Goal: Task Accomplishment & Management: Complete application form

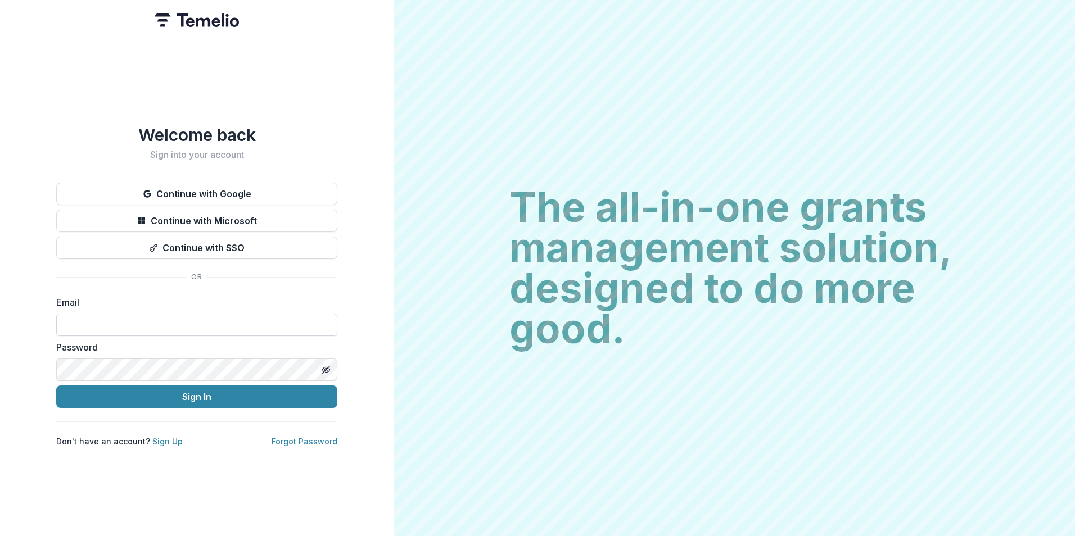
click at [205, 319] on input at bounding box center [196, 325] width 281 height 22
type input "**********"
click at [56, 386] on button "Sign In" at bounding box center [196, 397] width 281 height 22
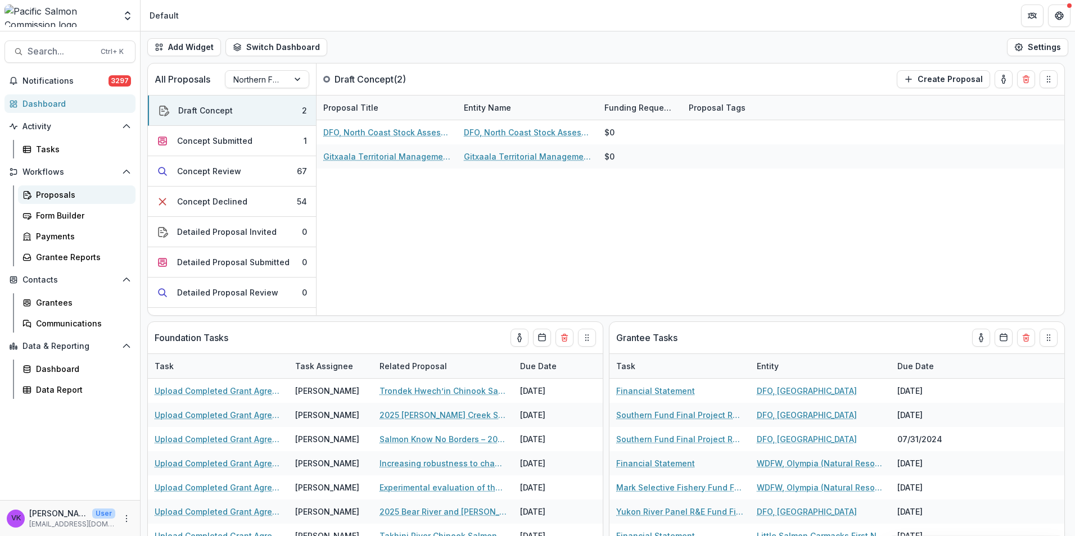
click at [60, 194] on div "Proposals" at bounding box center [81, 195] width 91 height 12
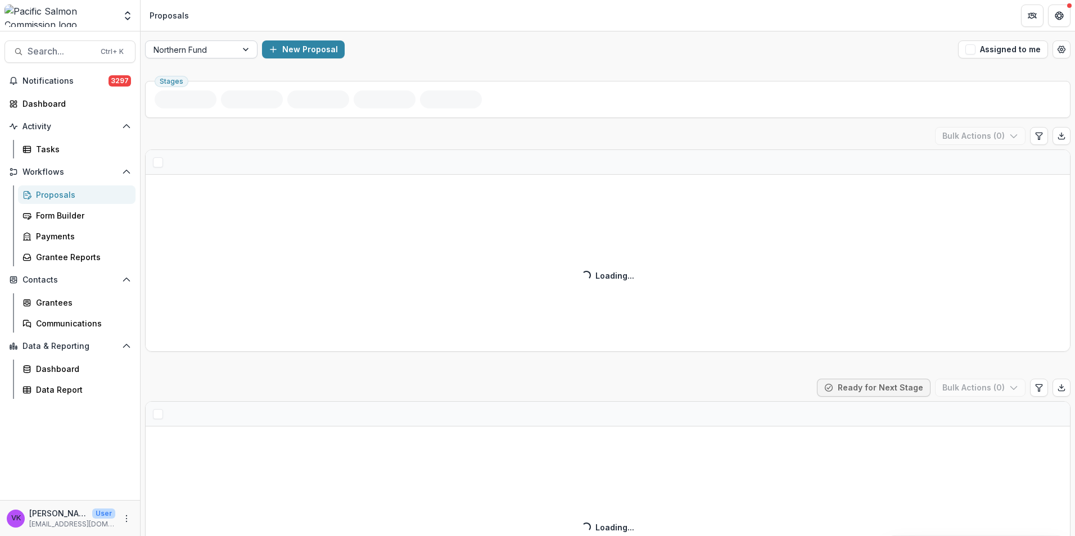
click at [241, 48] on div at bounding box center [247, 49] width 20 height 17
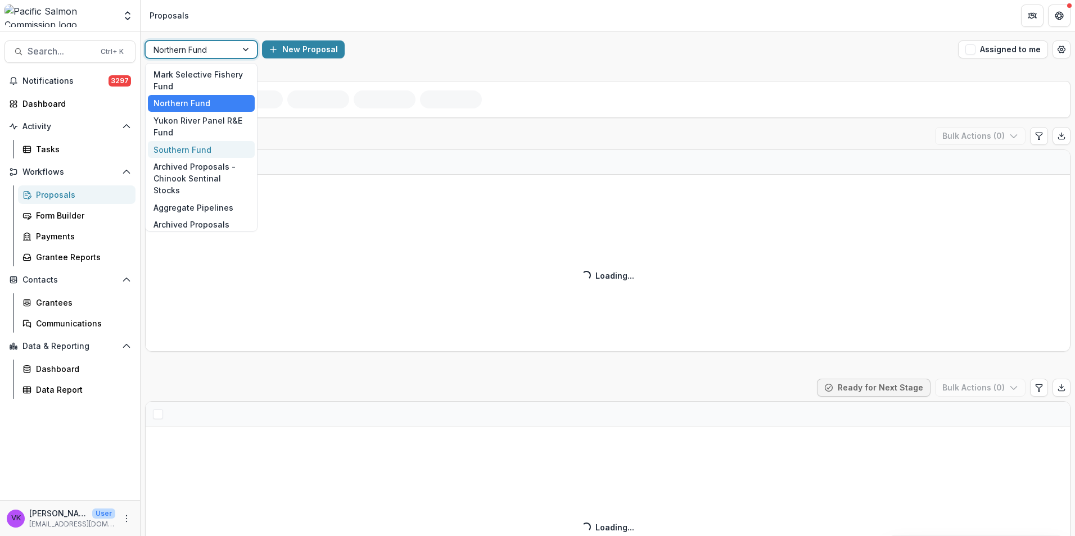
click at [196, 146] on div "Southern Fund" at bounding box center [201, 149] width 107 height 17
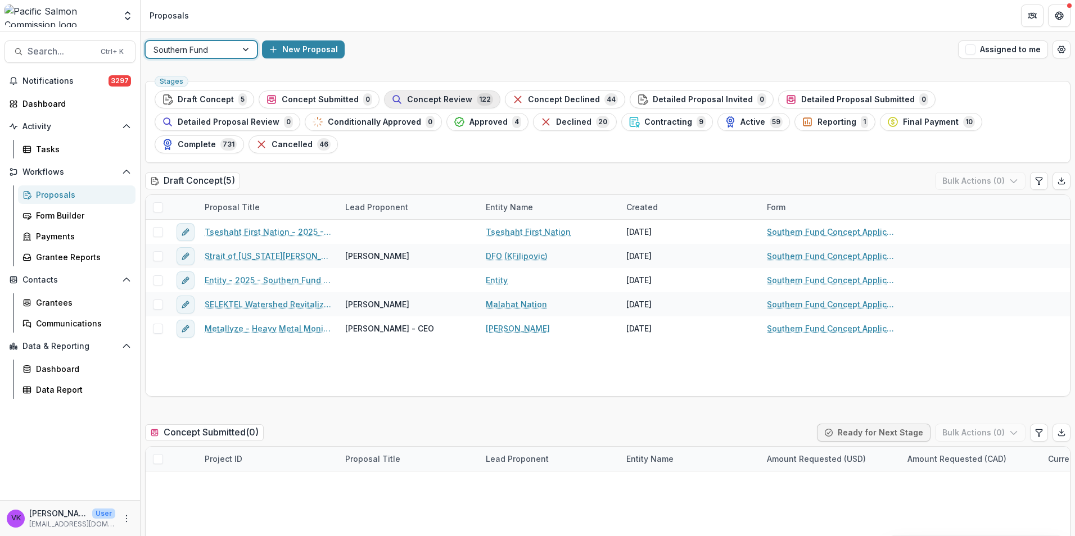
click at [427, 95] on span "Concept Review" at bounding box center [439, 100] width 65 height 10
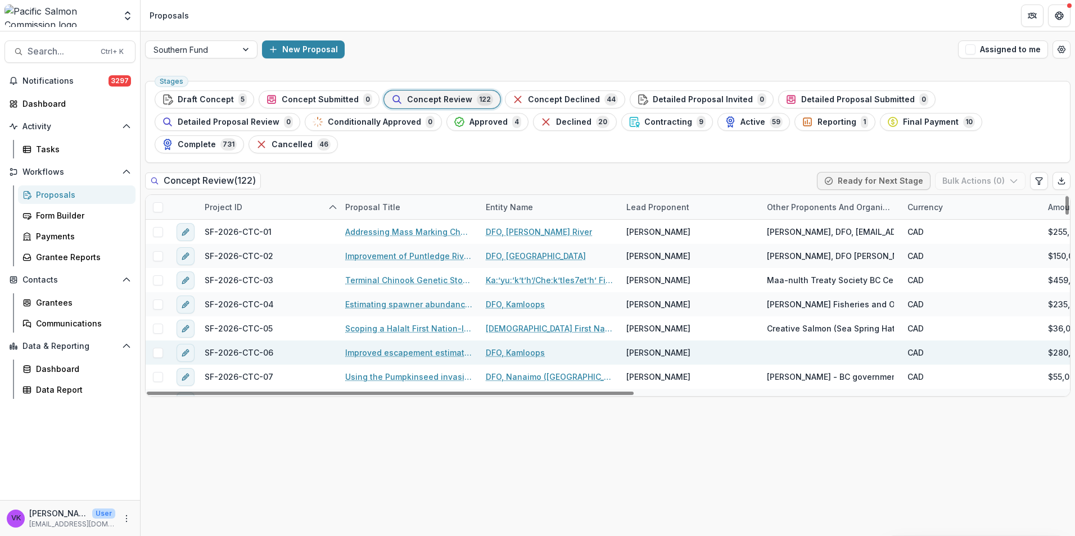
scroll to position [56, 0]
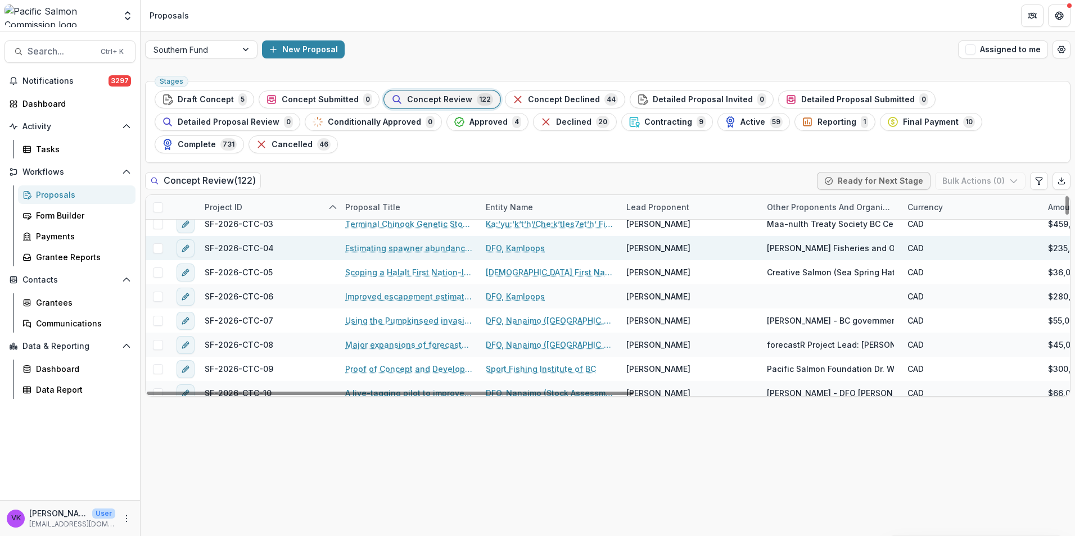
click at [441, 242] on link "Estimating spawner abundance and exploitation rates for Harrison River, the key…" at bounding box center [408, 248] width 127 height 12
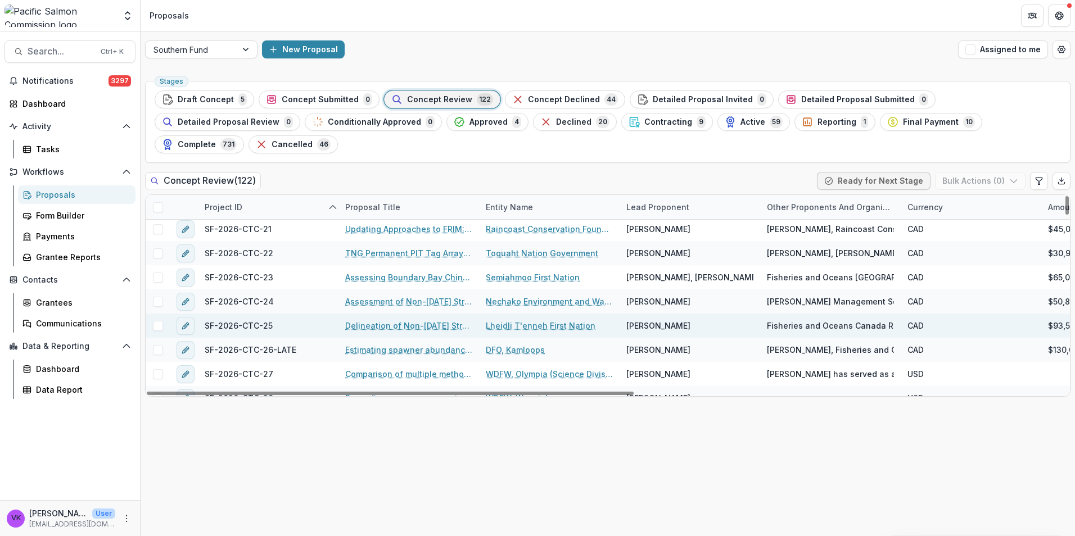
scroll to position [506, 0]
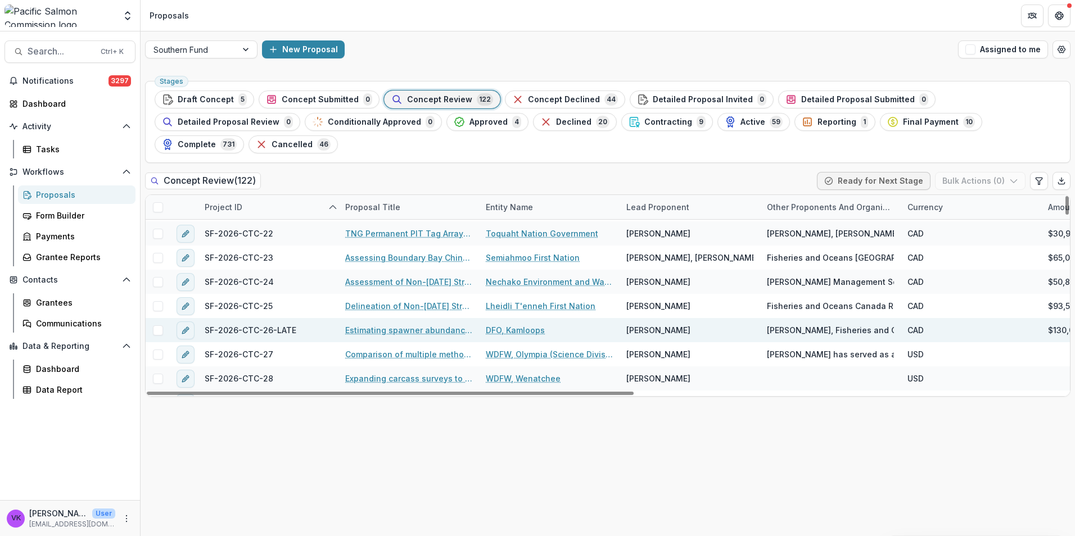
click at [401, 324] on link "Estimating spawner abundance and exploitation rates for Lower Shuswap River, th…" at bounding box center [408, 330] width 127 height 12
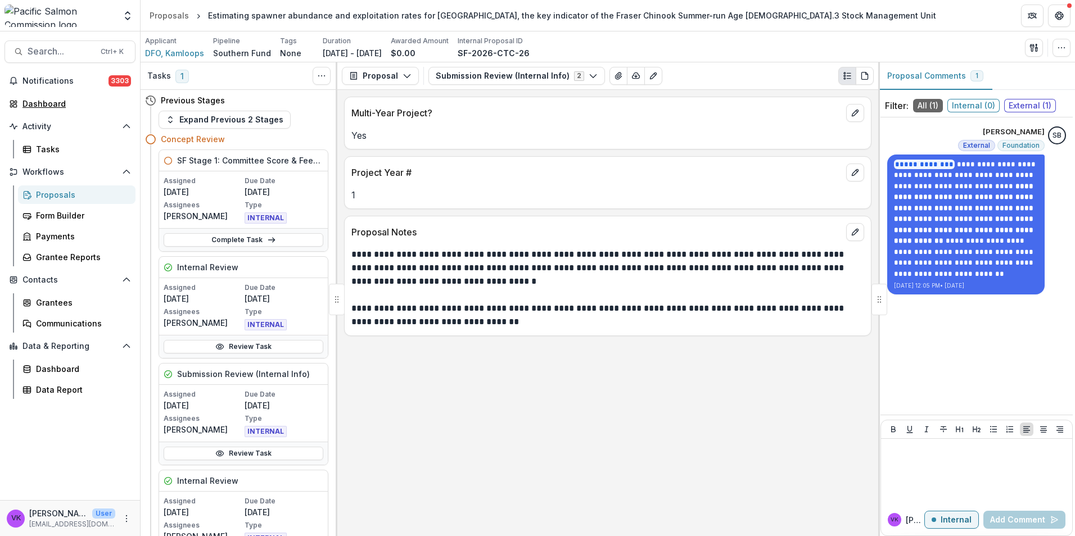
drag, startPoint x: 58, startPoint y: 107, endPoint x: 149, endPoint y: 73, distance: 96.8
click at [58, 107] on div "Dashboard" at bounding box center [74, 104] width 104 height 12
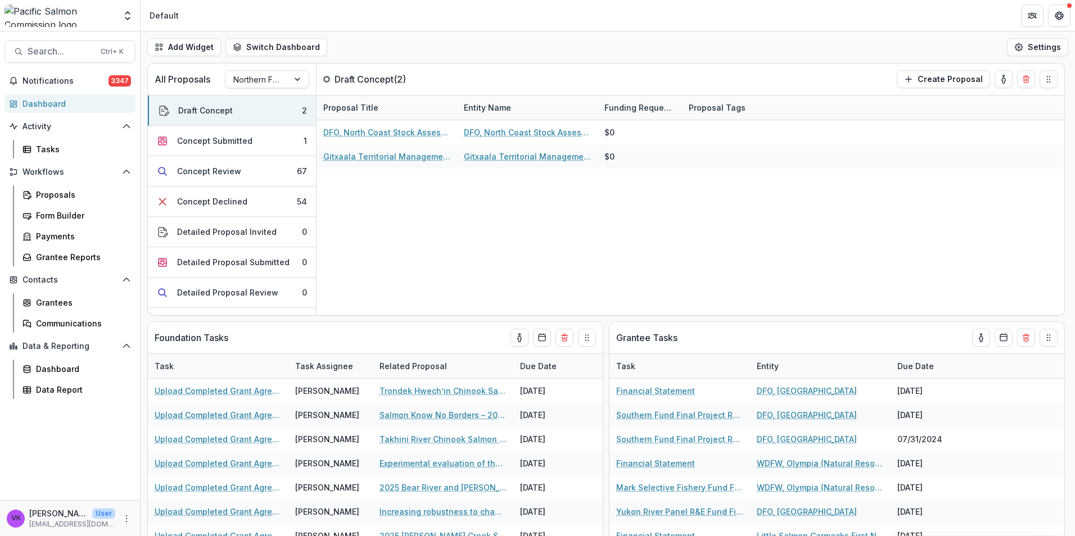
drag, startPoint x: 956, startPoint y: 25, endPoint x: 825, endPoint y: 11, distance: 132.3
click at [825, 11] on header "Default" at bounding box center [608, 15] width 934 height 31
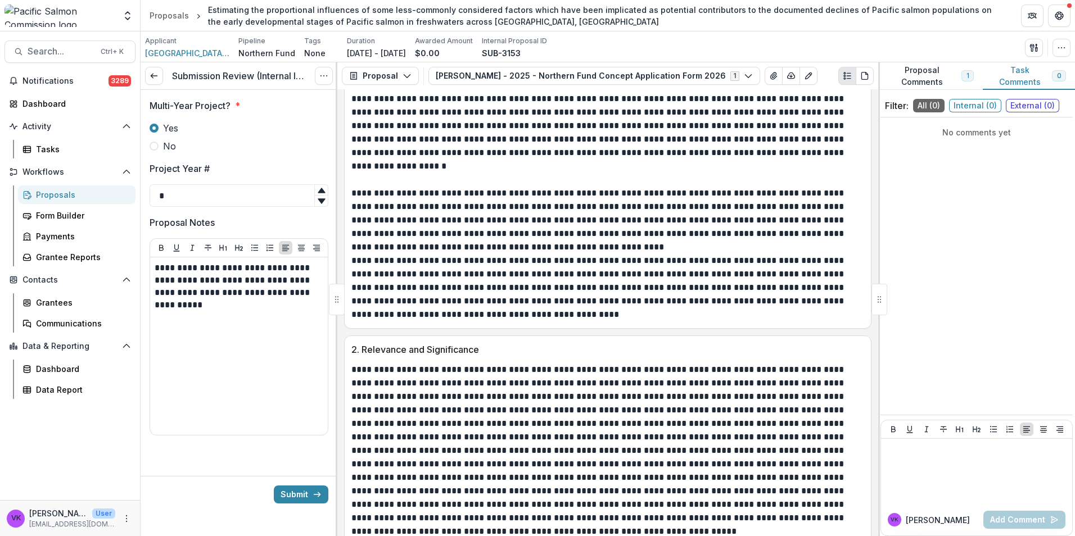
scroll to position [1012, 0]
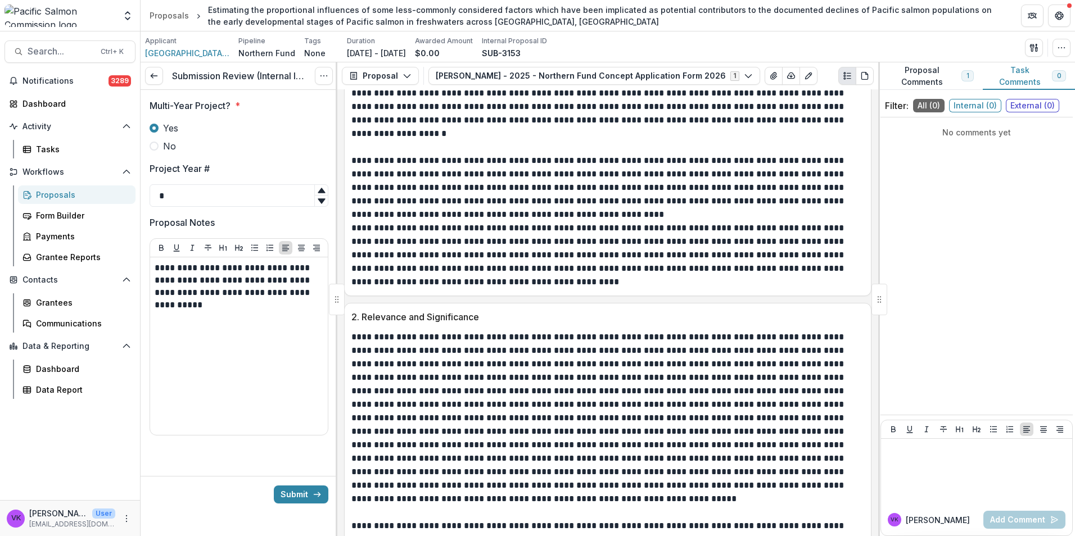
drag, startPoint x: 296, startPoint y: 492, endPoint x: 560, endPoint y: 531, distance: 267.0
click at [296, 492] on button "Submit" at bounding box center [301, 495] width 55 height 18
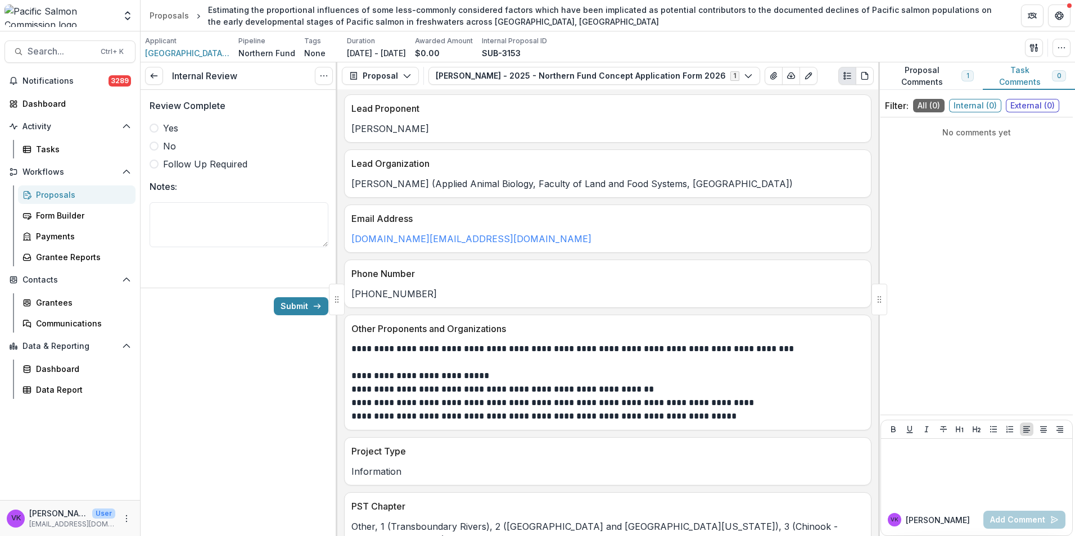
scroll to position [169, 0]
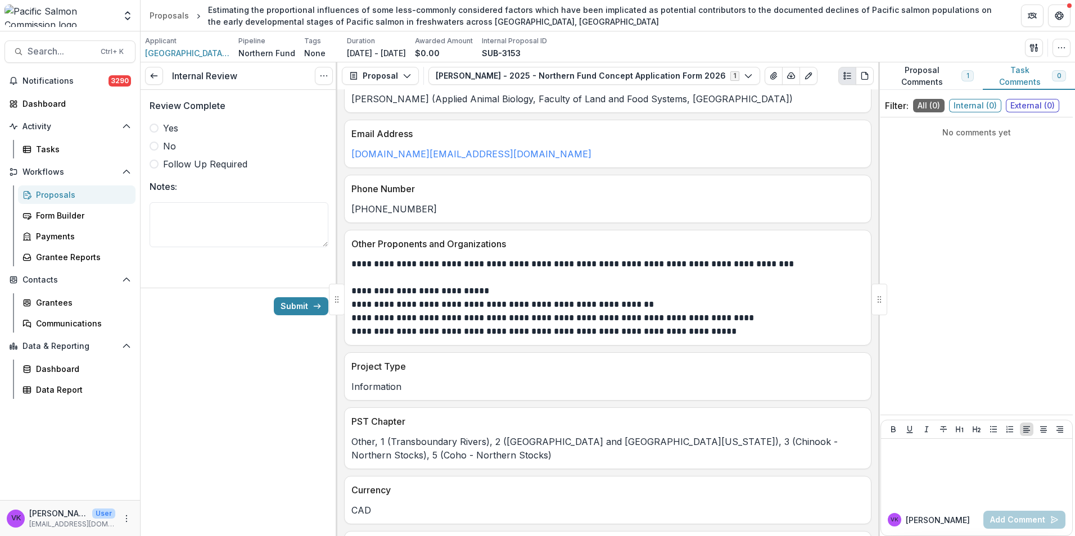
drag, startPoint x: 156, startPoint y: 128, endPoint x: 225, endPoint y: 169, distance: 80.6
click at [156, 128] on span at bounding box center [154, 128] width 9 height 9
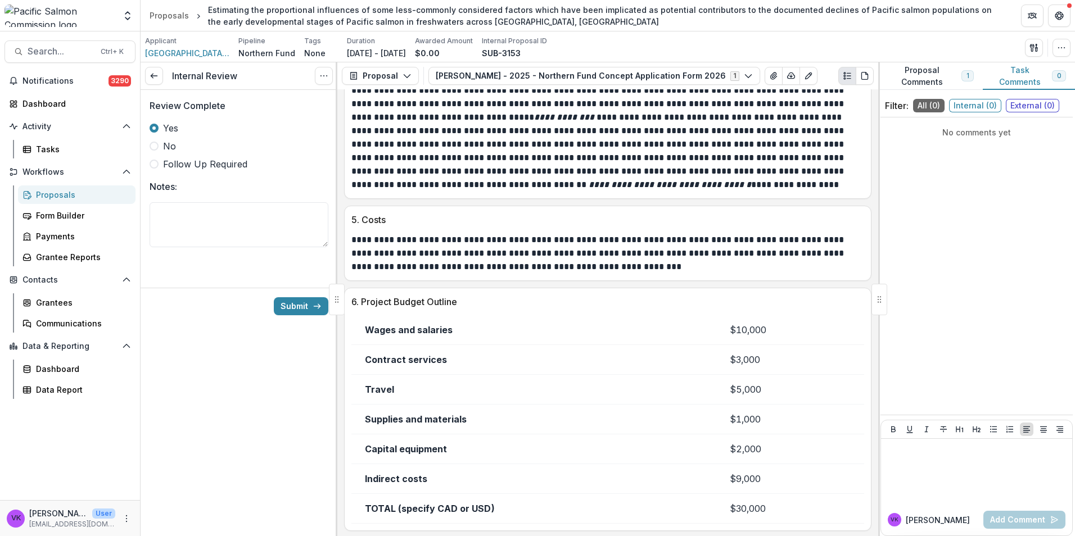
scroll to position [1999, 0]
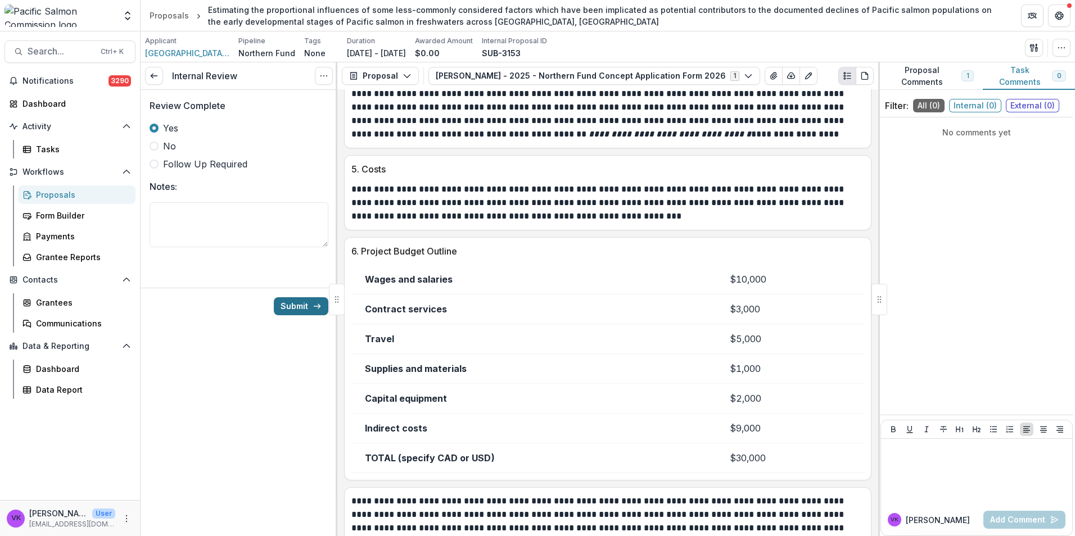
click at [295, 305] on button "Submit" at bounding box center [301, 306] width 55 height 18
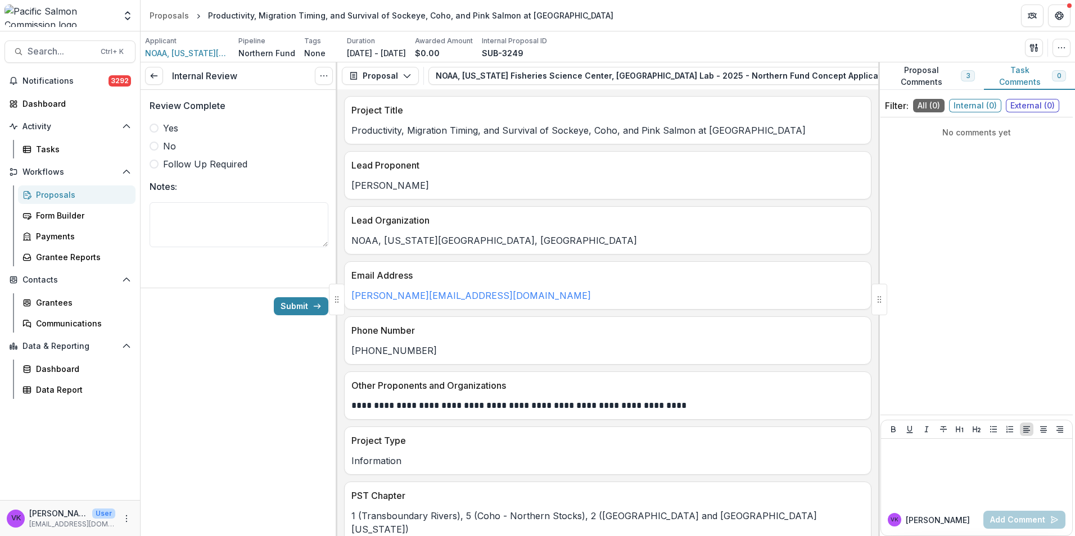
click at [156, 126] on span at bounding box center [154, 128] width 9 height 9
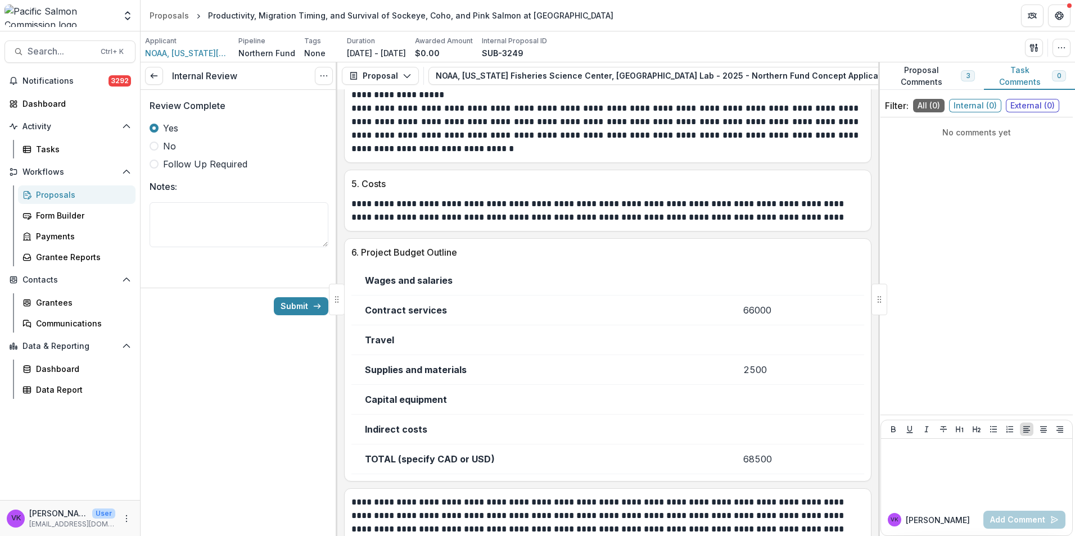
scroll to position [1490, 0]
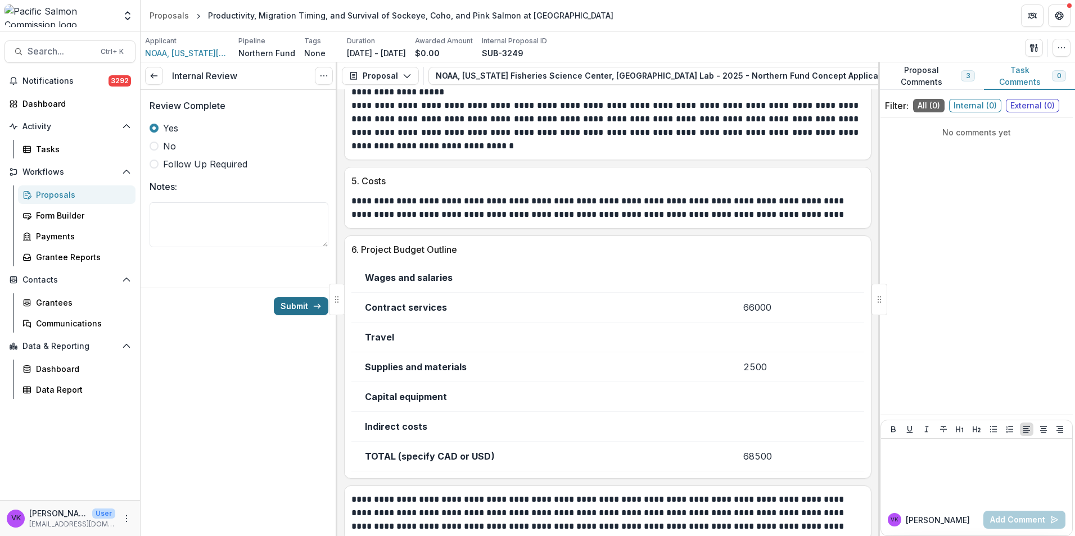
click at [304, 304] on button "Submit" at bounding box center [301, 306] width 55 height 18
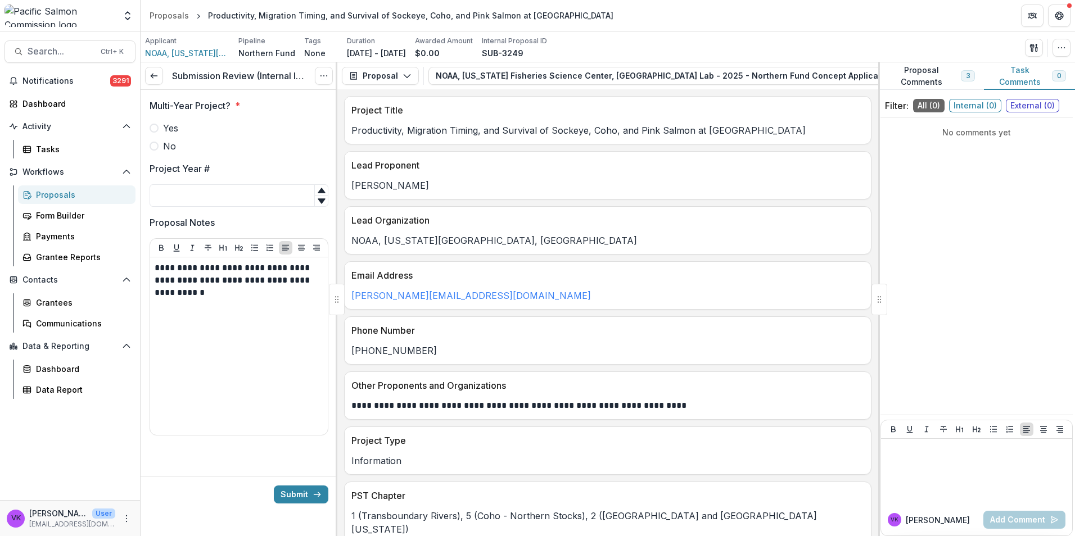
drag, startPoint x: 196, startPoint y: 475, endPoint x: 207, endPoint y: 477, distance: 11.5
click at [196, 475] on div at bounding box center [239, 467] width 197 height 18
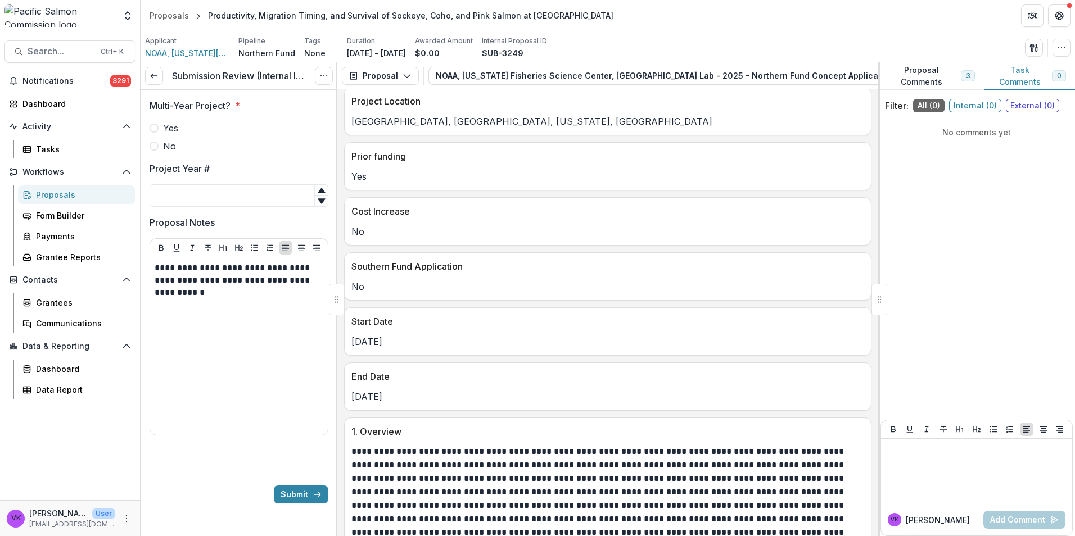
scroll to position [562, 0]
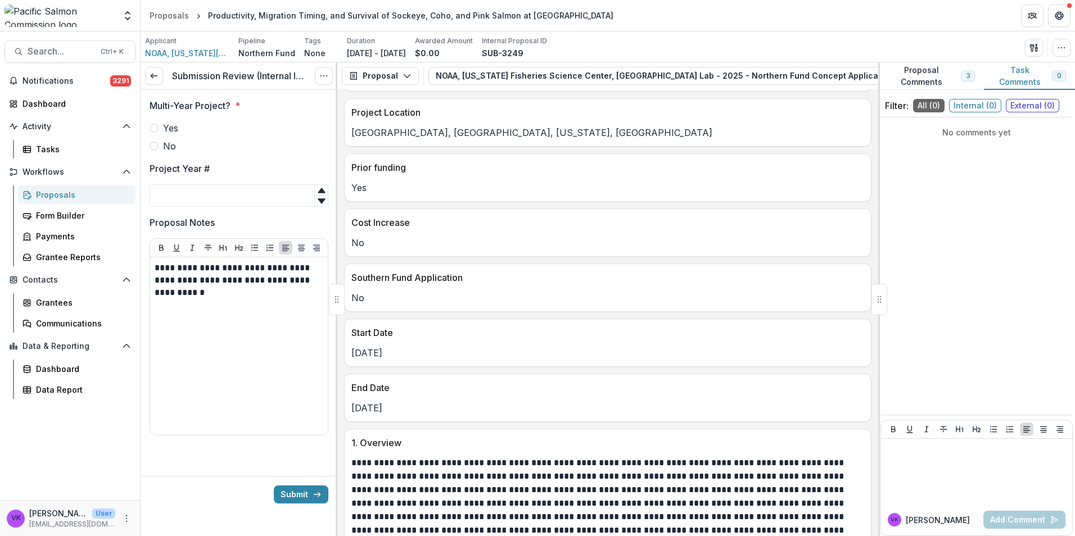
click at [154, 128] on span at bounding box center [154, 128] width 9 height 9
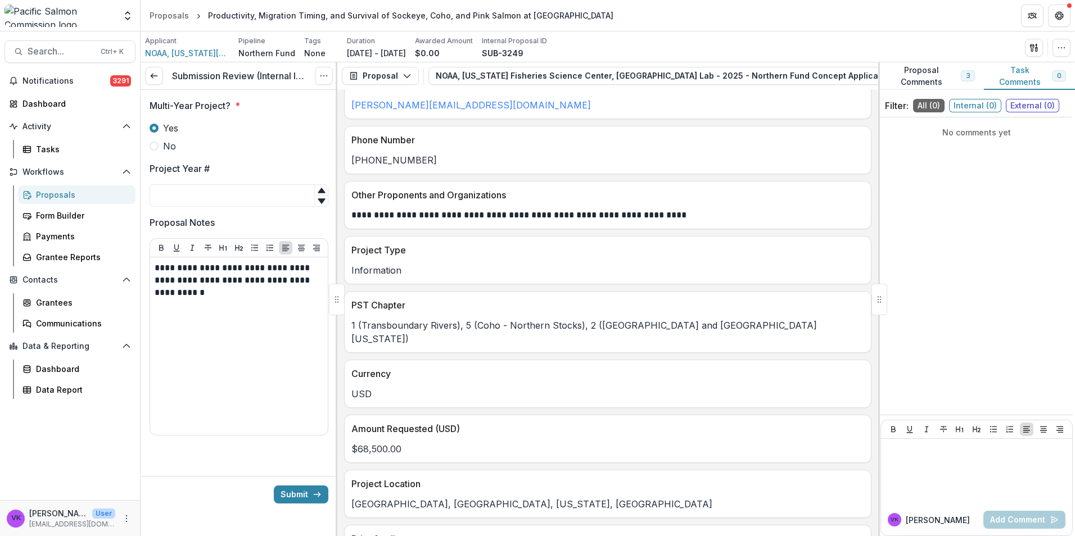
scroll to position [169, 0]
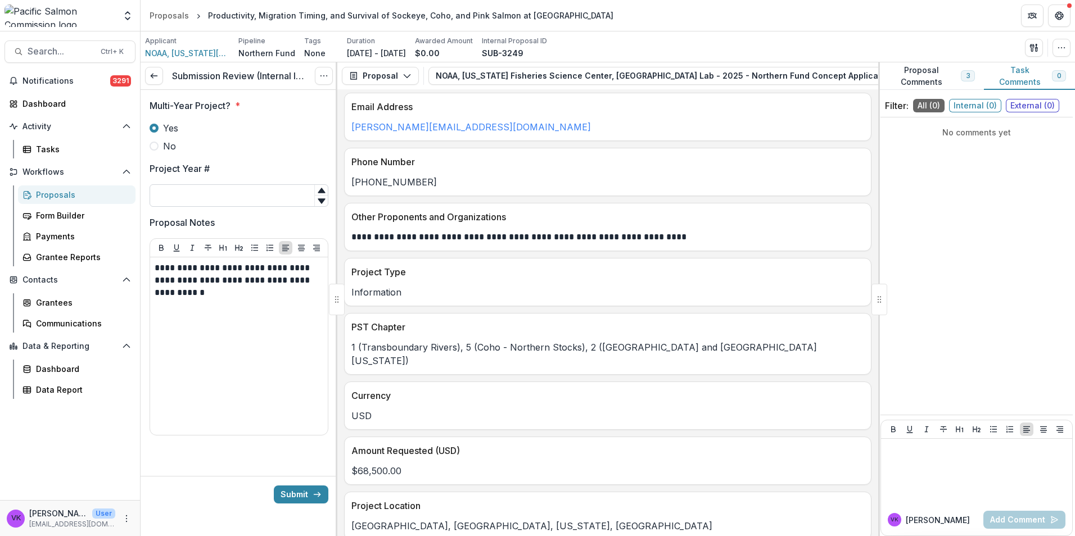
click at [233, 196] on input "Project Year #" at bounding box center [239, 195] width 179 height 22
type input "*"
click at [216, 333] on div "**********" at bounding box center [239, 346] width 169 height 169
click at [283, 490] on button "Submit" at bounding box center [301, 495] width 55 height 18
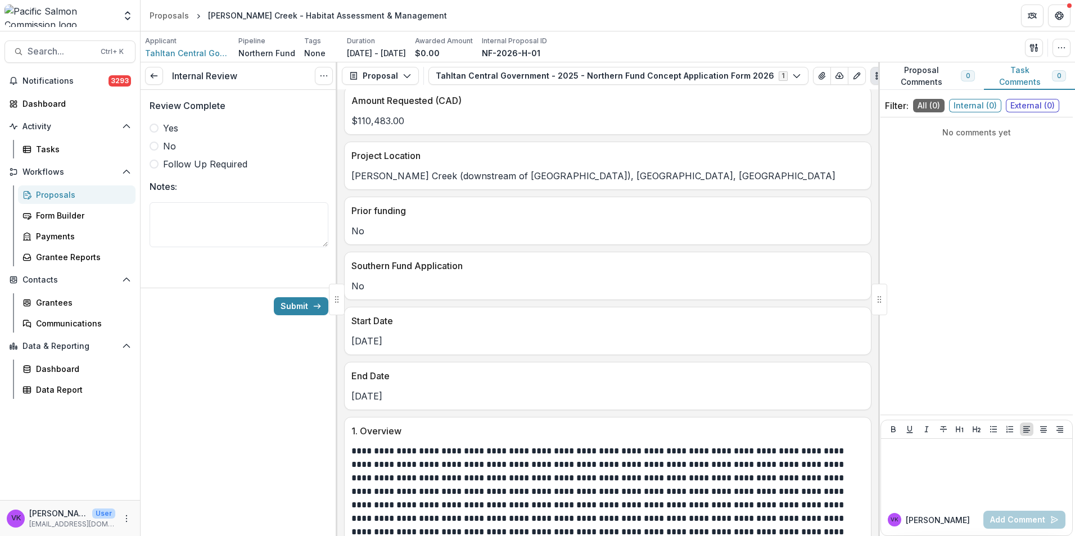
scroll to position [506, 0]
click at [156, 128] on span at bounding box center [154, 128] width 9 height 9
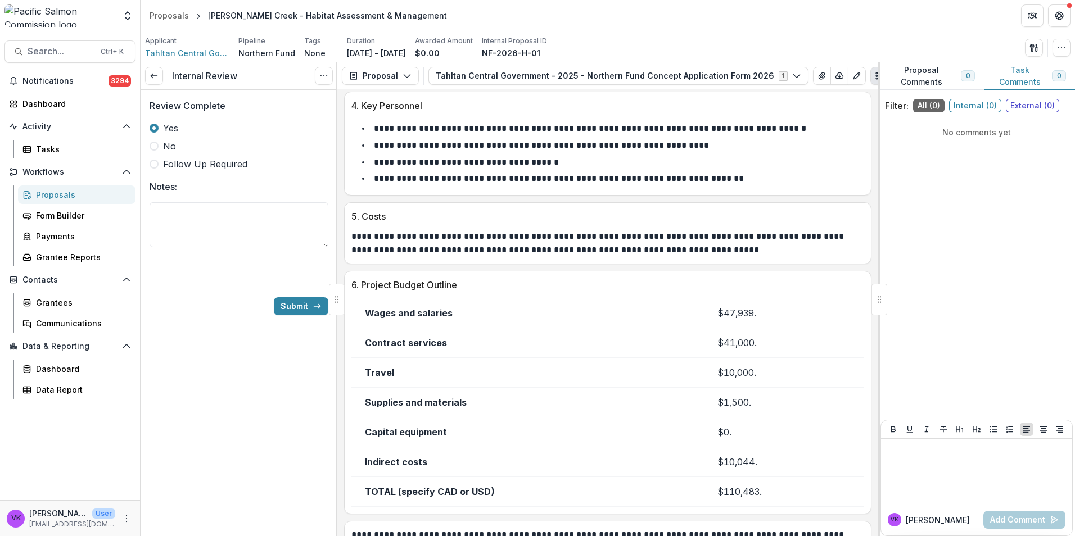
scroll to position [1746, 0]
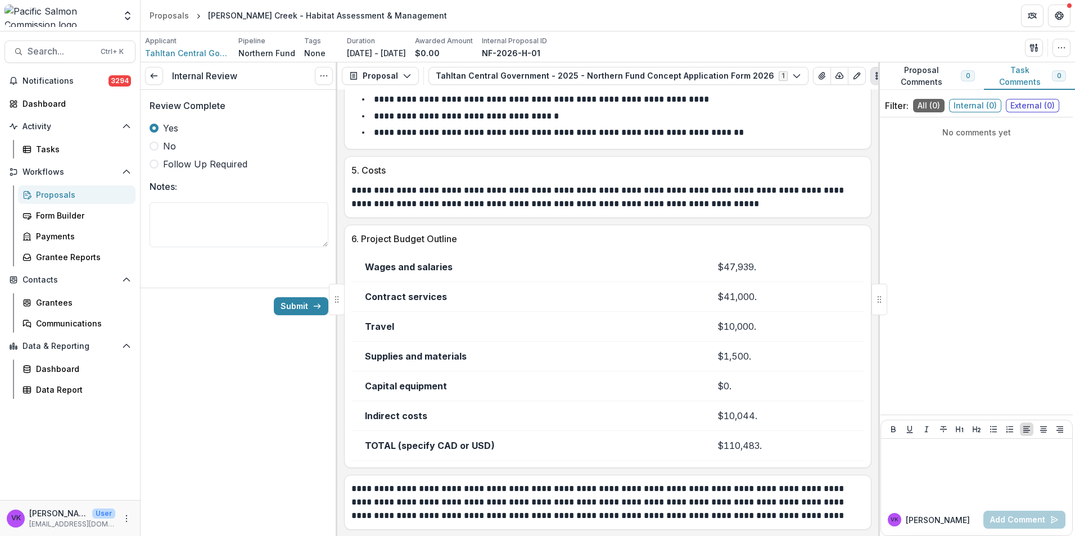
drag, startPoint x: 302, startPoint y: 302, endPoint x: 437, endPoint y: 302, distance: 135.5
click at [302, 302] on button "Submit" at bounding box center [301, 306] width 55 height 18
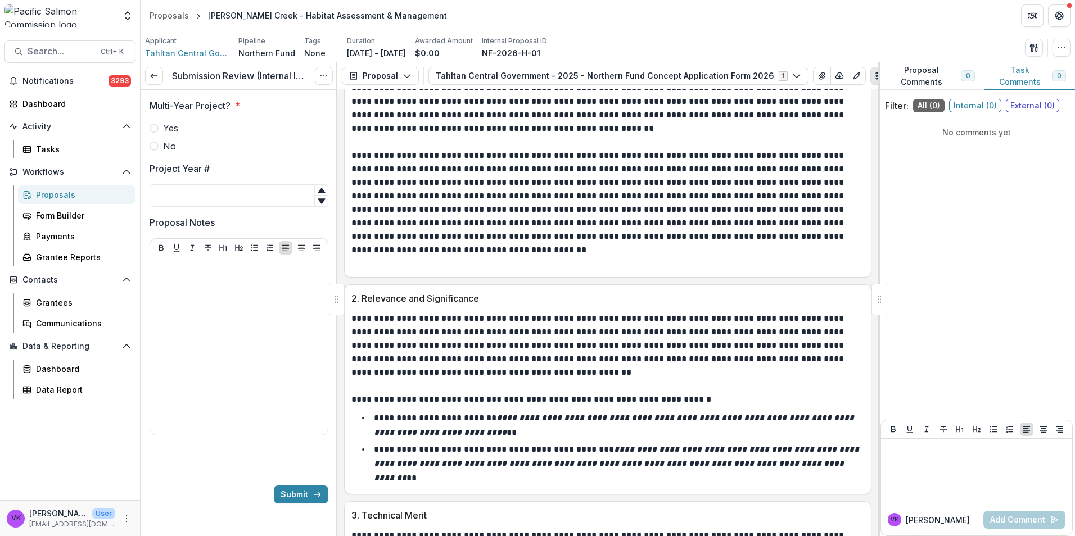
scroll to position [1124, 0]
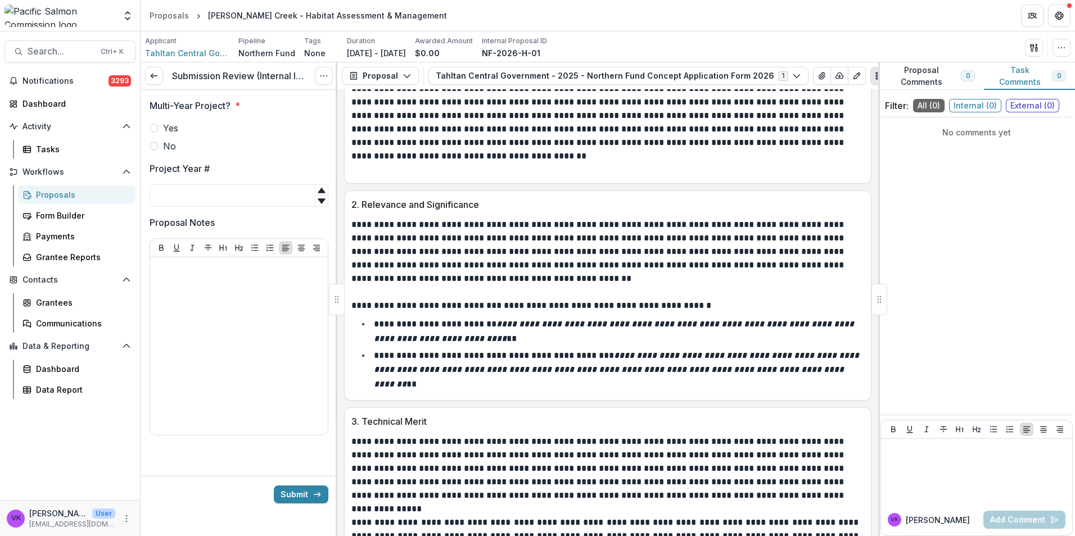
click at [154, 130] on span at bounding box center [154, 128] width 9 height 9
click at [206, 199] on input "Project Year #" at bounding box center [239, 195] width 179 height 22
type input "*"
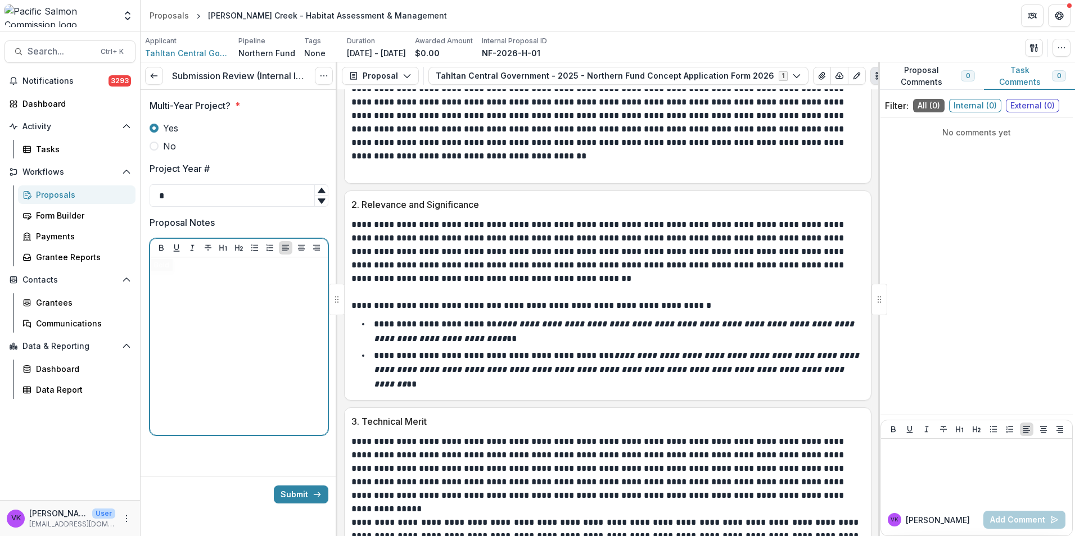
click at [182, 289] on div at bounding box center [239, 346] width 169 height 169
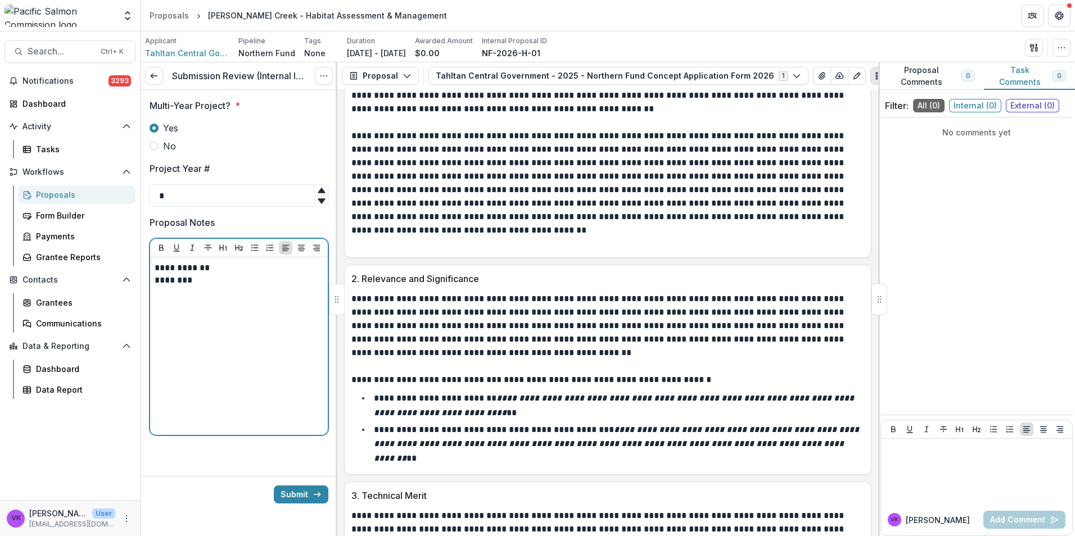
scroll to position [1068, 0]
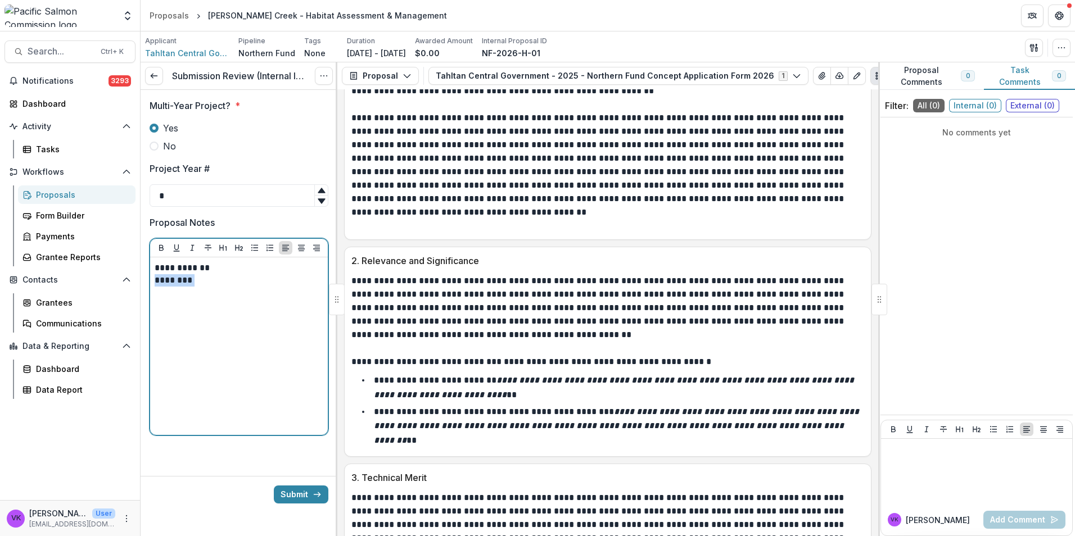
drag, startPoint x: 157, startPoint y: 281, endPoint x: 223, endPoint y: 319, distance: 76.6
click at [200, 284] on p "********" at bounding box center [239, 280] width 169 height 12
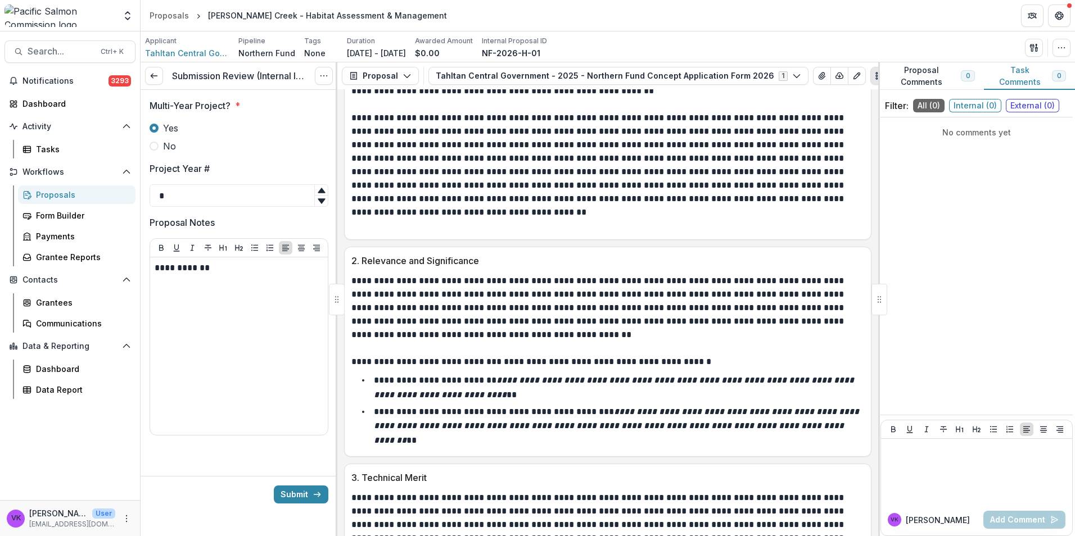
click at [291, 493] on button "Submit" at bounding box center [301, 495] width 55 height 18
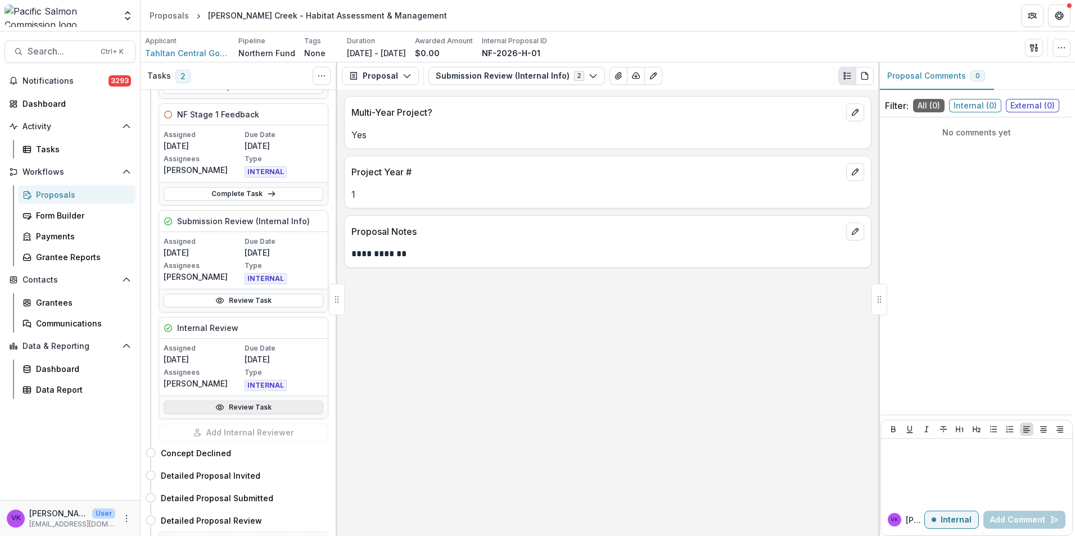
scroll to position [169, 0]
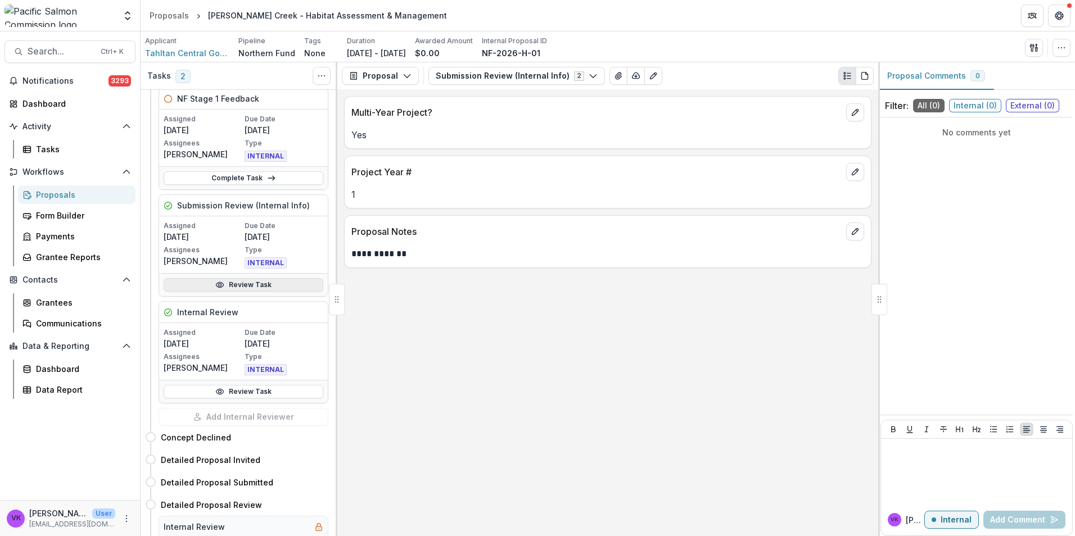
drag, startPoint x: 251, startPoint y: 282, endPoint x: 269, endPoint y: 288, distance: 19.6
click at [251, 283] on link "Review Task" at bounding box center [244, 284] width 160 height 13
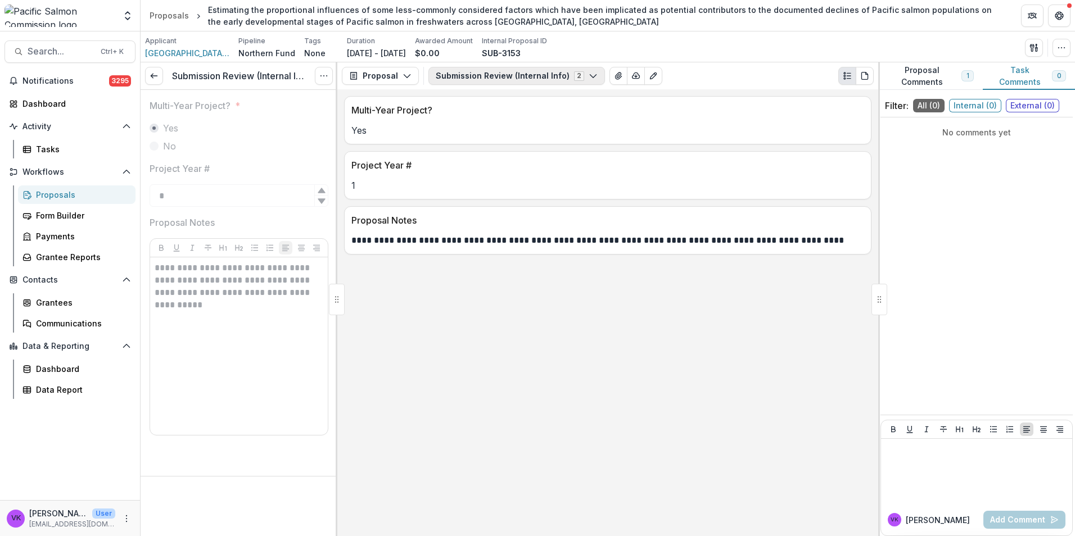
click at [589, 74] on icon "button" at bounding box center [593, 75] width 9 height 9
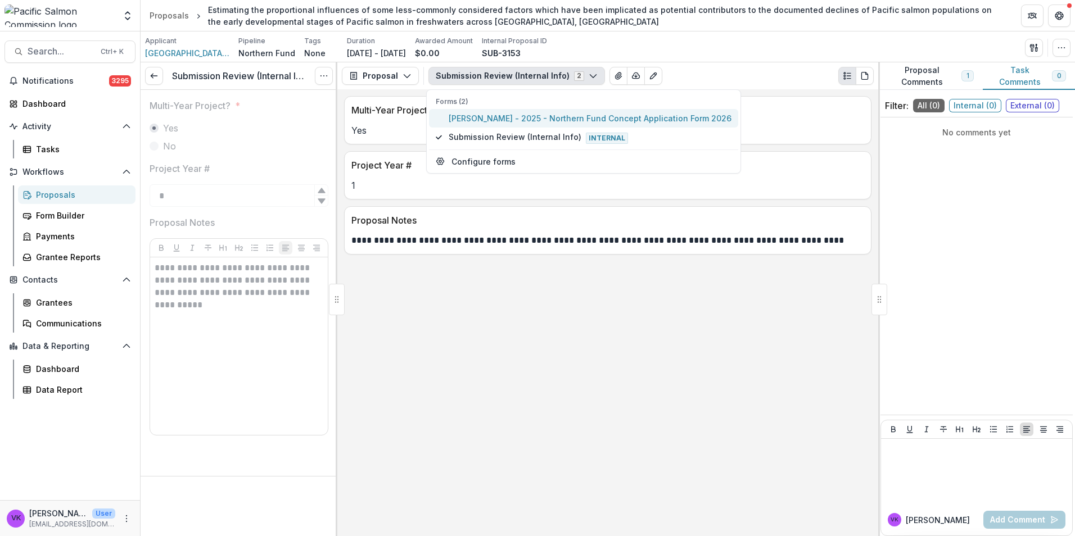
click at [537, 117] on span "Mica Smith - 2025 - Northern Fund Concept Application Form 2026" at bounding box center [590, 118] width 283 height 12
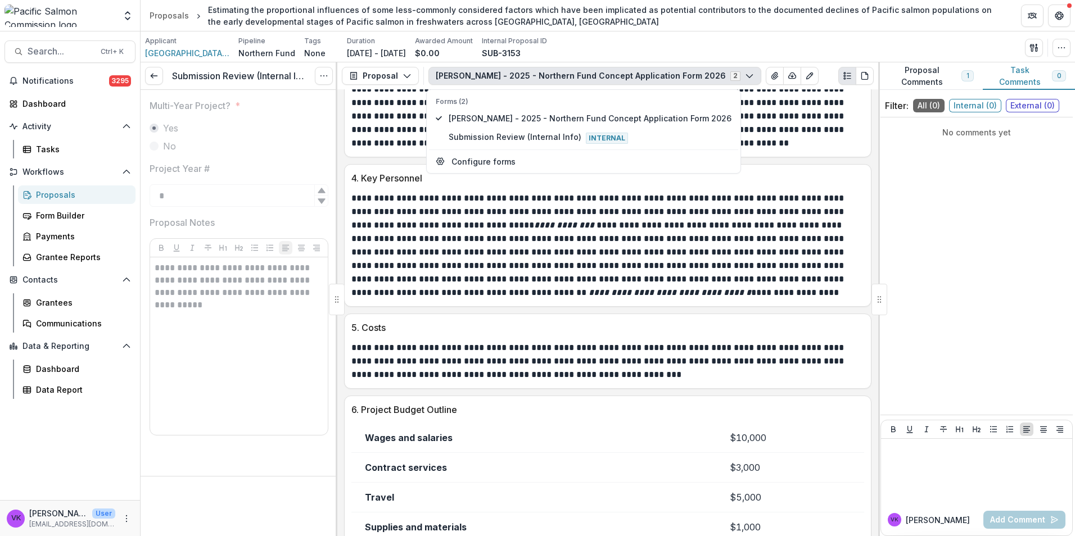
scroll to position [1967, 0]
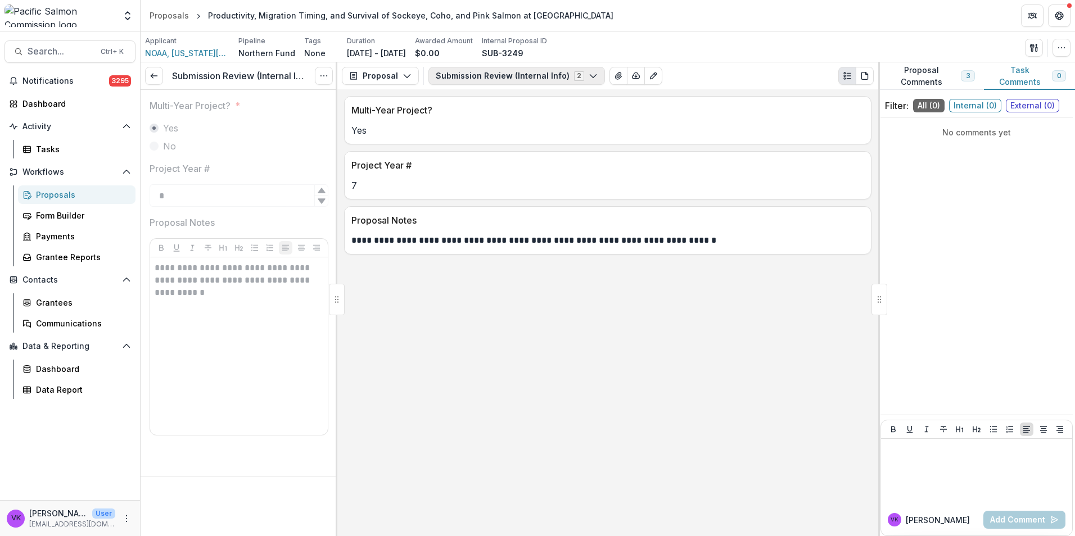
click at [589, 76] on icon "button" at bounding box center [593, 75] width 9 height 9
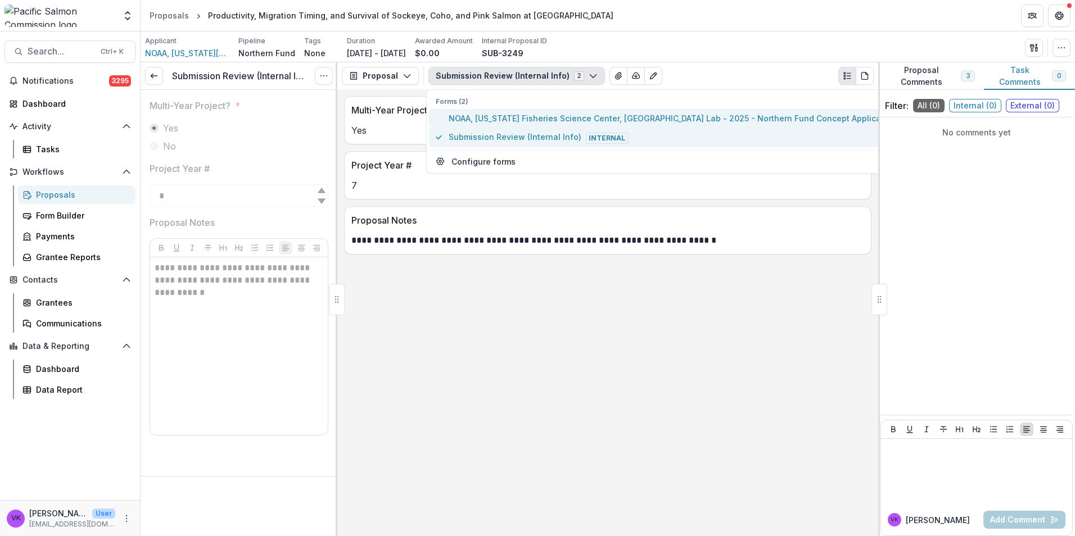
click at [550, 121] on span "NOAA, [US_STATE] Fisheries Science Center, [GEOGRAPHIC_DATA] Lab - 2025 - North…" at bounding box center [694, 118] width 491 height 12
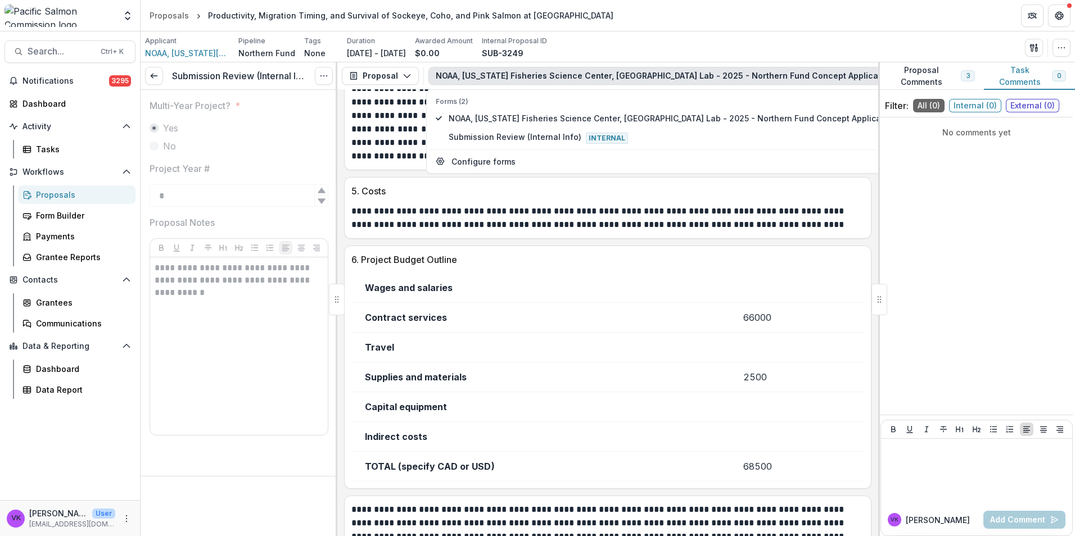
scroll to position [1490, 0]
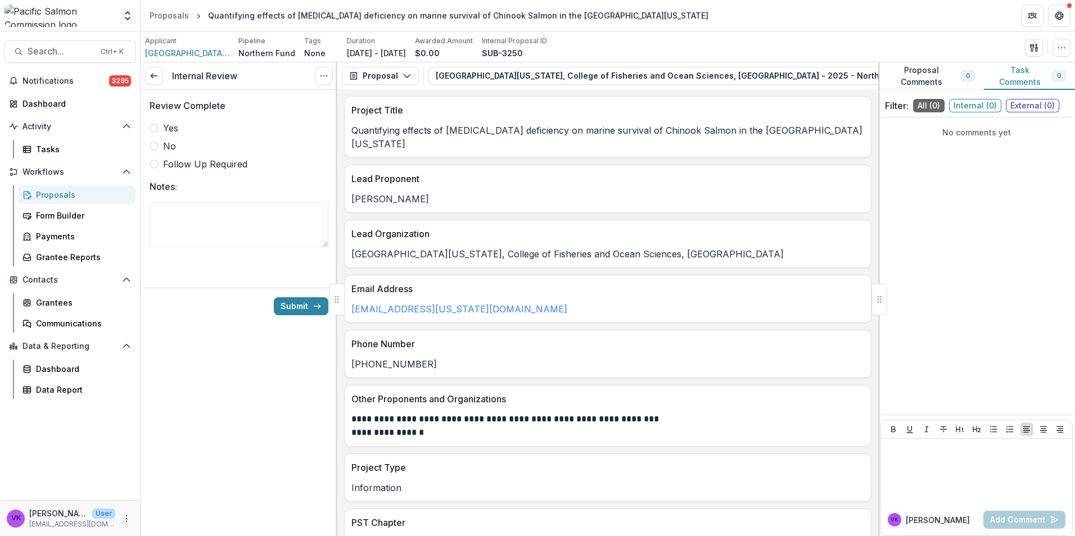
click at [155, 131] on span at bounding box center [154, 128] width 9 height 9
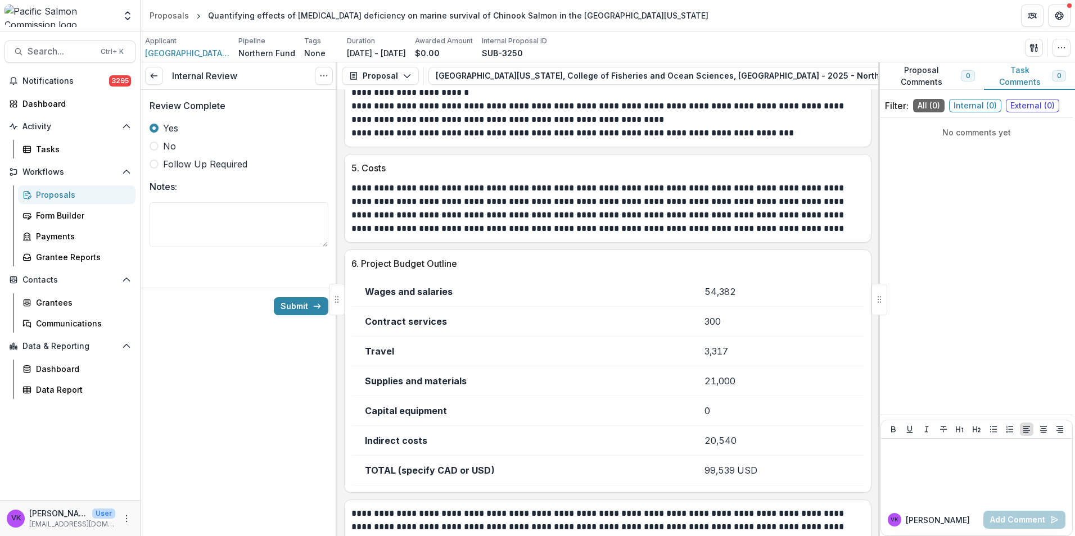
scroll to position [1854, 0]
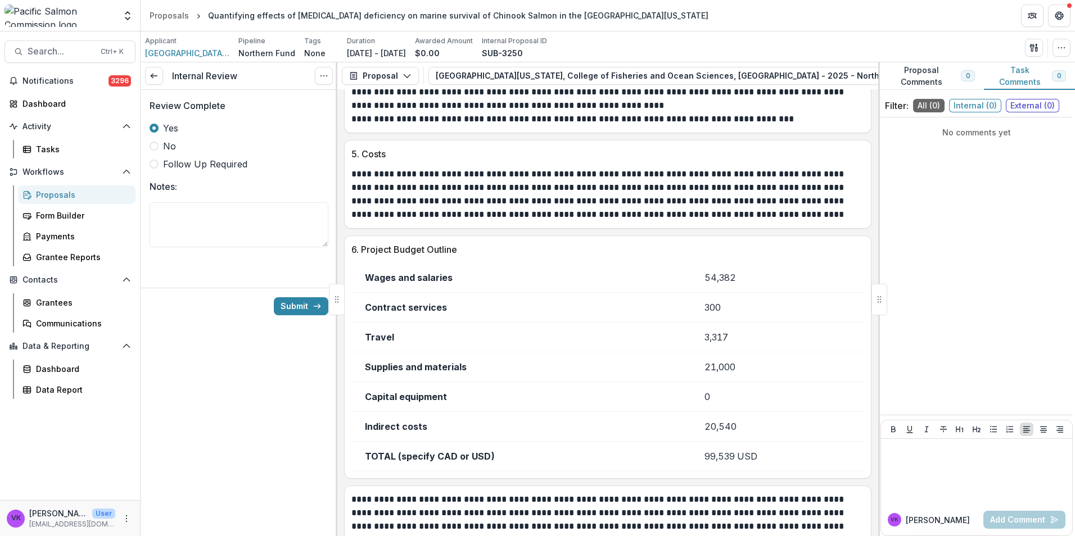
drag, startPoint x: 874, startPoint y: 456, endPoint x: 864, endPoint y: 237, distance: 220.0
click at [864, 237] on div "**********" at bounding box center [607, 312] width 541 height 447
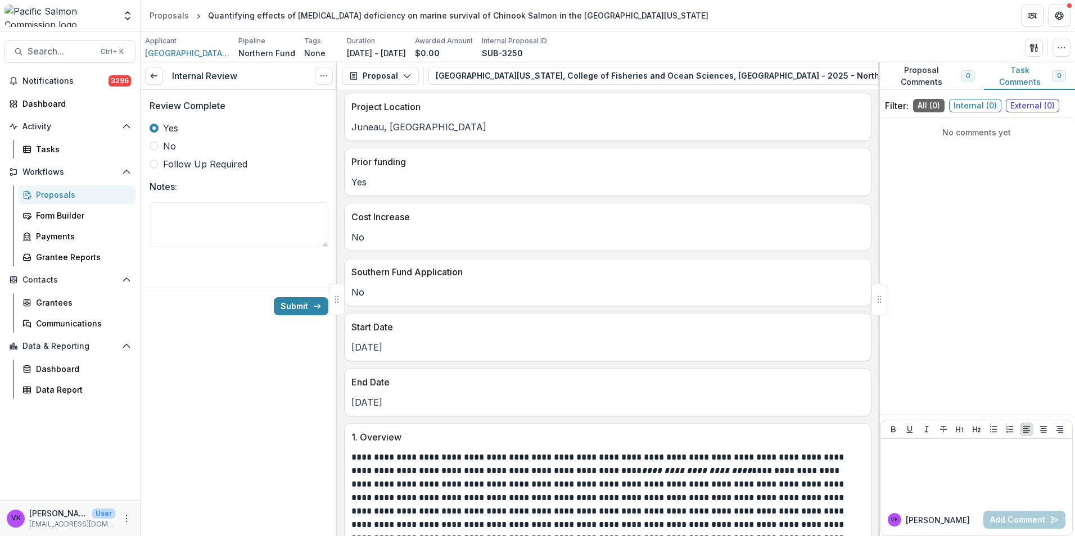
scroll to position [608, 0]
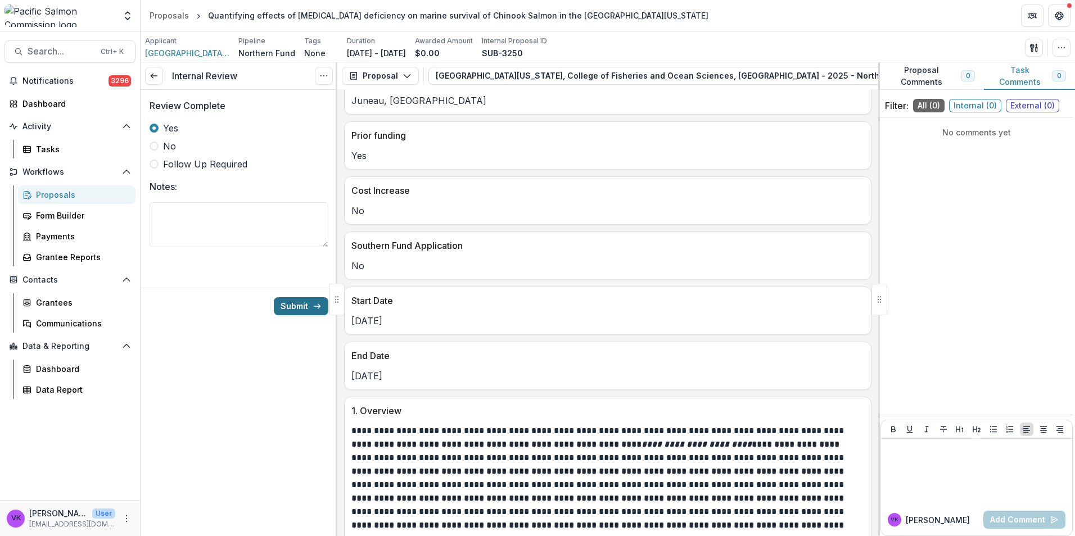
click at [295, 308] on button "Submit" at bounding box center [301, 306] width 55 height 18
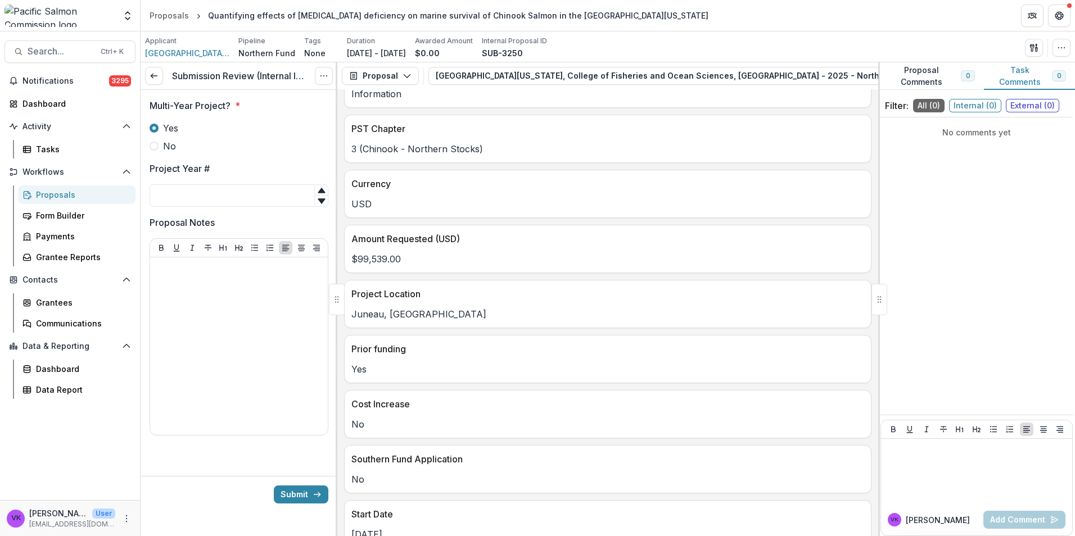
scroll to position [393, 0]
click at [198, 189] on input "Project Year #" at bounding box center [239, 195] width 179 height 22
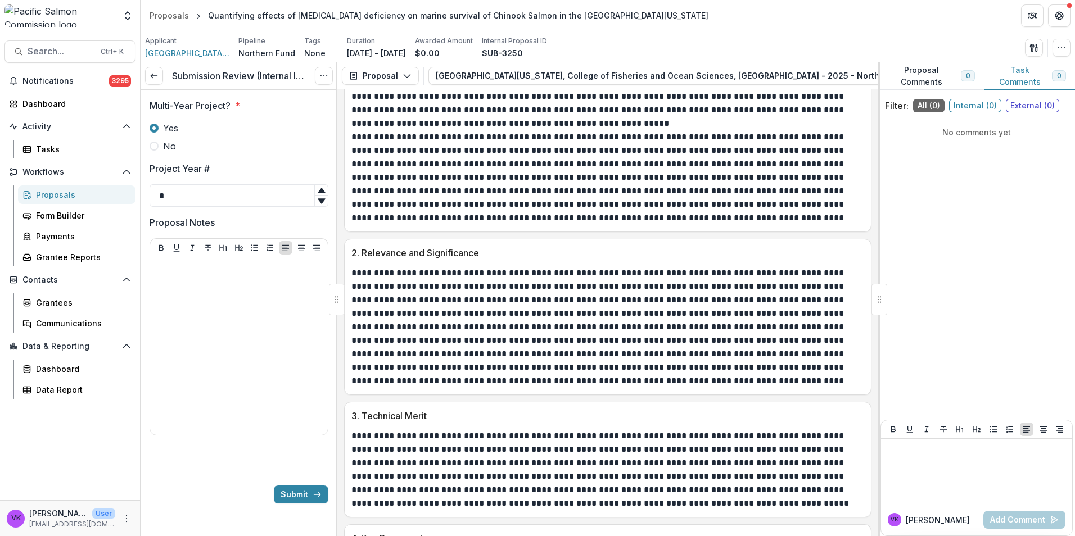
scroll to position [1462, 0]
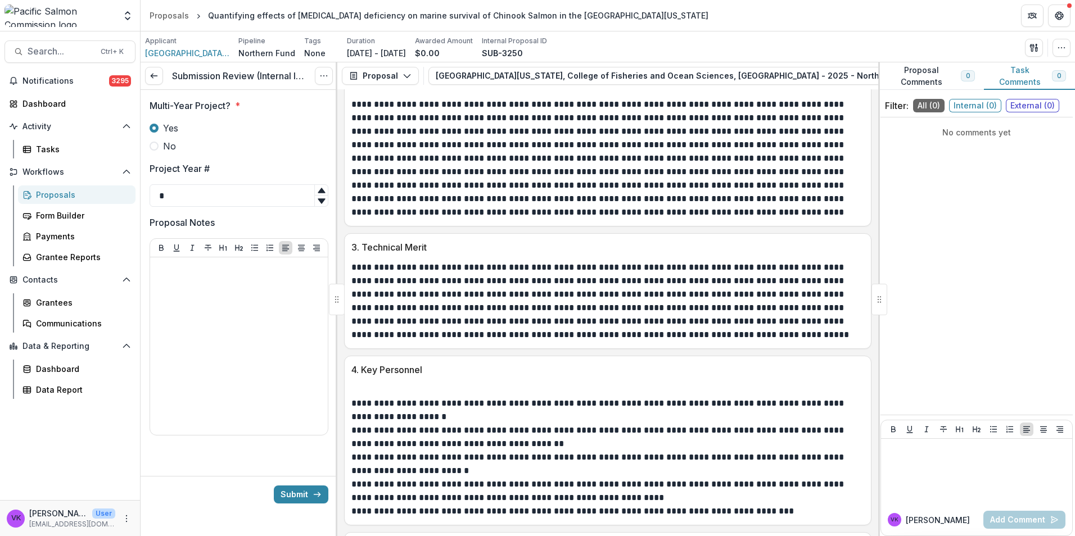
type input "*"
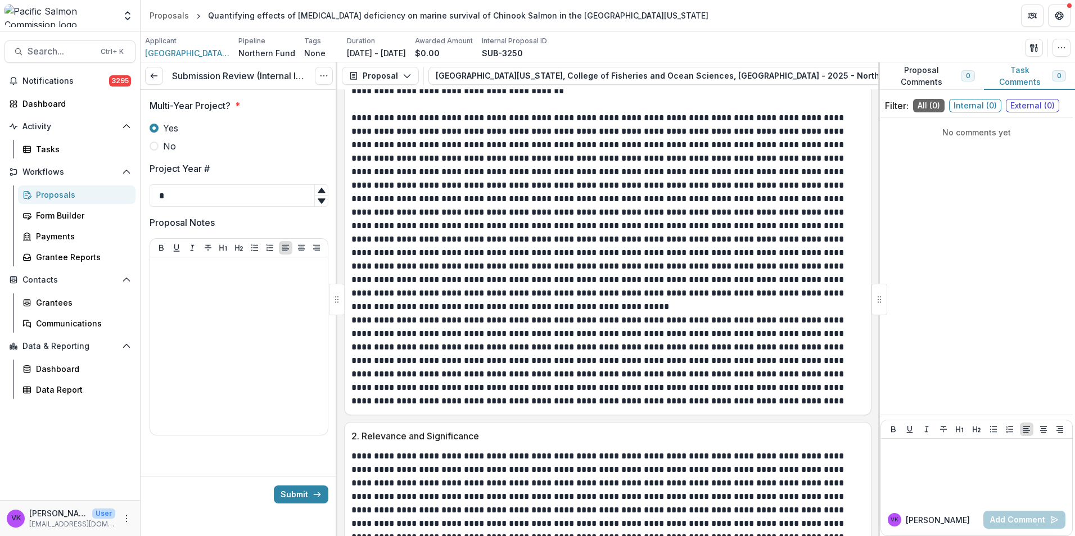
scroll to position [1067, 0]
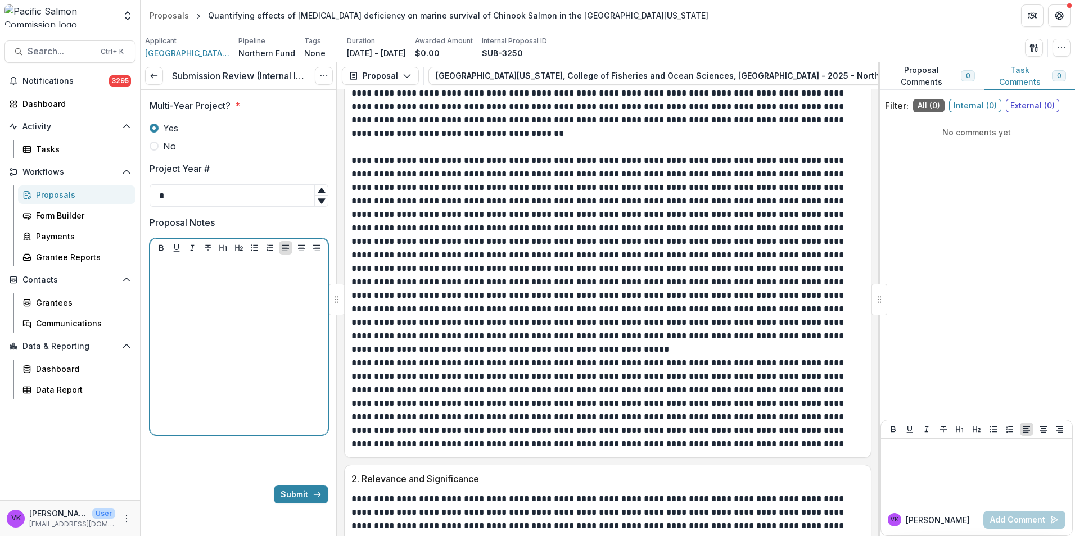
click at [195, 283] on div at bounding box center [239, 346] width 169 height 169
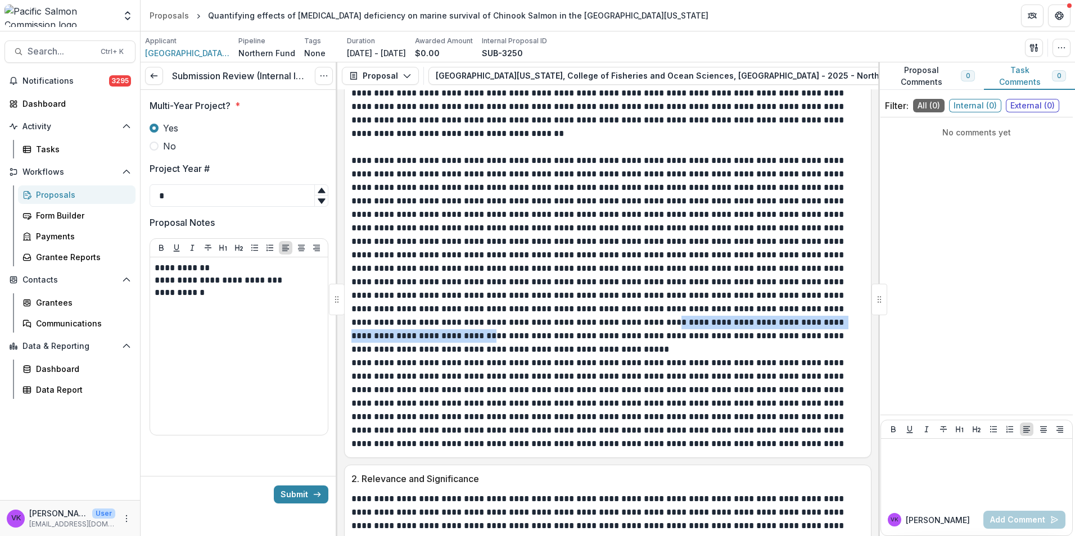
drag, startPoint x: 784, startPoint y: 297, endPoint x: 581, endPoint y: 311, distance: 203.4
click at [581, 311] on p at bounding box center [605, 248] width 509 height 189
drag, startPoint x: 581, startPoint y: 311, endPoint x: 573, endPoint y: 310, distance: 8.5
copy p "**********"
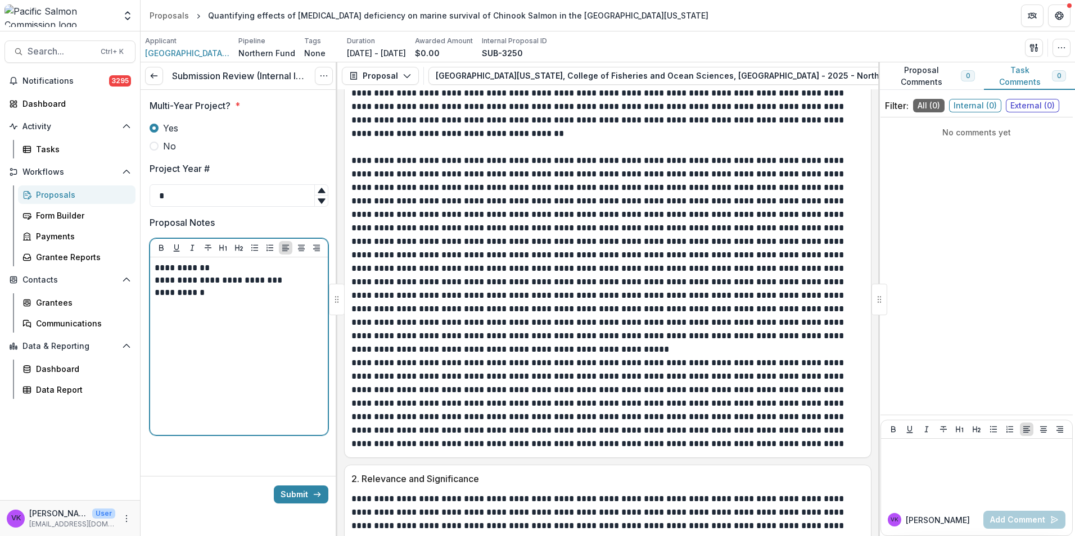
click at [218, 291] on p "**********" at bounding box center [239, 293] width 169 height 12
click at [219, 293] on p "**********" at bounding box center [239, 305] width 169 height 37
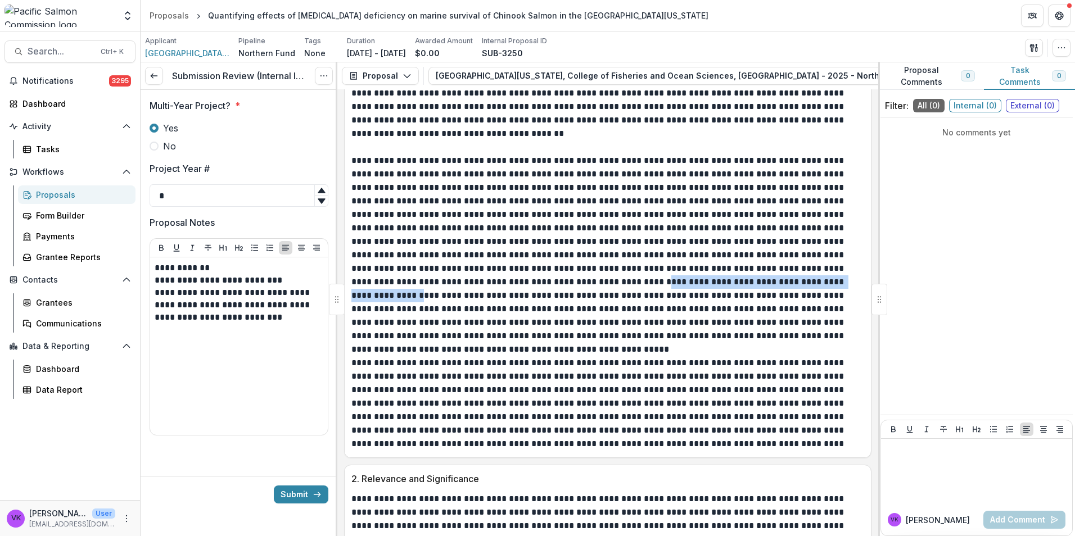
drag, startPoint x: 388, startPoint y: 272, endPoint x: 617, endPoint y: 269, distance: 229.4
click at [617, 269] on p at bounding box center [605, 248] width 509 height 189
drag, startPoint x: 617, startPoint y: 269, endPoint x: 609, endPoint y: 272, distance: 9.1
copy p "**********"
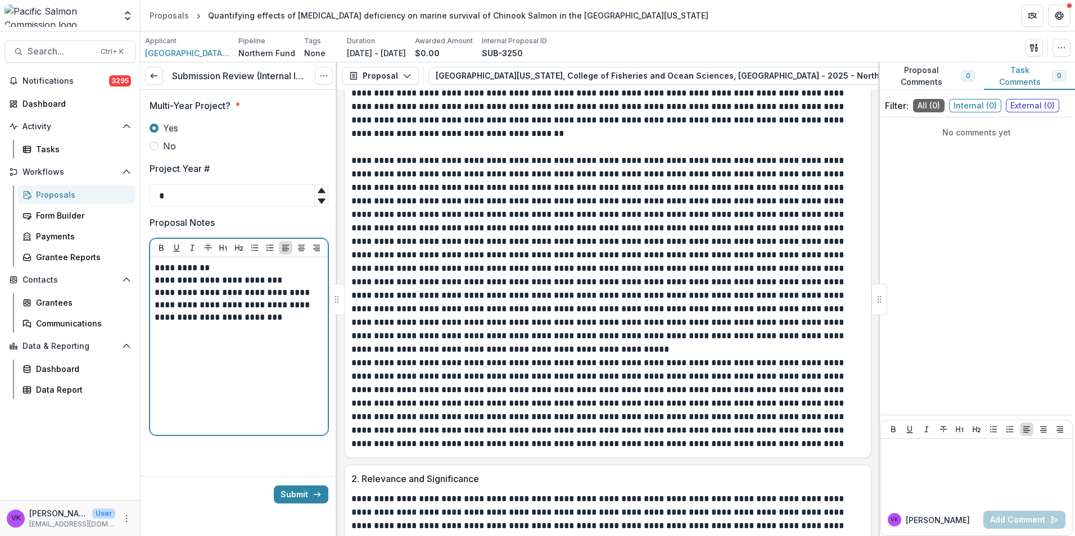
click at [294, 277] on p "**********" at bounding box center [239, 280] width 169 height 12
click at [287, 281] on p "**********" at bounding box center [239, 292] width 169 height 37
click at [298, 329] on p "**********" at bounding box center [239, 317] width 169 height 37
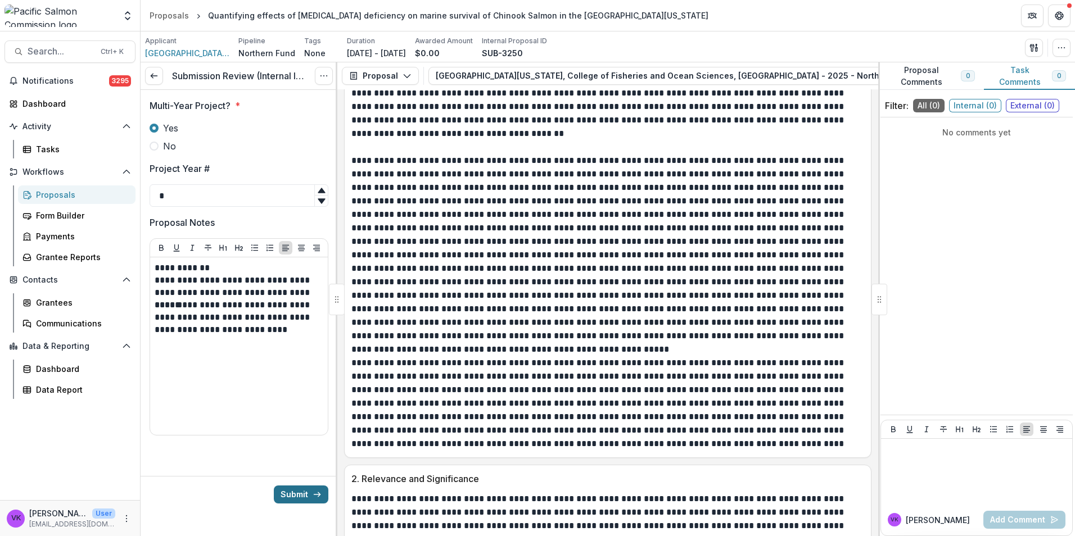
click at [306, 488] on button "Submit" at bounding box center [301, 495] width 55 height 18
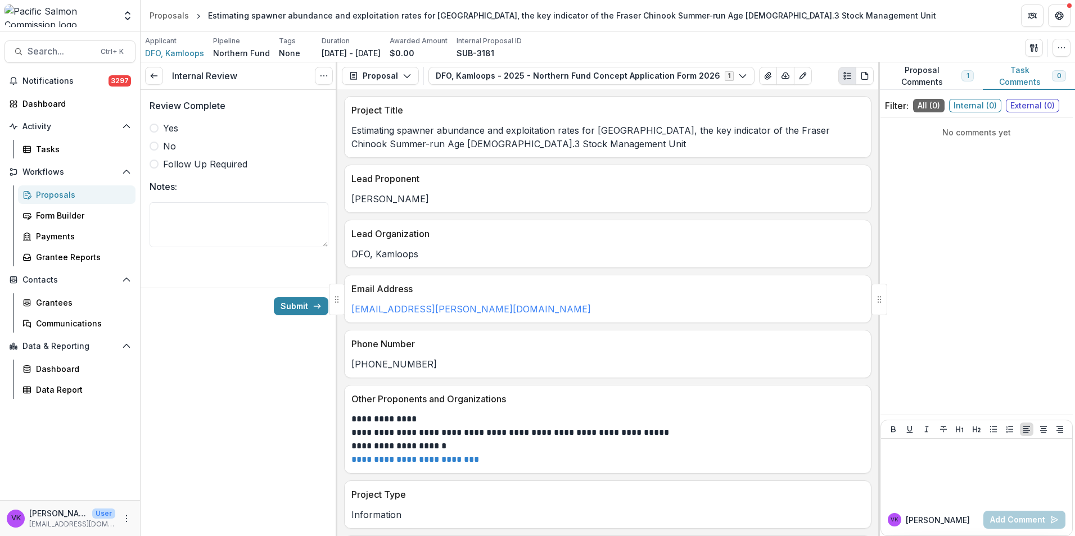
drag, startPoint x: 156, startPoint y: 129, endPoint x: 204, endPoint y: 130, distance: 47.8
click at [156, 129] on span at bounding box center [154, 128] width 9 height 9
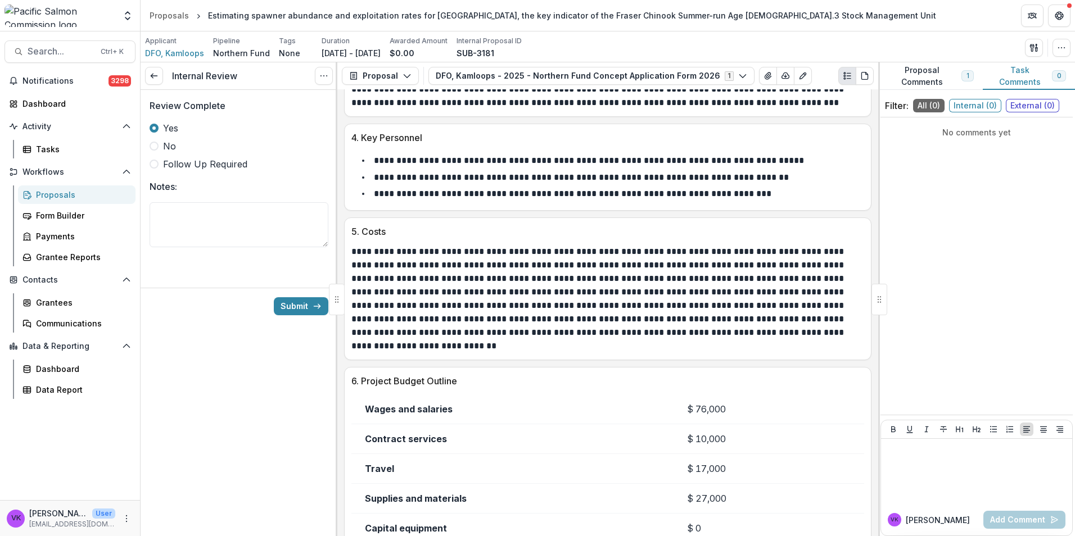
scroll to position [1866, 0]
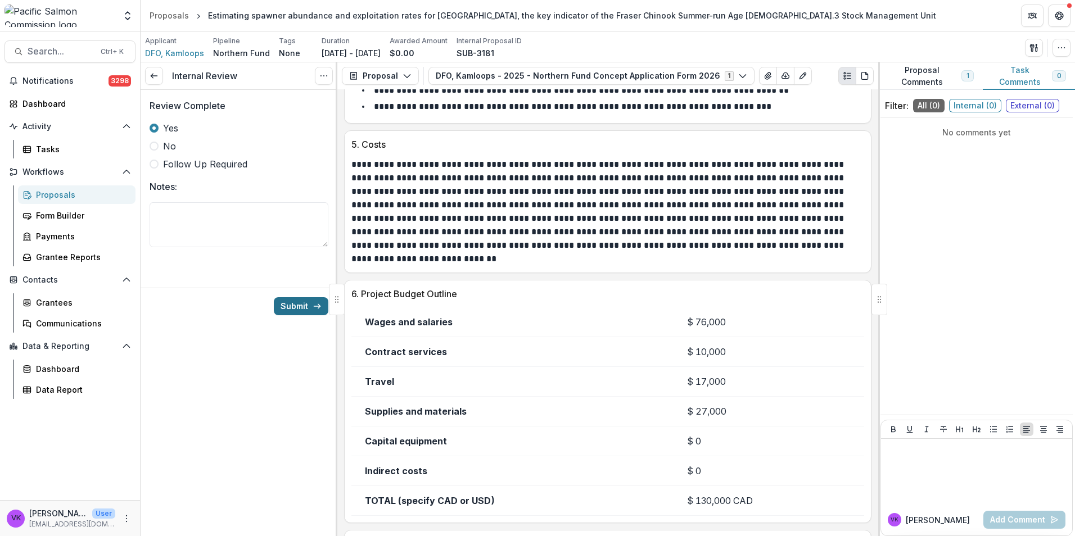
click at [302, 306] on button "Submit" at bounding box center [301, 306] width 55 height 18
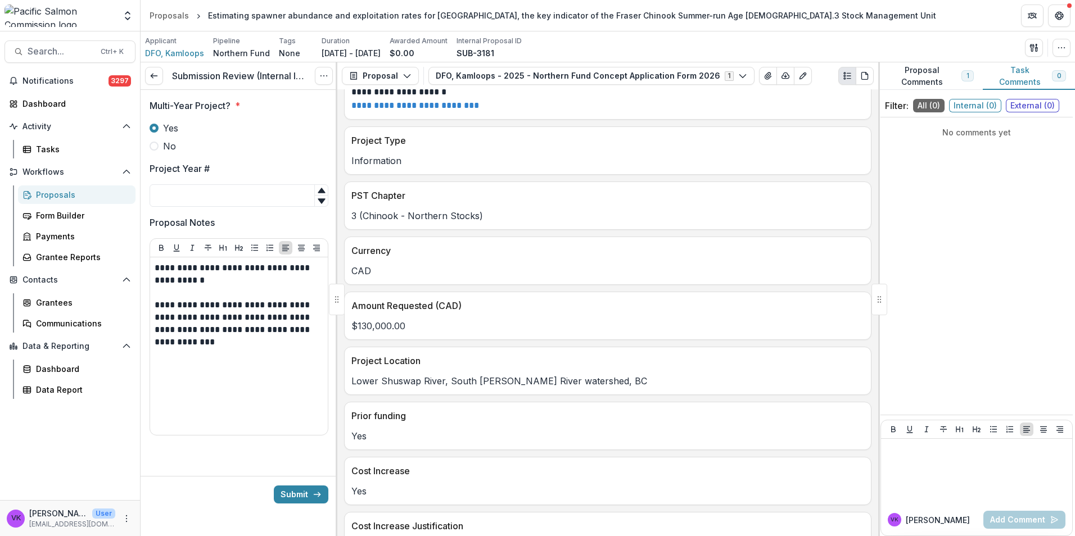
scroll to position [506, 0]
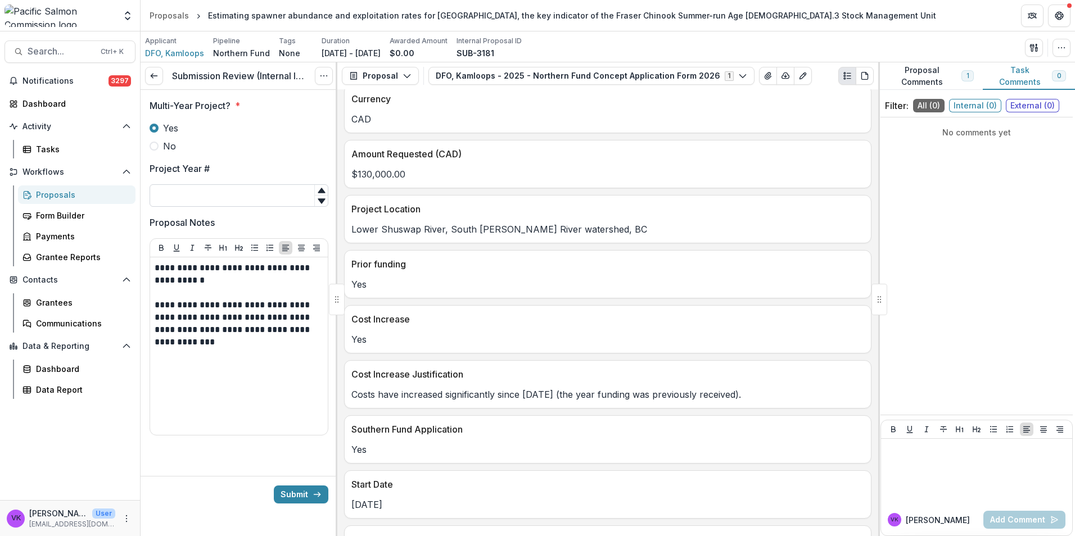
click at [218, 199] on input "Project Year #" at bounding box center [239, 195] width 179 height 22
type input "*"
click at [188, 453] on div "**********" at bounding box center [239, 274] width 179 height 368
click at [301, 492] on button "Submit" at bounding box center [301, 495] width 55 height 18
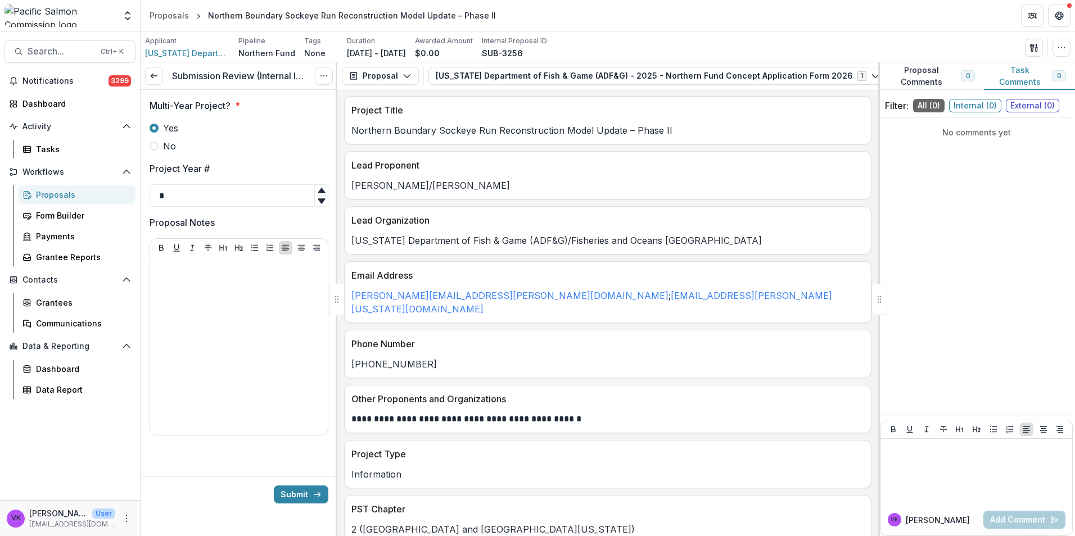
drag, startPoint x: 296, startPoint y: 490, endPoint x: 581, endPoint y: 464, distance: 285.6
click at [296, 490] on button "Submit" at bounding box center [301, 495] width 55 height 18
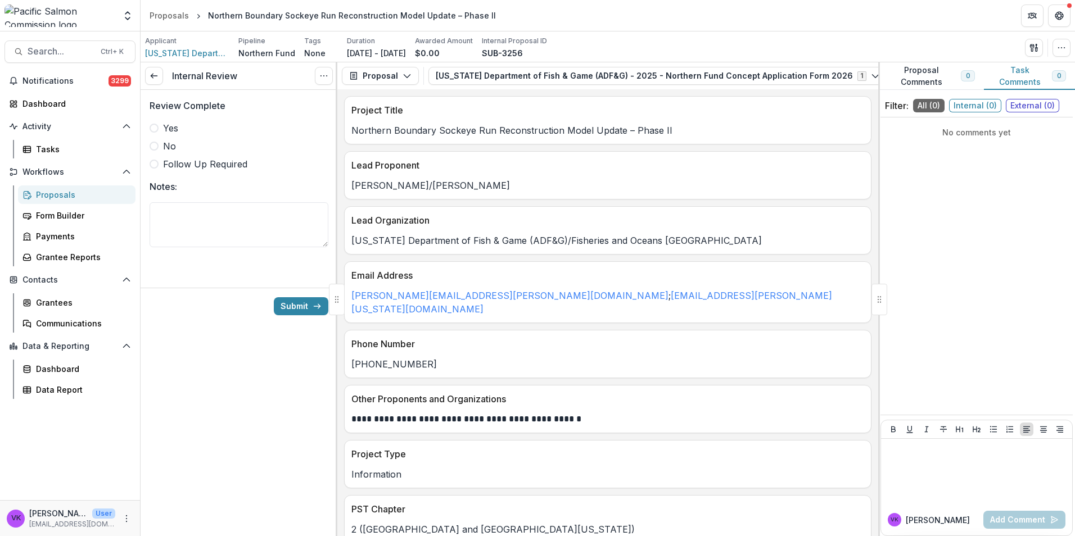
click at [151, 123] on label "Yes" at bounding box center [239, 127] width 179 height 13
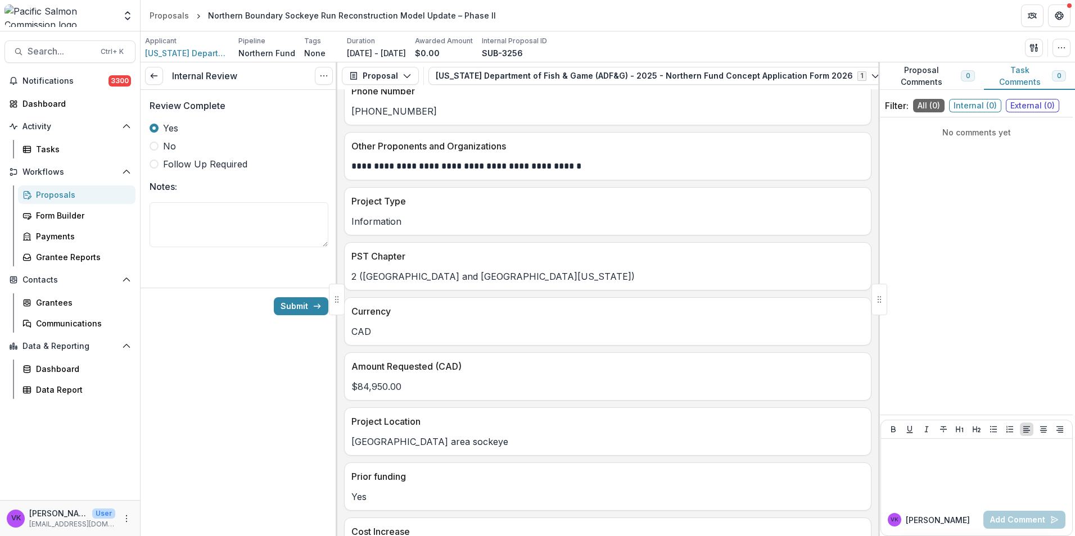
scroll to position [230, 0]
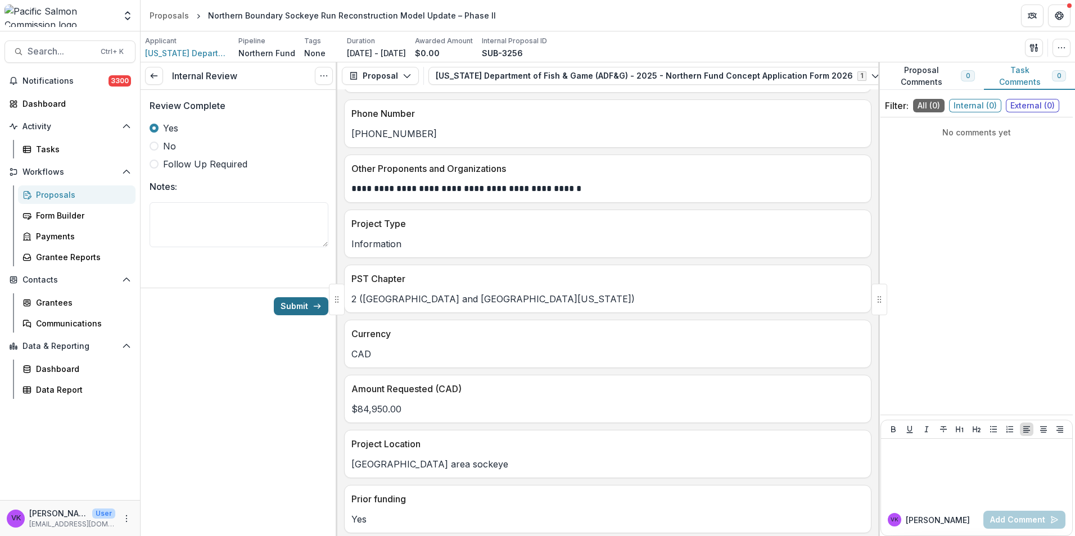
click at [302, 302] on button "Submit" at bounding box center [301, 306] width 55 height 18
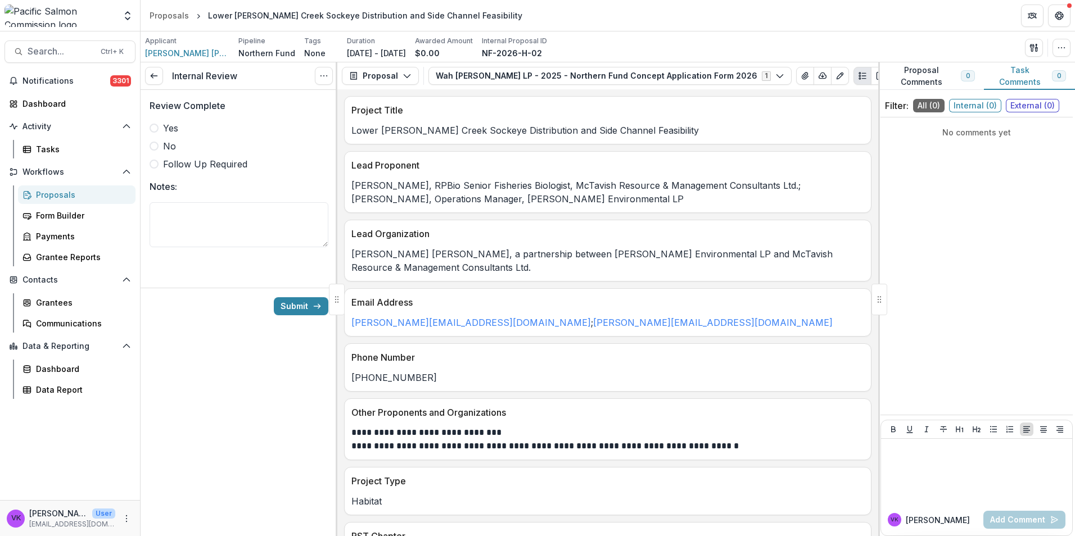
click at [156, 124] on label "Yes" at bounding box center [239, 127] width 179 height 13
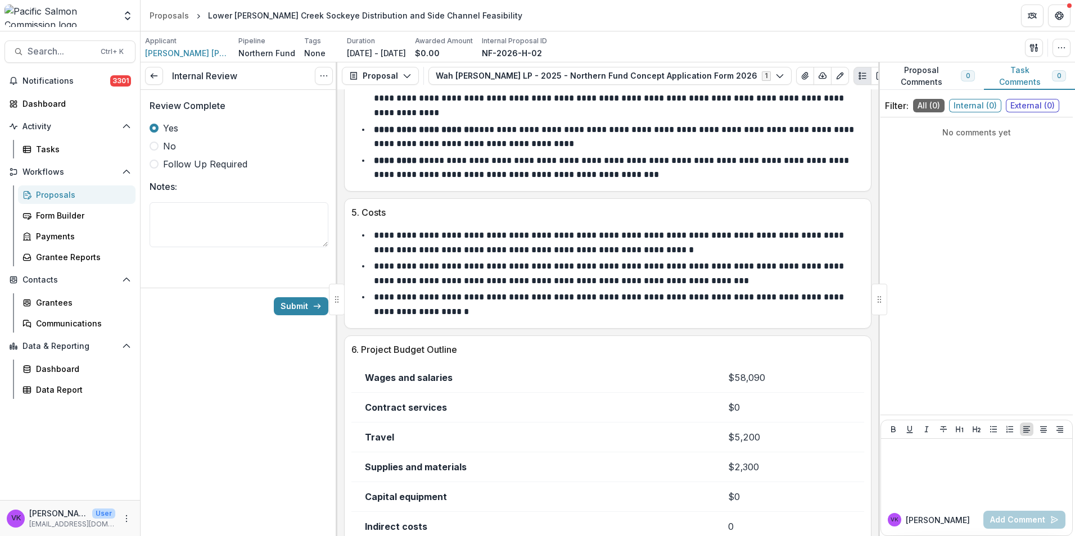
scroll to position [1810, 0]
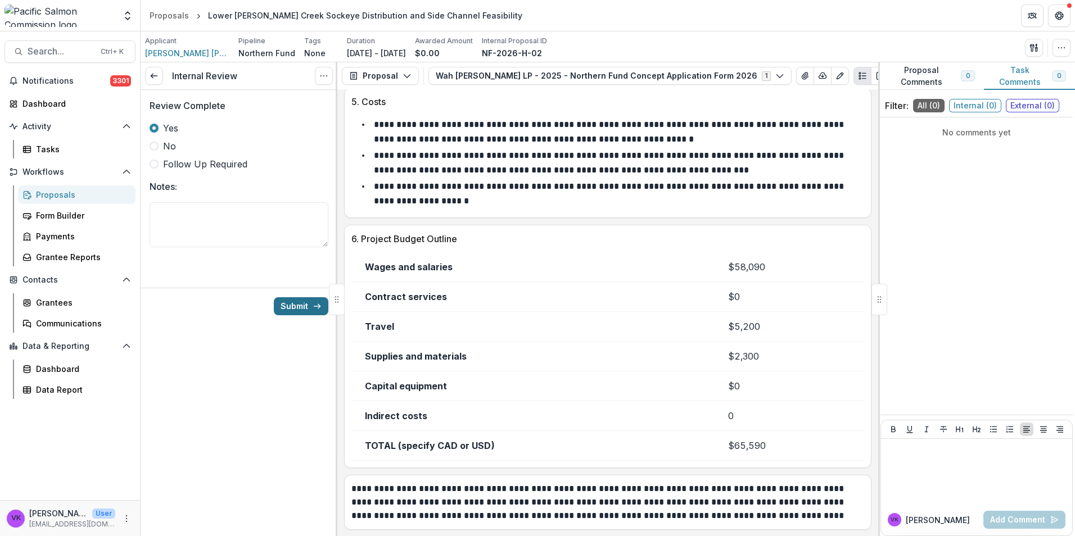
click at [300, 308] on button "Submit" at bounding box center [301, 306] width 55 height 18
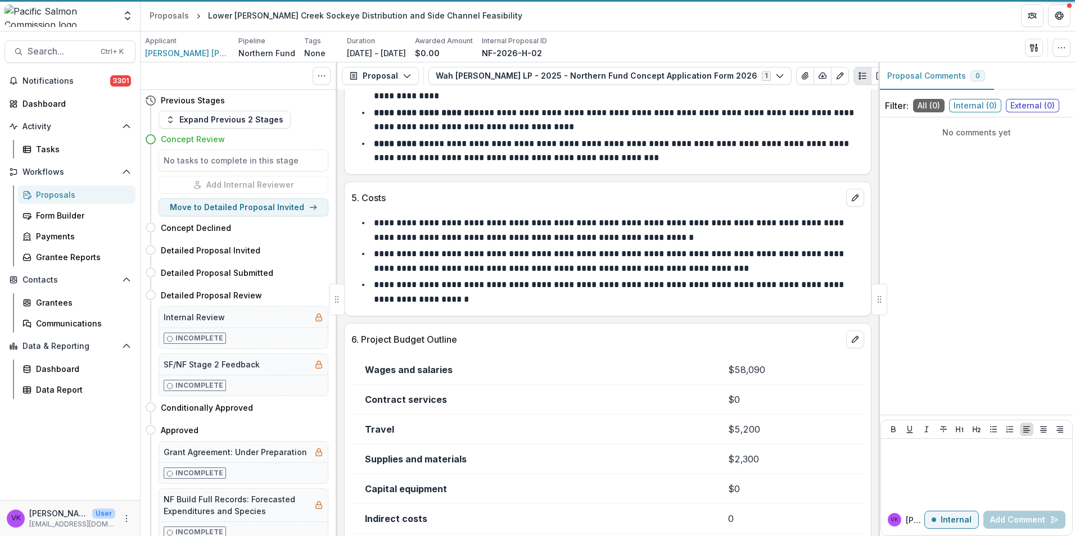
scroll to position [1907, 0]
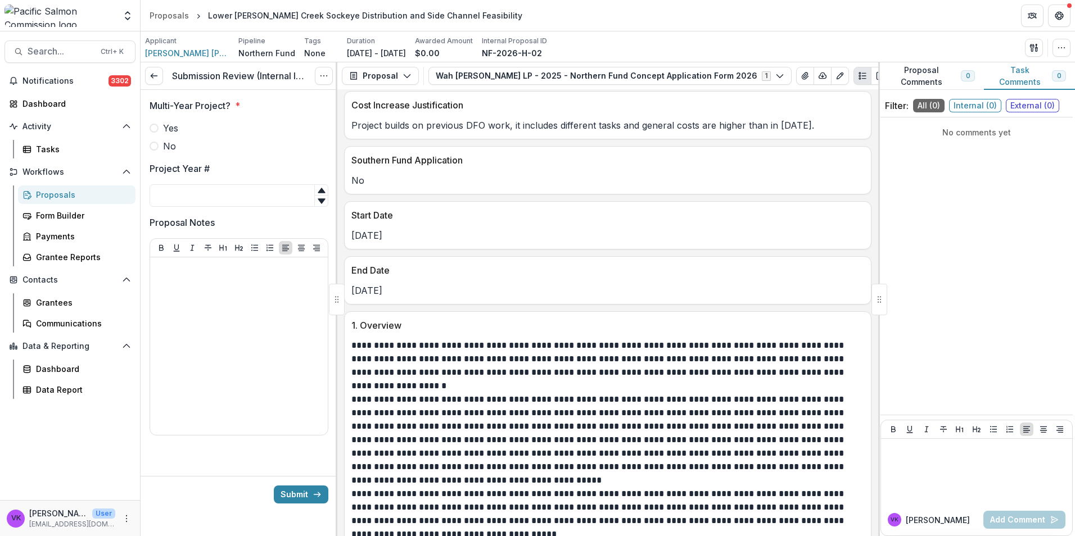
scroll to position [843, 0]
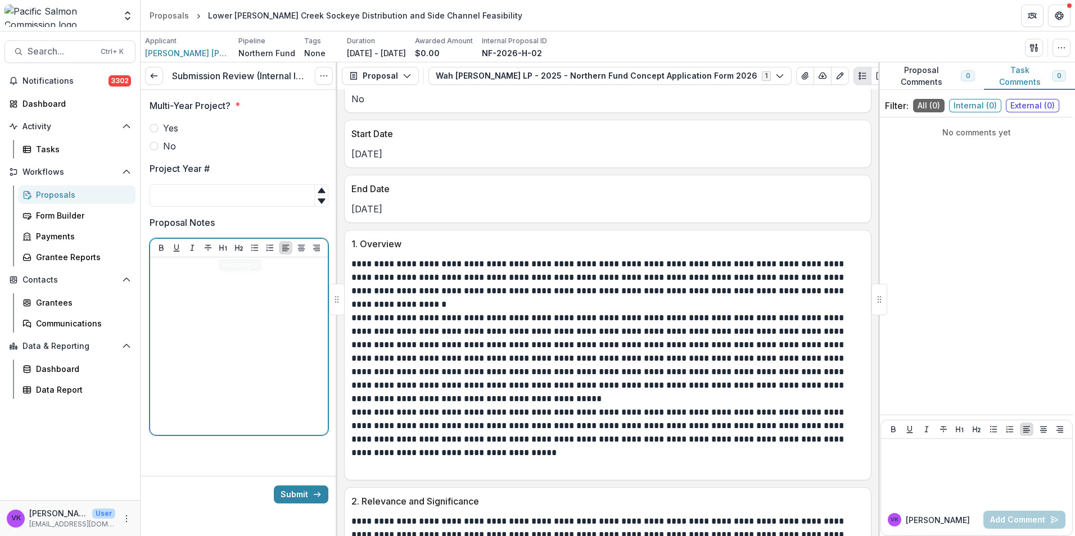
click at [224, 296] on div at bounding box center [239, 346] width 169 height 169
click at [156, 270] on p "**********" at bounding box center [239, 268] width 169 height 12
click at [214, 268] on p "**********" at bounding box center [239, 268] width 169 height 12
click at [157, 265] on p "**********" at bounding box center [239, 268] width 169 height 12
drag, startPoint x: 155, startPoint y: 269, endPoint x: 276, endPoint y: 259, distance: 121.3
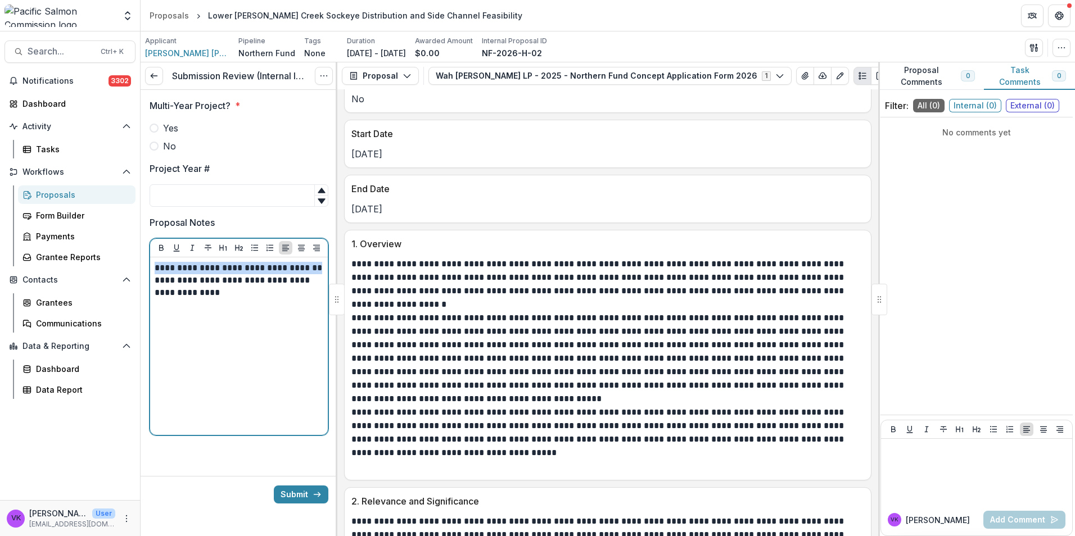
click at [319, 271] on p "**********" at bounding box center [239, 268] width 169 height 12
click at [253, 296] on p "**********" at bounding box center [239, 286] width 169 height 25
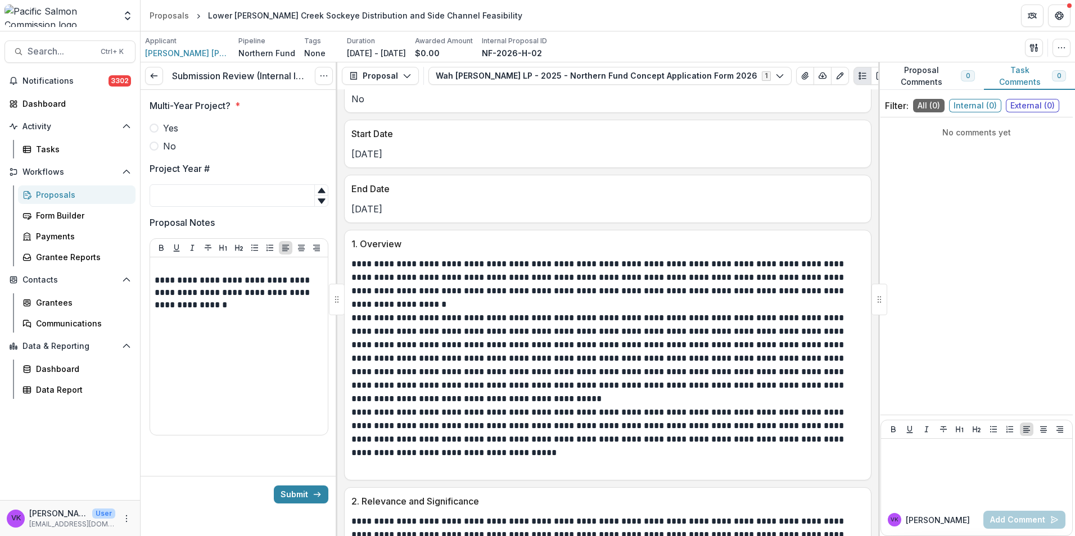
drag, startPoint x: 143, startPoint y: 262, endPoint x: 152, endPoint y: 270, distance: 11.5
click at [144, 263] on div "**********" at bounding box center [239, 274] width 197 height 368
click at [160, 265] on p at bounding box center [239, 268] width 169 height 12
drag, startPoint x: 153, startPoint y: 125, endPoint x: 608, endPoint y: 259, distance: 474.0
click at [153, 124] on span at bounding box center [154, 128] width 9 height 9
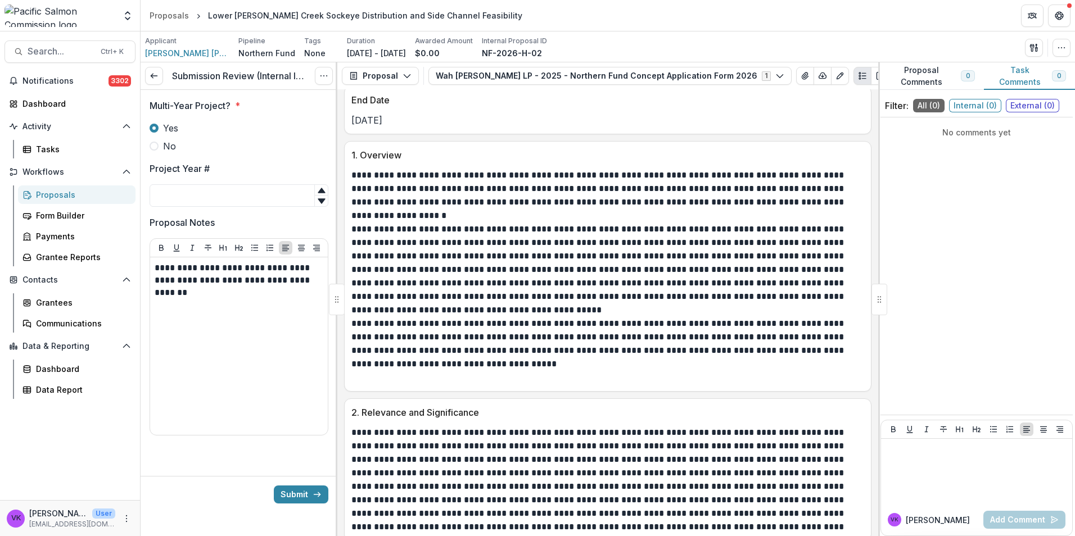
scroll to position [1012, 0]
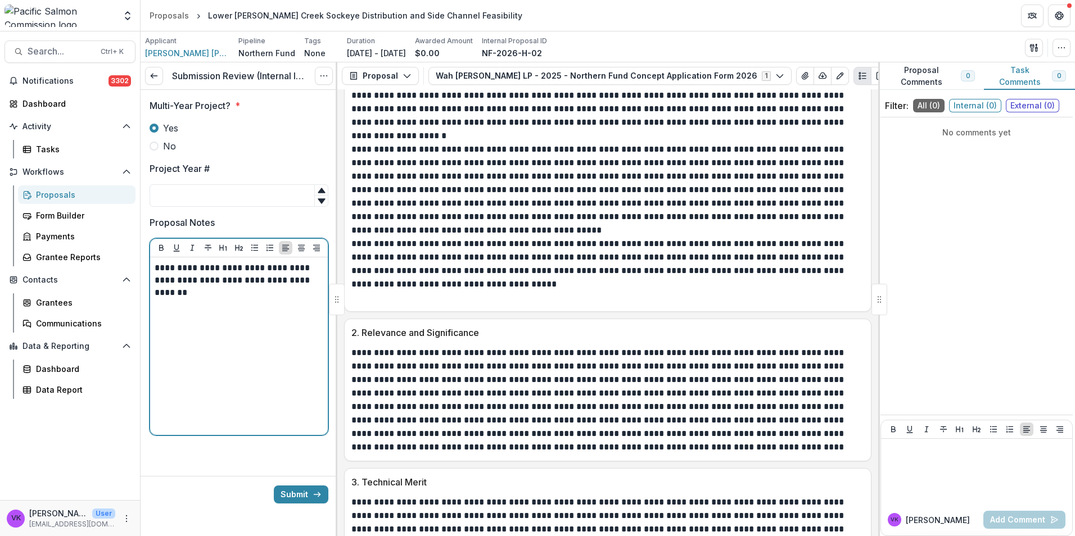
click at [232, 292] on p "**********" at bounding box center [239, 280] width 169 height 37
drag, startPoint x: 188, startPoint y: 194, endPoint x: 395, endPoint y: 246, distance: 212.8
click at [188, 194] on input "Project Year #" at bounding box center [239, 195] width 179 height 22
type input "*"
click at [211, 295] on p "**********" at bounding box center [239, 280] width 169 height 37
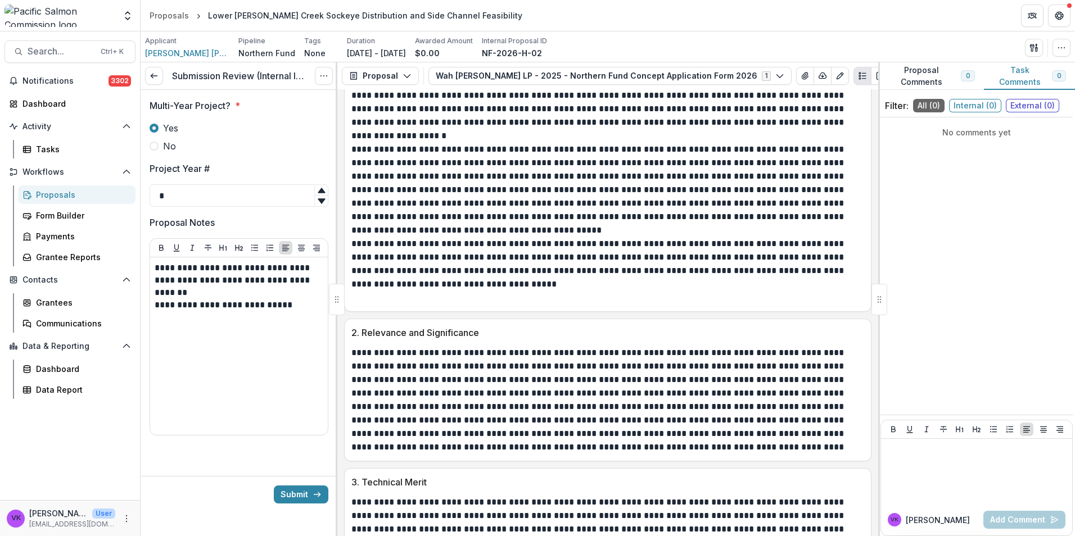
drag, startPoint x: 296, startPoint y: 495, endPoint x: 662, endPoint y: 528, distance: 367.4
click at [295, 495] on button "Submit" at bounding box center [301, 495] width 55 height 18
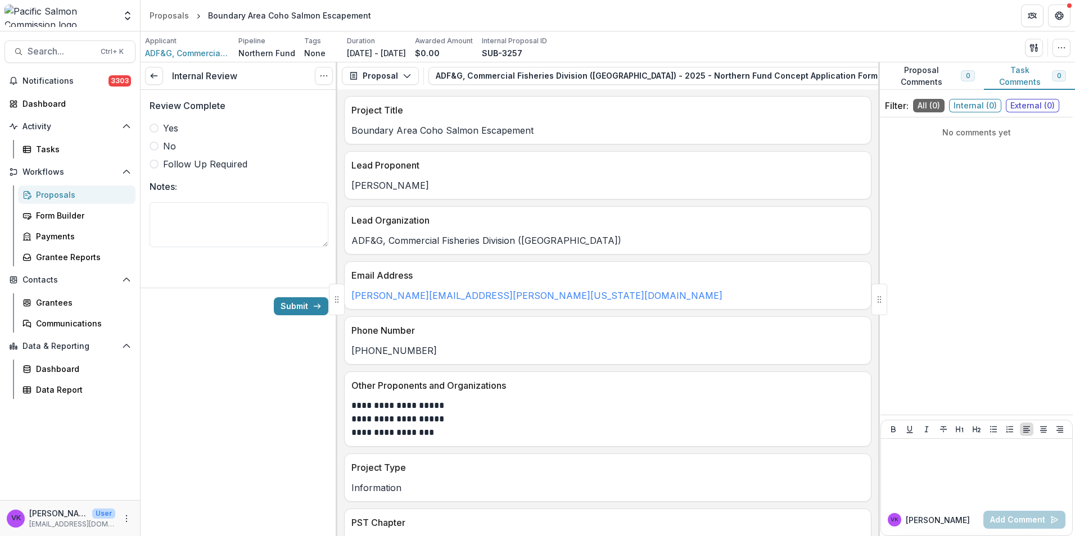
drag, startPoint x: 152, startPoint y: 129, endPoint x: 274, endPoint y: 178, distance: 131.6
click at [152, 128] on span at bounding box center [154, 128] width 9 height 9
click at [294, 305] on button "Submit" at bounding box center [301, 306] width 55 height 18
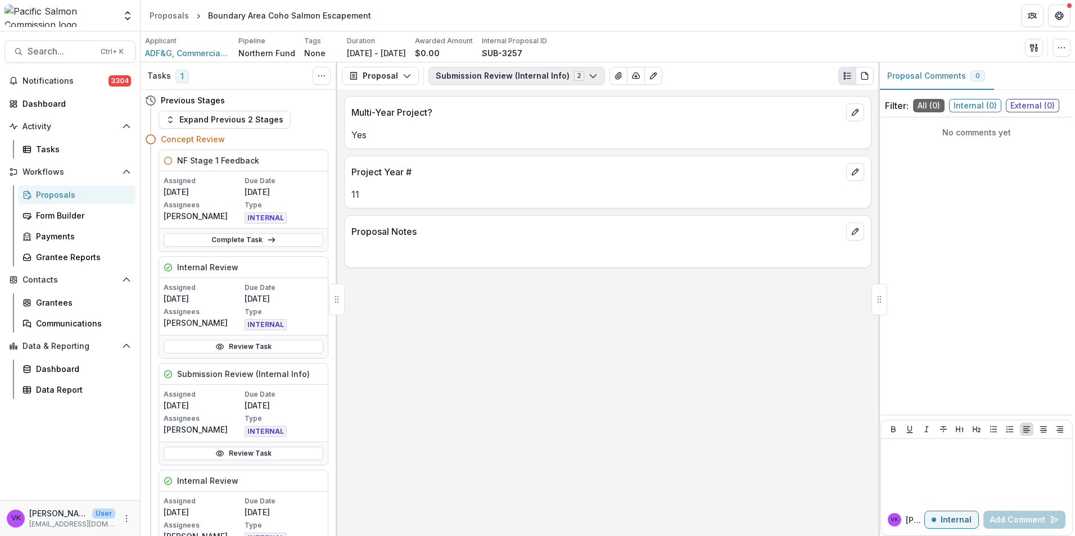
click at [589, 78] on icon "button" at bounding box center [593, 75] width 9 height 9
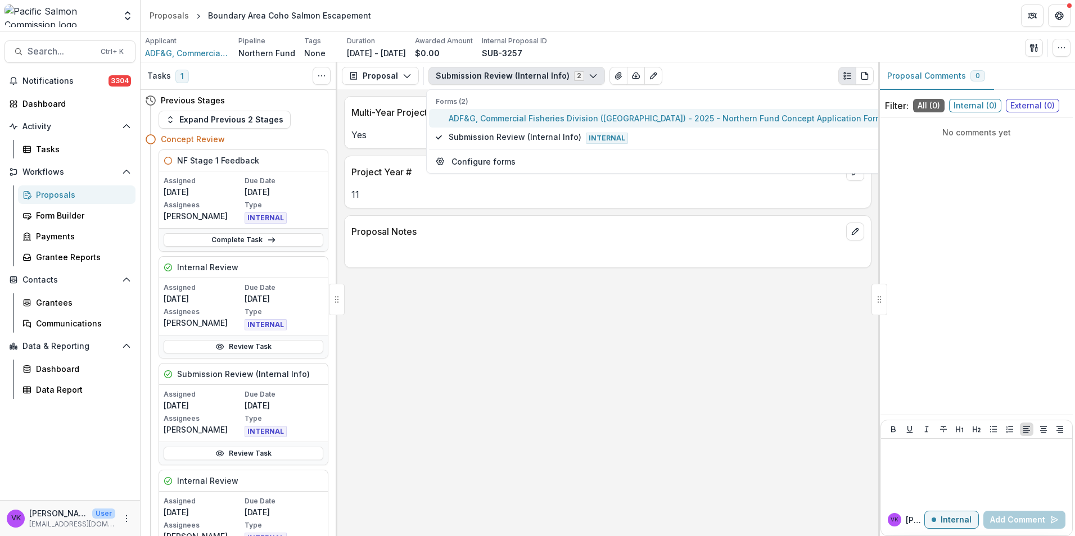
click at [551, 114] on span "ADF&G, Commercial Fisheries Division (Juneau) - 2025 - Northern Fund Concept Ap…" at bounding box center [677, 118] width 456 height 12
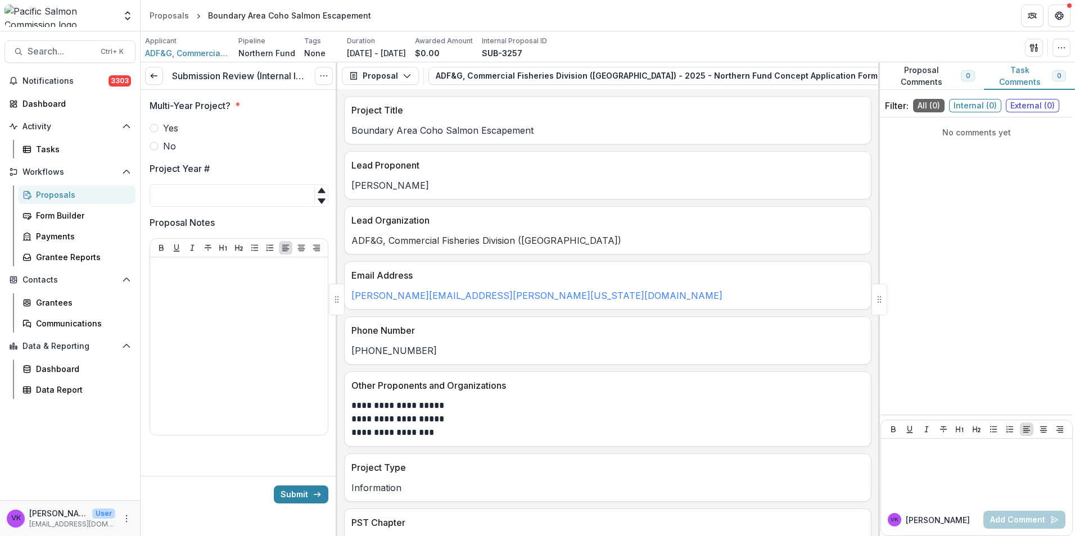
click at [157, 129] on span at bounding box center [154, 128] width 9 height 9
click at [240, 202] on input "Project Year #" at bounding box center [239, 195] width 179 height 22
type input "**"
click at [301, 492] on button "Submit" at bounding box center [301, 495] width 55 height 18
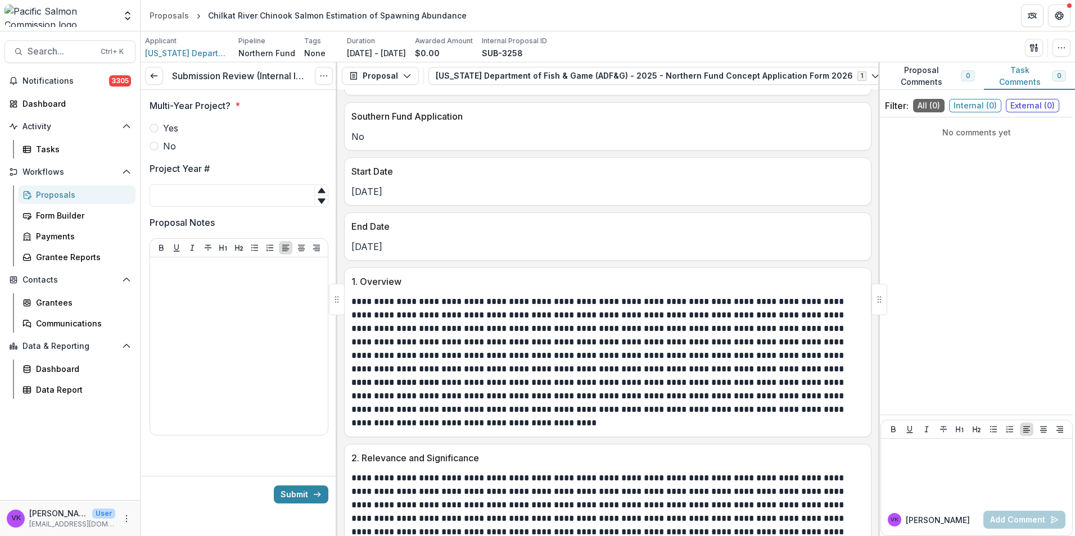
scroll to position [731, 0]
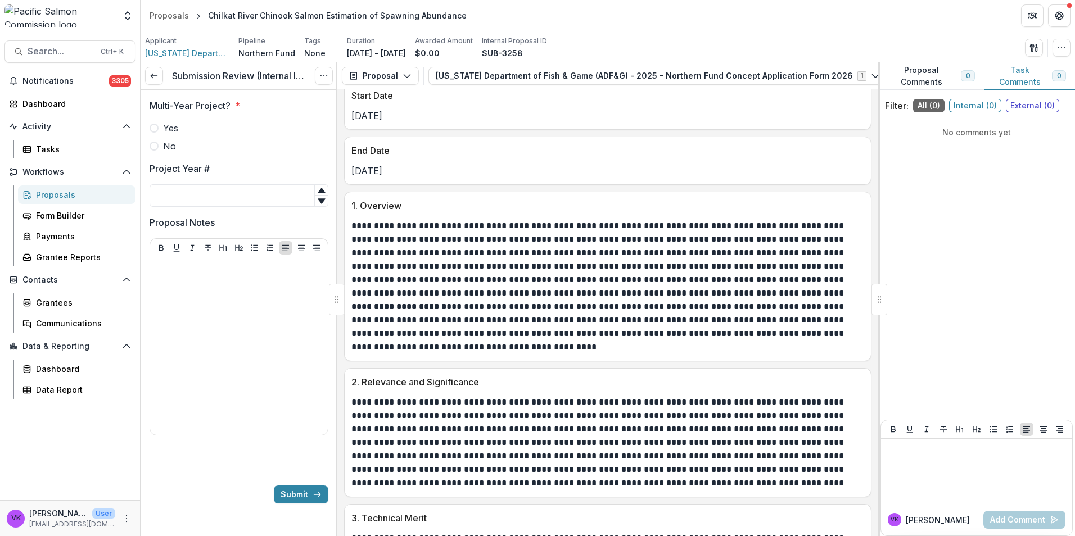
drag, startPoint x: 156, startPoint y: 148, endPoint x: 164, endPoint y: 175, distance: 28.1
click at [156, 157] on div "Multi-Year Project? * Yes No Project Year # Proposal Notes" at bounding box center [239, 274] width 179 height 368
drag, startPoint x: 156, startPoint y: 147, endPoint x: 180, endPoint y: 184, distance: 44.6
click at [157, 148] on span at bounding box center [154, 146] width 9 height 9
drag, startPoint x: 188, startPoint y: 194, endPoint x: 202, endPoint y: 224, distance: 32.7
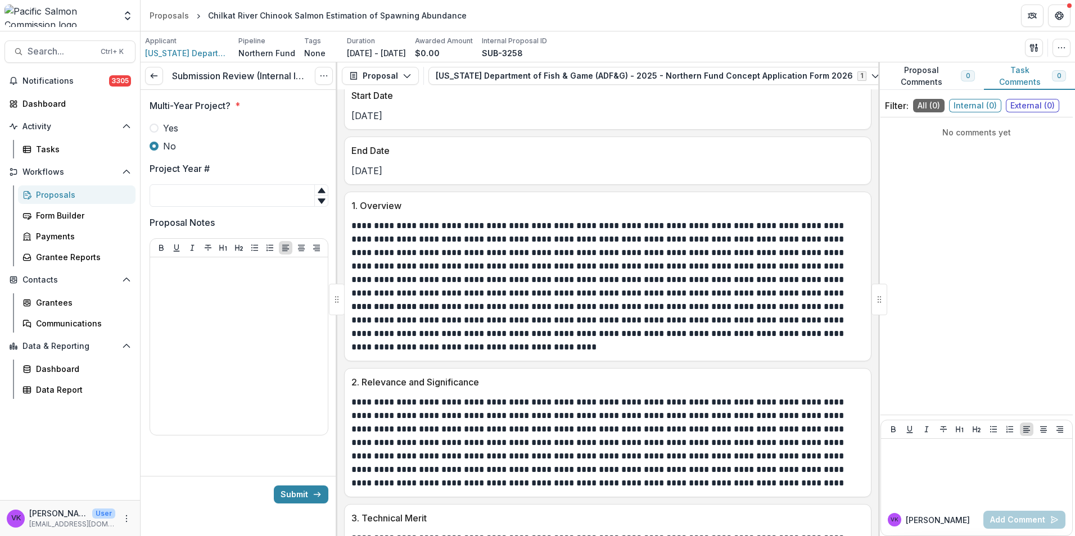
click at [188, 196] on input "Project Year #" at bounding box center [239, 195] width 179 height 22
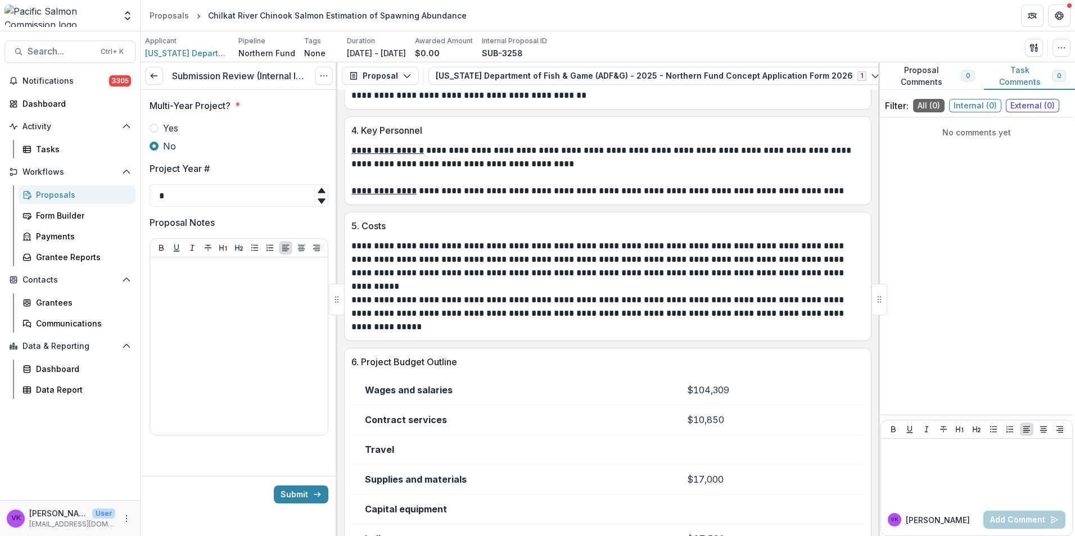
scroll to position [1392, 0]
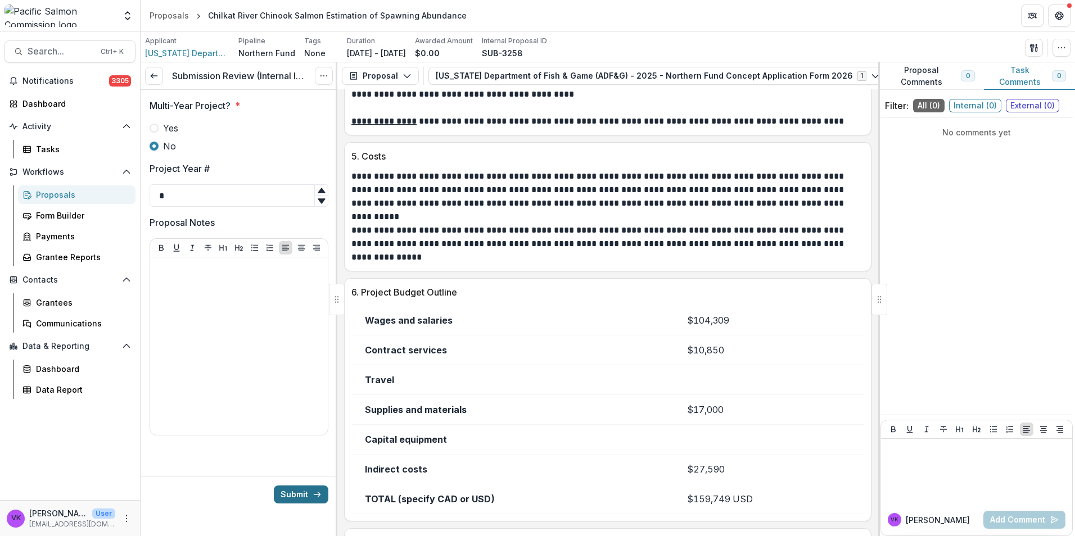
type input "*"
drag, startPoint x: 311, startPoint y: 497, endPoint x: 356, endPoint y: 490, distance: 45.7
click at [311, 497] on button "Submit" at bounding box center [301, 495] width 55 height 18
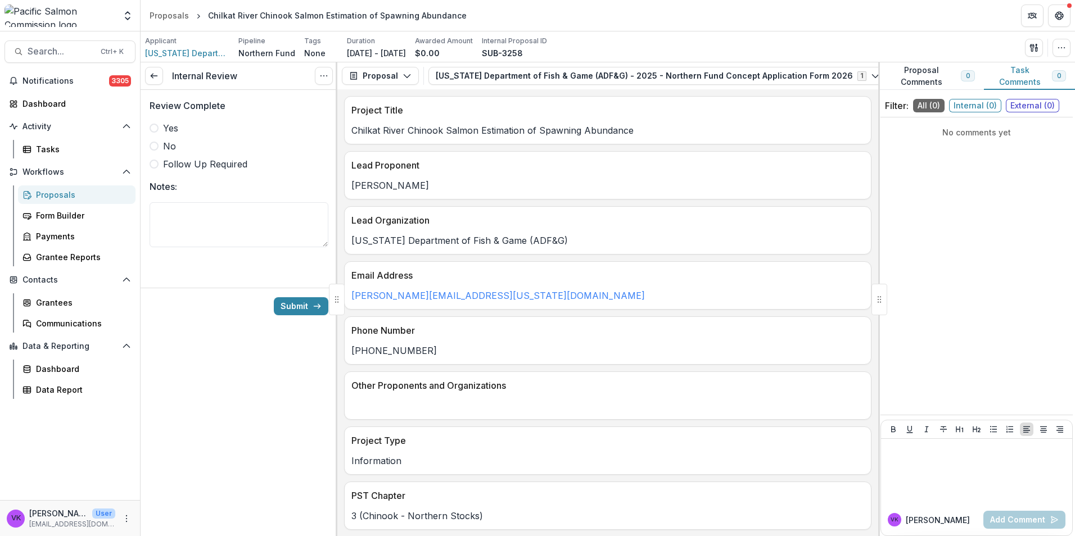
drag, startPoint x: 153, startPoint y: 130, endPoint x: 162, endPoint y: 135, distance: 10.6
click at [153, 130] on span at bounding box center [154, 128] width 9 height 9
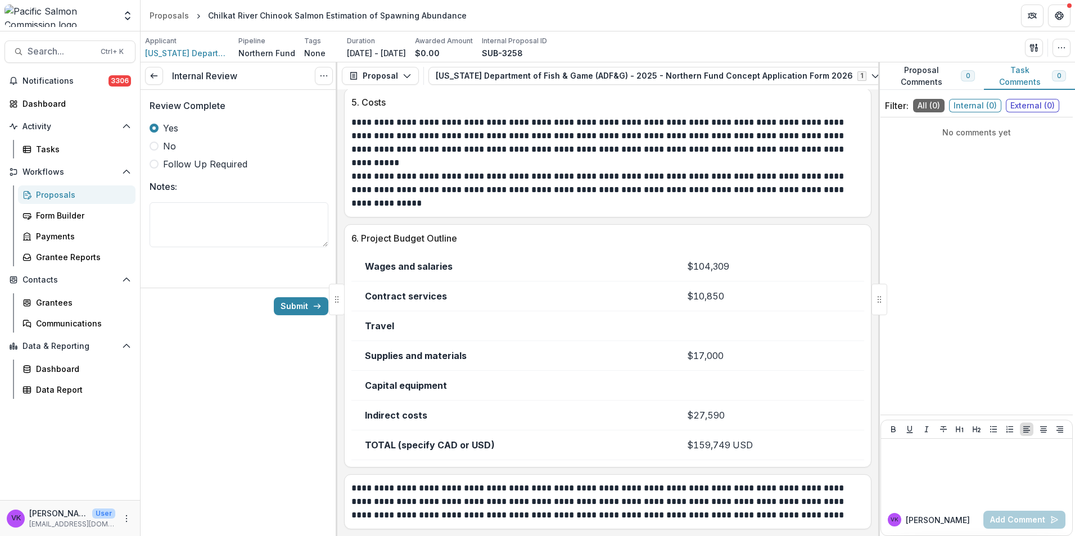
scroll to position [1448, 0]
drag, startPoint x: 307, startPoint y: 313, endPoint x: 445, endPoint y: 357, distance: 144.7
click at [307, 312] on button "Submit" at bounding box center [301, 306] width 55 height 18
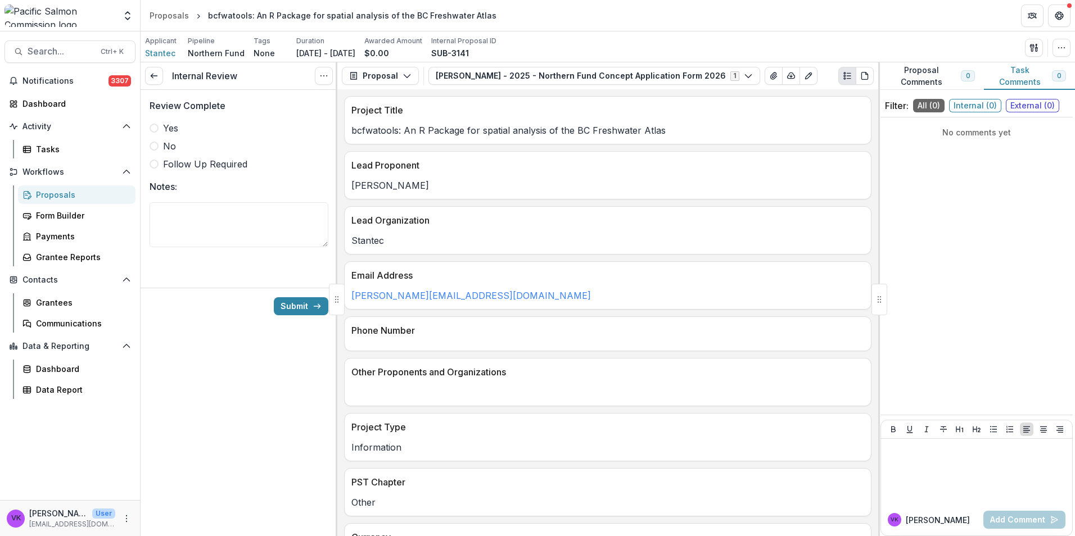
click at [164, 126] on span "Yes" at bounding box center [170, 127] width 15 height 13
click at [297, 306] on button "Submit" at bounding box center [301, 306] width 55 height 18
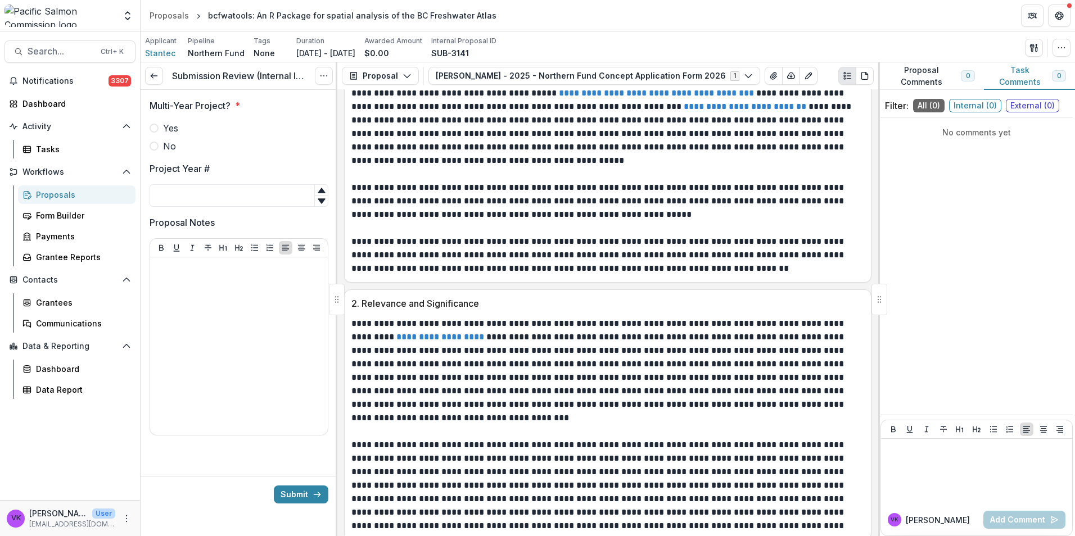
scroll to position [788, 0]
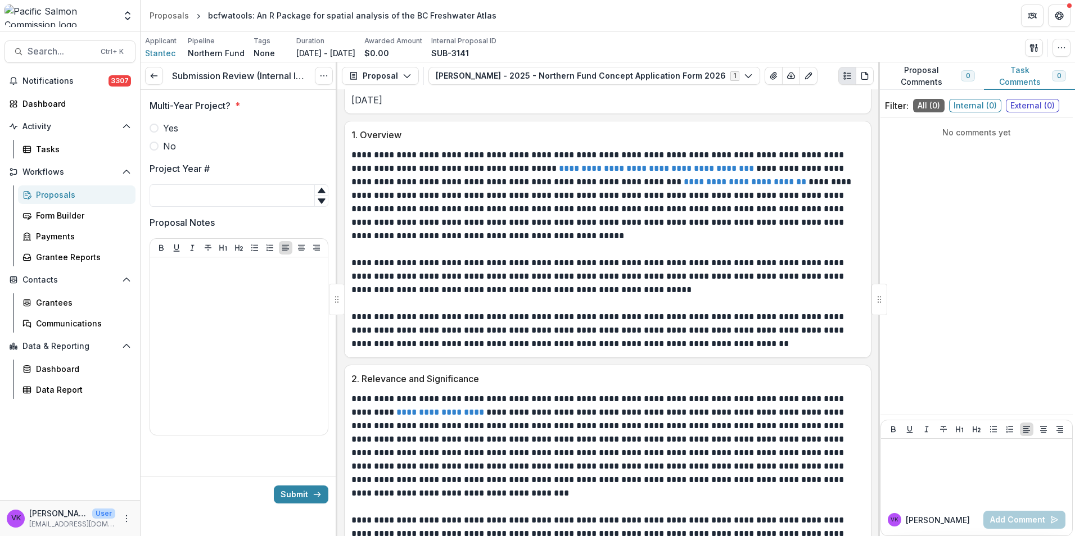
click at [153, 148] on span at bounding box center [154, 146] width 9 height 9
click at [227, 198] on input "Project Year #" at bounding box center [239, 195] width 179 height 22
type input "*"
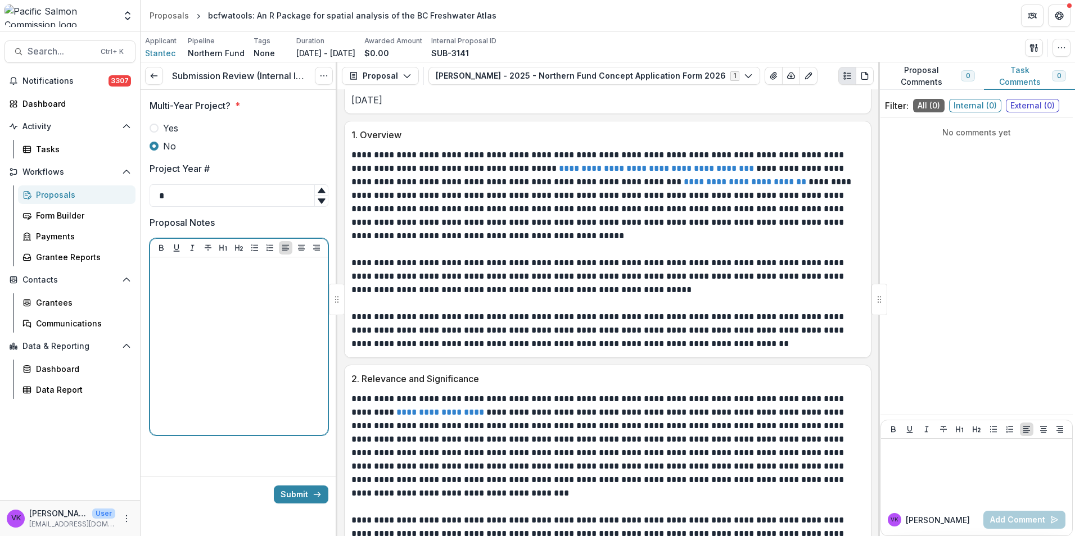
click at [223, 345] on div at bounding box center [239, 346] width 169 height 169
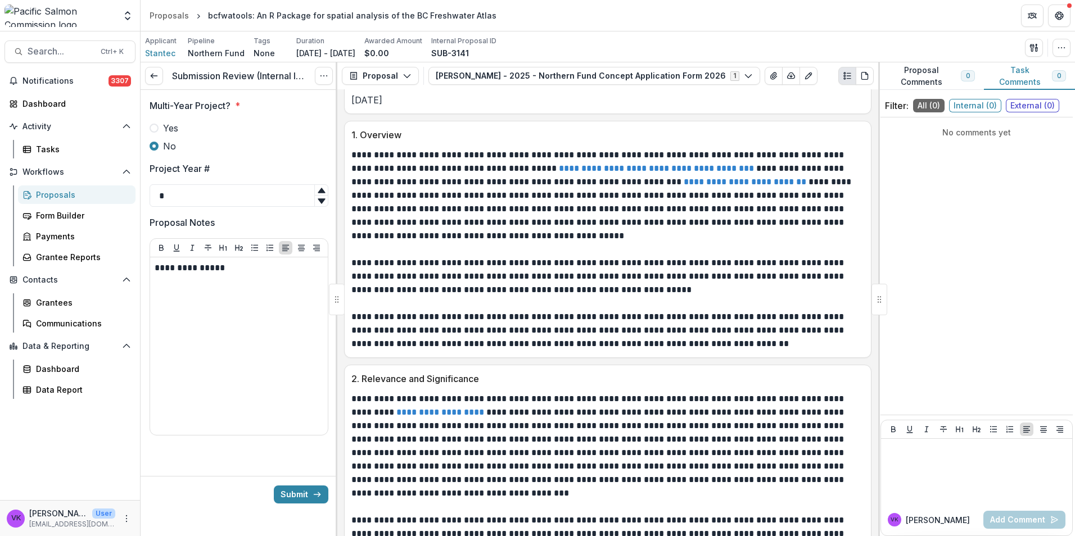
click at [295, 492] on button "Submit" at bounding box center [301, 495] width 55 height 18
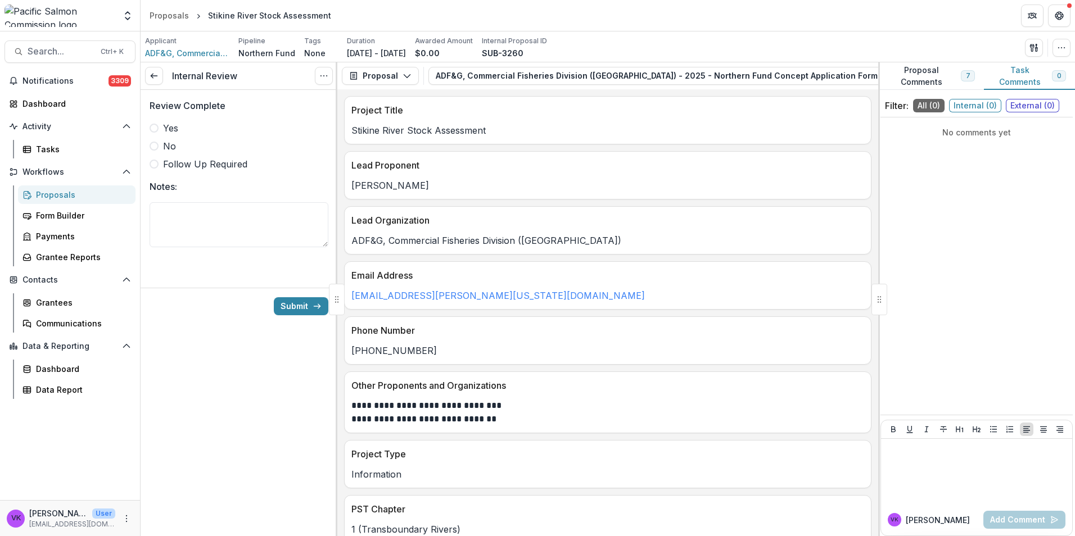
click at [152, 127] on span at bounding box center [154, 128] width 9 height 9
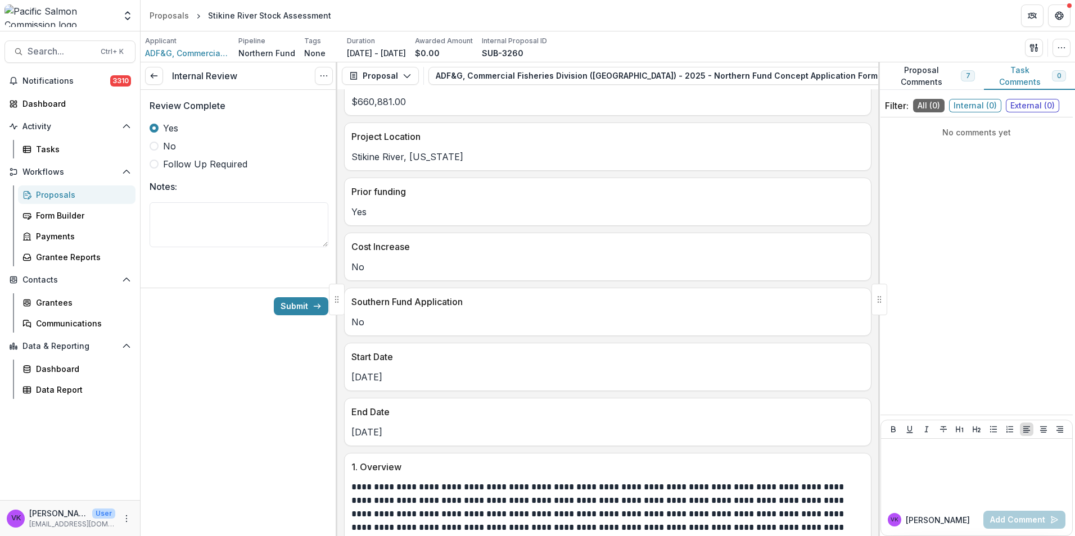
scroll to position [698, 0]
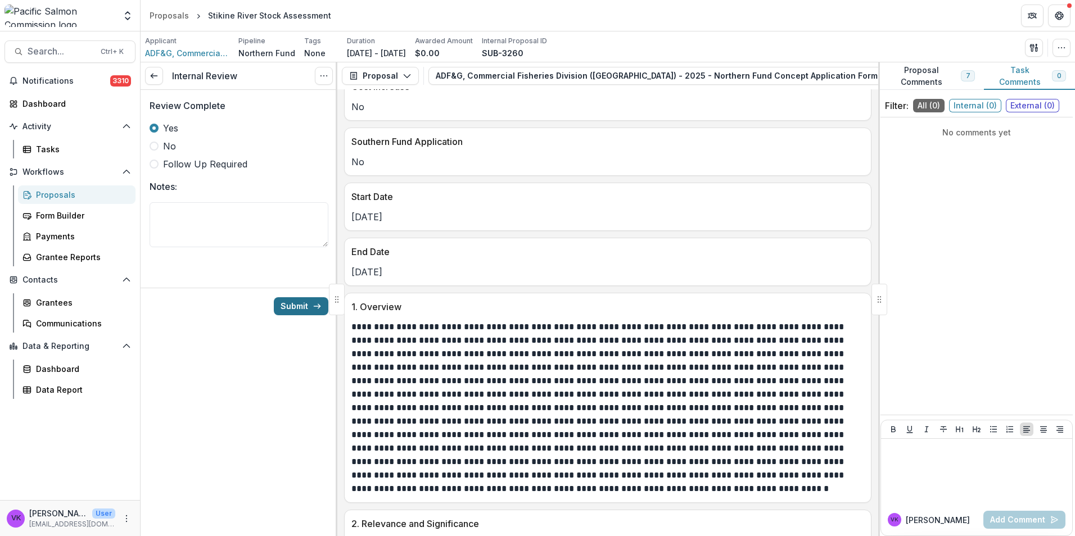
click at [302, 306] on button "Submit" at bounding box center [301, 306] width 55 height 18
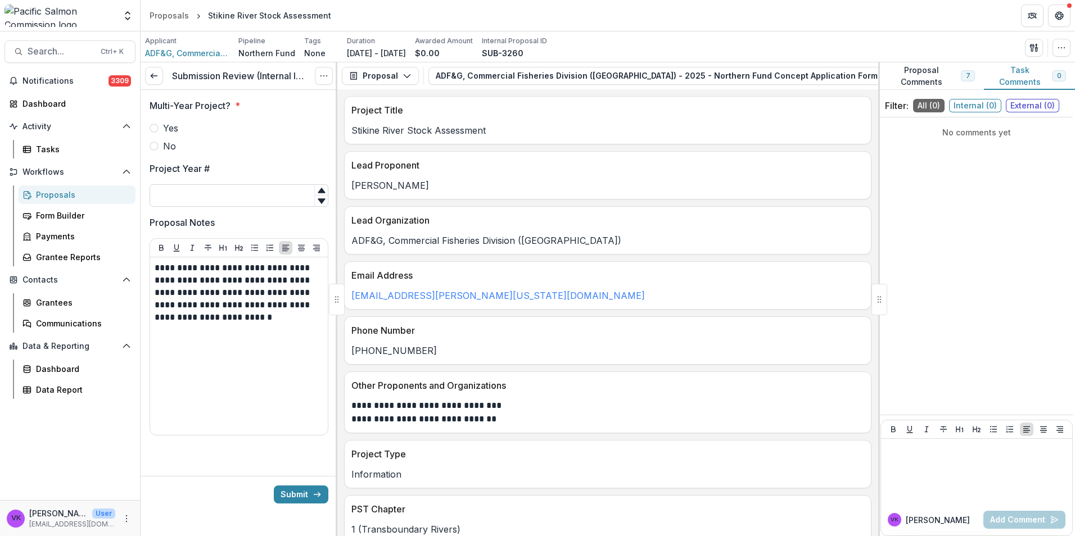
click at [223, 194] on input "Project Year #" at bounding box center [239, 195] width 179 height 22
type input "*"
click at [152, 123] on label "Yes" at bounding box center [239, 127] width 179 height 13
drag, startPoint x: 298, startPoint y: 493, endPoint x: 335, endPoint y: 488, distance: 36.9
click at [298, 493] on button "Submit" at bounding box center [301, 495] width 55 height 18
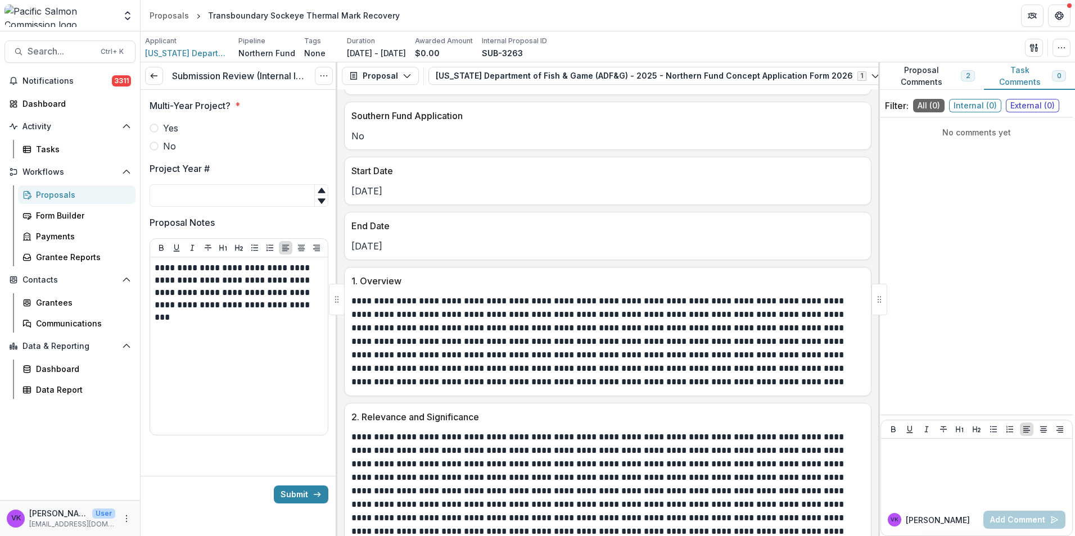
scroll to position [787, 0]
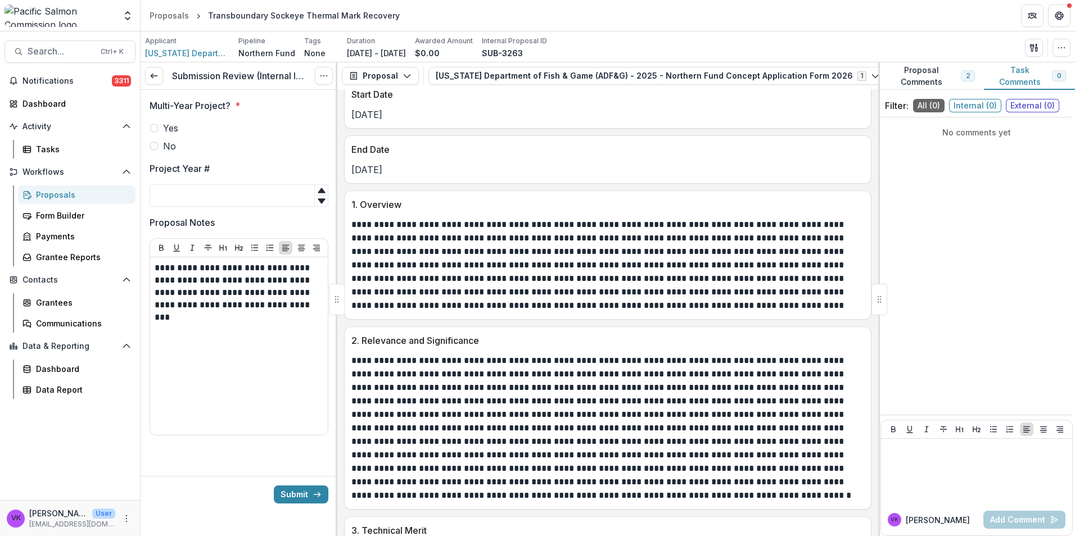
click at [156, 126] on span at bounding box center [154, 128] width 9 height 9
drag, startPoint x: 304, startPoint y: 304, endPoint x: 340, endPoint y: 326, distance: 41.9
click at [305, 304] on p "**********" at bounding box center [239, 286] width 169 height 49
click at [154, 319] on div "**********" at bounding box center [239, 346] width 178 height 178
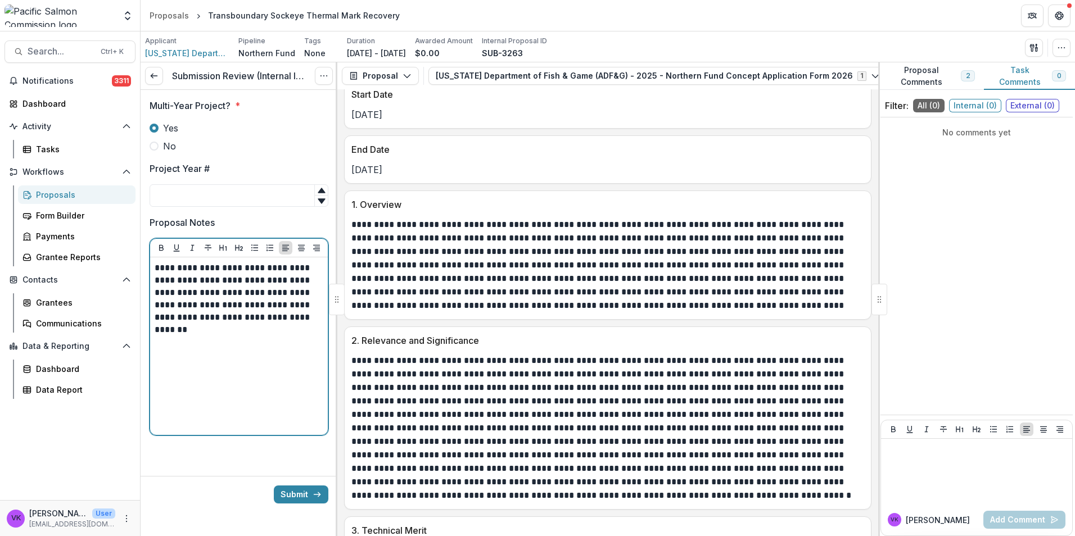
click at [153, 317] on div "**********" at bounding box center [239, 346] width 178 height 178
click at [156, 318] on p "**********" at bounding box center [239, 323] width 169 height 25
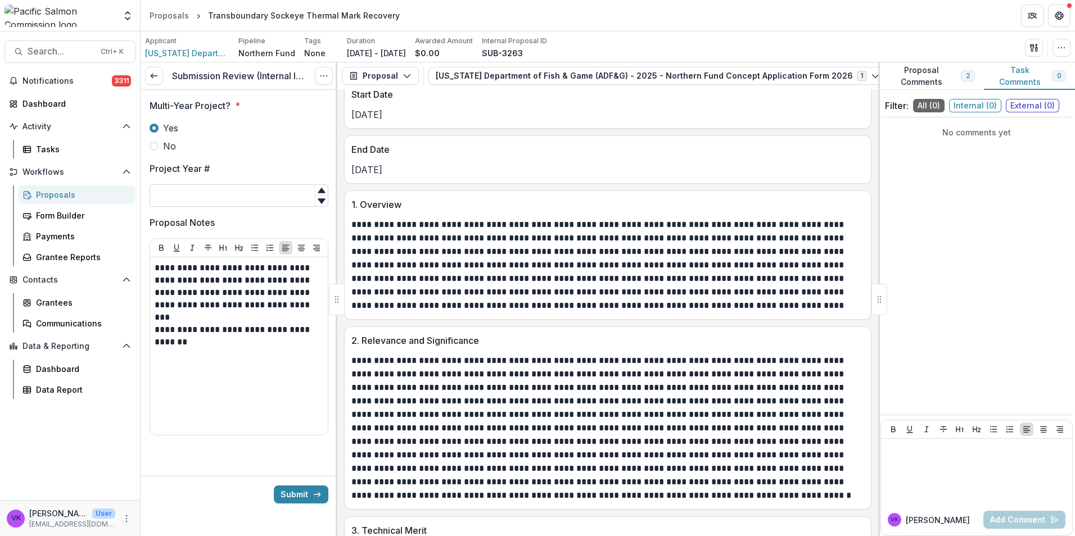
click at [254, 190] on input "Project Year #" at bounding box center [239, 195] width 179 height 22
type input "*"
click at [267, 367] on div "**********" at bounding box center [239, 346] width 169 height 169
click at [298, 490] on button "Submit" at bounding box center [301, 495] width 55 height 18
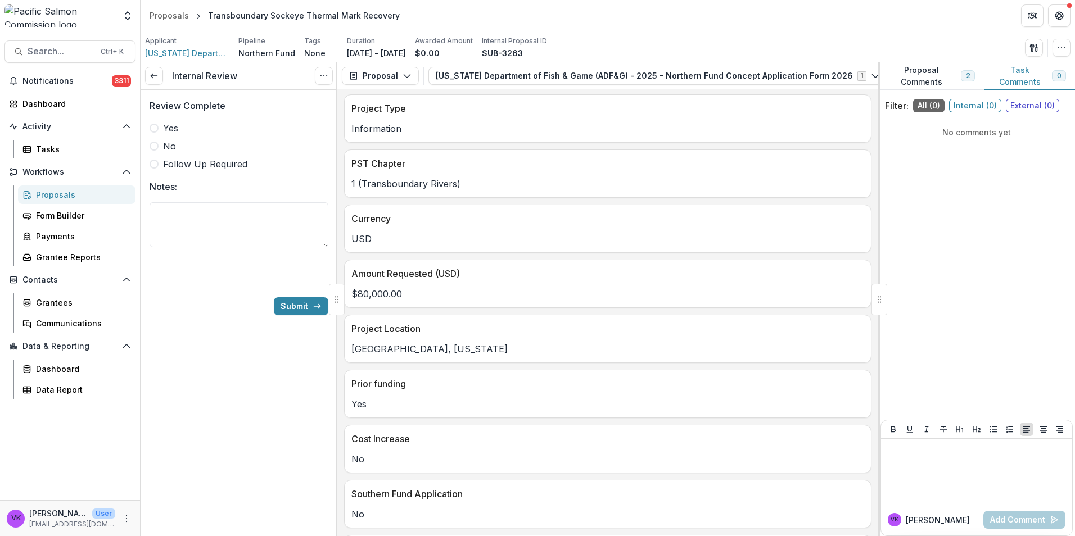
scroll to position [337, 0]
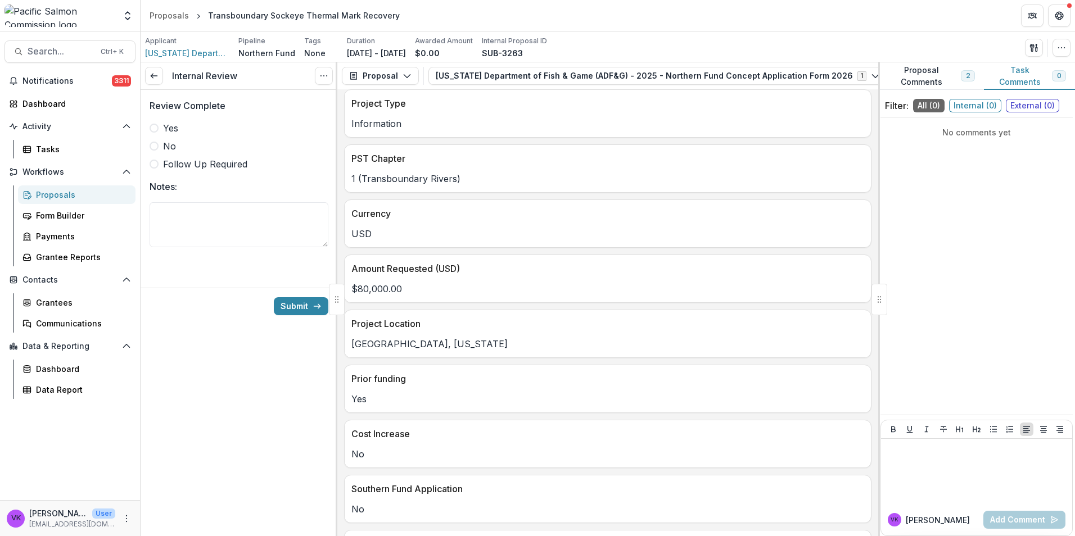
click at [153, 129] on span at bounding box center [154, 128] width 9 height 9
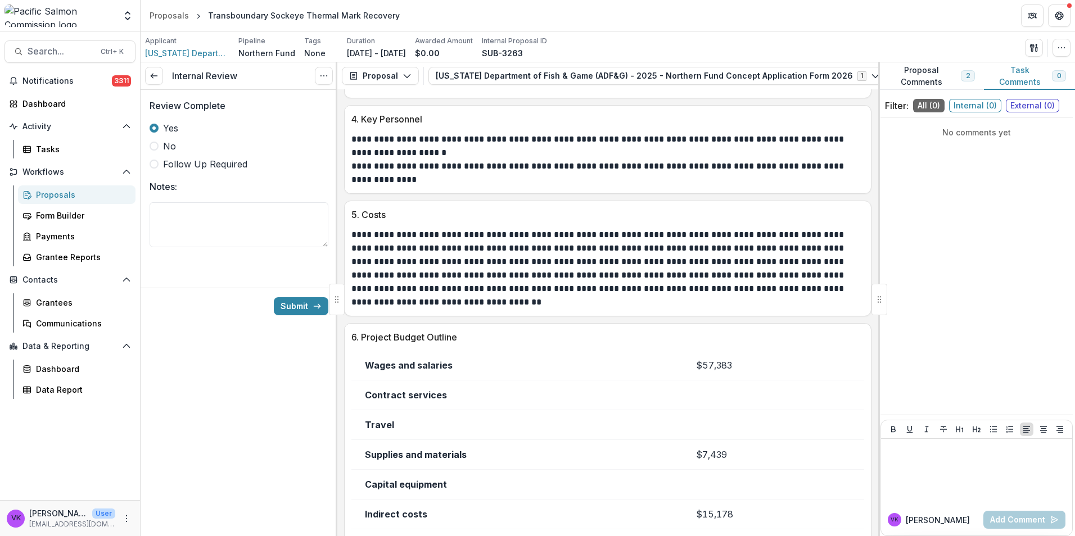
scroll to position [1476, 0]
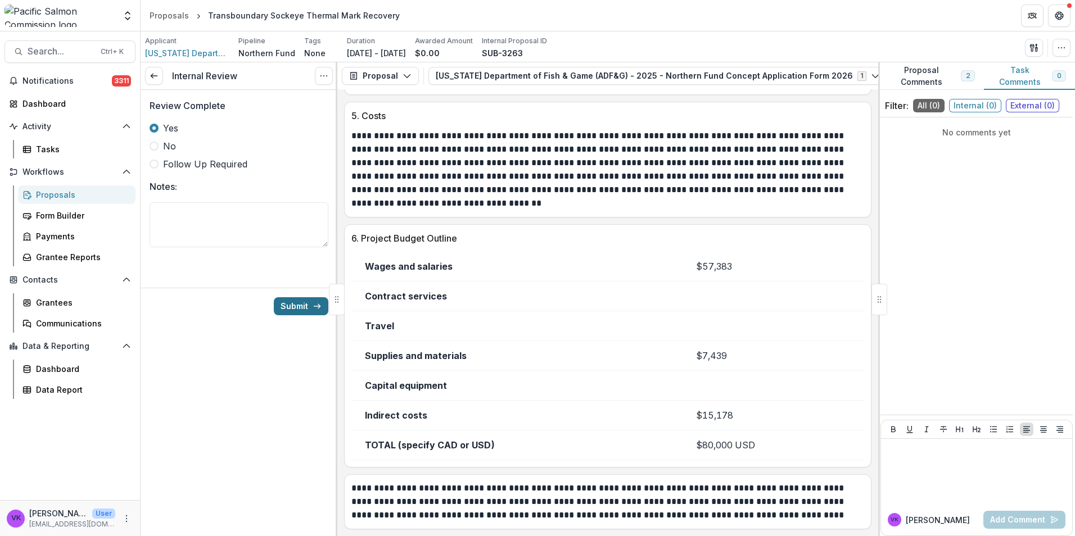
click at [289, 307] on button "Submit" at bounding box center [301, 306] width 55 height 18
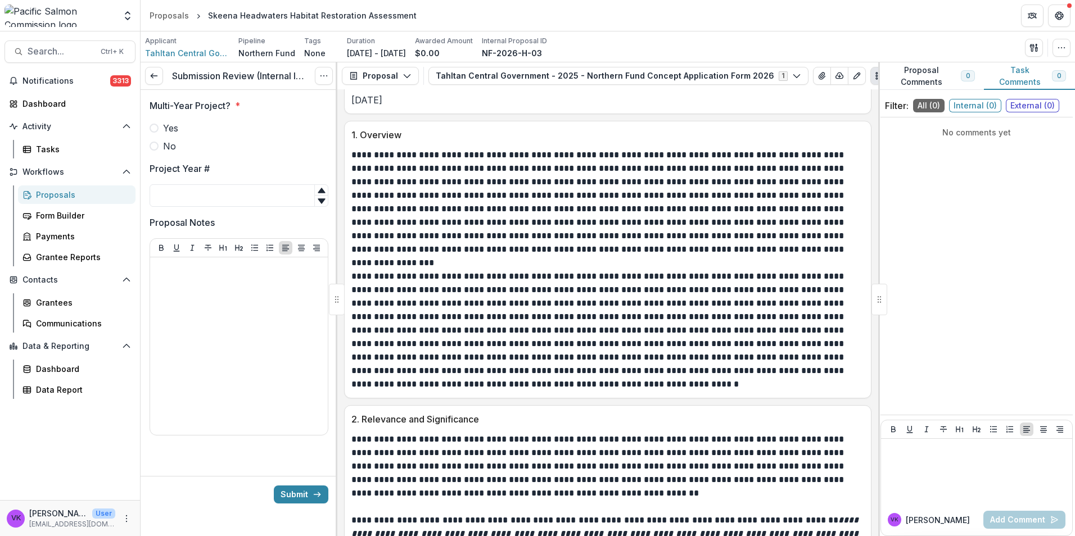
scroll to position [899, 0]
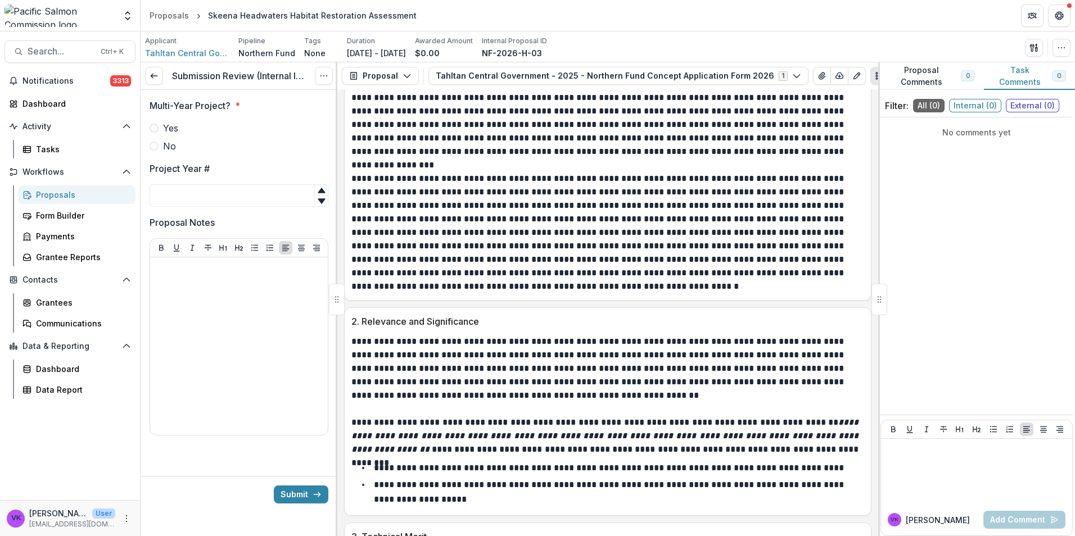
click at [151, 147] on span at bounding box center [154, 146] width 9 height 9
click at [196, 190] on input "Project Year #" at bounding box center [239, 195] width 179 height 22
type input "*"
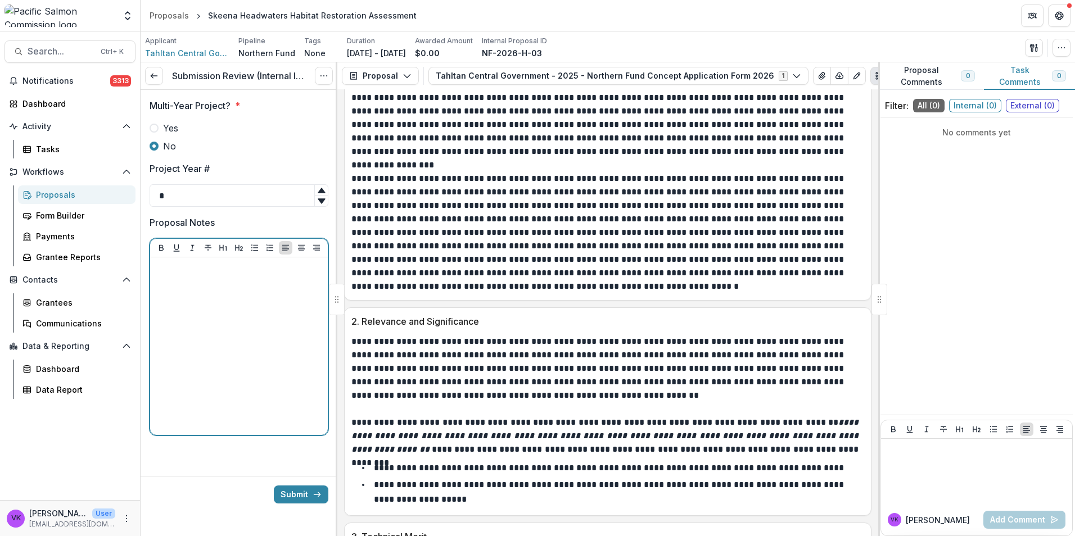
click at [246, 304] on div at bounding box center [239, 346] width 169 height 169
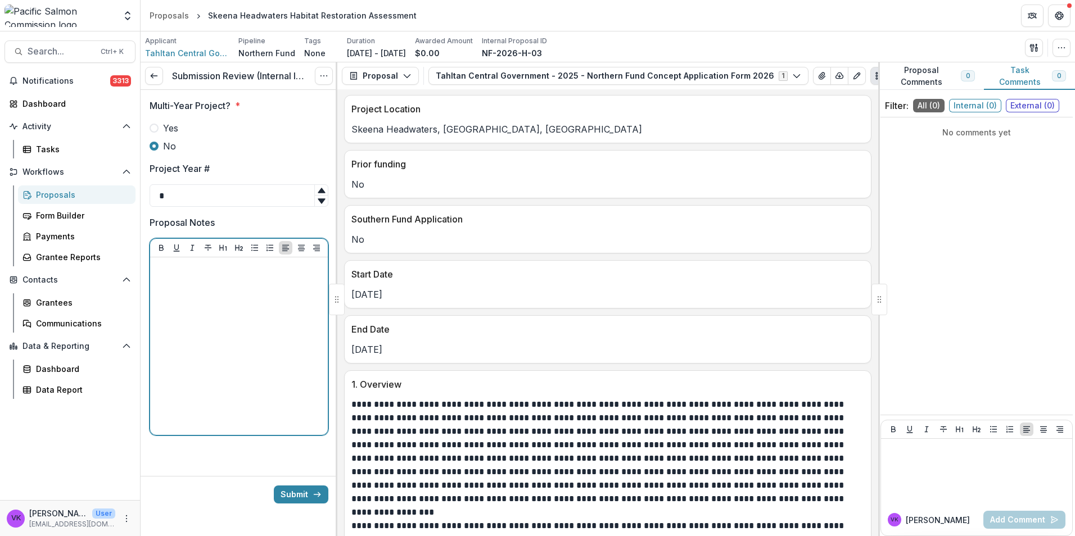
scroll to position [506, 0]
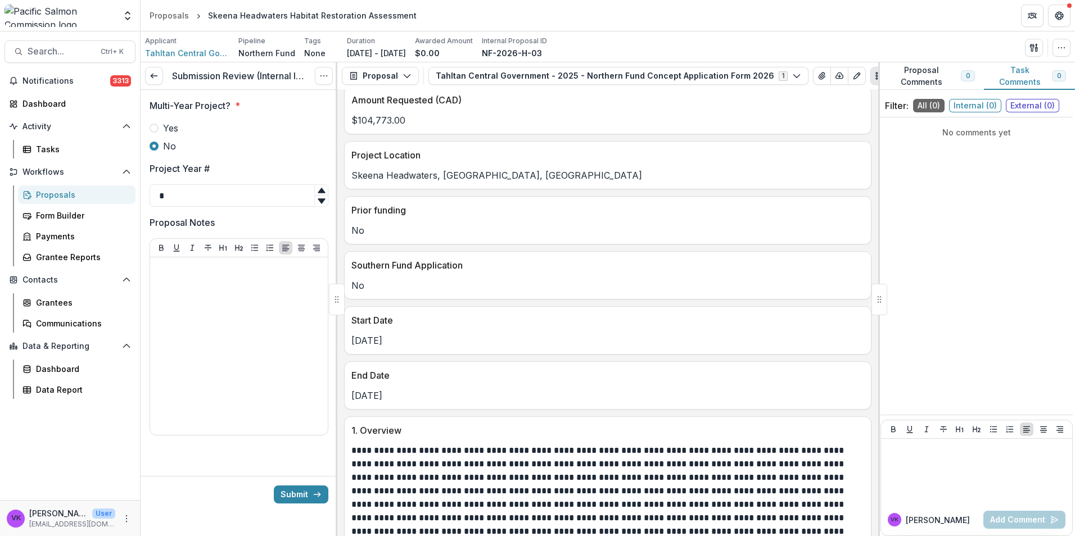
click at [294, 497] on button "Submit" at bounding box center [301, 495] width 55 height 18
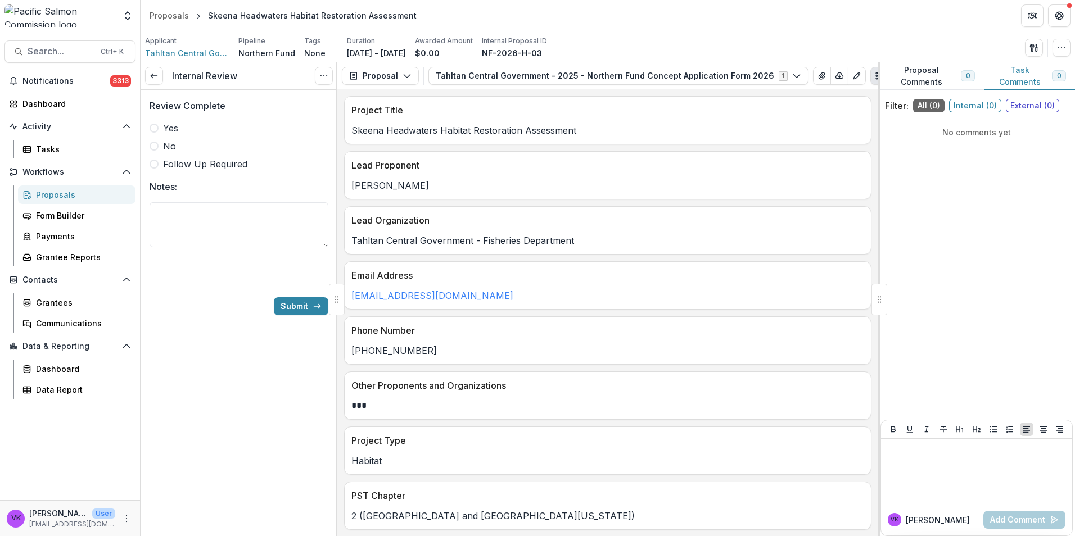
drag, startPoint x: 150, startPoint y: 124, endPoint x: 292, endPoint y: 168, distance: 148.7
click at [150, 124] on label "Yes" at bounding box center [239, 127] width 179 height 13
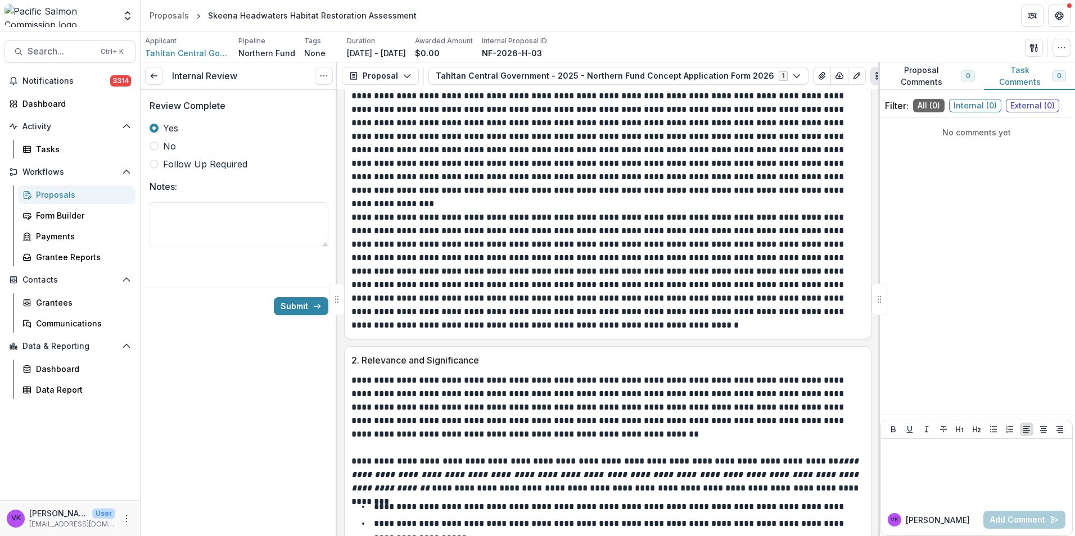
scroll to position [956, 0]
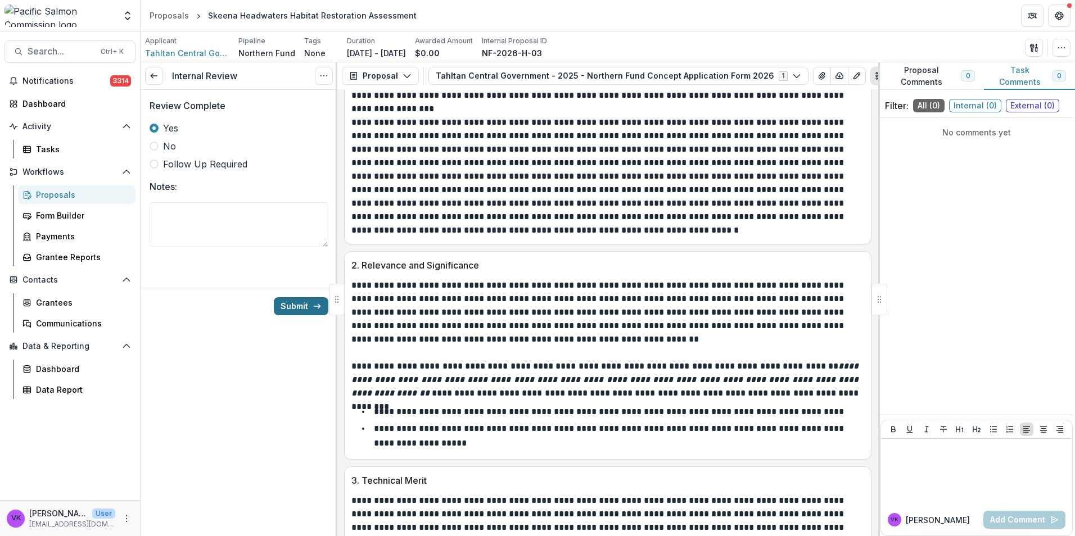
click at [306, 307] on button "Submit" at bounding box center [301, 306] width 55 height 18
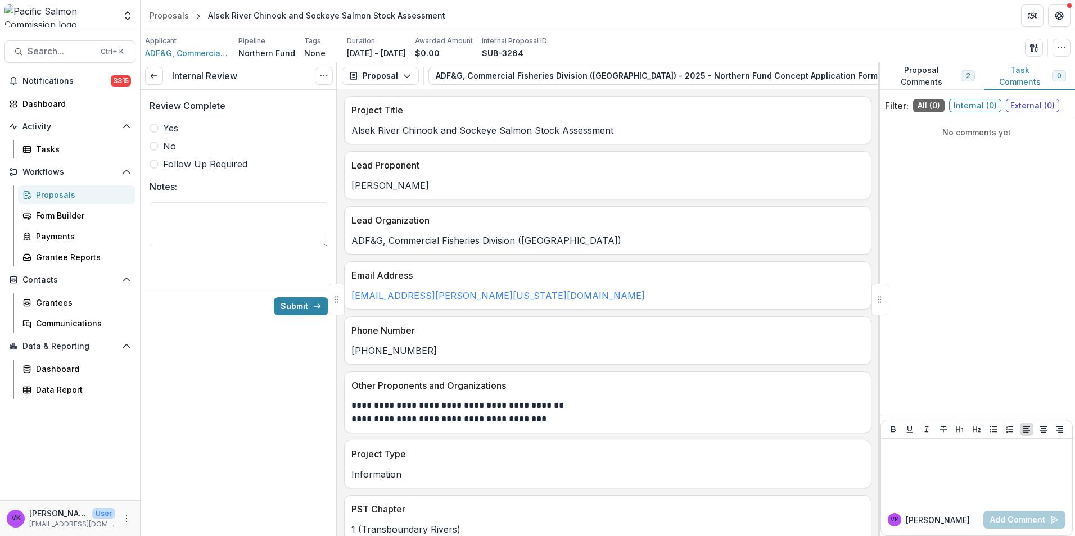
drag, startPoint x: 151, startPoint y: 126, endPoint x: 630, endPoint y: 279, distance: 502.7
click at [152, 126] on span at bounding box center [154, 128] width 9 height 9
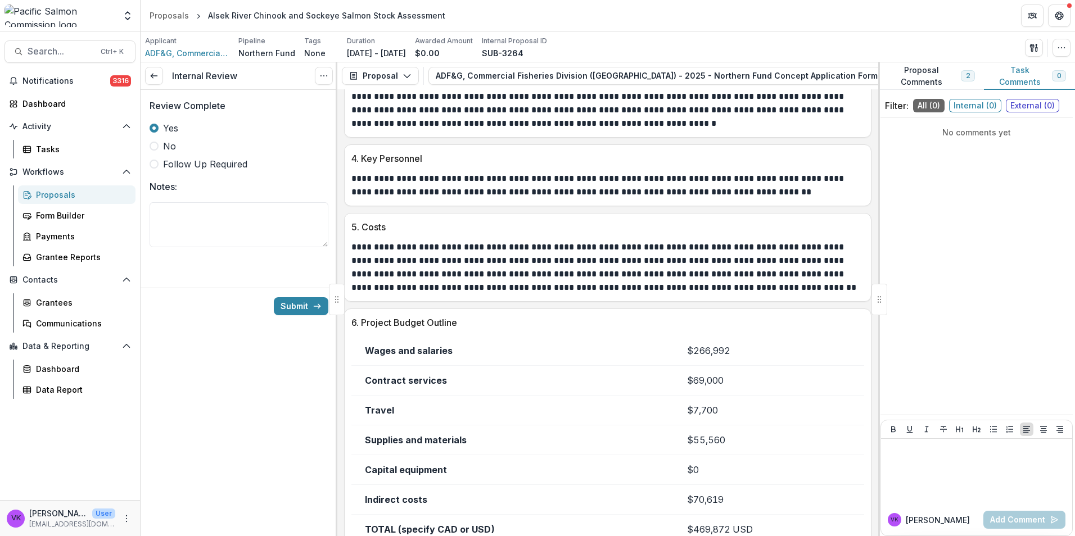
scroll to position [1490, 0]
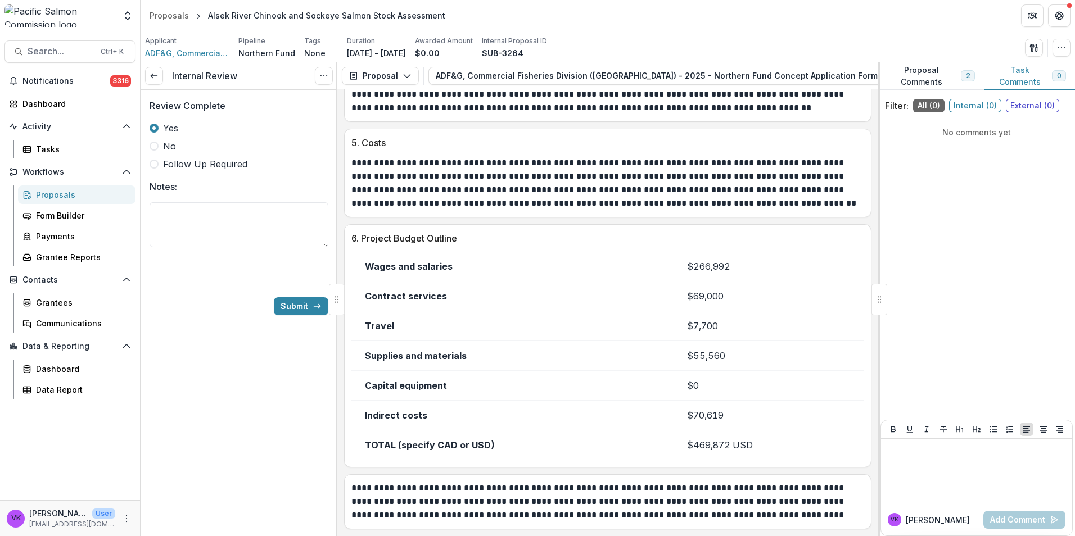
drag, startPoint x: 302, startPoint y: 306, endPoint x: 632, endPoint y: 333, distance: 330.5
click at [303, 306] on button "Submit" at bounding box center [301, 306] width 55 height 18
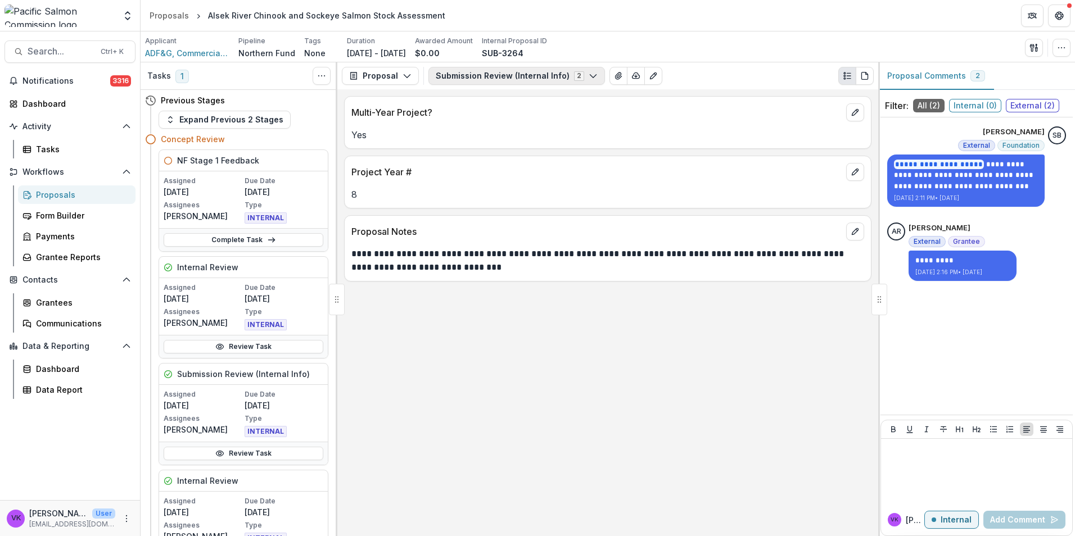
click at [589, 75] on icon "button" at bounding box center [593, 75] width 9 height 9
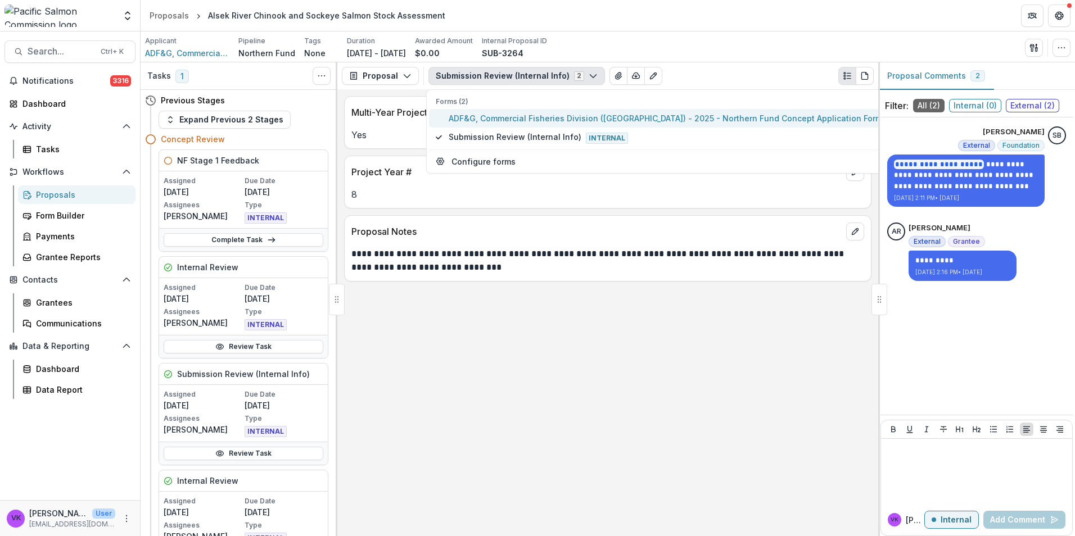
click at [533, 116] on span "ADF&G, Commercial Fisheries Division (Juneau) - 2025 - Northern Fund Concept Ap…" at bounding box center [677, 118] width 456 height 12
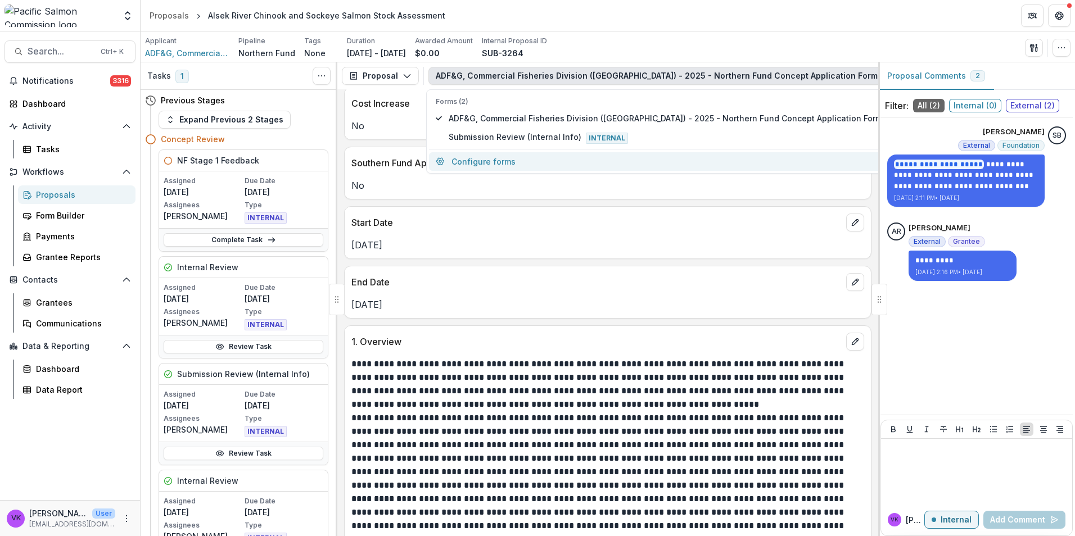
scroll to position [731, 0]
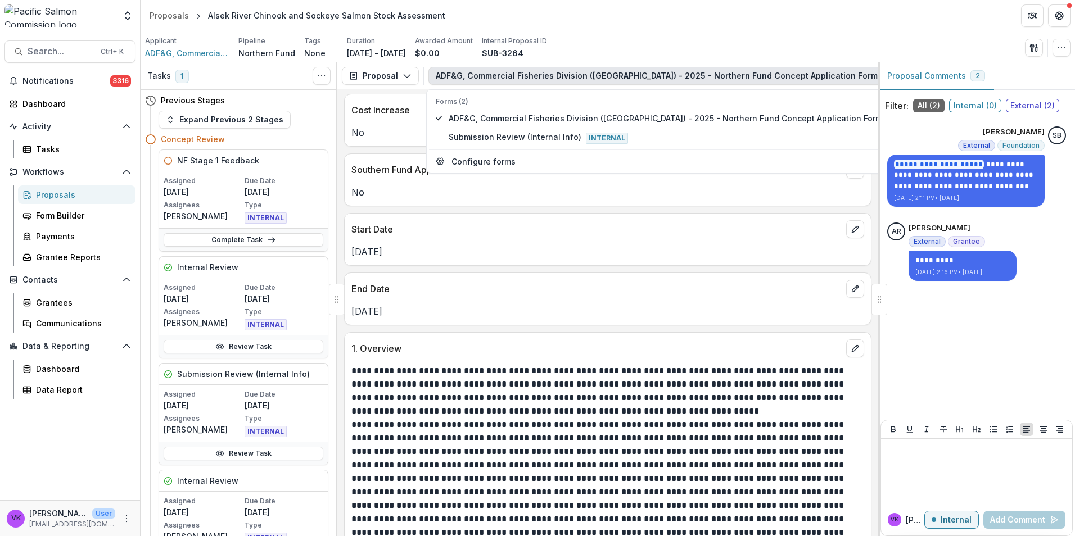
click at [625, 38] on div "Applicant ADF&G, Commercial Fisheries Division (Juneau) Pipeline Northern Fund …" at bounding box center [607, 47] width 925 height 23
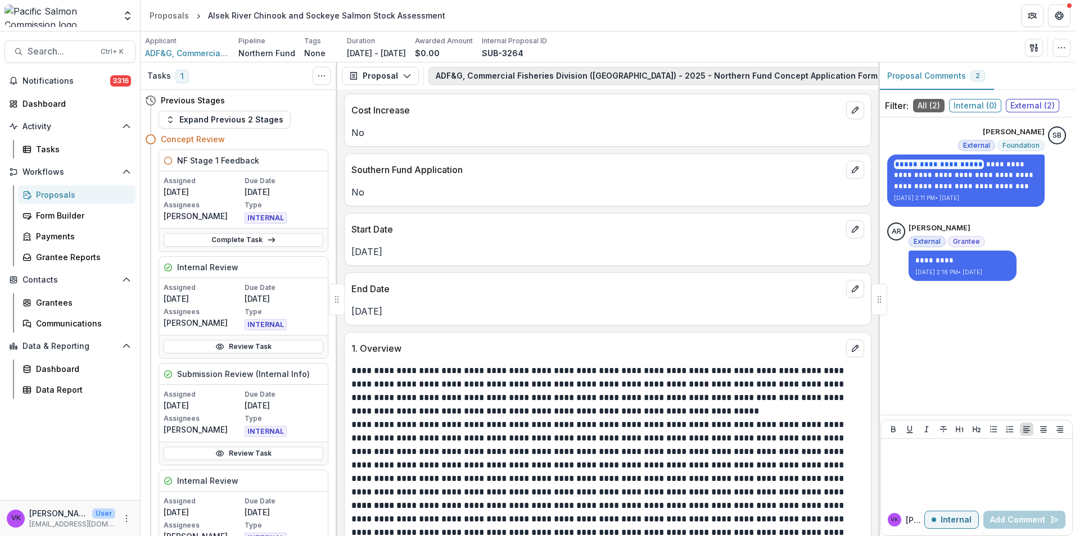
click at [920, 76] on icon "button" at bounding box center [924, 75] width 9 height 9
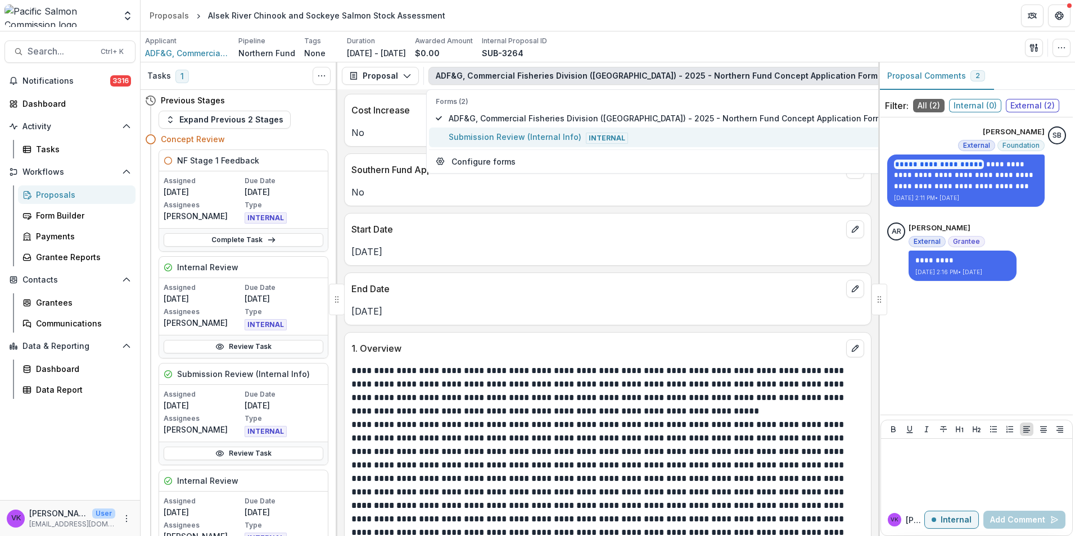
click at [530, 134] on span "Submission Review (Internal Info) Internal" at bounding box center [677, 137] width 456 height 12
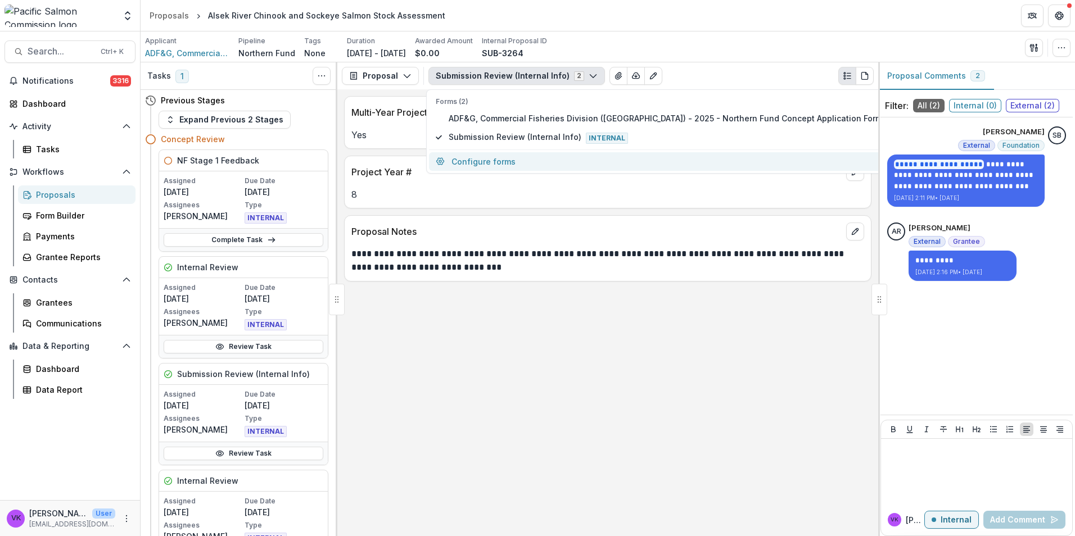
scroll to position [0, 0]
click at [652, 346] on div "**********" at bounding box center [607, 312] width 541 height 447
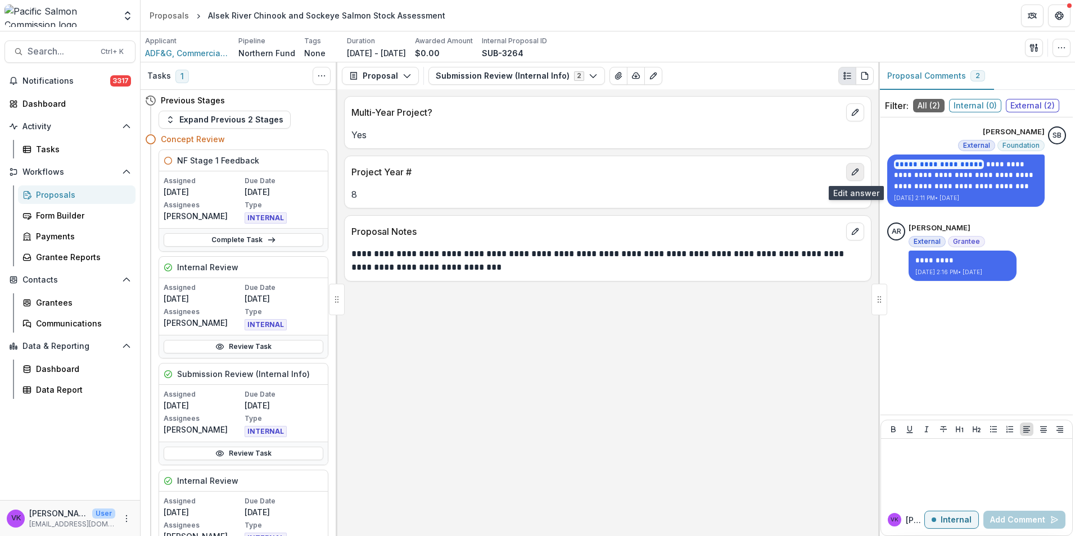
click at [851, 168] on button "edit" at bounding box center [855, 172] width 18 height 18
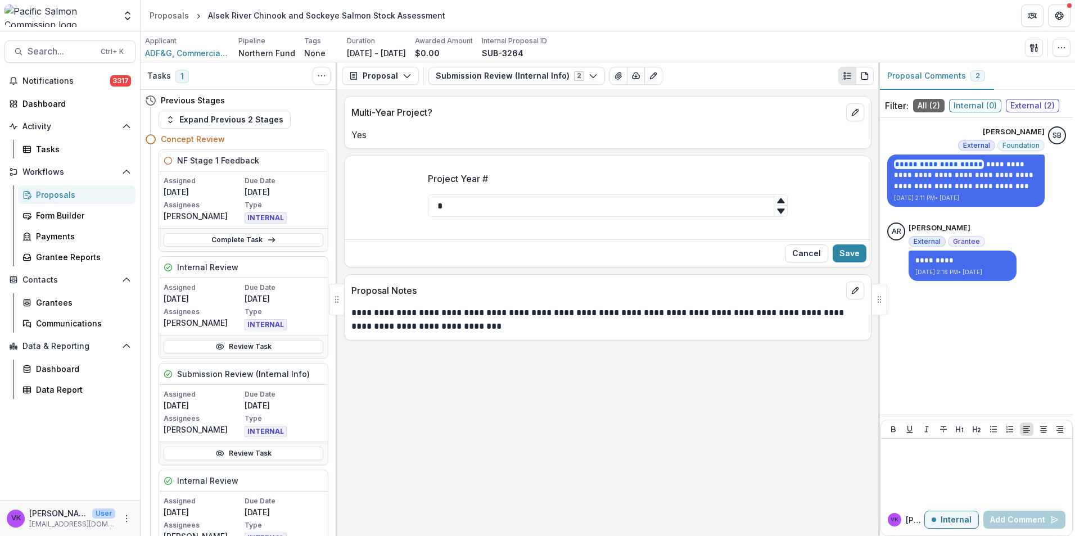
type input "*"
click at [784, 214] on icon at bounding box center [780, 211] width 9 height 9
drag, startPoint x: 849, startPoint y: 254, endPoint x: 895, endPoint y: 293, distance: 60.6
click at [848, 254] on button "Save" at bounding box center [850, 254] width 34 height 18
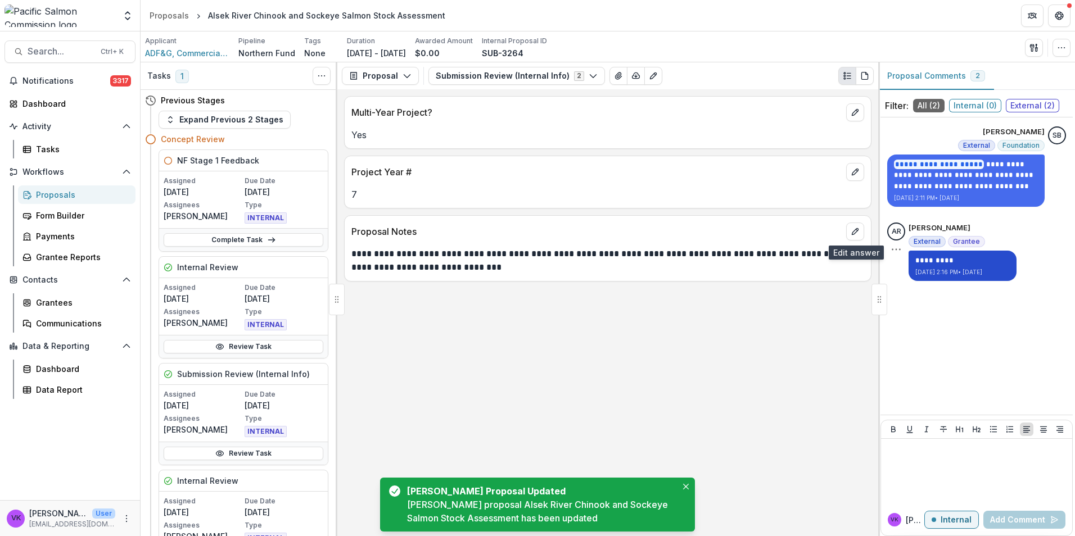
drag, startPoint x: 857, startPoint y: 229, endPoint x: 910, endPoint y: 251, distance: 57.0
click at [856, 229] on icon "edit" at bounding box center [854, 231] width 9 height 9
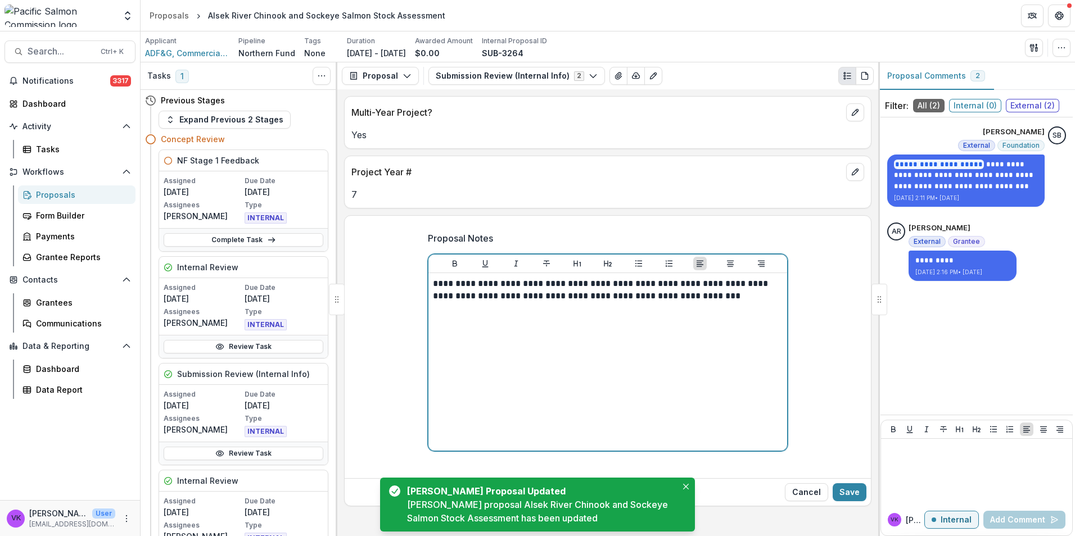
click at [723, 302] on p "**********" at bounding box center [608, 290] width 350 height 25
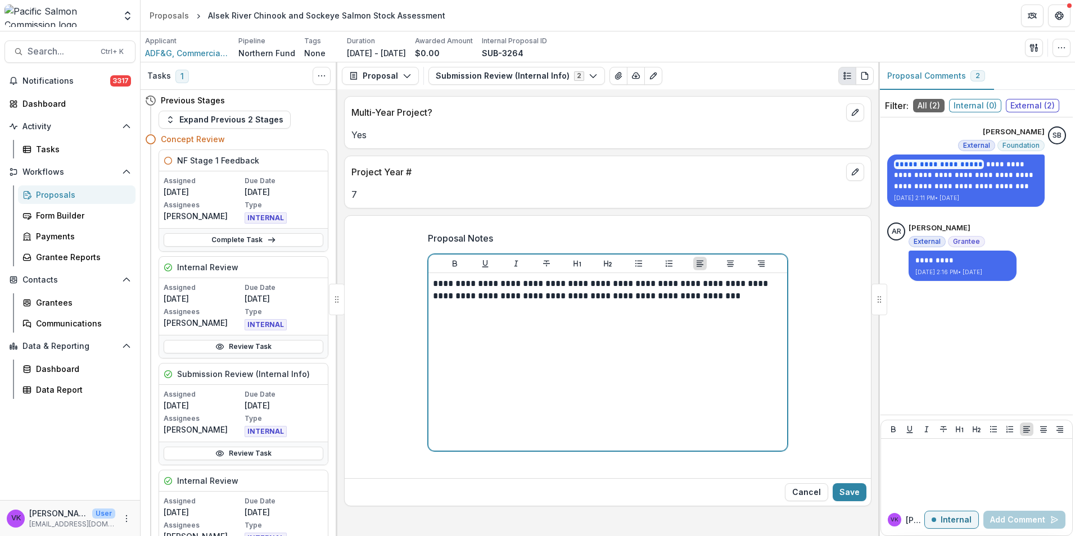
click at [733, 297] on p "**********" at bounding box center [608, 290] width 350 height 25
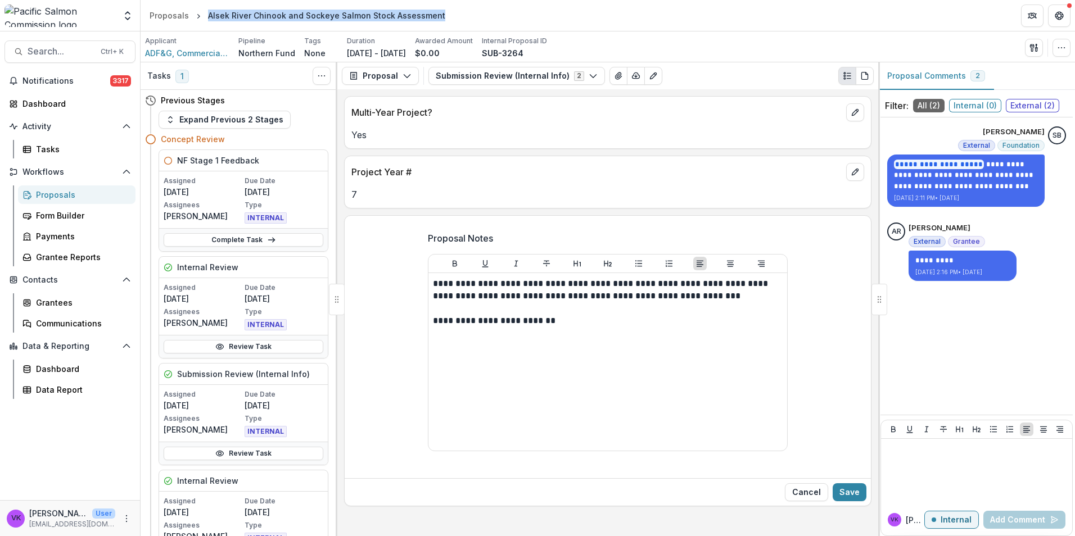
drag, startPoint x: 208, startPoint y: 15, endPoint x: 435, endPoint y: 10, distance: 226.6
click at [435, 10] on div "Alsek River Chinook and Sockeye Salmon Stock Assessment" at bounding box center [326, 15] width 246 height 16
drag, startPoint x: 435, startPoint y: 10, endPoint x: 424, endPoint y: 11, distance: 10.7
copy div "Alsek River Chinook and Sockeye Salmon Stock Assessment"
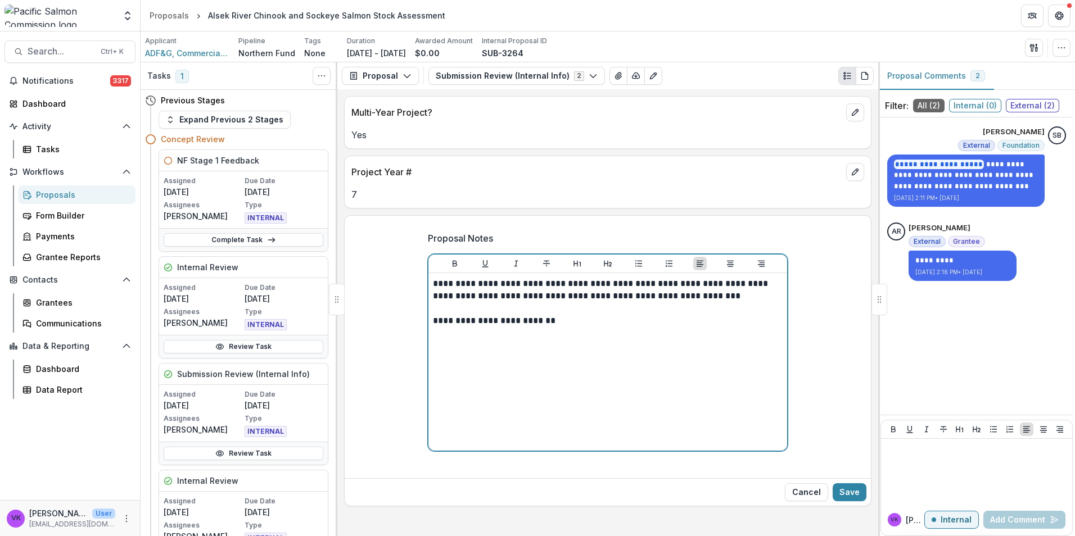
click at [558, 322] on p "**********" at bounding box center [608, 321] width 350 height 12
drag, startPoint x: 572, startPoint y: 315, endPoint x: 577, endPoint y: 320, distance: 6.8
click at [573, 315] on div "**********" at bounding box center [608, 362] width 350 height 169
click at [571, 331] on p "**********" at bounding box center [608, 327] width 350 height 25
drag, startPoint x: 555, startPoint y: 320, endPoint x: 760, endPoint y: 332, distance: 205.5
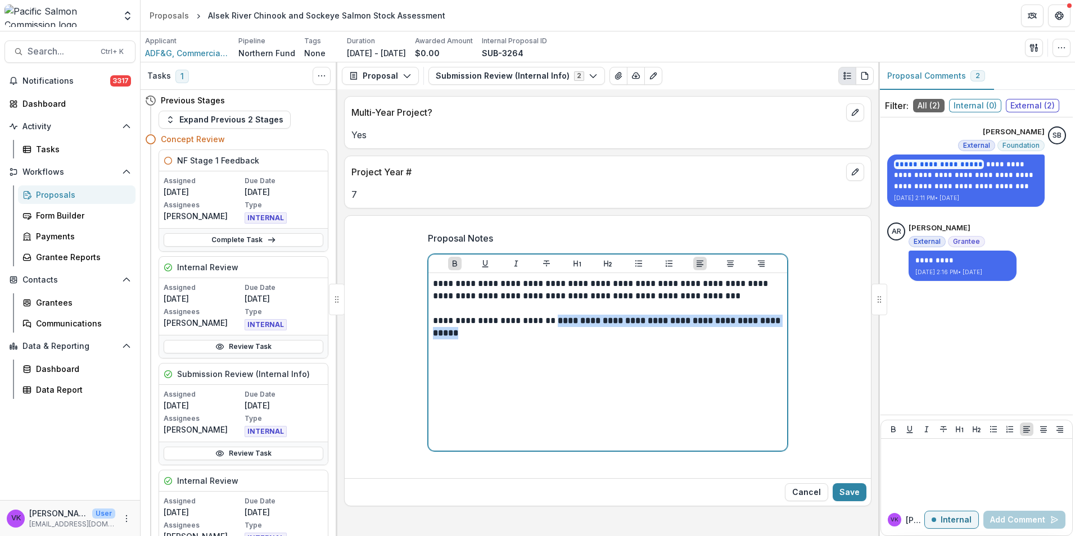
click at [762, 332] on p "**********" at bounding box center [608, 327] width 350 height 25
click at [580, 320] on p "**********" at bounding box center [608, 327] width 350 height 25
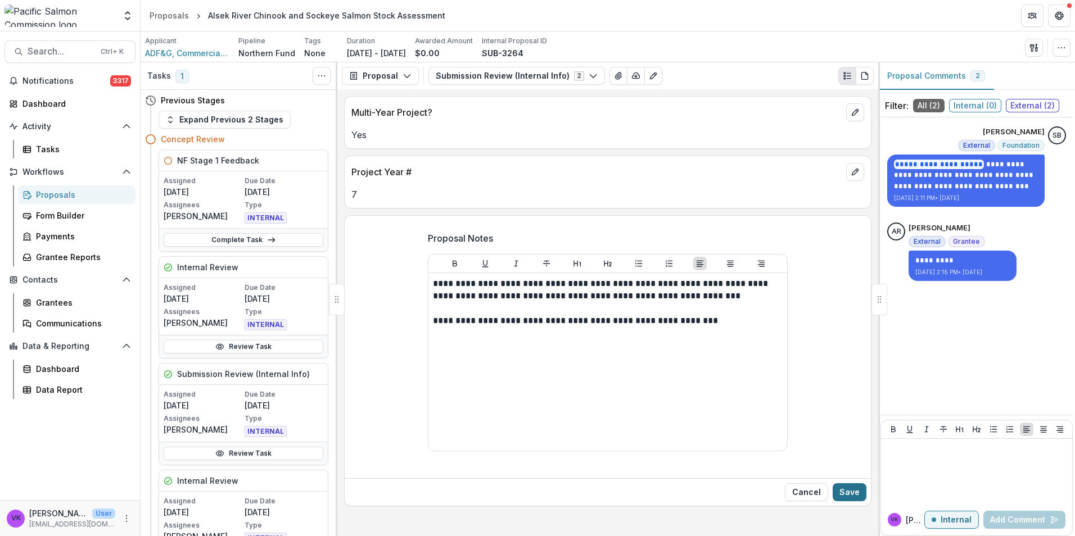
click at [842, 495] on button "Save" at bounding box center [850, 492] width 34 height 18
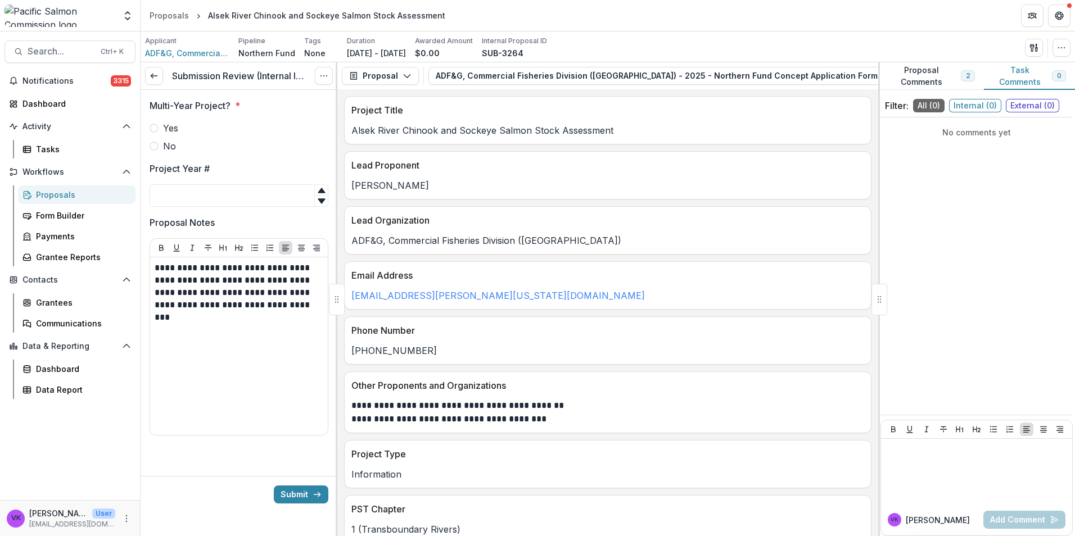
click at [156, 129] on span at bounding box center [154, 128] width 9 height 9
click at [205, 200] on input "Project Year #" at bounding box center [239, 195] width 179 height 22
type input "*"
drag, startPoint x: 293, startPoint y: 492, endPoint x: 800, endPoint y: 522, distance: 507.3
click at [293, 492] on button "Submit" at bounding box center [301, 495] width 55 height 18
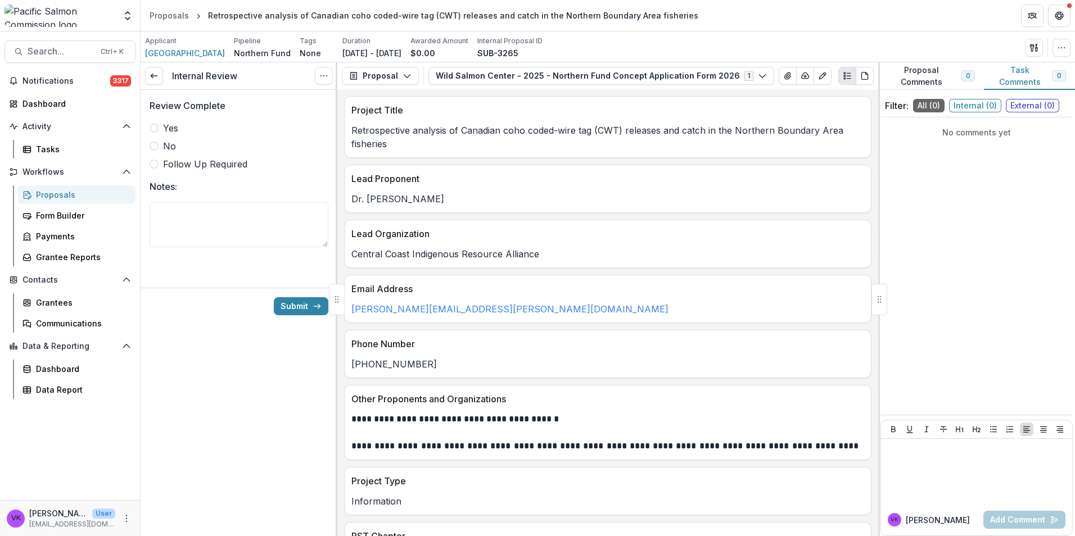
drag, startPoint x: 153, startPoint y: 129, endPoint x: 508, endPoint y: 203, distance: 361.9
click at [153, 129] on span at bounding box center [154, 128] width 9 height 9
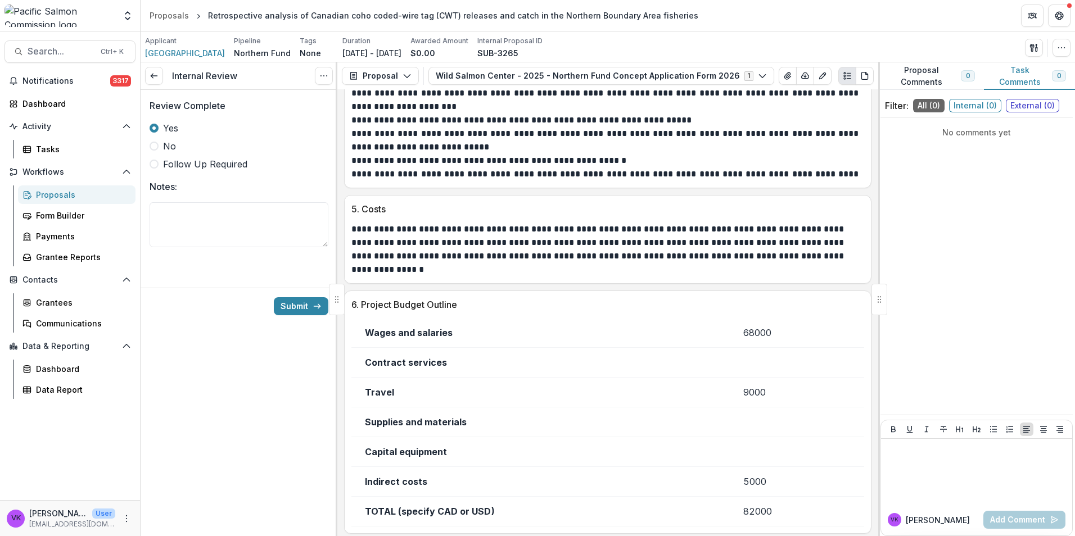
scroll to position [1716, 0]
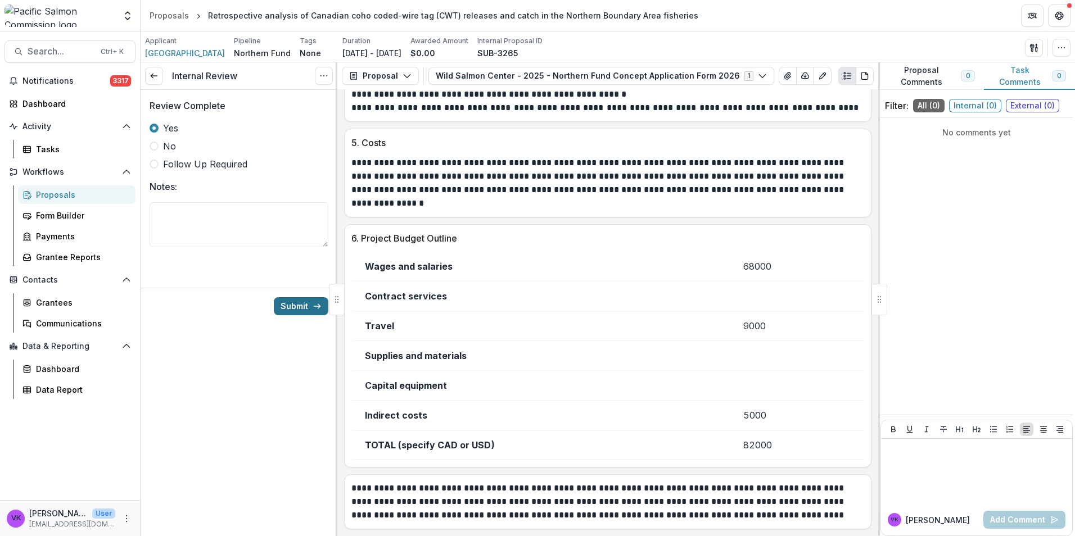
click at [309, 306] on button "Submit" at bounding box center [301, 306] width 55 height 18
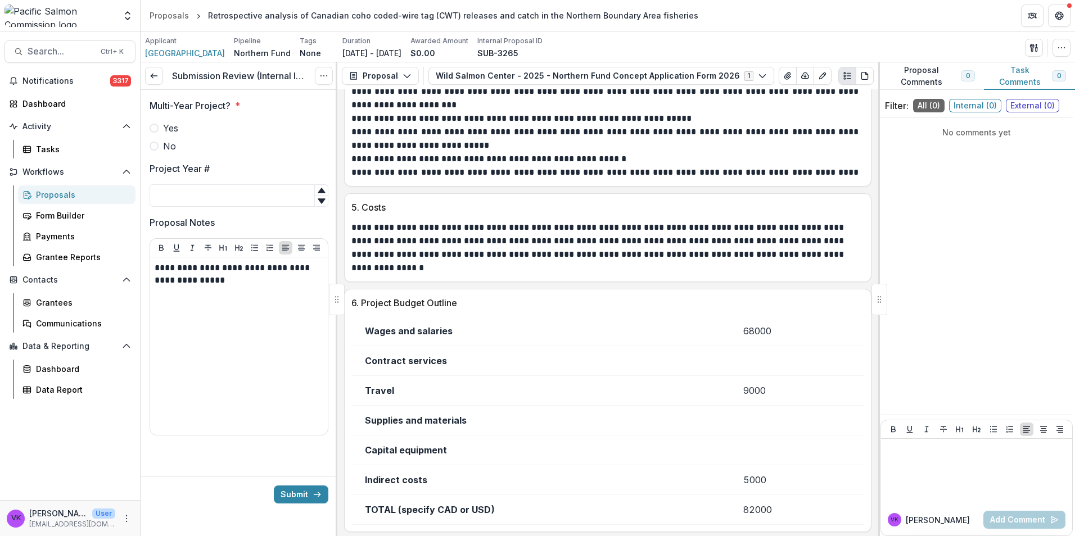
scroll to position [1716, 0]
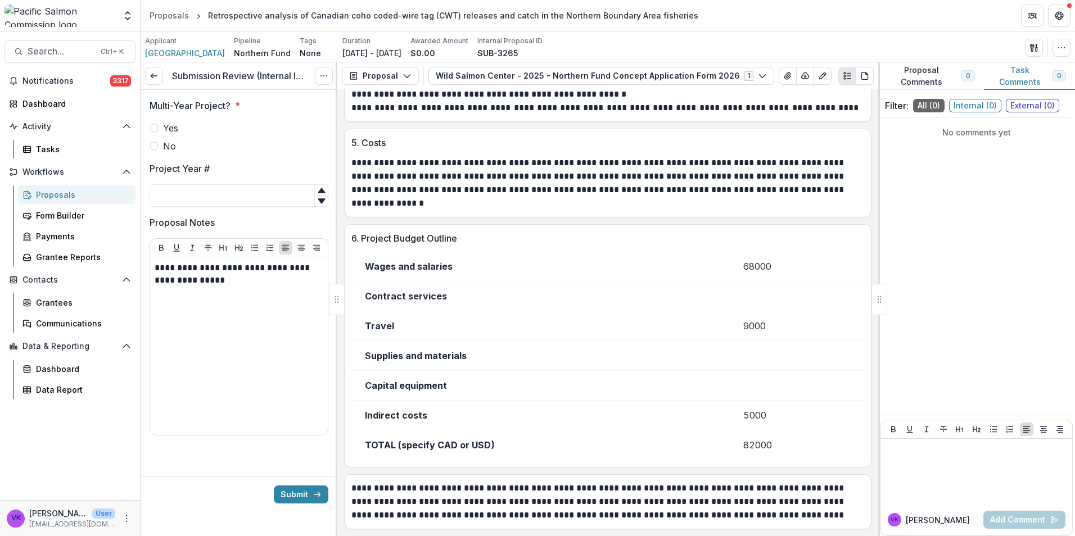
click at [153, 145] on span at bounding box center [154, 146] width 9 height 9
click at [221, 196] on input "Project Year #" at bounding box center [239, 195] width 179 height 22
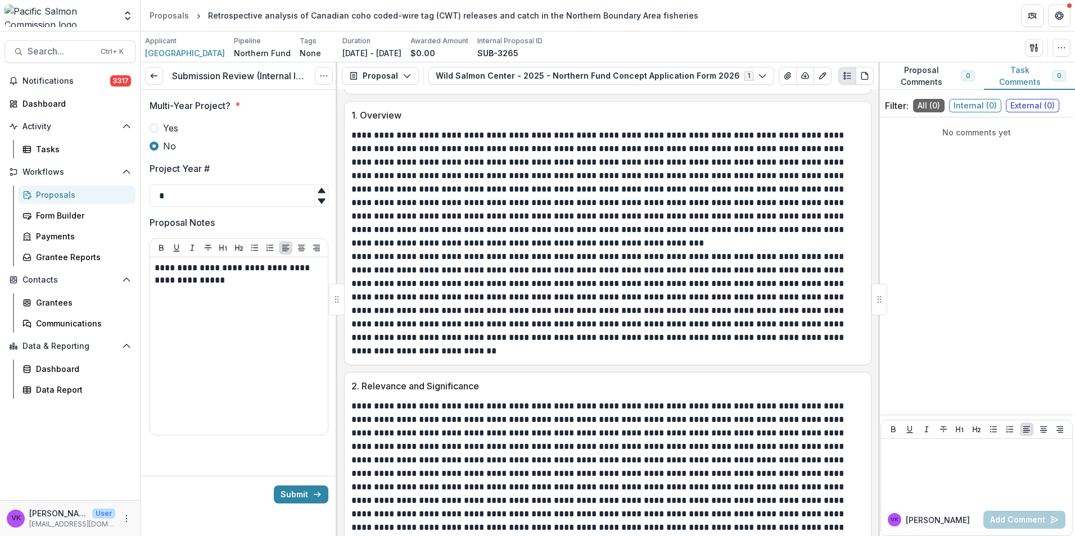
scroll to position [817, 0]
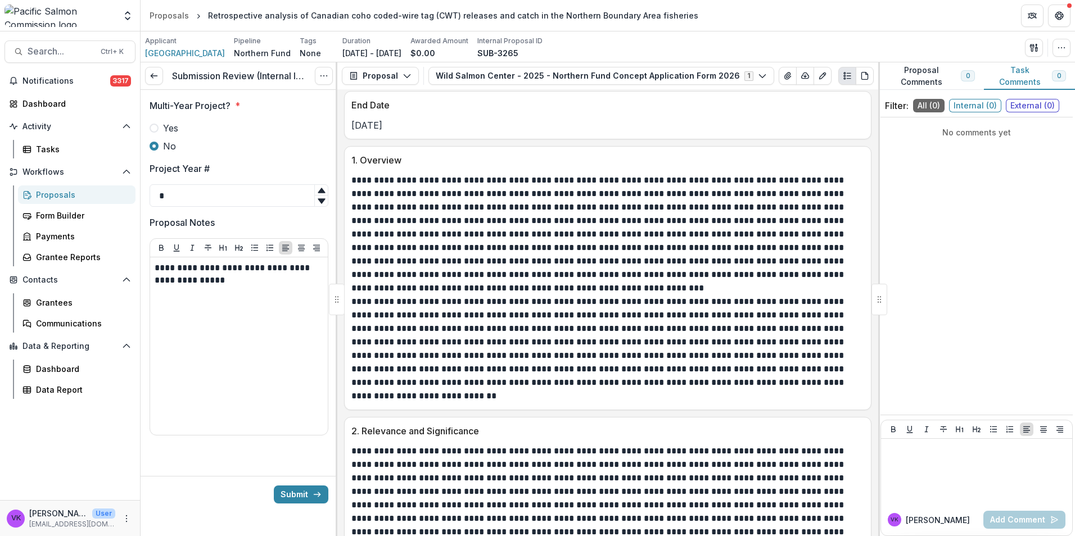
type input "*"
click at [233, 280] on p "**********" at bounding box center [239, 274] width 169 height 25
click at [252, 284] on p "**********" at bounding box center [239, 274] width 169 height 25
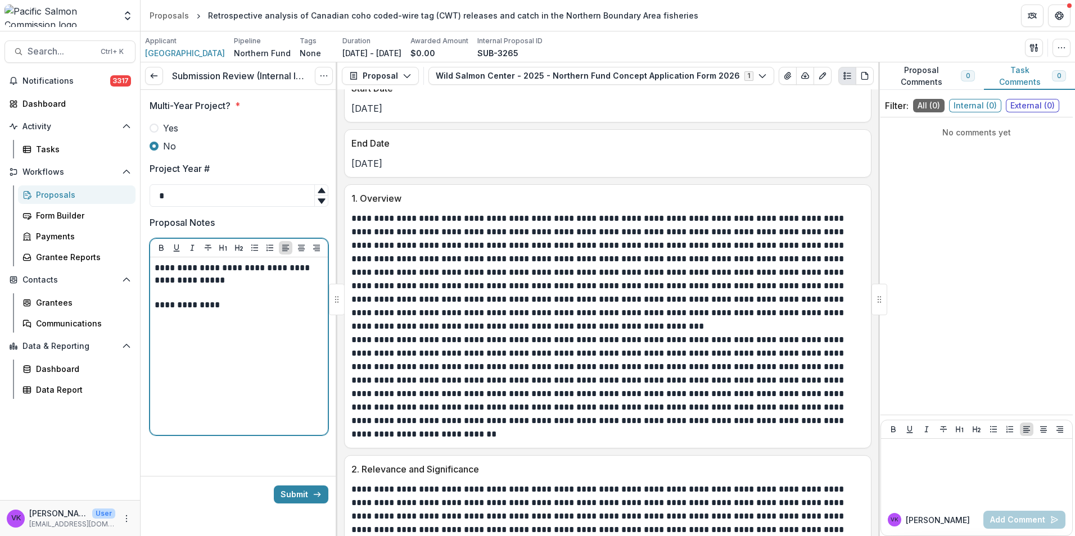
scroll to position [761, 0]
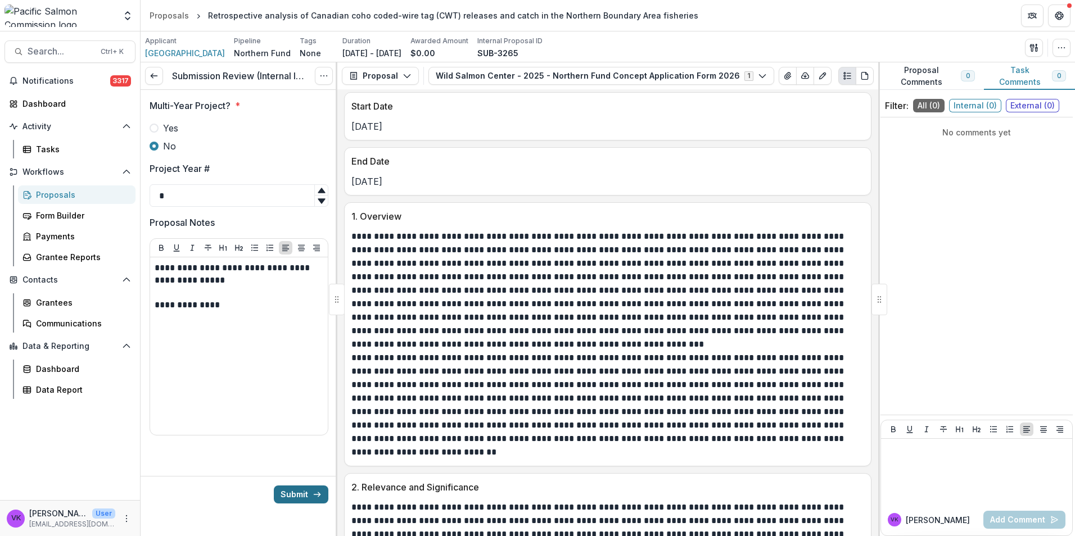
click at [291, 492] on button "Submit" at bounding box center [301, 495] width 55 height 18
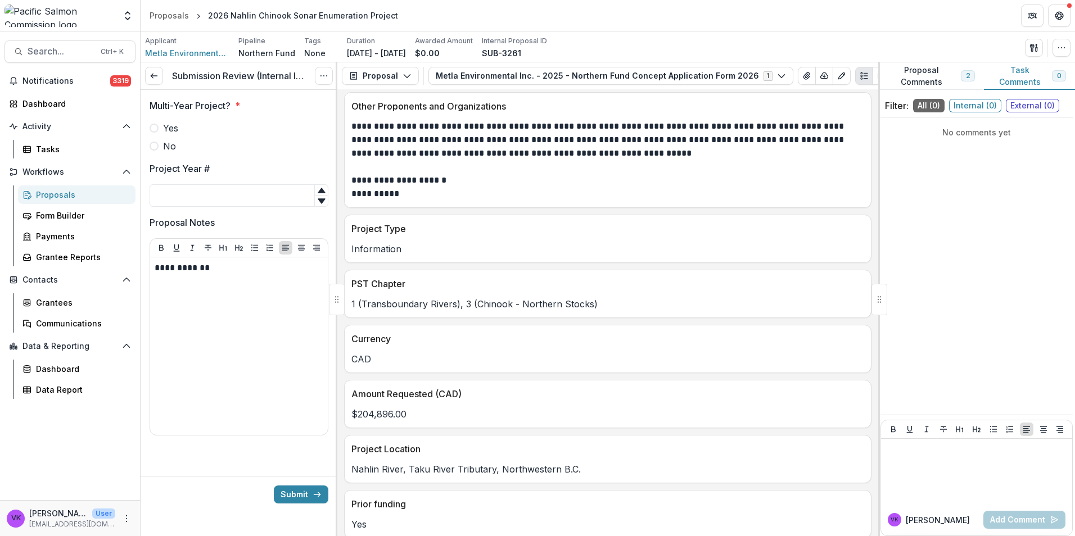
scroll to position [393, 0]
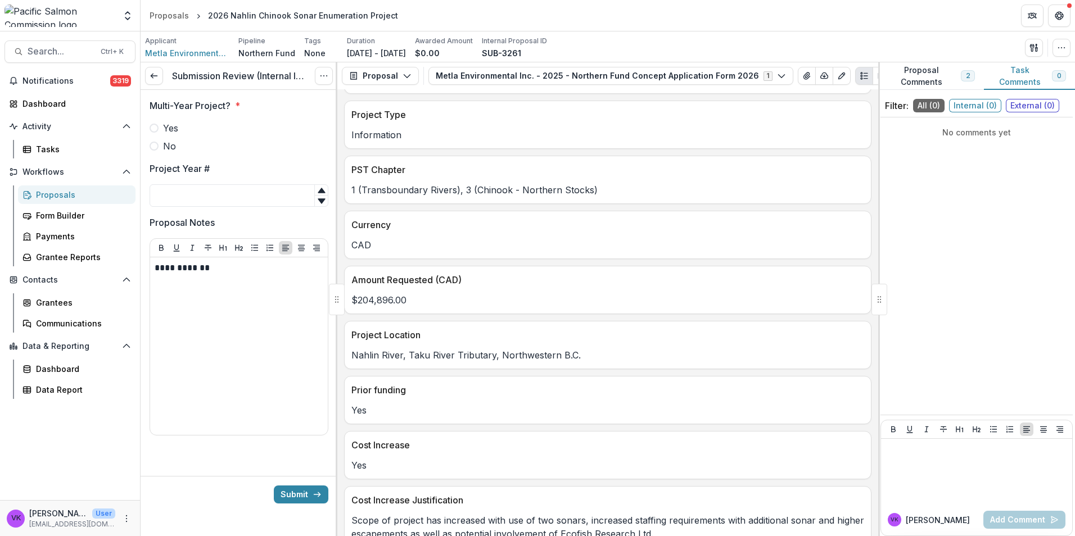
click at [159, 120] on div at bounding box center [239, 119] width 179 height 4
drag, startPoint x: 156, startPoint y: 133, endPoint x: 183, endPoint y: 139, distance: 28.1
click at [157, 133] on label "Yes" at bounding box center [239, 127] width 179 height 13
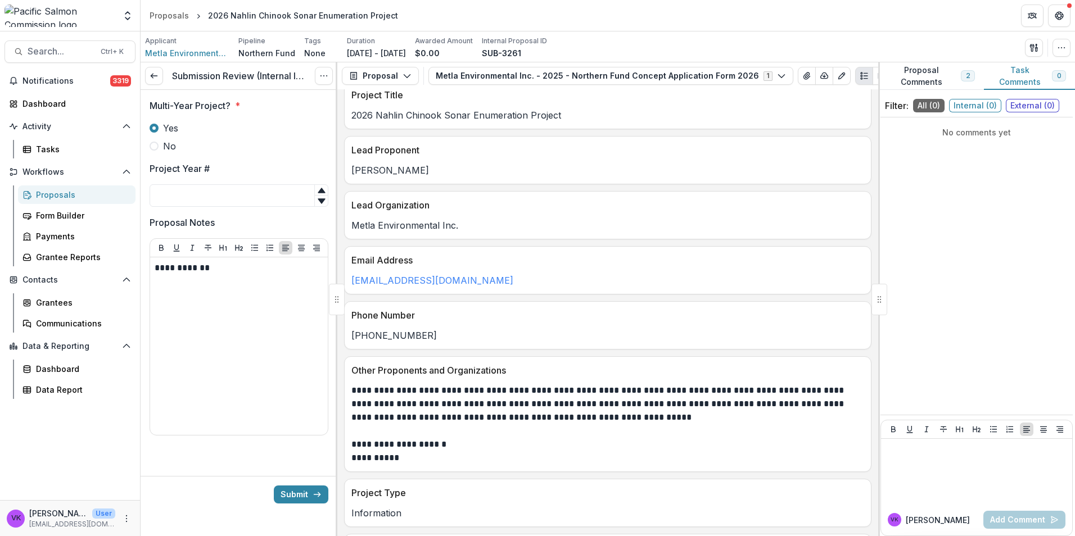
scroll to position [0, 0]
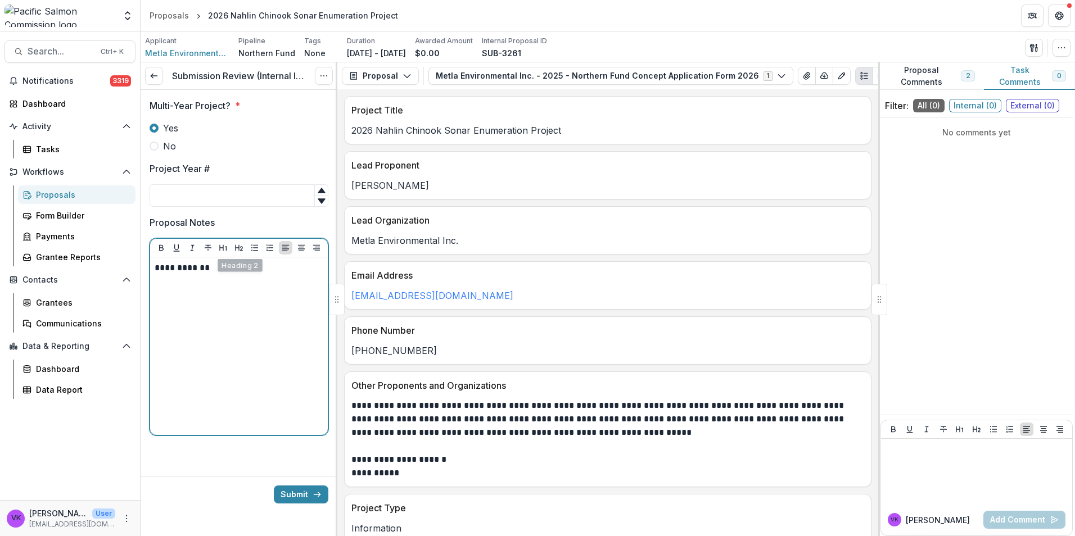
click at [230, 268] on p "**********" at bounding box center [239, 268] width 169 height 12
click at [224, 267] on p "**********" at bounding box center [239, 268] width 169 height 12
drag, startPoint x: 157, startPoint y: 293, endPoint x: 212, endPoint y: 296, distance: 55.2
click at [157, 293] on p "**********" at bounding box center [239, 293] width 169 height 12
click at [272, 302] on p "**********" at bounding box center [239, 299] width 169 height 25
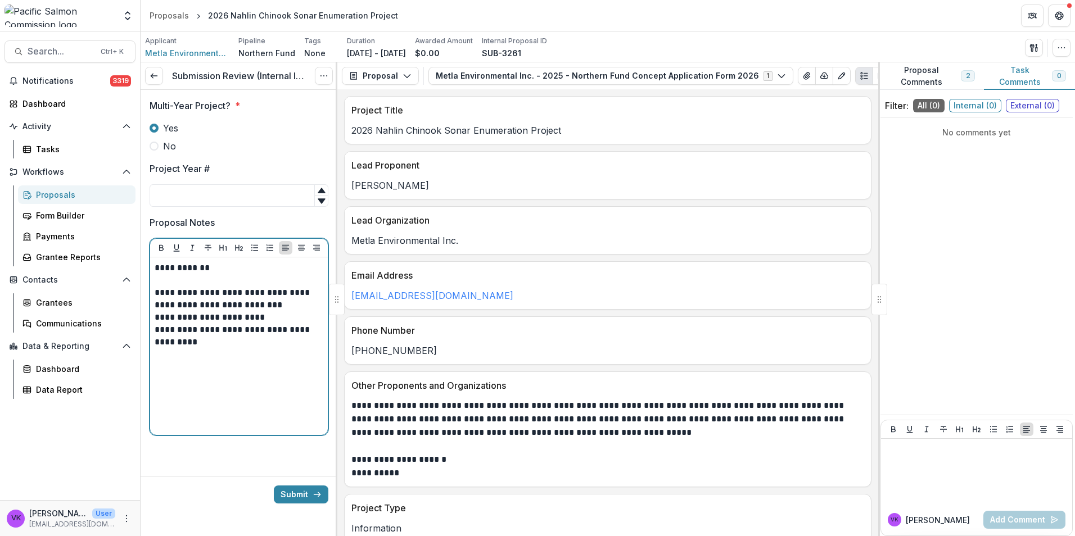
drag, startPoint x: 233, startPoint y: 302, endPoint x: 238, endPoint y: 306, distance: 6.0
click at [234, 304] on p "**********" at bounding box center [239, 299] width 169 height 25
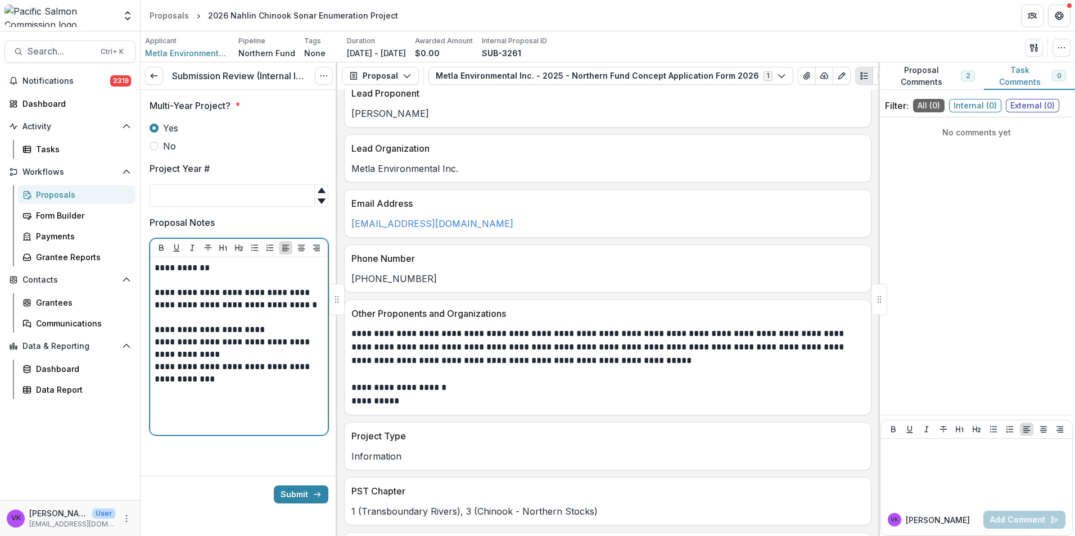
scroll to position [169, 0]
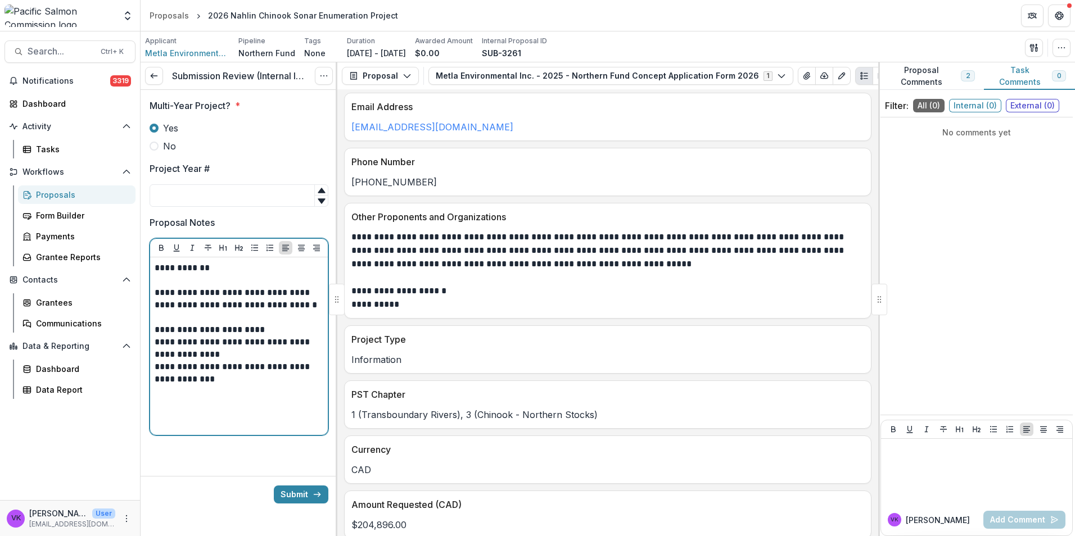
click at [252, 367] on p "**********" at bounding box center [239, 373] width 169 height 25
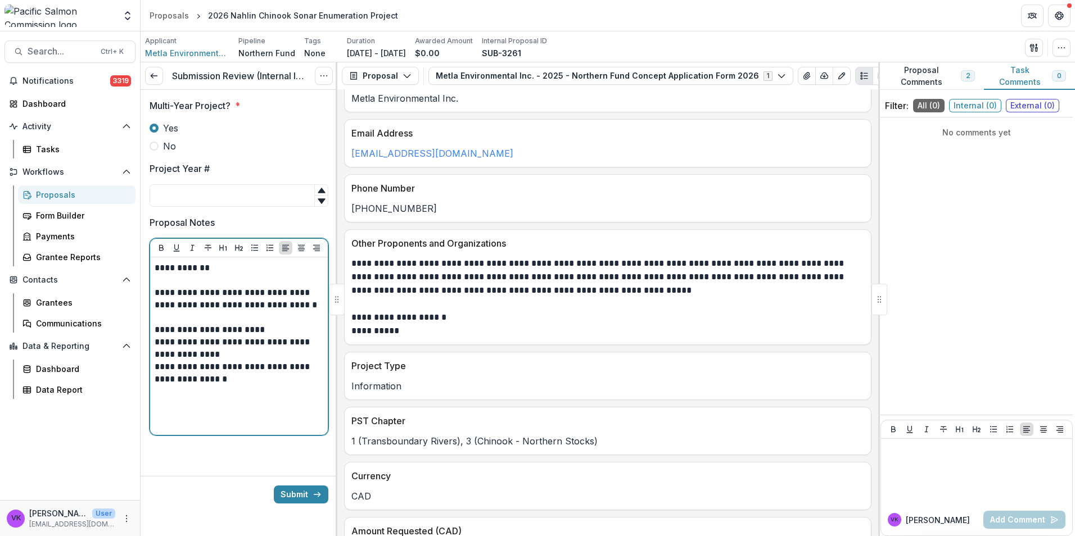
scroll to position [225, 0]
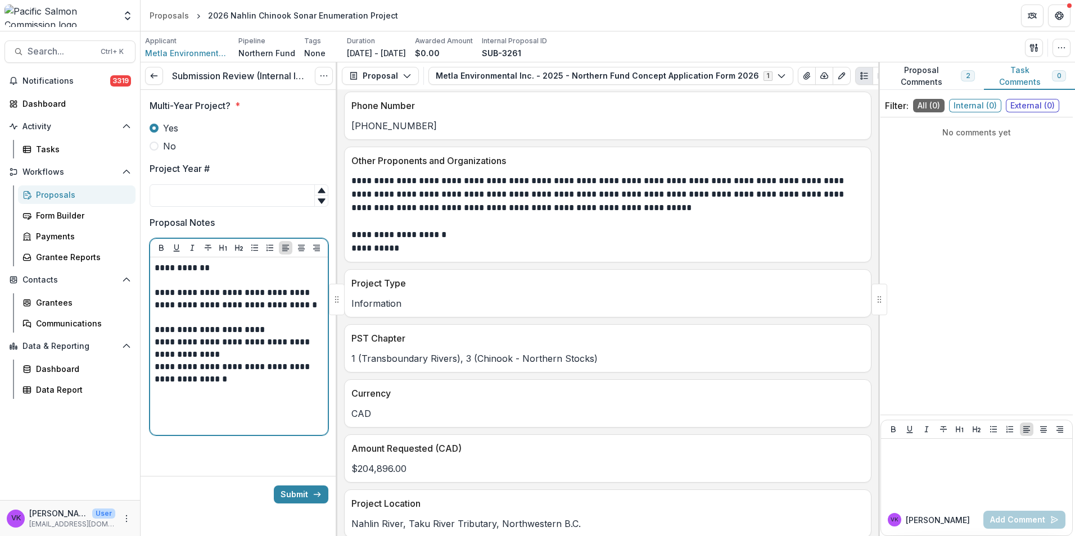
click at [215, 364] on p "**********" at bounding box center [239, 373] width 169 height 25
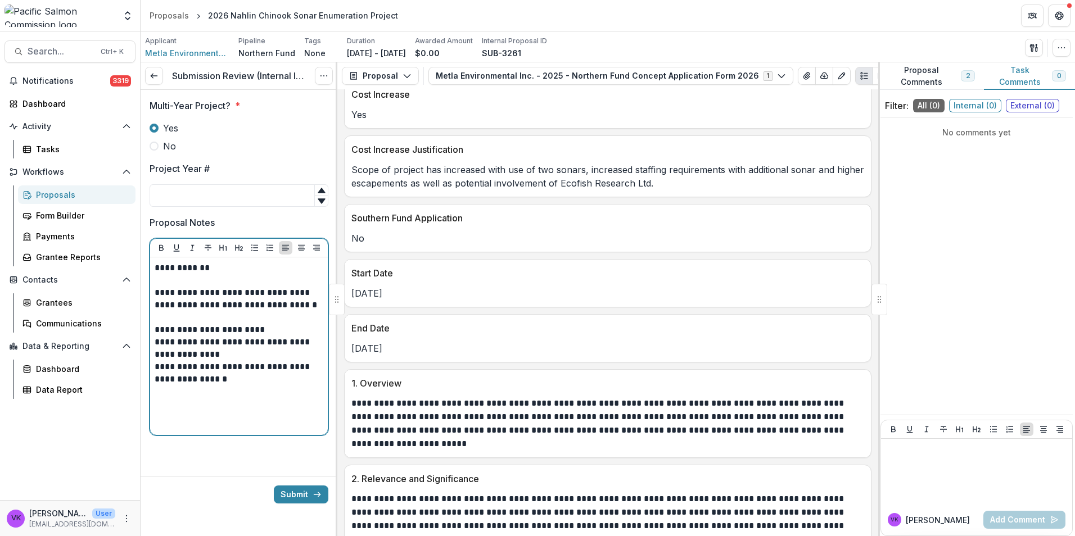
scroll to position [787, 0]
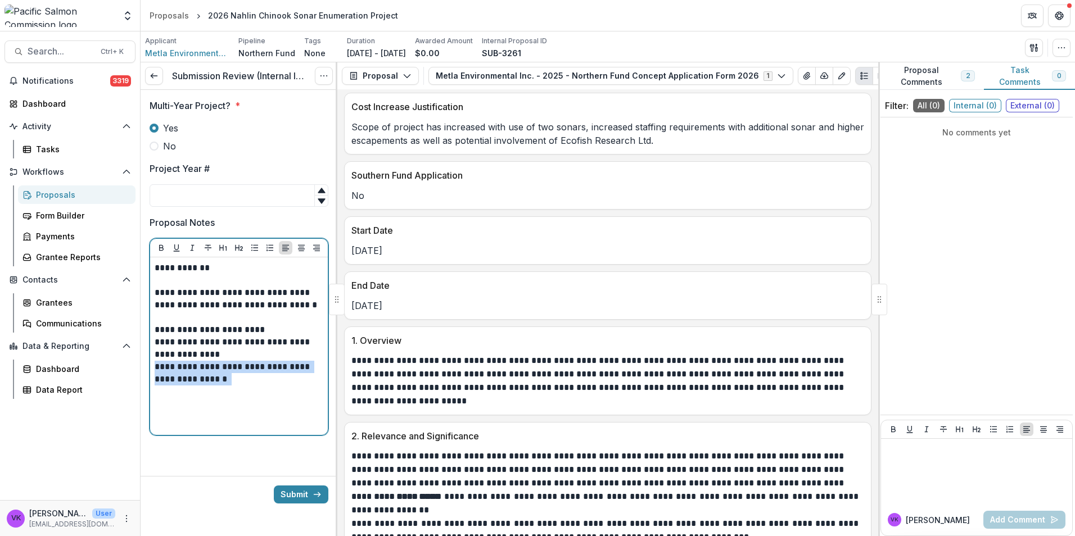
drag, startPoint x: 155, startPoint y: 367, endPoint x: 284, endPoint y: 379, distance: 129.4
click at [284, 379] on p "**********" at bounding box center [239, 373] width 169 height 25
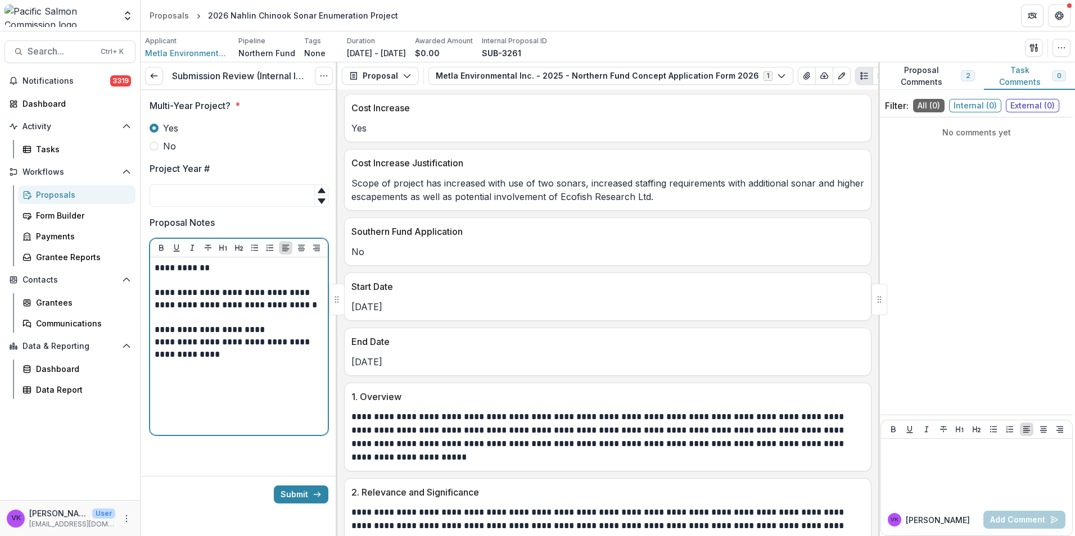
scroll to position [899, 0]
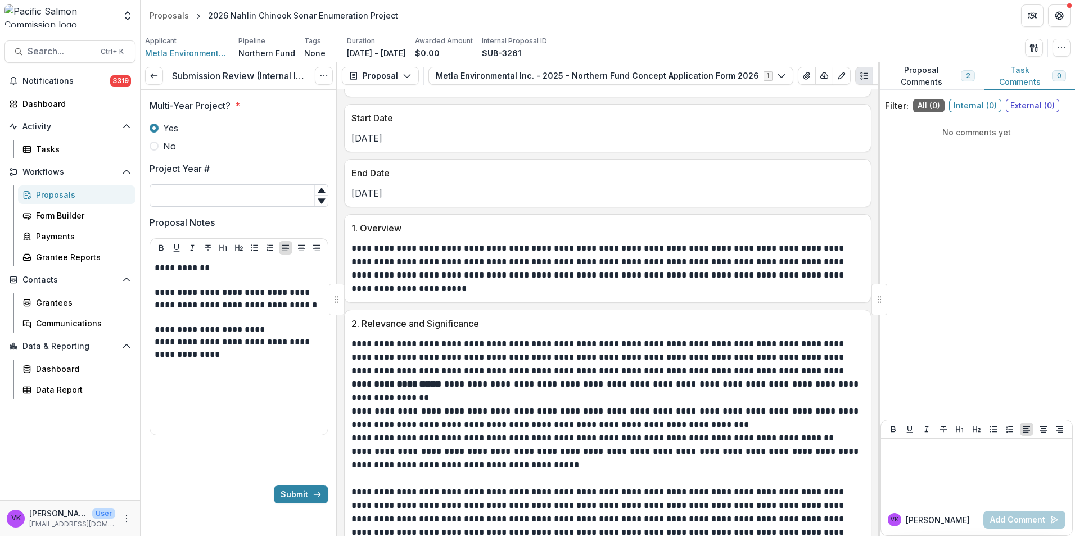
drag, startPoint x: 227, startPoint y: 192, endPoint x: 254, endPoint y: 197, distance: 28.0
click at [227, 192] on input "Project Year #" at bounding box center [239, 195] width 179 height 22
type input "*"
click at [291, 490] on button "Submit" at bounding box center [301, 495] width 55 height 18
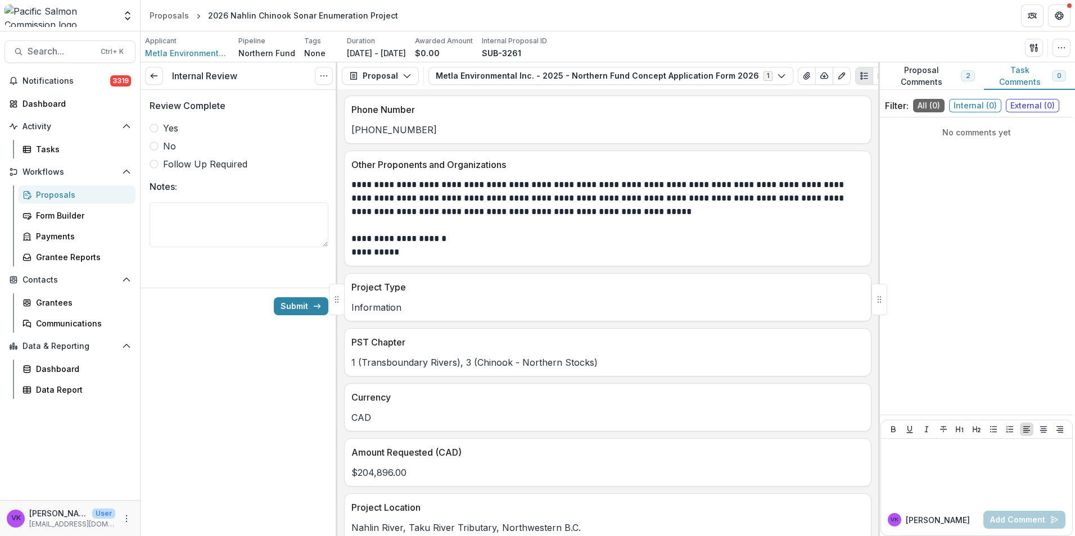
scroll to position [225, 0]
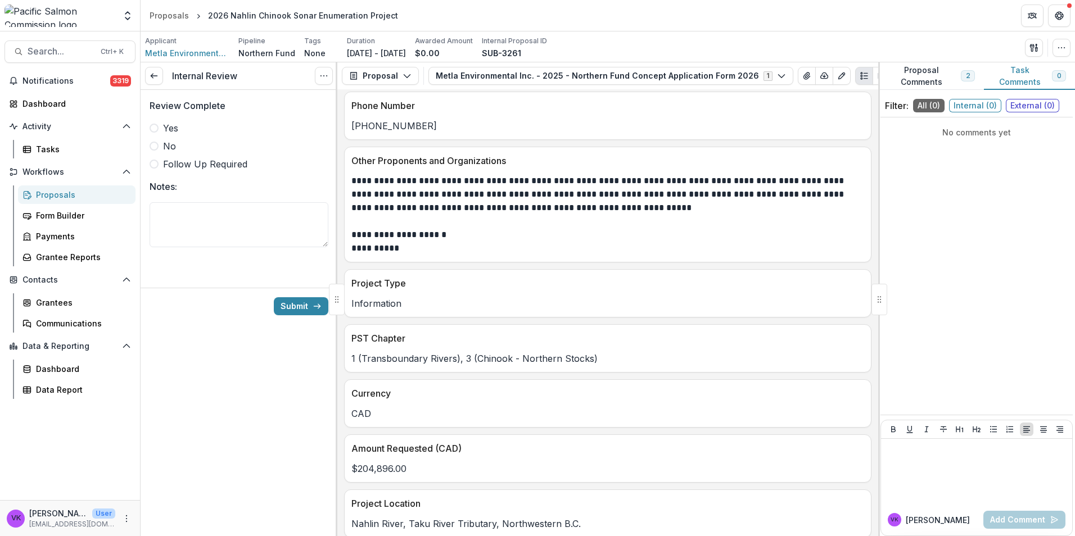
drag, startPoint x: 155, startPoint y: 129, endPoint x: 562, endPoint y: 159, distance: 407.5
click at [157, 129] on span at bounding box center [154, 128] width 9 height 9
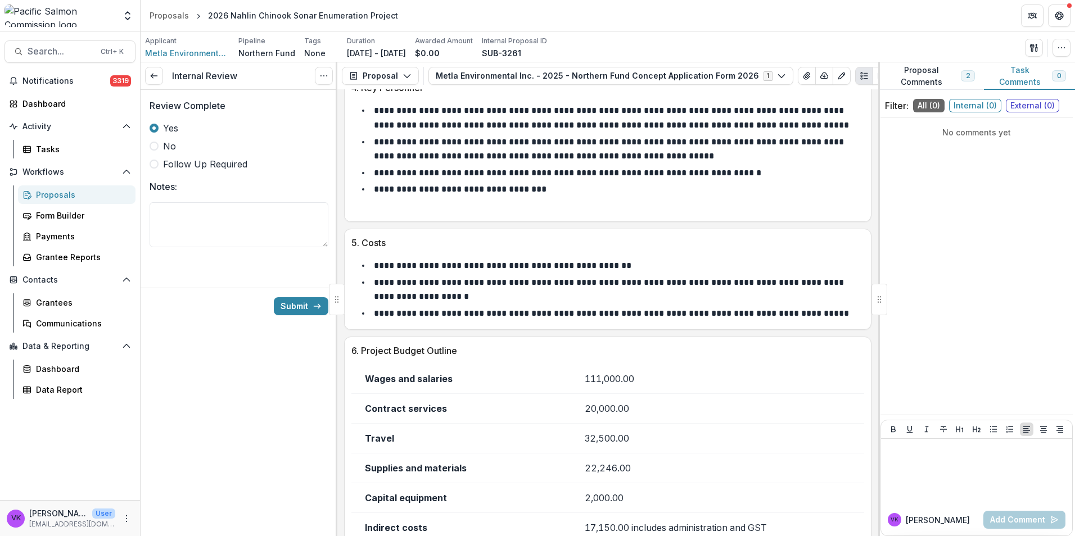
scroll to position [1669, 0]
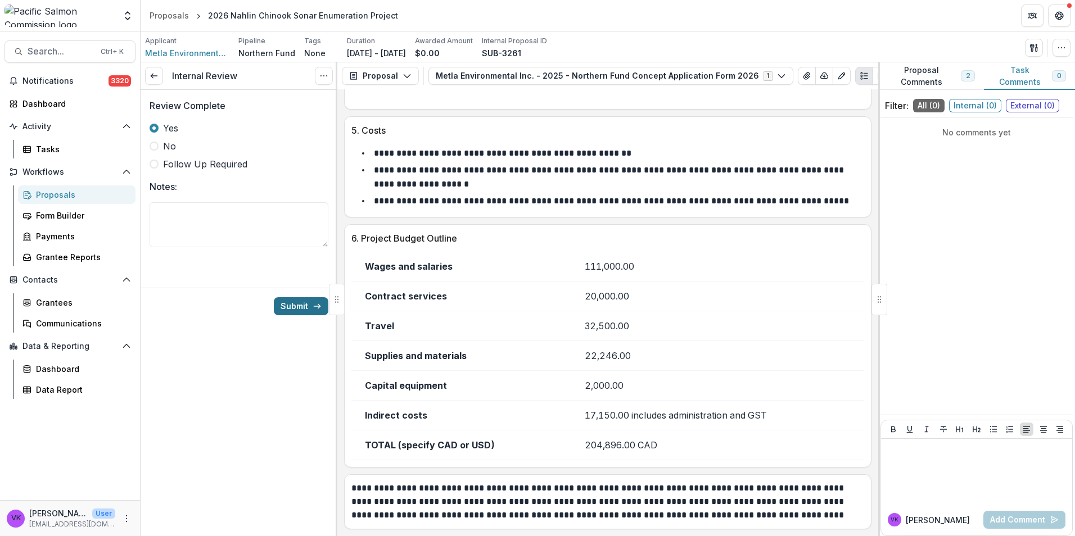
click at [286, 302] on button "Submit" at bounding box center [301, 306] width 55 height 18
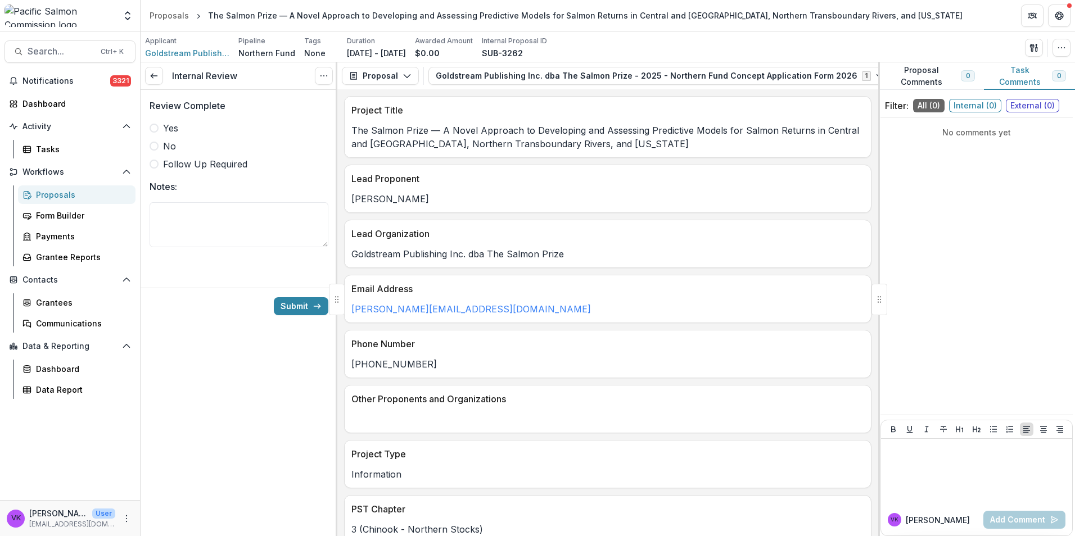
drag, startPoint x: 147, startPoint y: 124, endPoint x: 162, endPoint y: 128, distance: 15.1
click at [147, 123] on div "Review Complete Yes No Follow Up Required Notes:" at bounding box center [239, 180] width 197 height 180
click at [151, 125] on span at bounding box center [154, 128] width 9 height 9
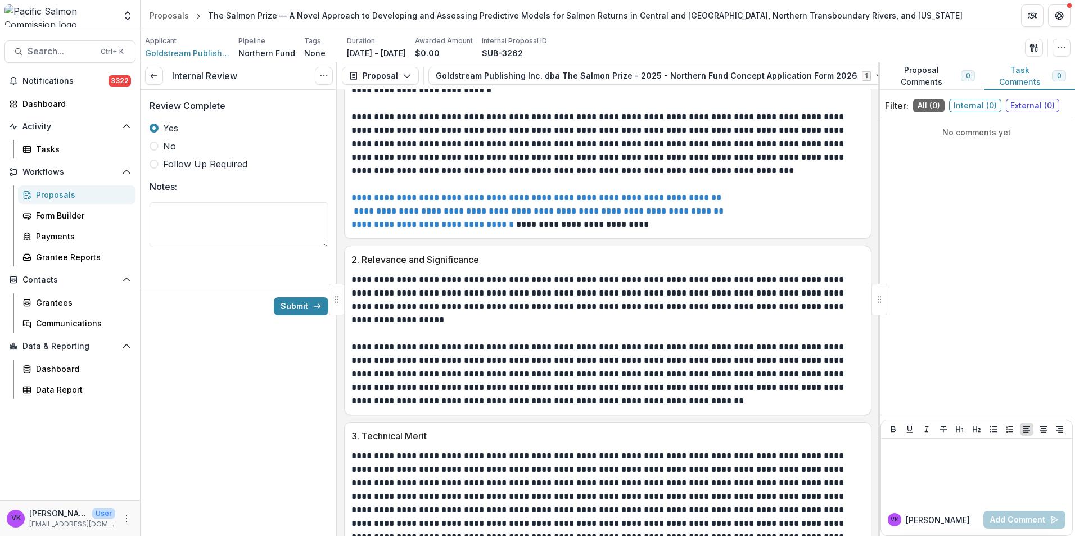
scroll to position [1057, 0]
click at [297, 306] on button "Submit" at bounding box center [301, 306] width 55 height 18
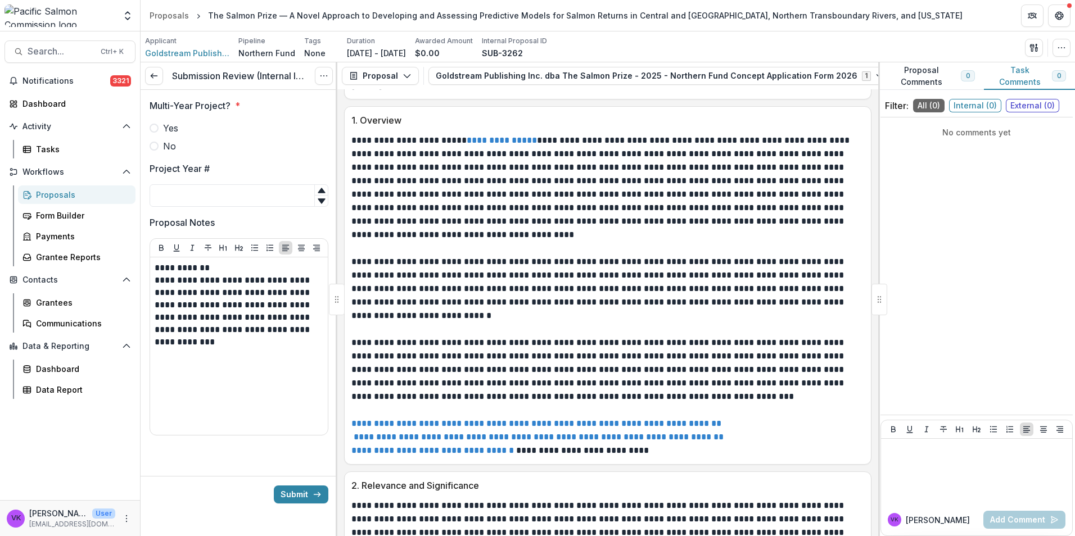
scroll to position [843, 0]
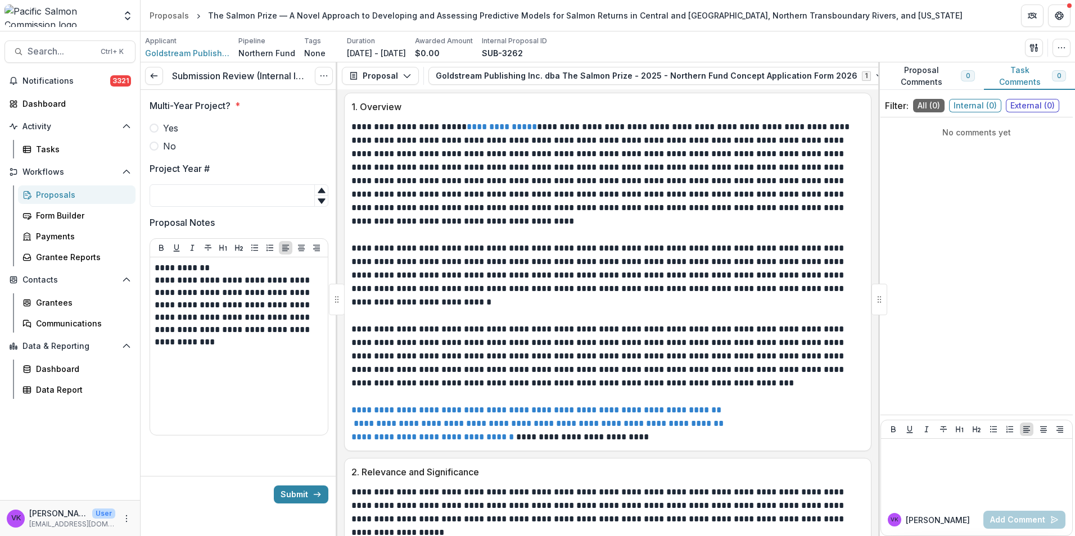
drag, startPoint x: 151, startPoint y: 126, endPoint x: 440, endPoint y: 224, distance: 305.0
click at [153, 129] on span at bounding box center [154, 128] width 9 height 9
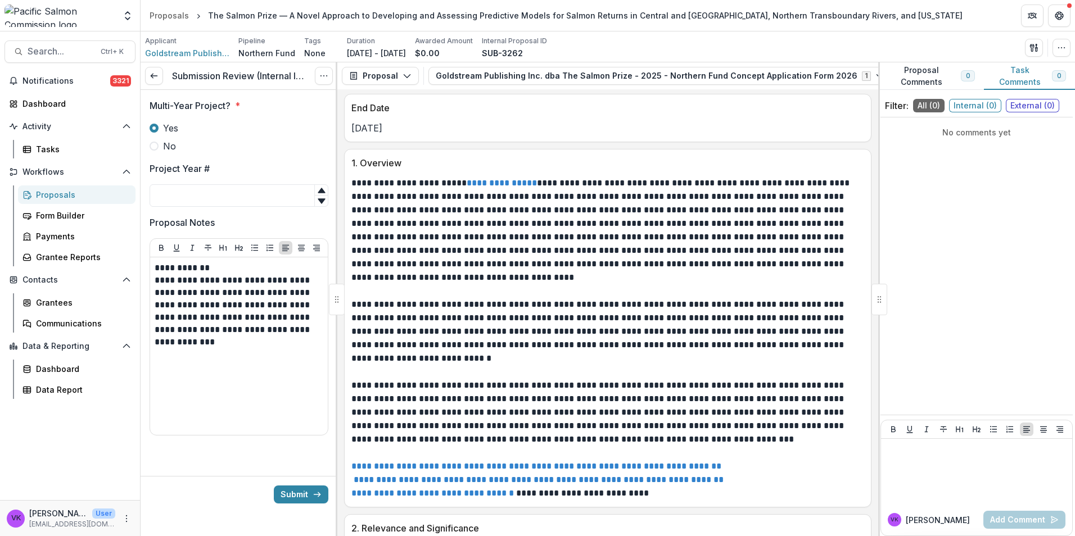
scroll to position [956, 0]
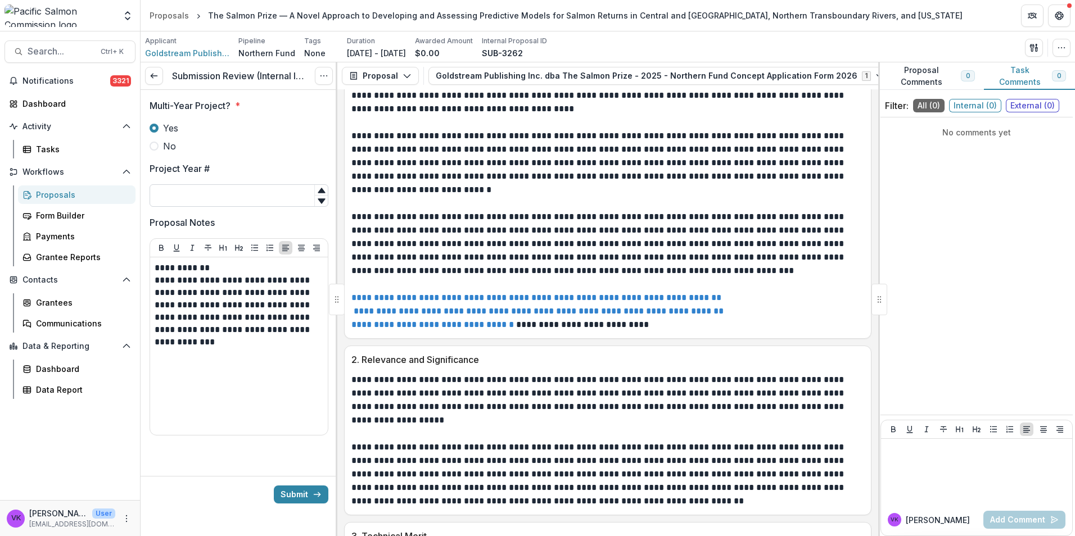
click at [202, 194] on input "Project Year #" at bounding box center [239, 195] width 179 height 22
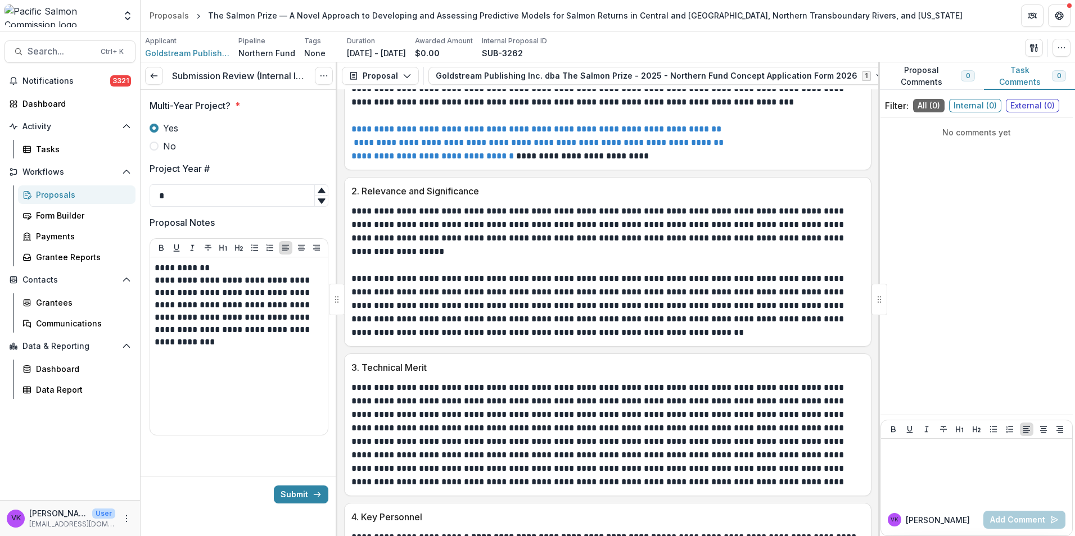
scroll to position [1349, 0]
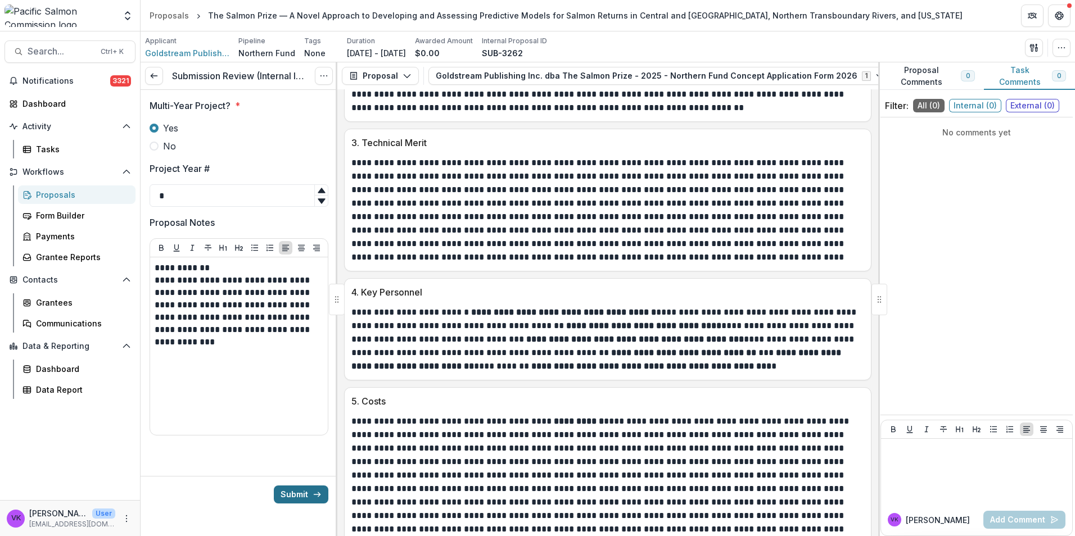
type input "*"
drag, startPoint x: 305, startPoint y: 491, endPoint x: 381, endPoint y: 488, distance: 75.9
click at [305, 490] on button "Submit" at bounding box center [301, 495] width 55 height 18
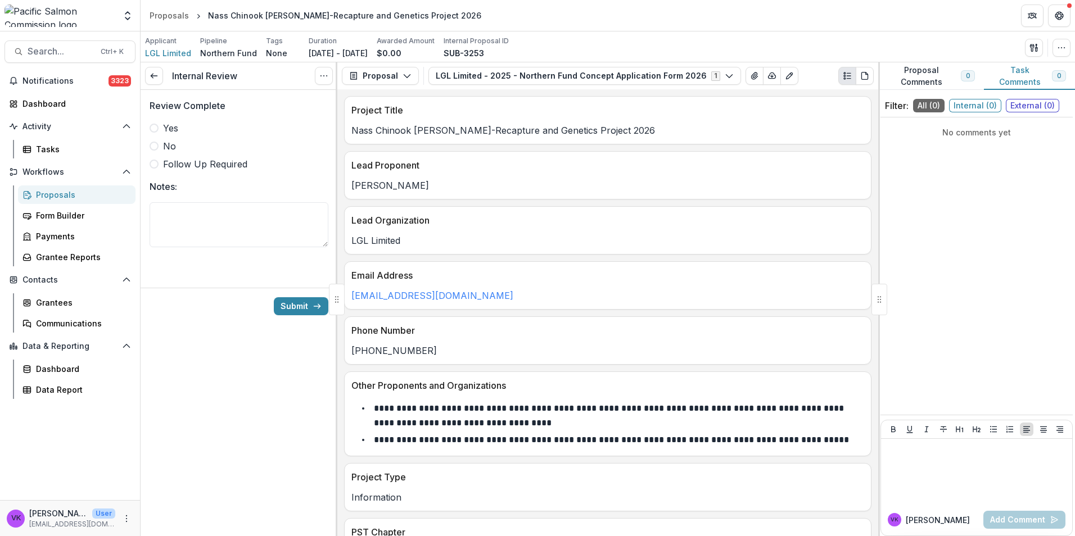
drag, startPoint x: 156, startPoint y: 126, endPoint x: 189, endPoint y: 141, distance: 37.0
click at [158, 125] on label "Yes" at bounding box center [239, 127] width 179 height 13
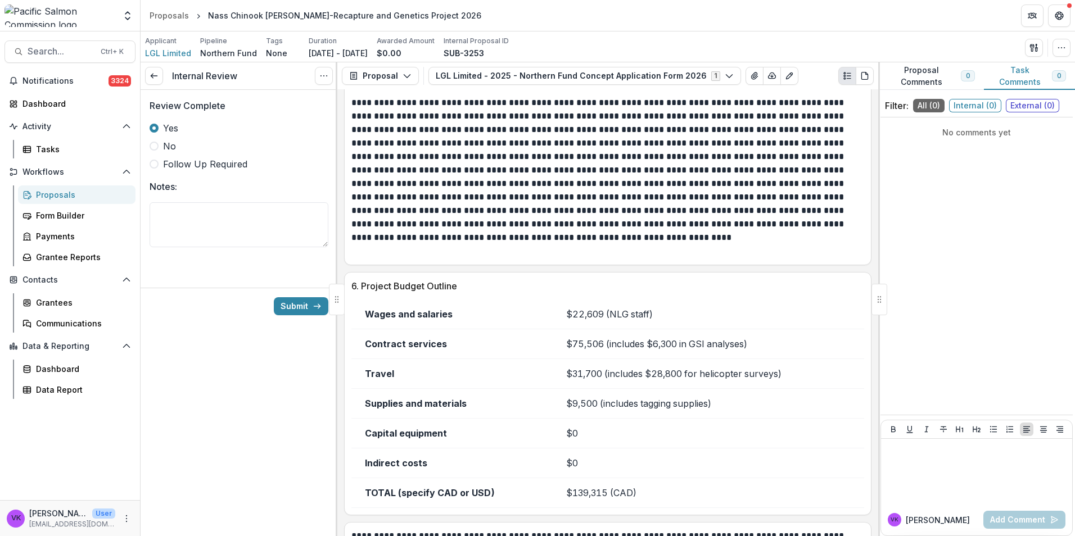
scroll to position [2024, 0]
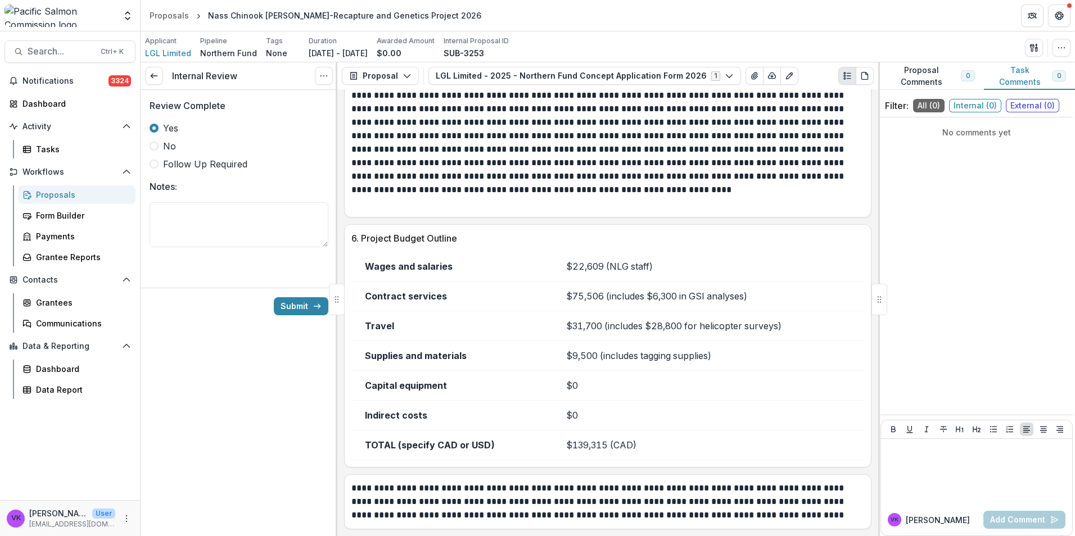
click at [300, 304] on button "Submit" at bounding box center [301, 306] width 55 height 18
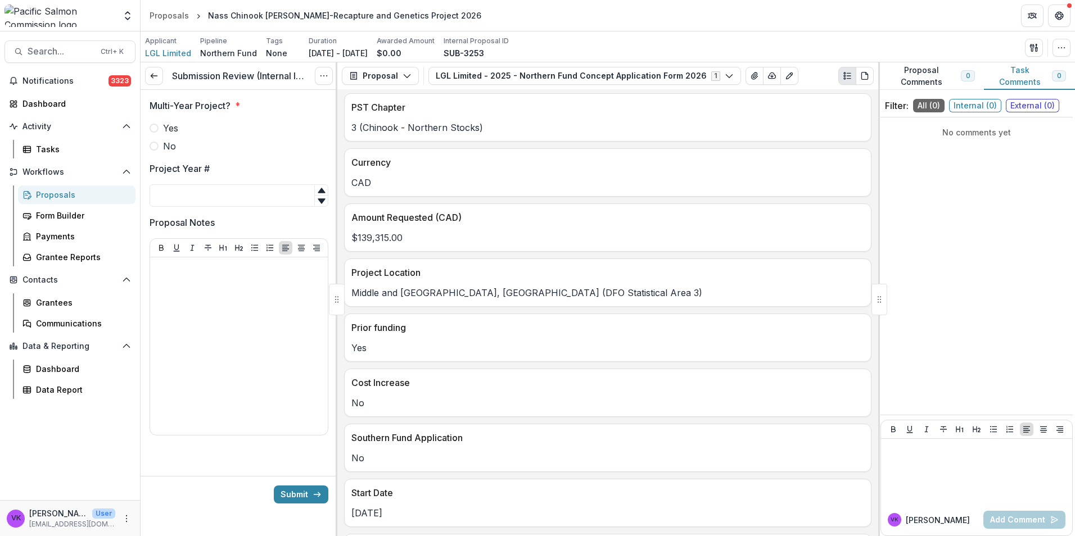
scroll to position [506, 0]
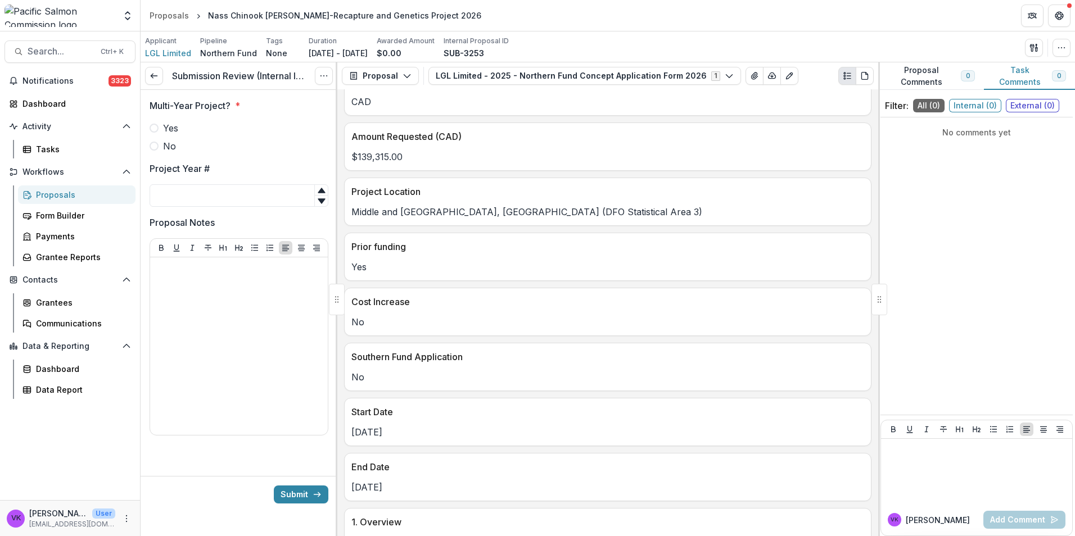
click at [153, 123] on label "Yes" at bounding box center [239, 127] width 179 height 13
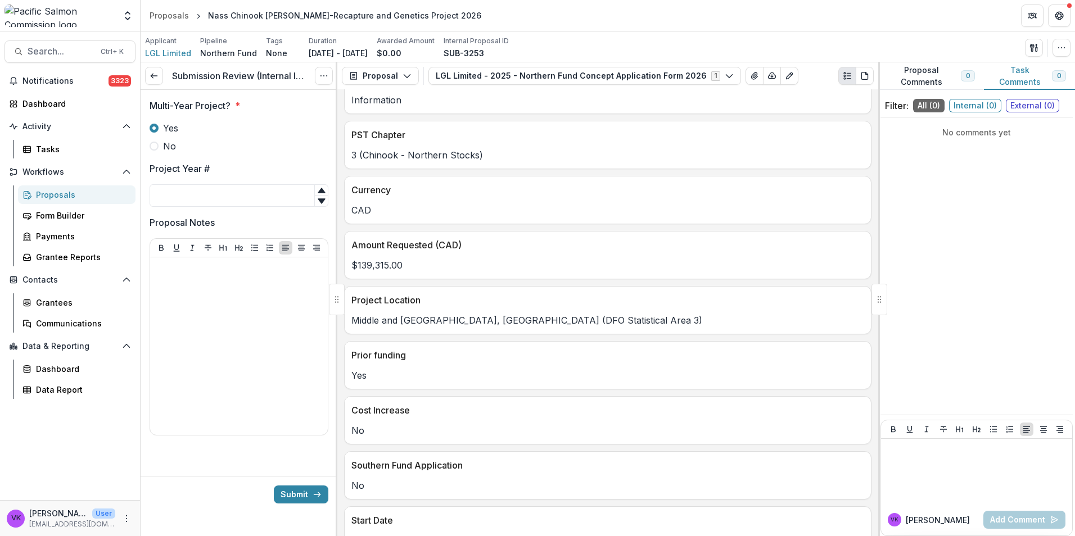
scroll to position [393, 0]
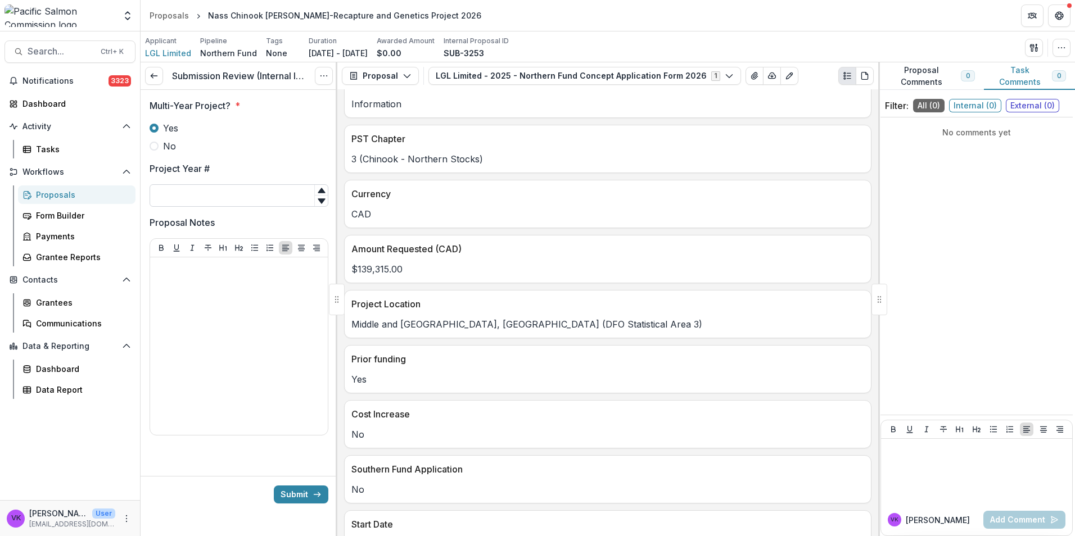
click at [263, 190] on input "Project Year #" at bounding box center [239, 195] width 179 height 22
type input "**"
click at [290, 495] on button "Submit" at bounding box center [301, 495] width 55 height 18
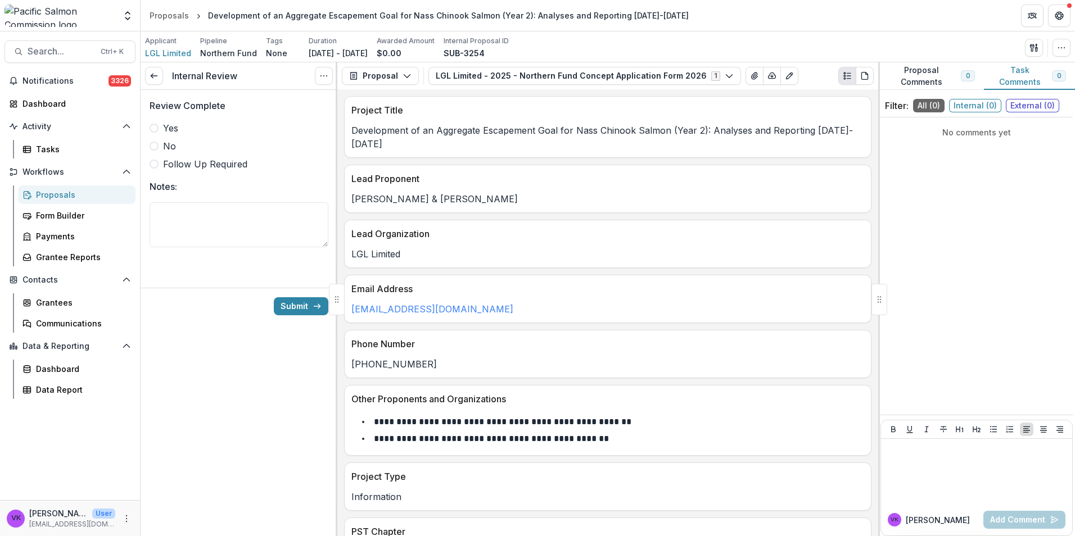
click at [153, 124] on span at bounding box center [154, 128] width 9 height 9
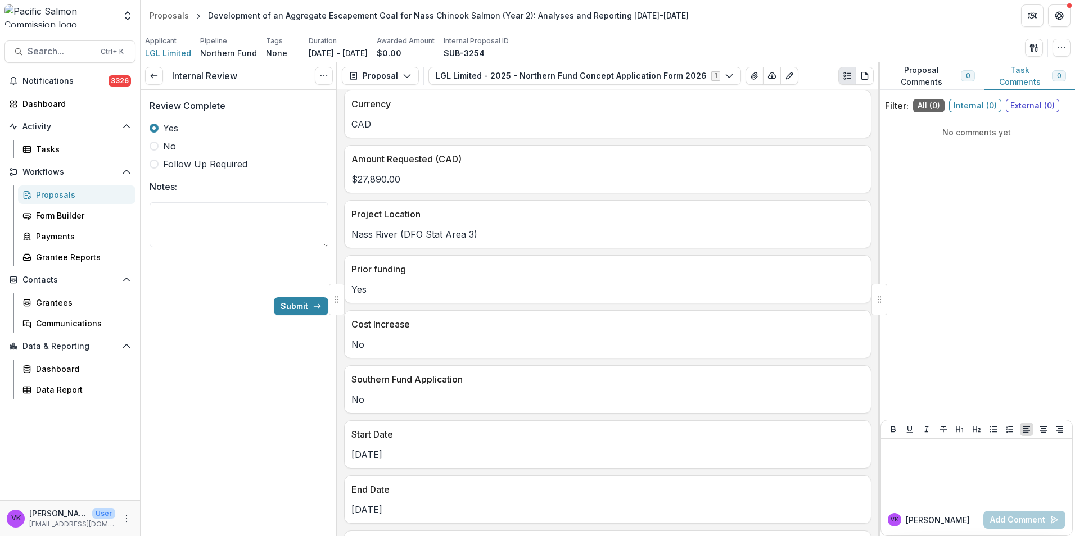
scroll to position [481, 0]
click at [291, 305] on button "Submit" at bounding box center [301, 306] width 55 height 18
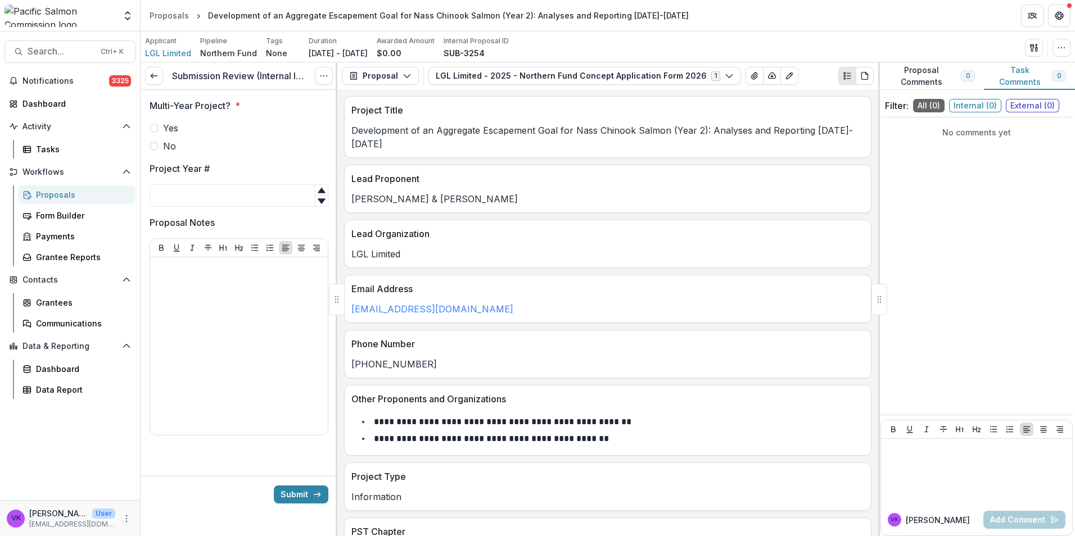
click at [152, 129] on span at bounding box center [154, 128] width 9 height 9
click at [207, 195] on input "Project Year #" at bounding box center [239, 195] width 179 height 22
type input "*"
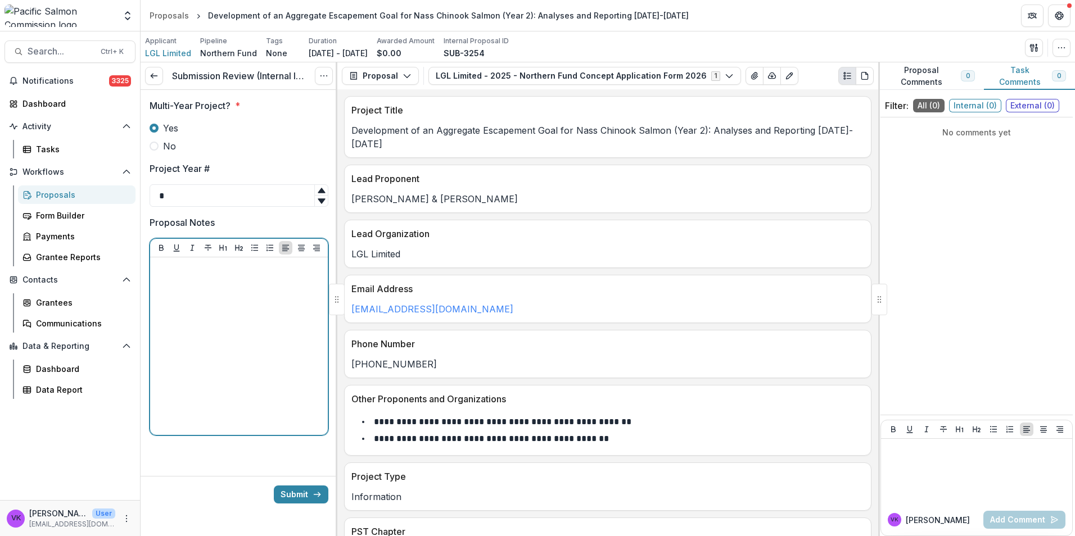
click at [222, 323] on div at bounding box center [239, 346] width 169 height 169
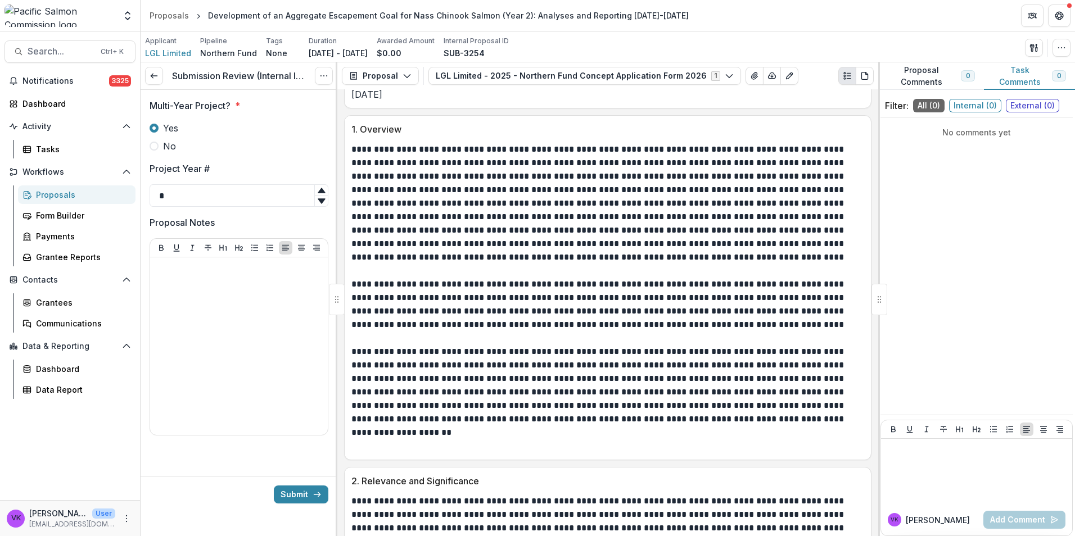
scroll to position [899, 0]
click at [300, 491] on button "Submit" at bounding box center [301, 495] width 55 height 18
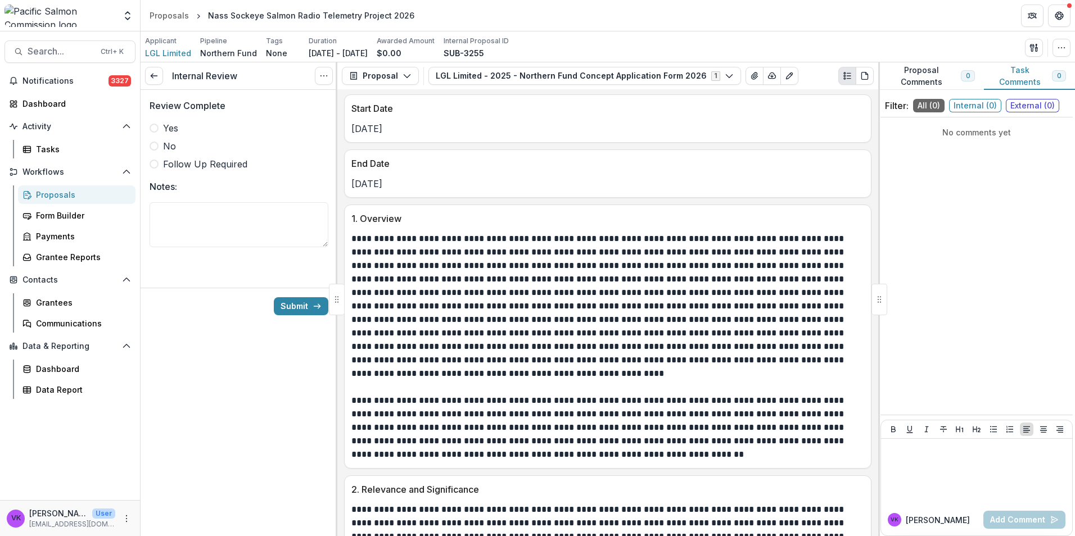
scroll to position [956, 0]
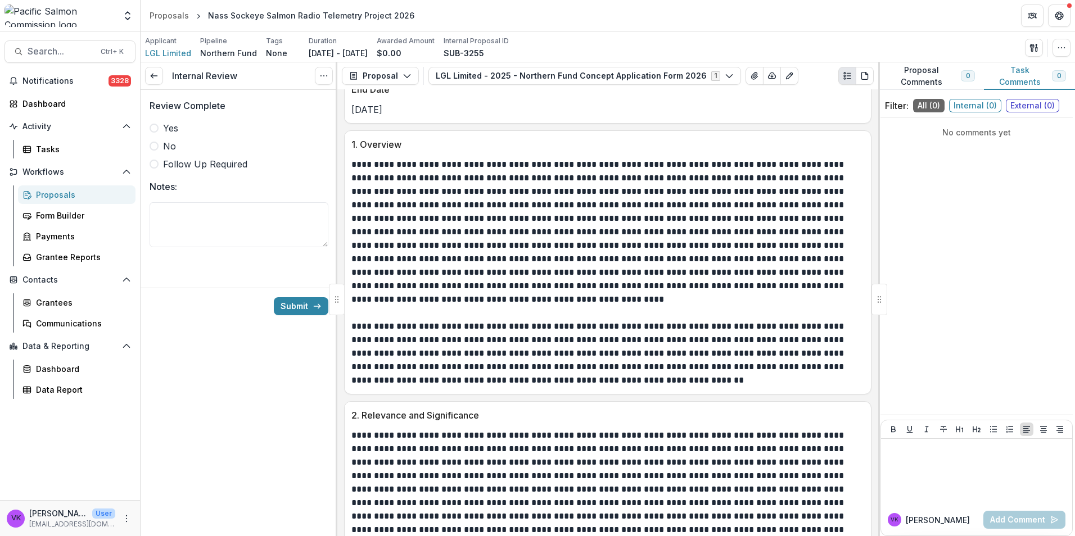
click at [153, 128] on span at bounding box center [154, 128] width 9 height 9
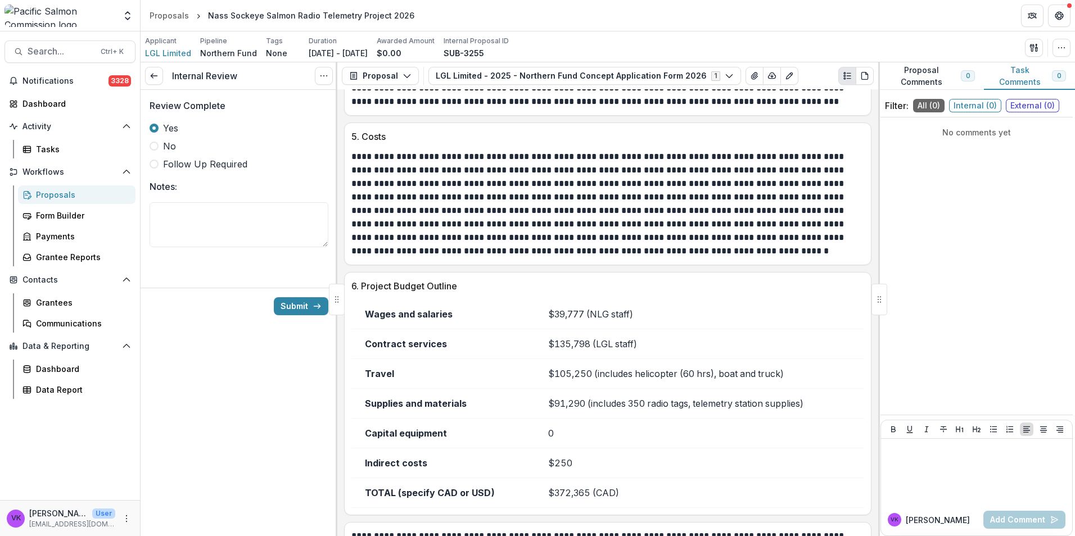
scroll to position [1793, 0]
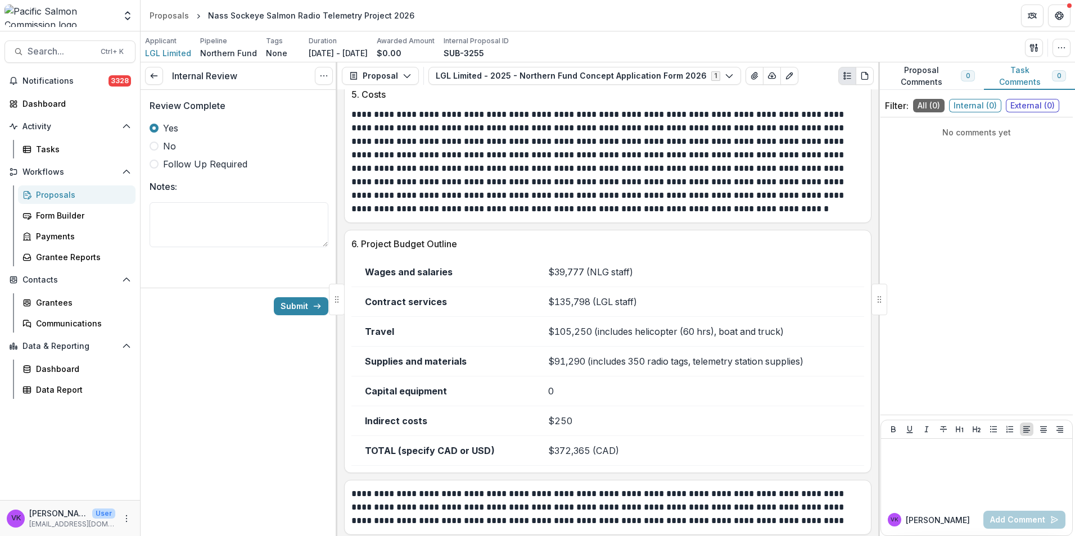
drag, startPoint x: 287, startPoint y: 309, endPoint x: 781, endPoint y: 325, distance: 493.8
click at [288, 309] on button "Submit" at bounding box center [301, 306] width 55 height 18
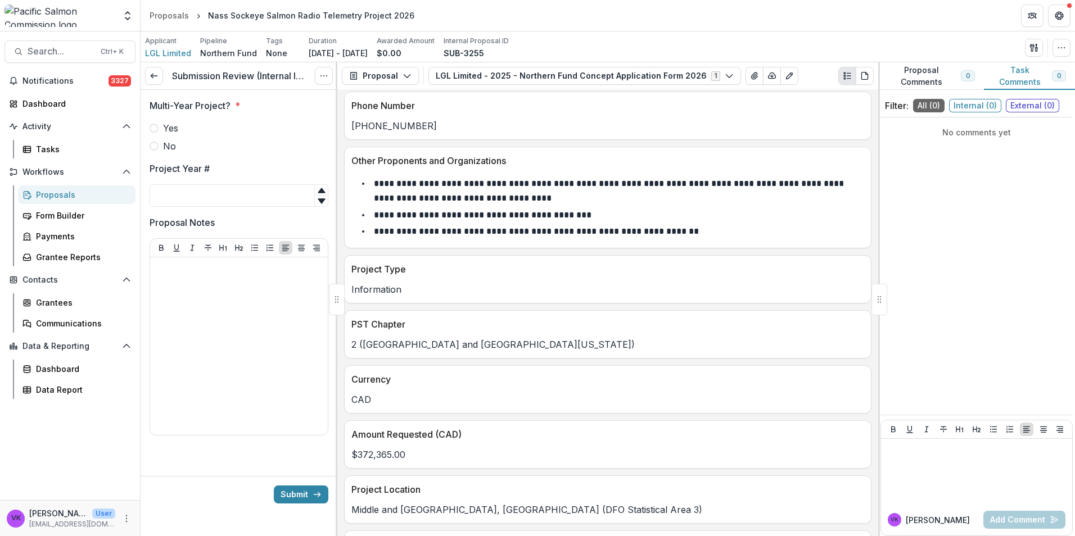
scroll to position [393, 0]
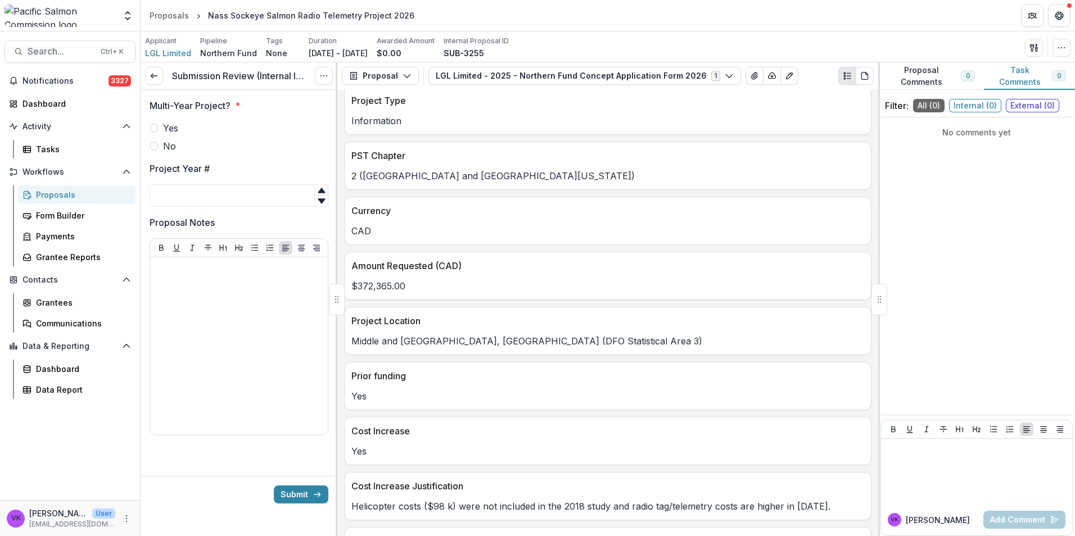
drag, startPoint x: 152, startPoint y: 126, endPoint x: 590, endPoint y: 212, distance: 445.8
click at [153, 125] on span at bounding box center [154, 128] width 9 height 9
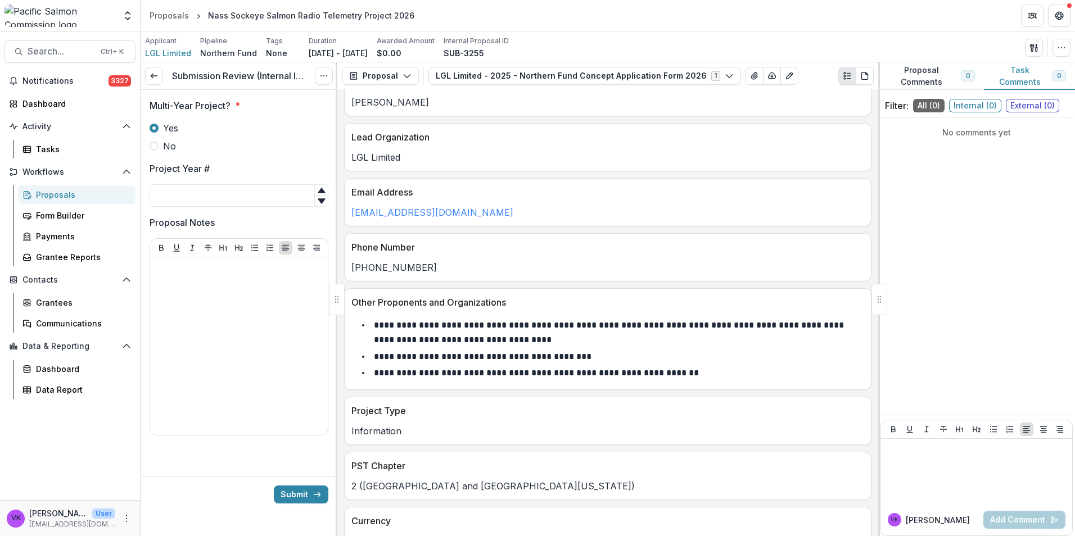
scroll to position [169, 0]
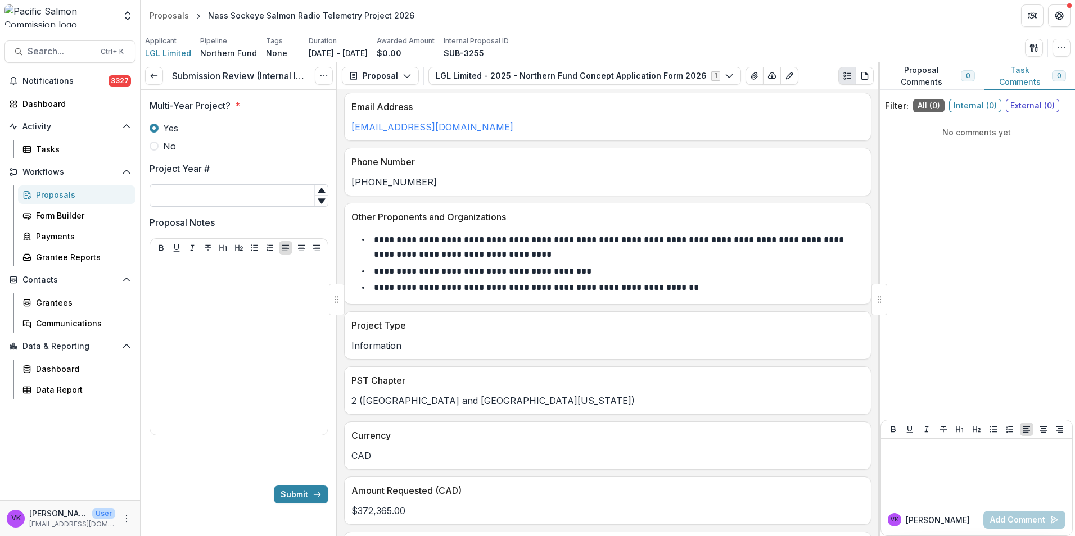
drag, startPoint x: 229, startPoint y: 190, endPoint x: 259, endPoint y: 189, distance: 29.8
click at [228, 190] on input "Project Year #" at bounding box center [239, 195] width 179 height 22
type input "*"
click at [244, 269] on p at bounding box center [239, 268] width 169 height 12
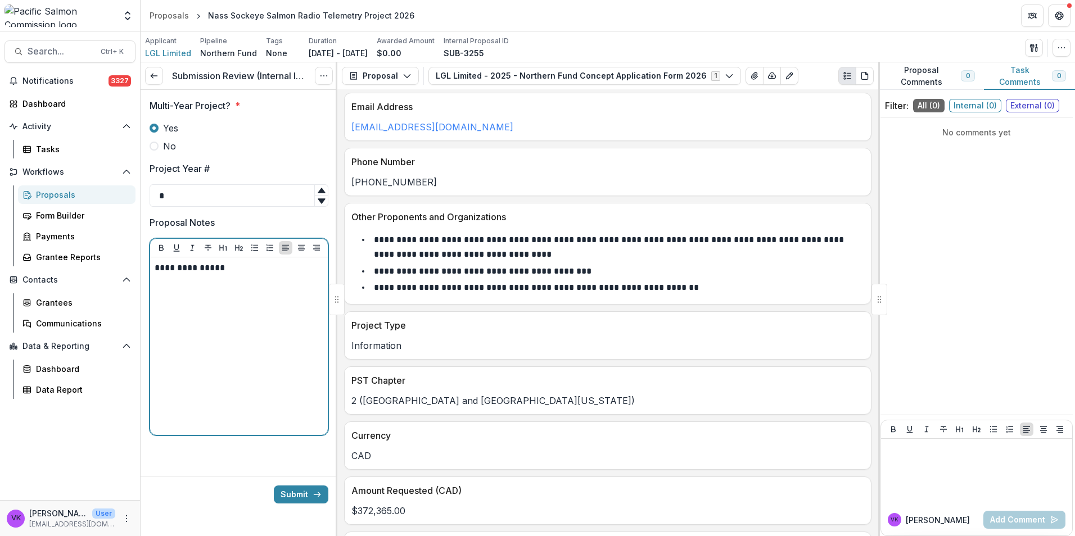
drag, startPoint x: 156, startPoint y: 268, endPoint x: 167, endPoint y: 273, distance: 11.8
click at [156, 267] on p "**********" at bounding box center [239, 268] width 169 height 12
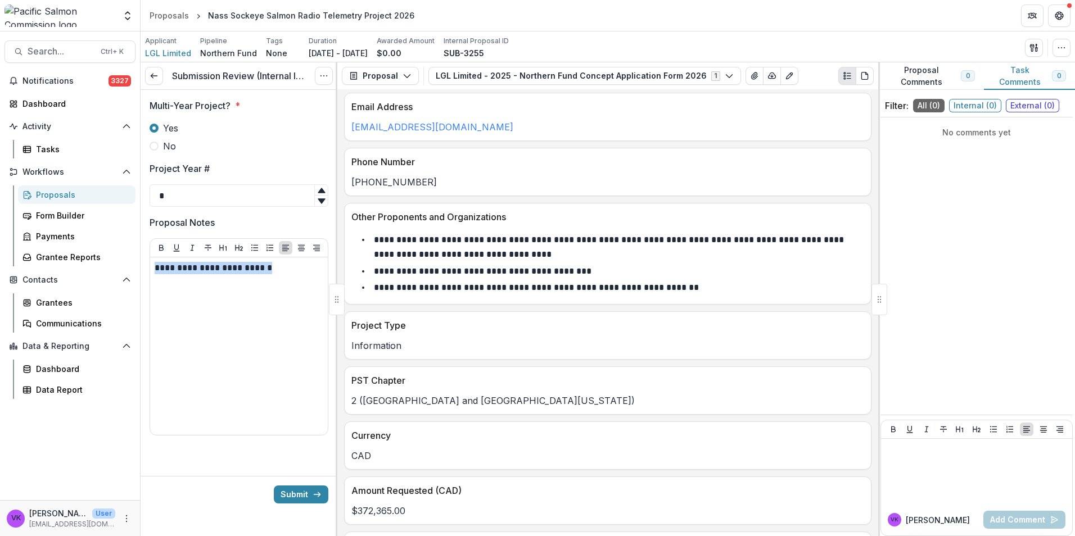
click at [271, 258] on div "**********" at bounding box center [239, 337] width 178 height 196
drag, startPoint x: 271, startPoint y: 258, endPoint x: 282, endPoint y: 273, distance: 18.4
click at [276, 272] on p "**********" at bounding box center [239, 268] width 169 height 12
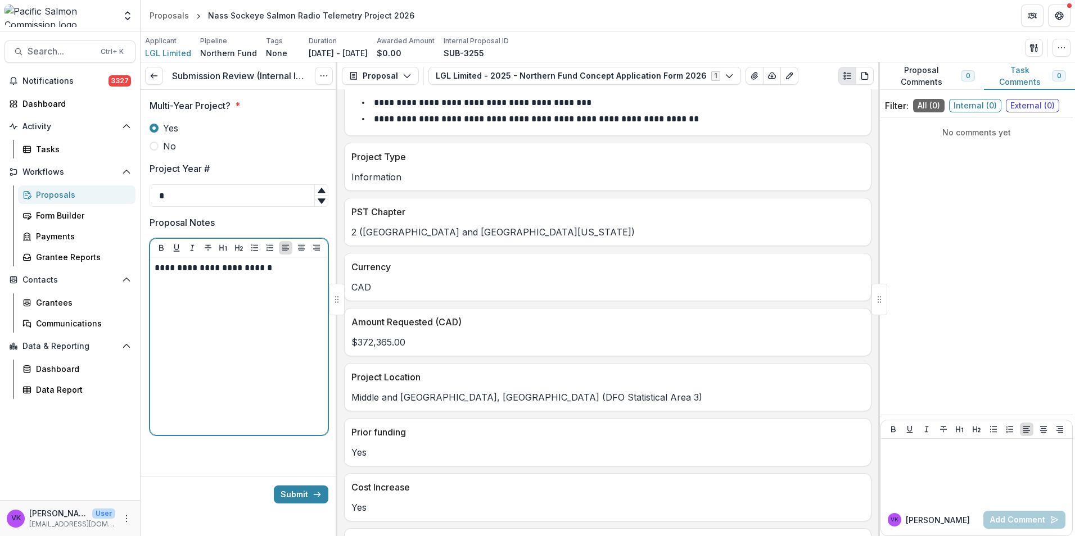
scroll to position [450, 0]
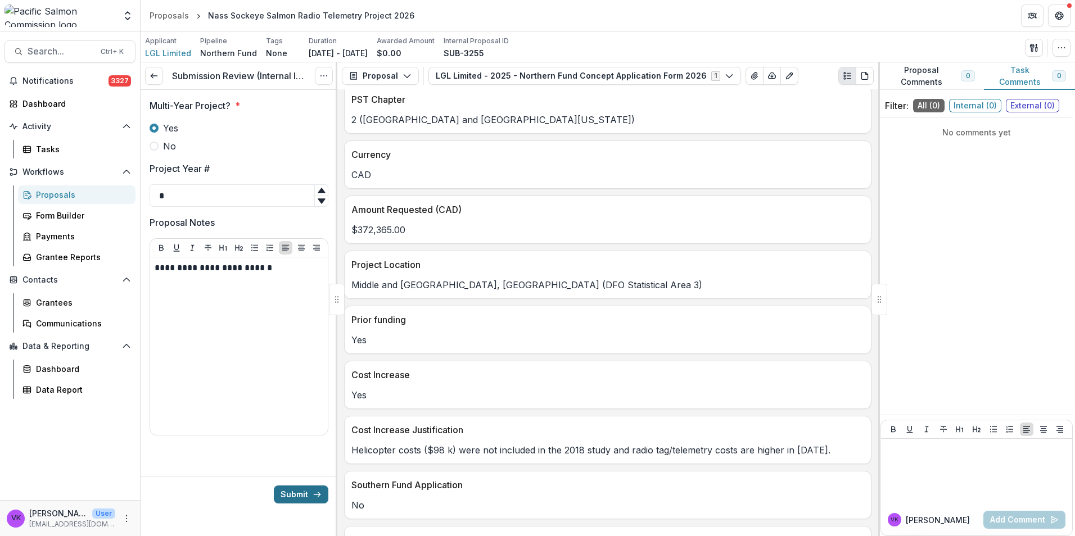
click at [301, 492] on button "Submit" at bounding box center [301, 495] width 55 height 18
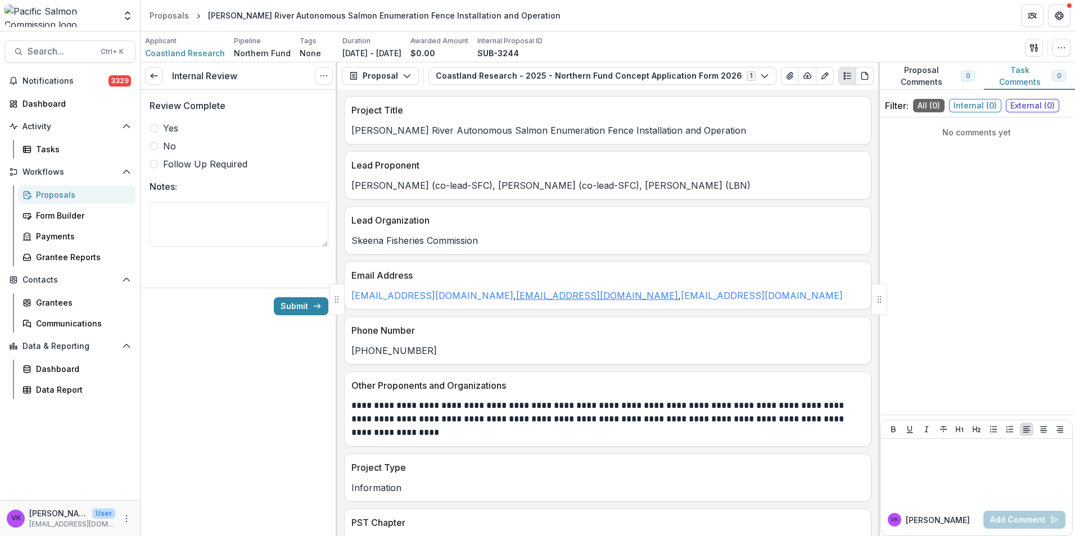
drag, startPoint x: 151, startPoint y: 126, endPoint x: 592, endPoint y: 293, distance: 471.5
click at [152, 126] on span at bounding box center [154, 128] width 9 height 9
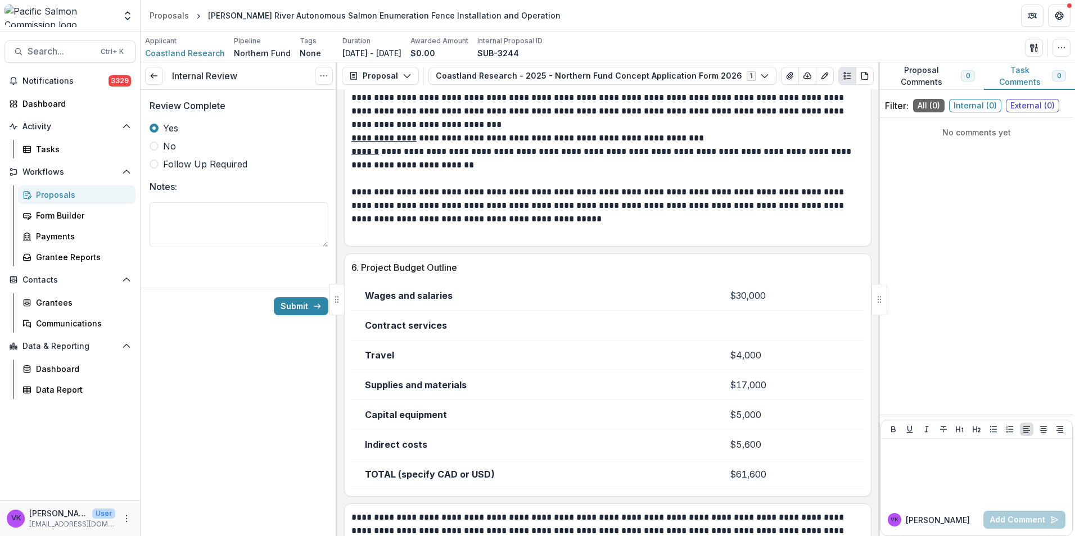
scroll to position [1919, 0]
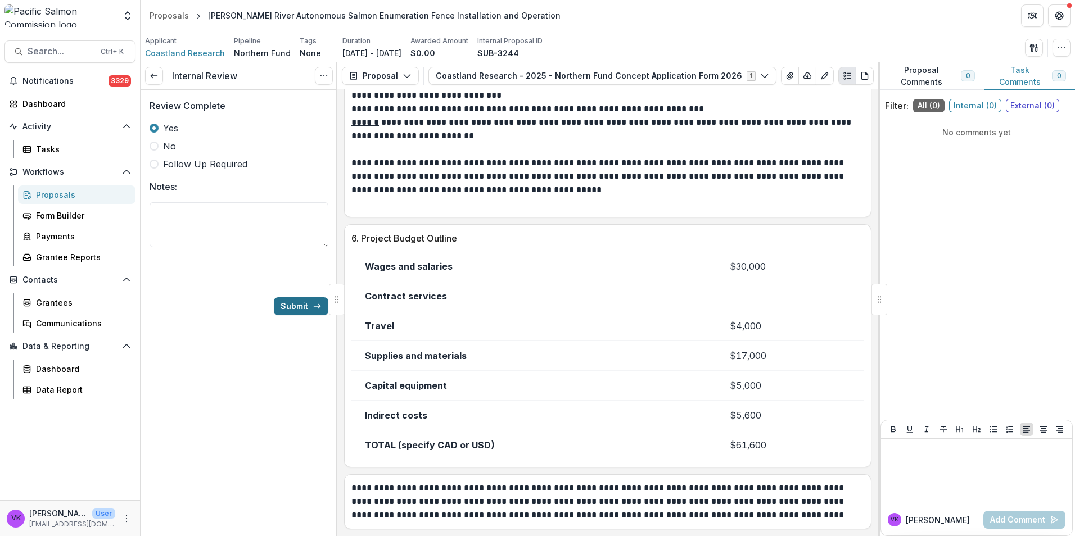
click at [297, 304] on button "Submit" at bounding box center [301, 306] width 55 height 18
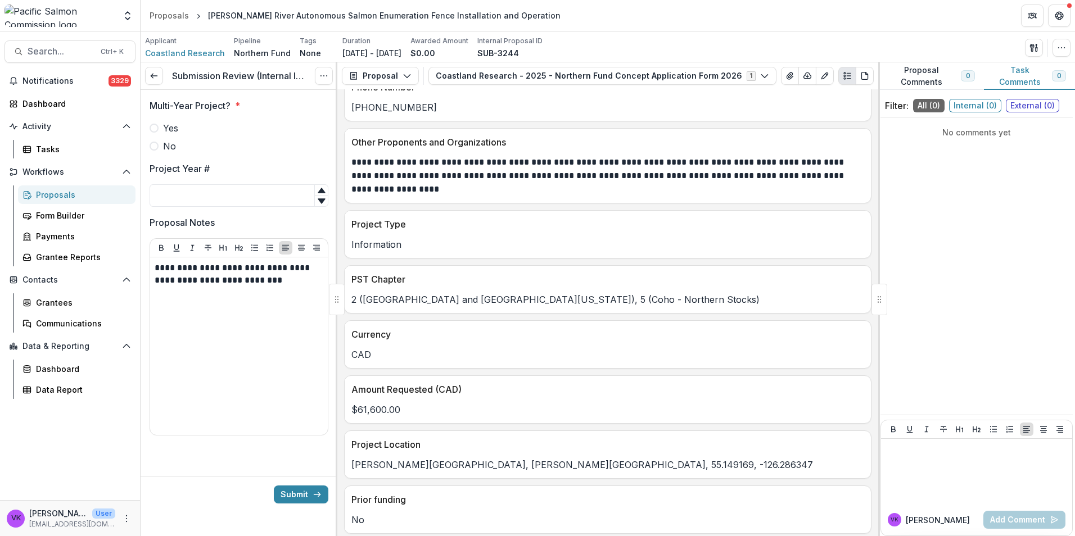
scroll to position [225, 0]
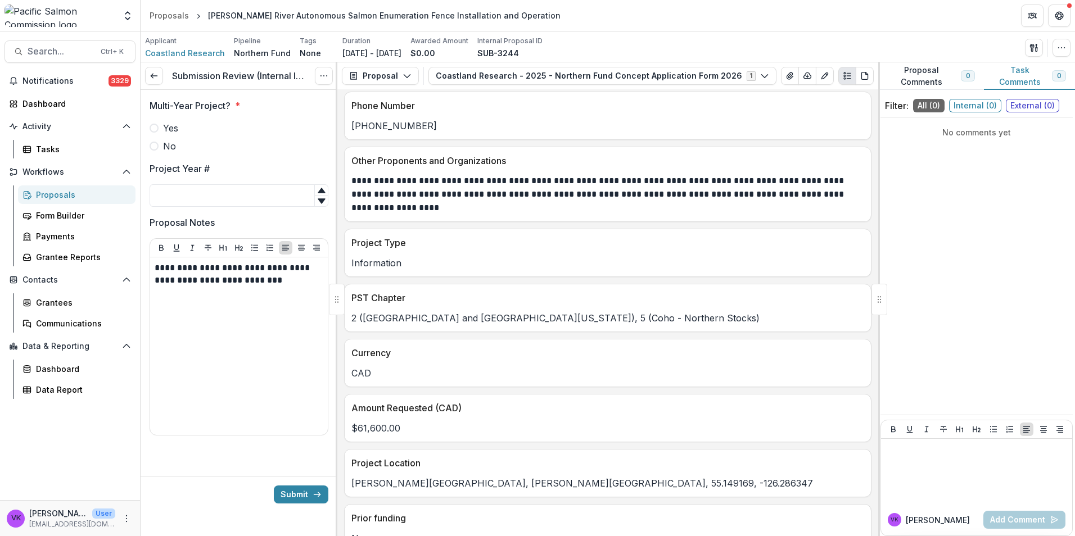
drag, startPoint x: 150, startPoint y: 128, endPoint x: 173, endPoint y: 148, distance: 30.3
click at [151, 128] on span at bounding box center [154, 128] width 9 height 9
click at [197, 200] on input "Project Year #" at bounding box center [239, 195] width 179 height 22
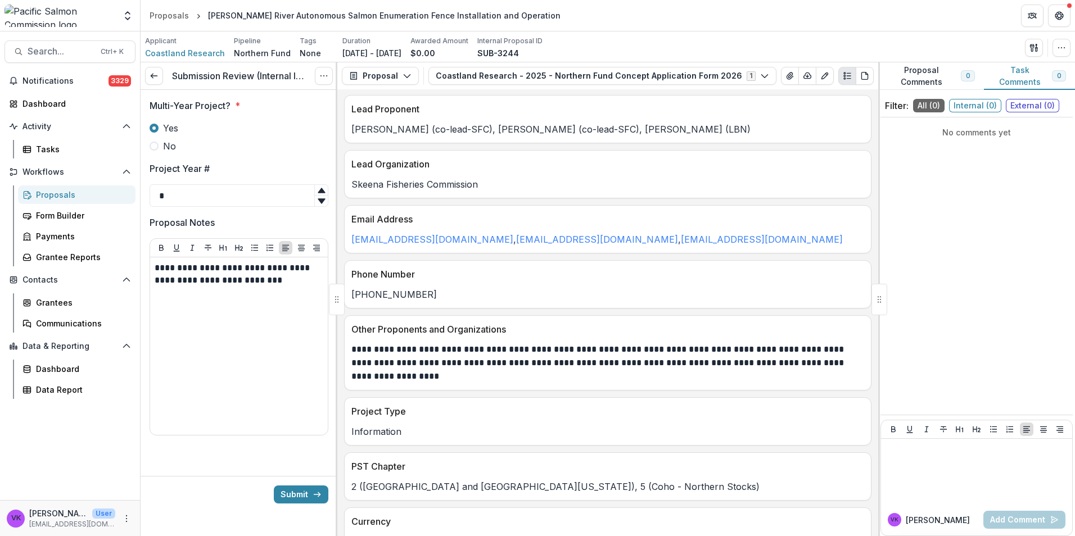
scroll to position [281, 0]
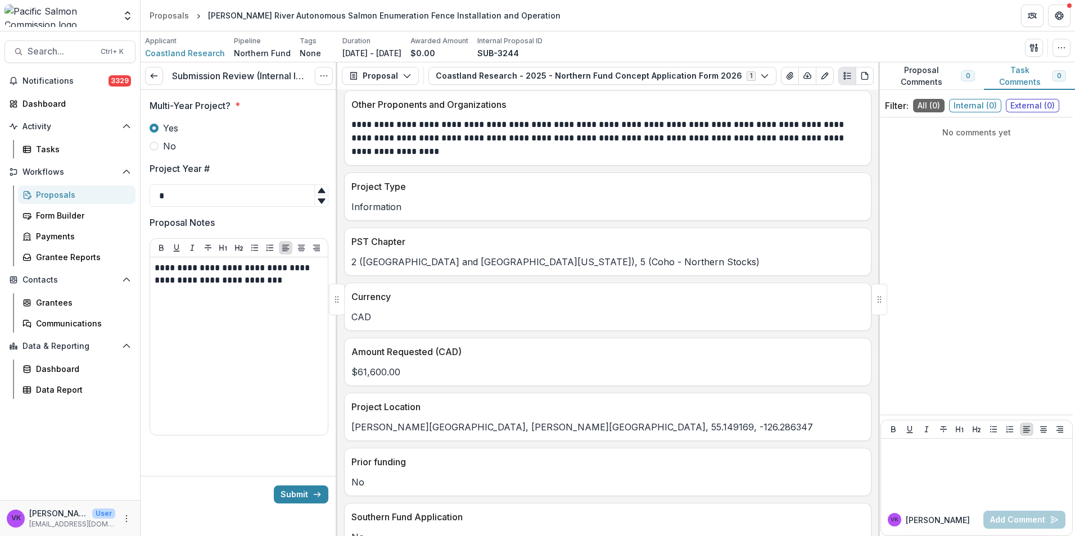
type input "*"
click at [292, 284] on p "**********" at bounding box center [239, 274] width 169 height 25
click at [281, 286] on p "**********" at bounding box center [239, 274] width 169 height 25
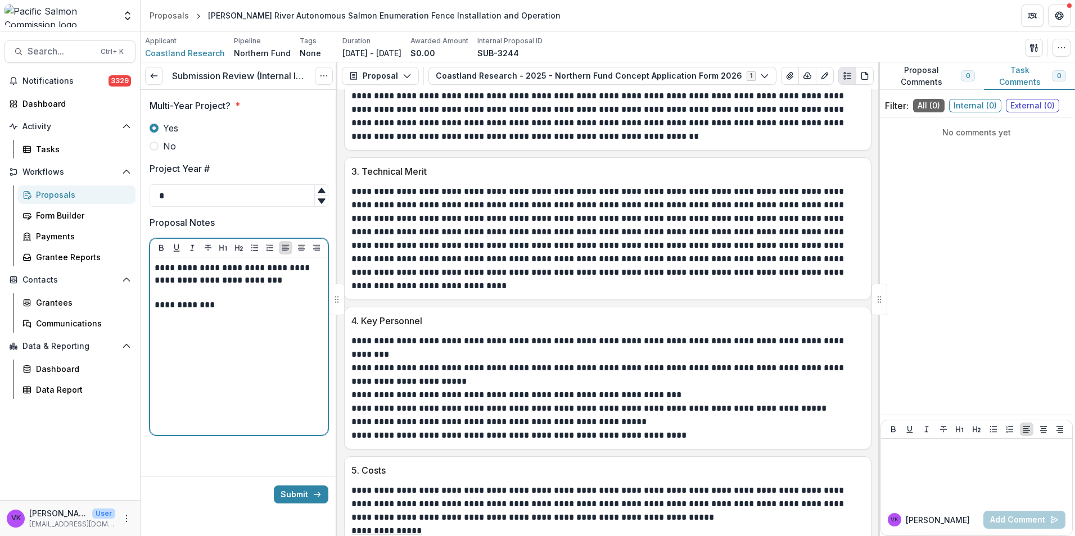
scroll to position [1518, 0]
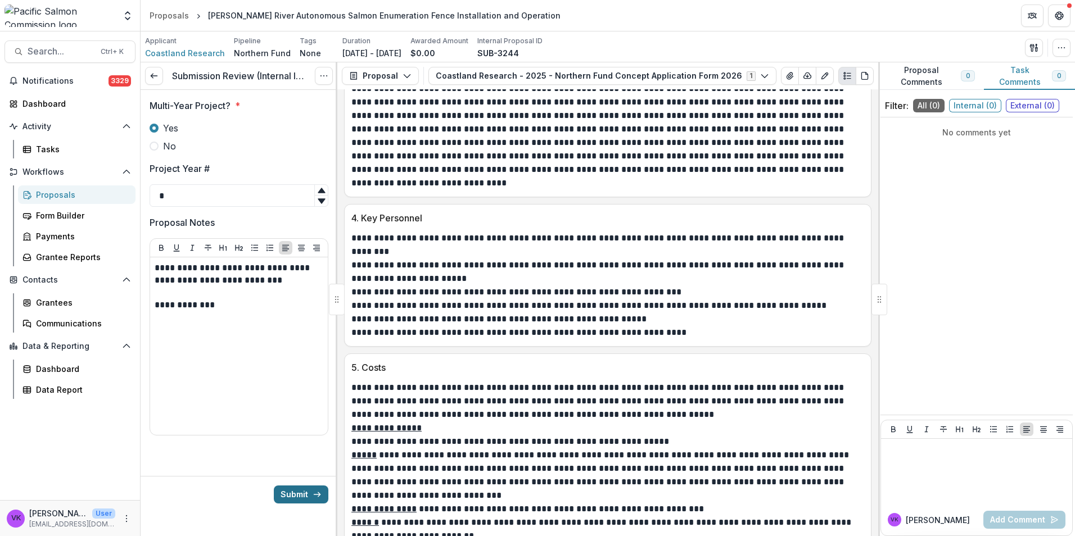
click at [307, 498] on button "Submit" at bounding box center [301, 495] width 55 height 18
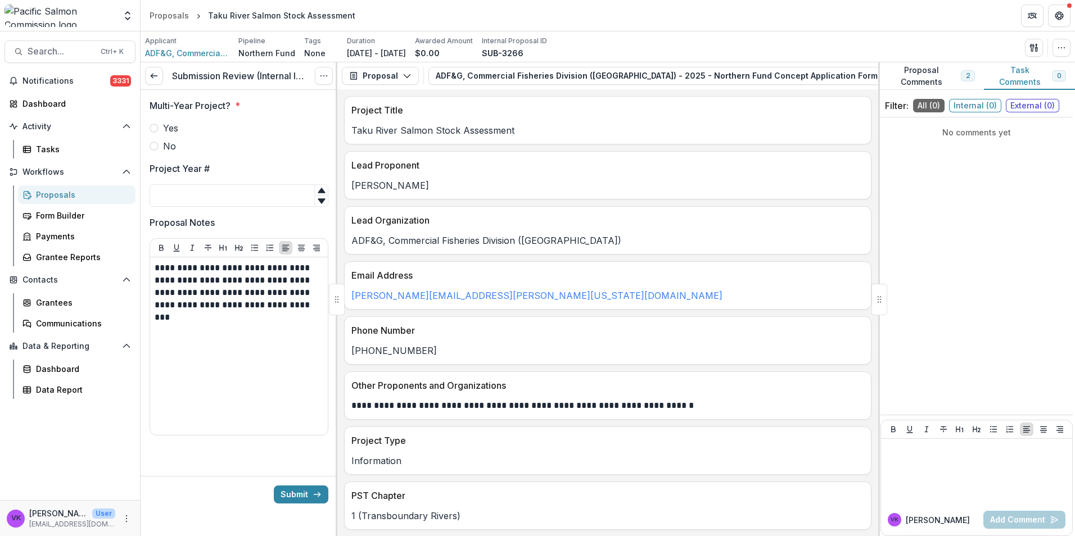
drag, startPoint x: 157, startPoint y: 129, endPoint x: 201, endPoint y: 171, distance: 60.4
click at [157, 129] on span at bounding box center [154, 128] width 9 height 9
click at [208, 203] on input "Project Year #" at bounding box center [239, 195] width 179 height 22
type input "**"
click at [300, 493] on button "Submit" at bounding box center [301, 495] width 55 height 18
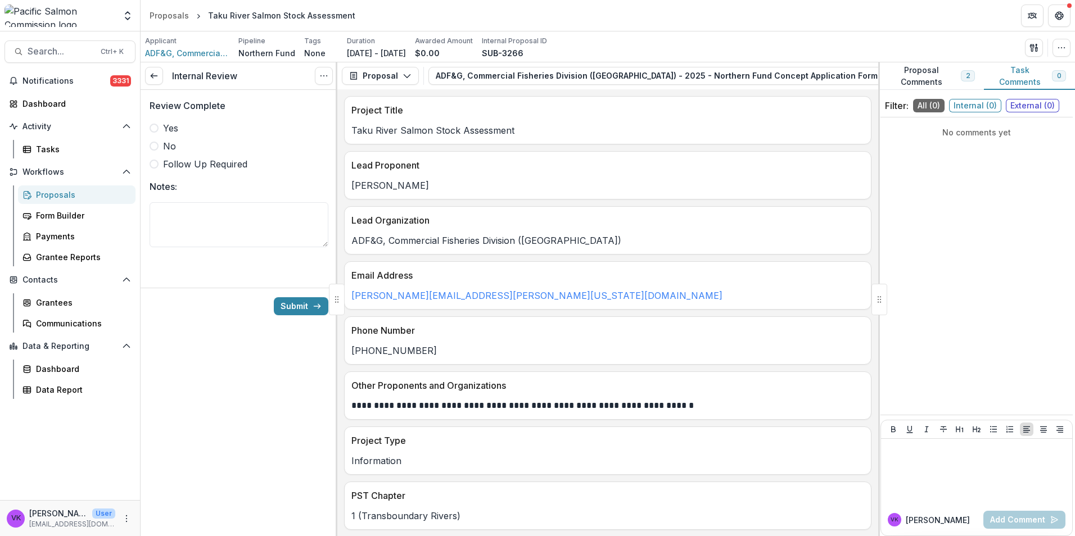
click at [156, 129] on span at bounding box center [154, 128] width 9 height 9
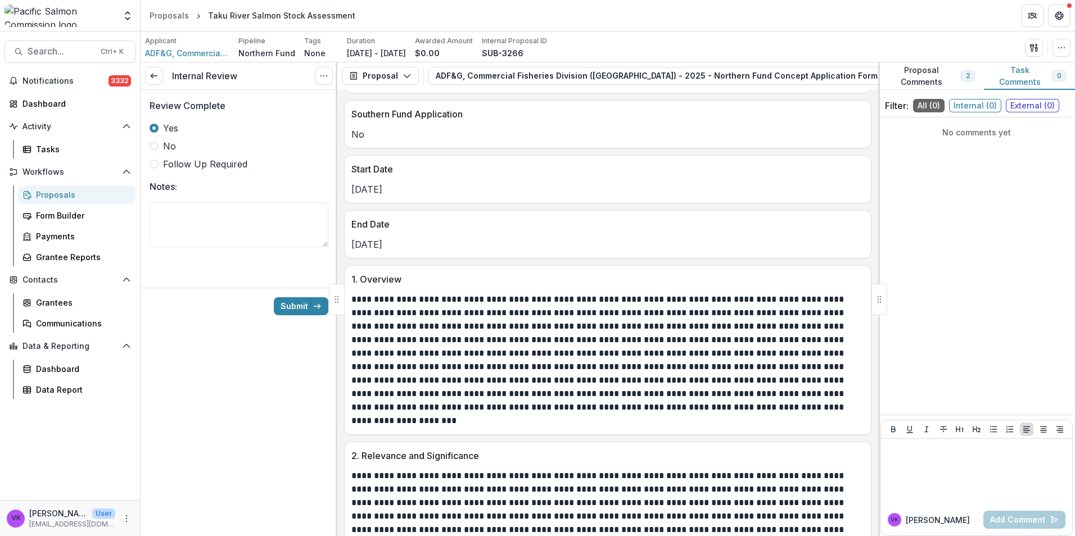
scroll to position [769, 0]
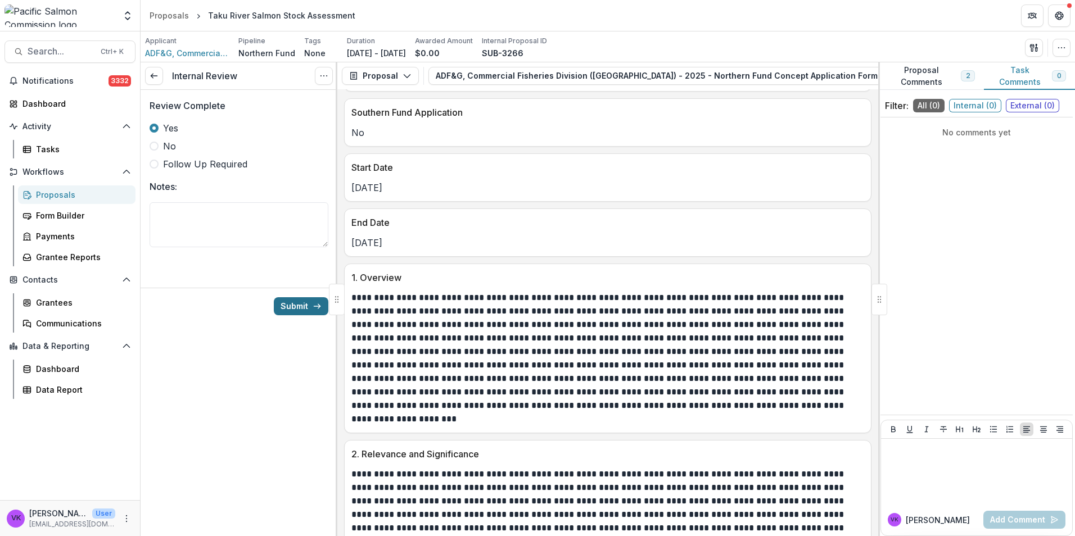
click at [305, 302] on button "Submit" at bounding box center [301, 306] width 55 height 18
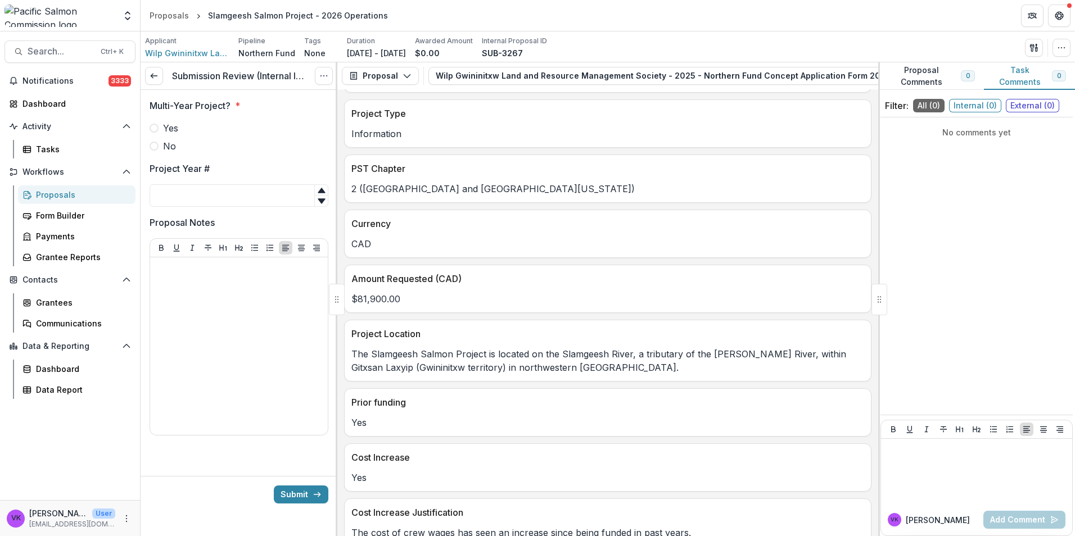
scroll to position [450, 0]
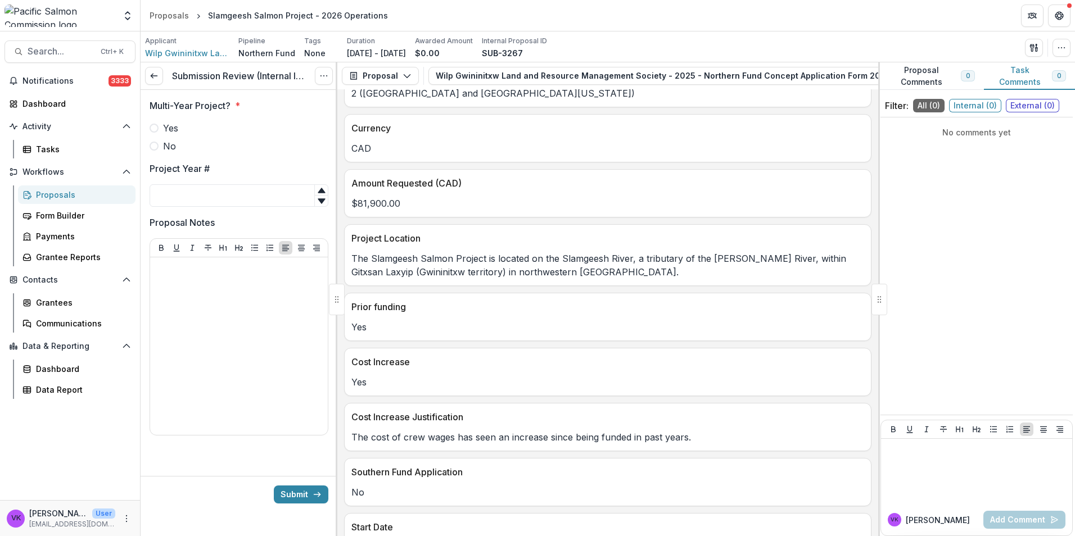
drag, startPoint x: 153, startPoint y: 129, endPoint x: 445, endPoint y: 224, distance: 307.5
click at [152, 129] on span at bounding box center [154, 128] width 9 height 9
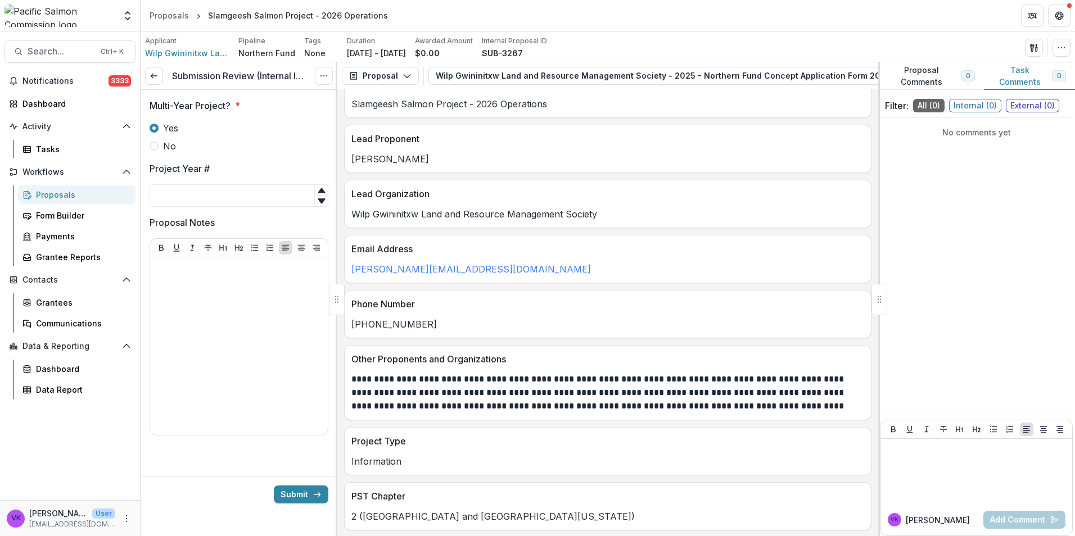
scroll to position [0, 0]
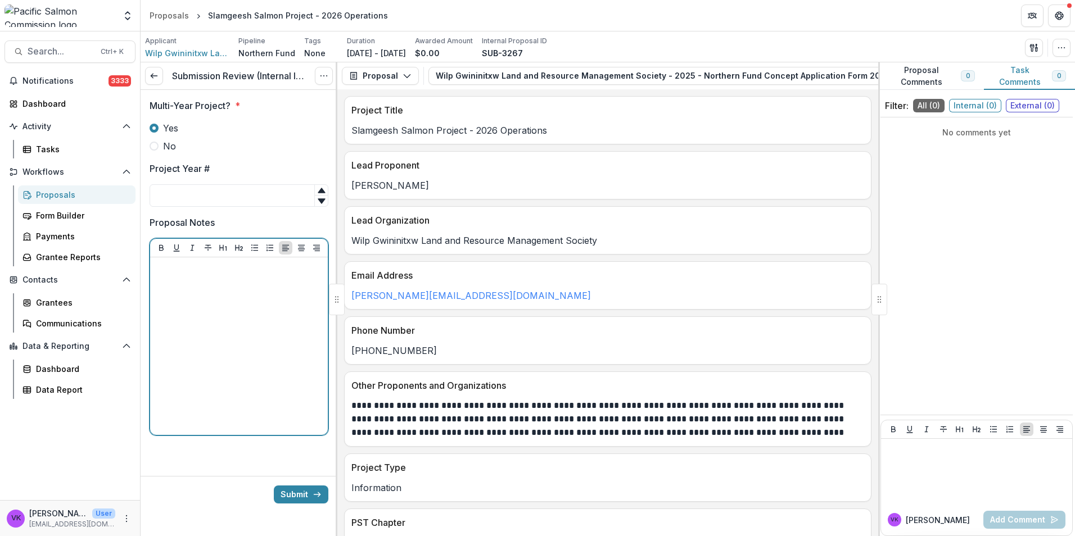
click at [229, 291] on div at bounding box center [239, 346] width 169 height 169
click at [227, 266] on p "*********" at bounding box center [239, 268] width 169 height 12
click at [174, 270] on p "**********" at bounding box center [239, 274] width 169 height 25
drag, startPoint x: 157, startPoint y: 294, endPoint x: 212, endPoint y: 302, distance: 56.3
click at [212, 299] on p "**********" at bounding box center [239, 280] width 169 height 37
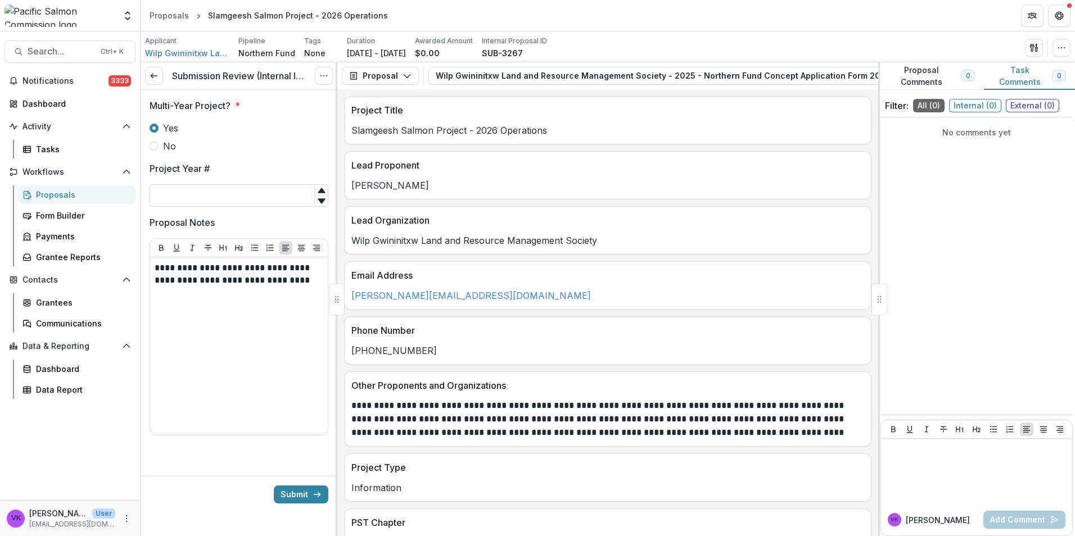
click at [234, 197] on input "Project Year #" at bounding box center [239, 195] width 179 height 22
type input "*"
click at [214, 393] on div "**********" at bounding box center [239, 346] width 169 height 169
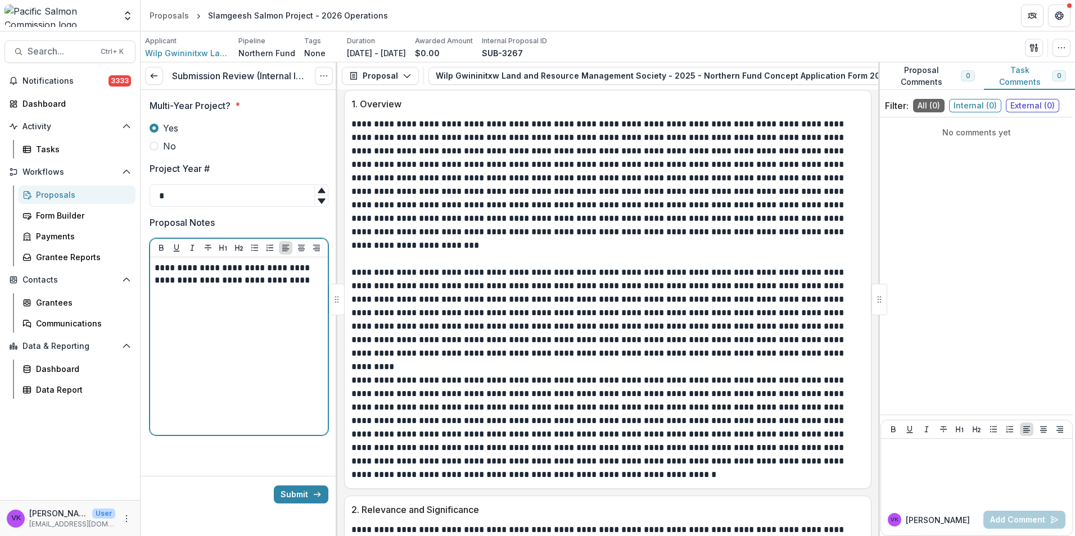
scroll to position [1068, 0]
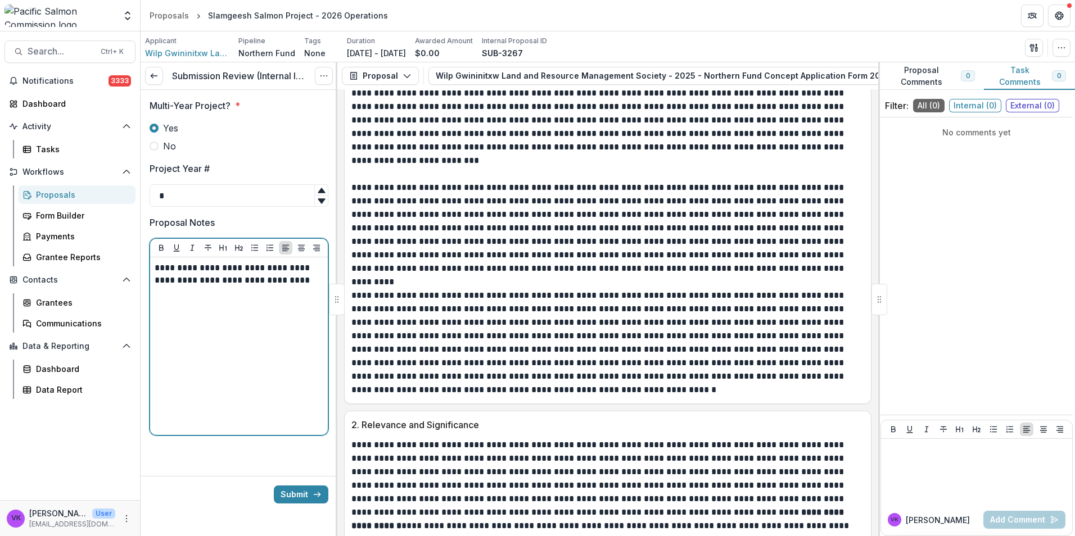
click at [318, 284] on p "**********" at bounding box center [239, 274] width 169 height 25
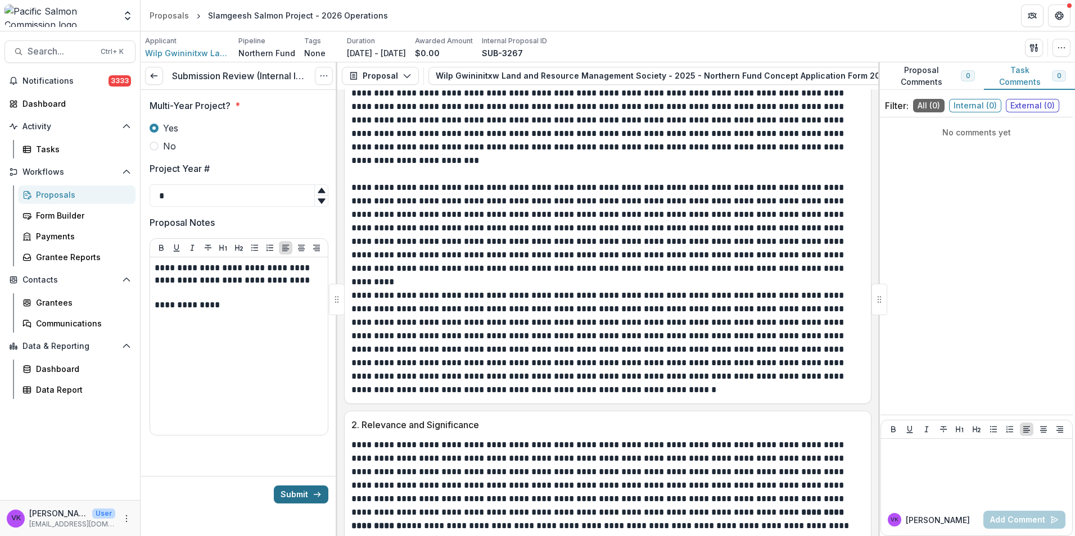
click at [305, 496] on button "Submit" at bounding box center [301, 495] width 55 height 18
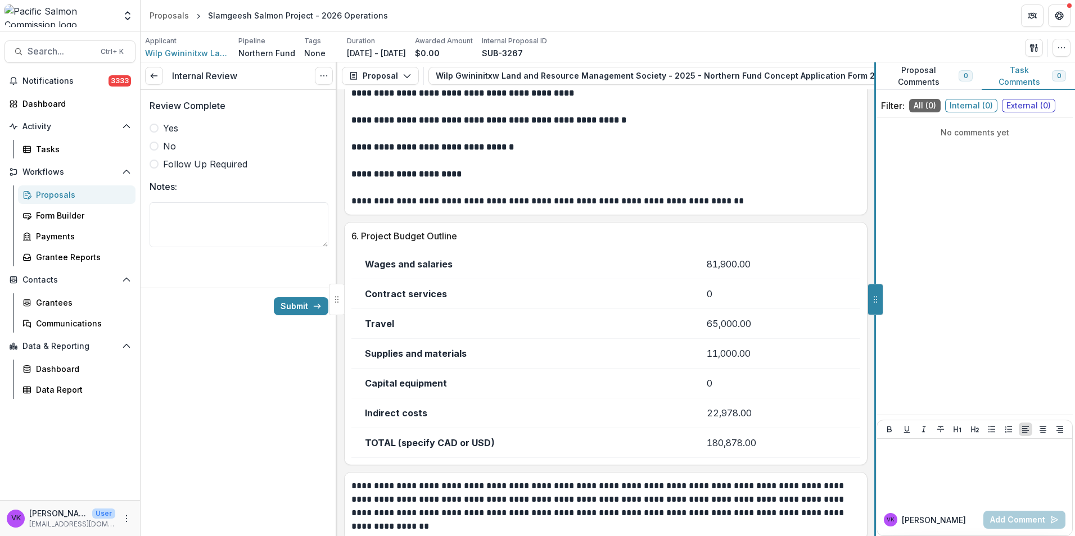
scroll to position [1975, 0]
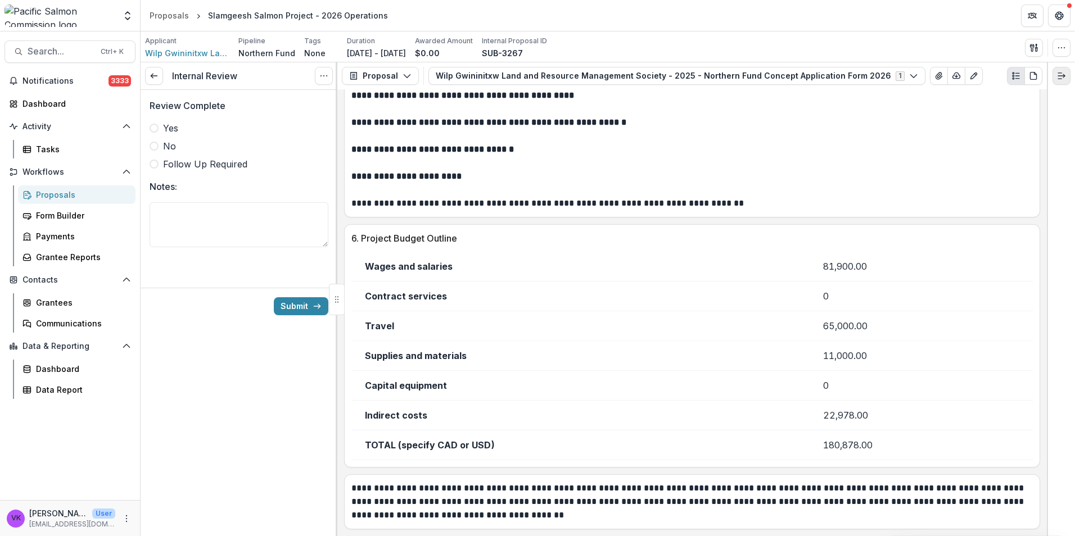
click at [1063, 77] on icon "Expand right" at bounding box center [1061, 75] width 9 height 9
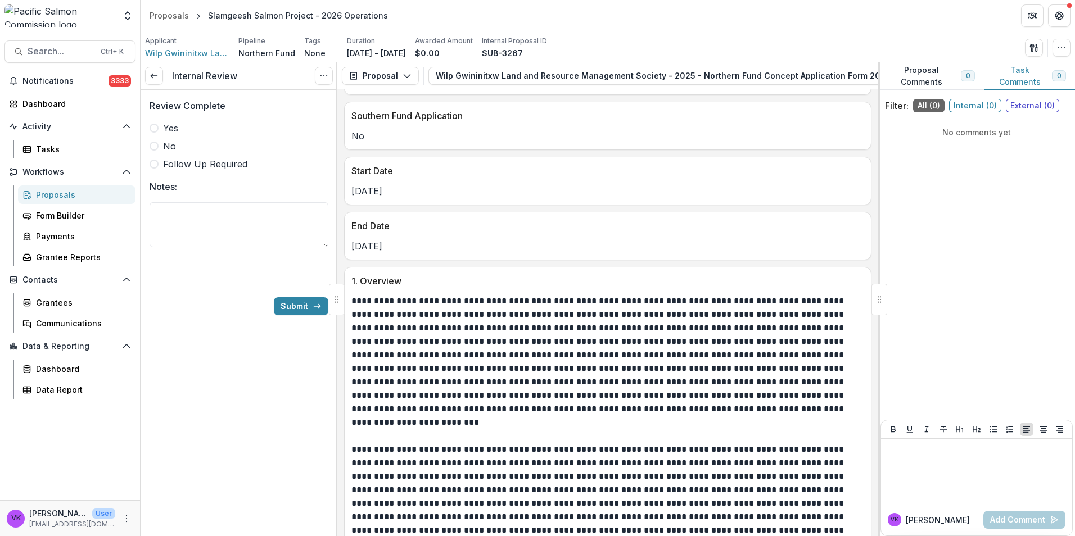
scroll to position [965, 0]
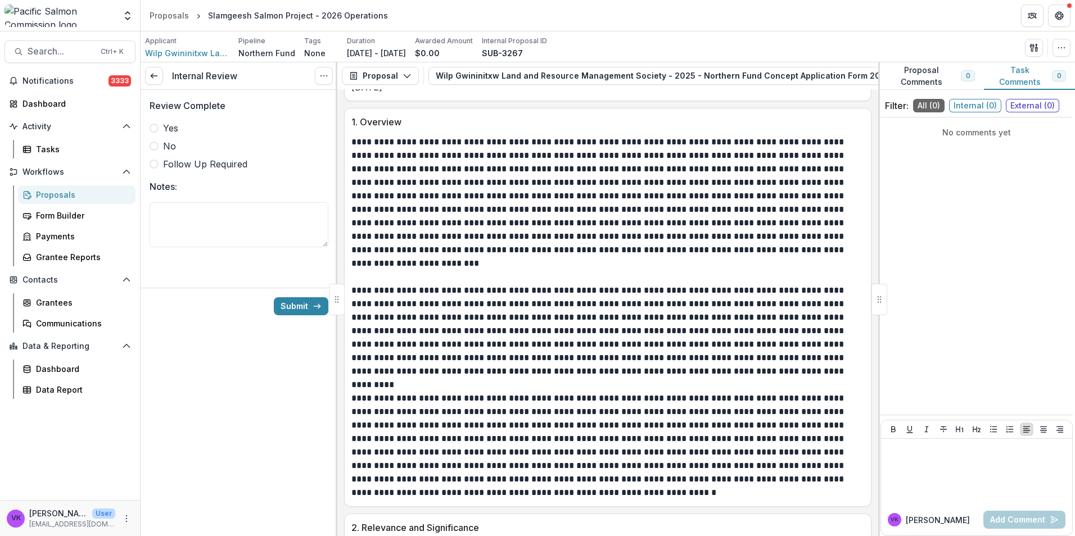
click at [152, 131] on span at bounding box center [154, 128] width 9 height 9
click at [207, 218] on textarea "Notes:" at bounding box center [239, 224] width 179 height 45
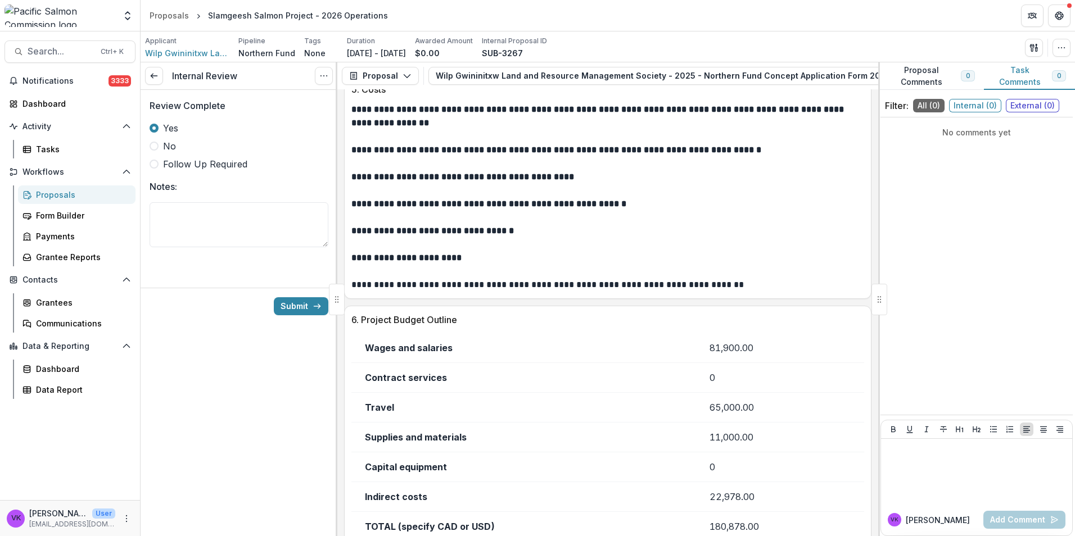
scroll to position [2032, 0]
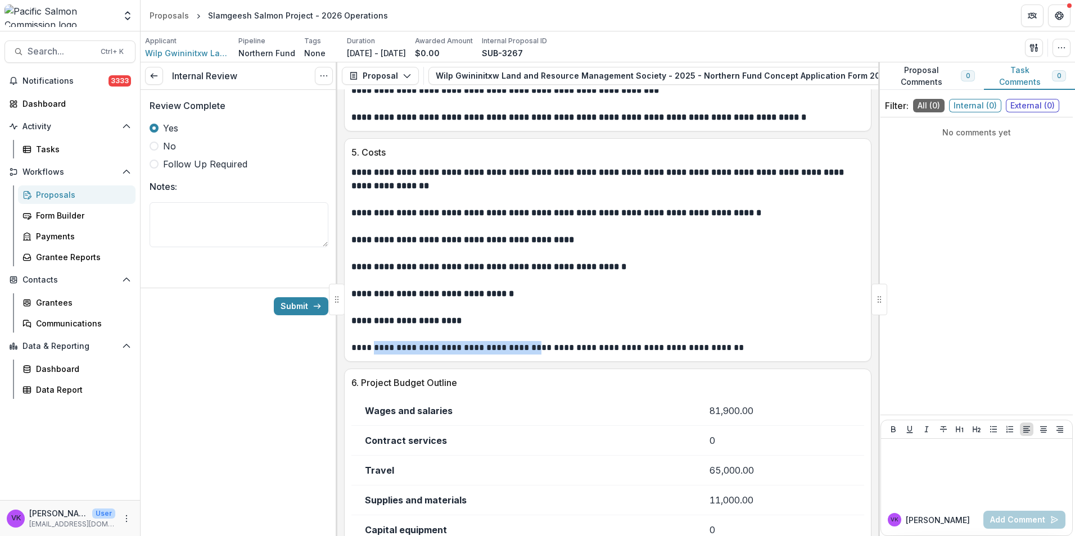
drag, startPoint x: 371, startPoint y: 350, endPoint x: 536, endPoint y: 354, distance: 165.3
click at [536, 354] on p "**********" at bounding box center [605, 347] width 509 height 13
drag, startPoint x: 536, startPoint y: 354, endPoint x: 524, endPoint y: 347, distance: 14.1
drag, startPoint x: 524, startPoint y: 347, endPoint x: 619, endPoint y: 316, distance: 100.1
click at [642, 312] on p at bounding box center [607, 307] width 513 height 13
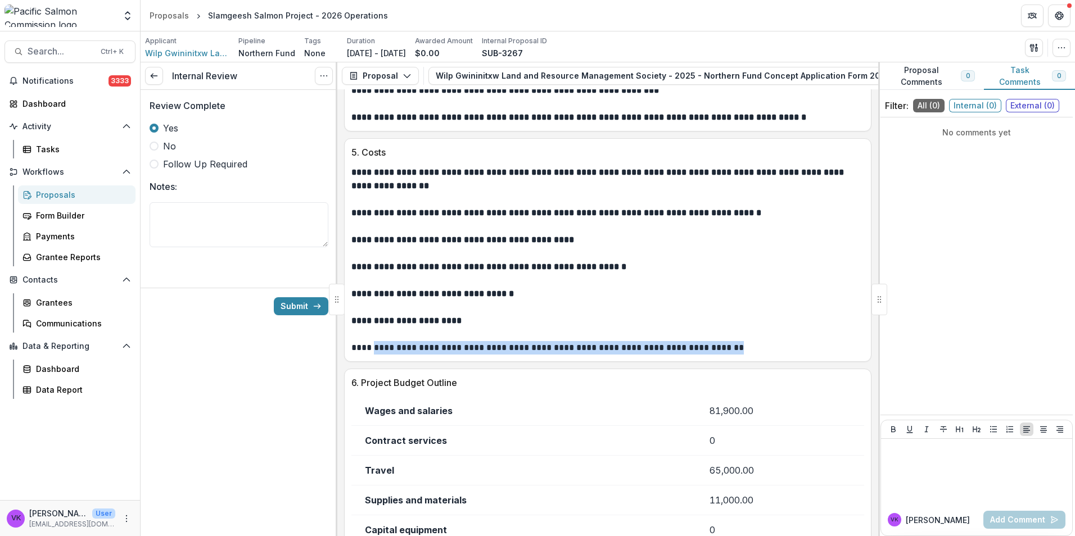
drag, startPoint x: 373, startPoint y: 350, endPoint x: 727, endPoint y: 351, distance: 354.1
click at [727, 351] on p "**********" at bounding box center [605, 347] width 509 height 13
drag, startPoint x: 727, startPoint y: 351, endPoint x: 703, endPoint y: 346, distance: 24.8
copy p "**********"
click at [273, 225] on textarea "Notes:" at bounding box center [239, 224] width 179 height 45
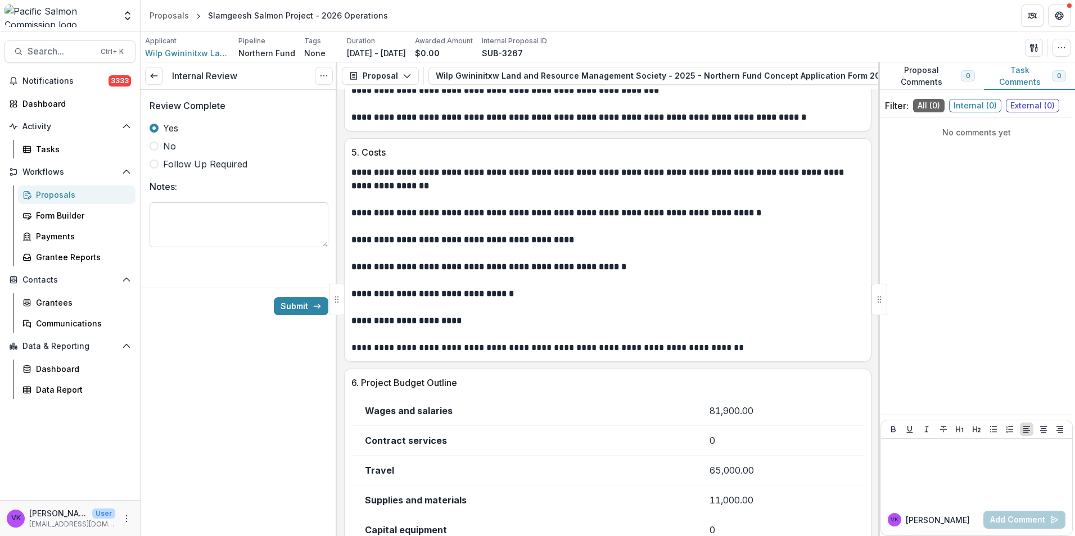
paste textarea "**********"
click at [157, 217] on textarea "**********" at bounding box center [239, 224] width 179 height 45
type textarea "**********"
click at [198, 418] on div "**********" at bounding box center [239, 299] width 197 height 474
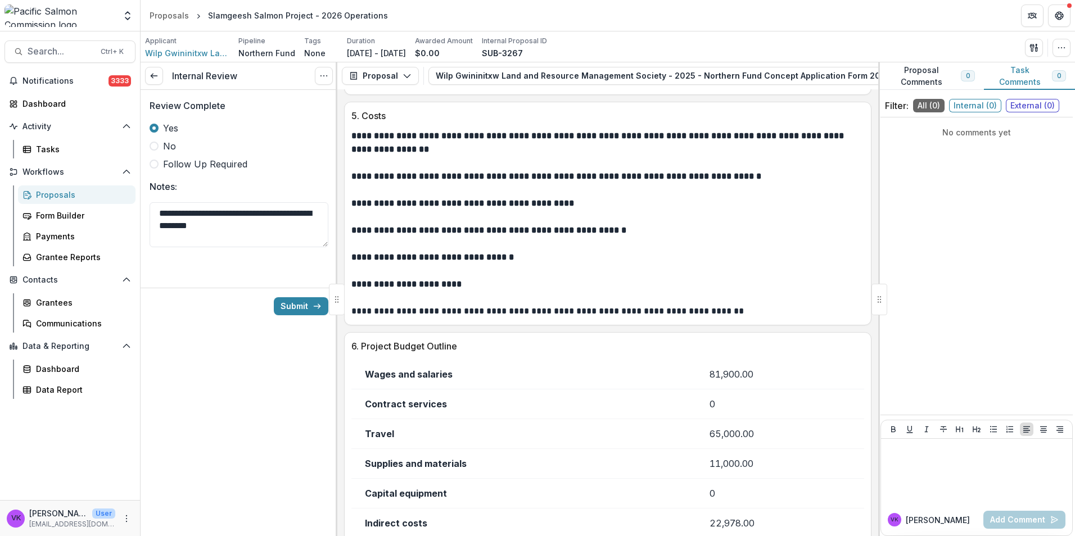
scroll to position [2066, 0]
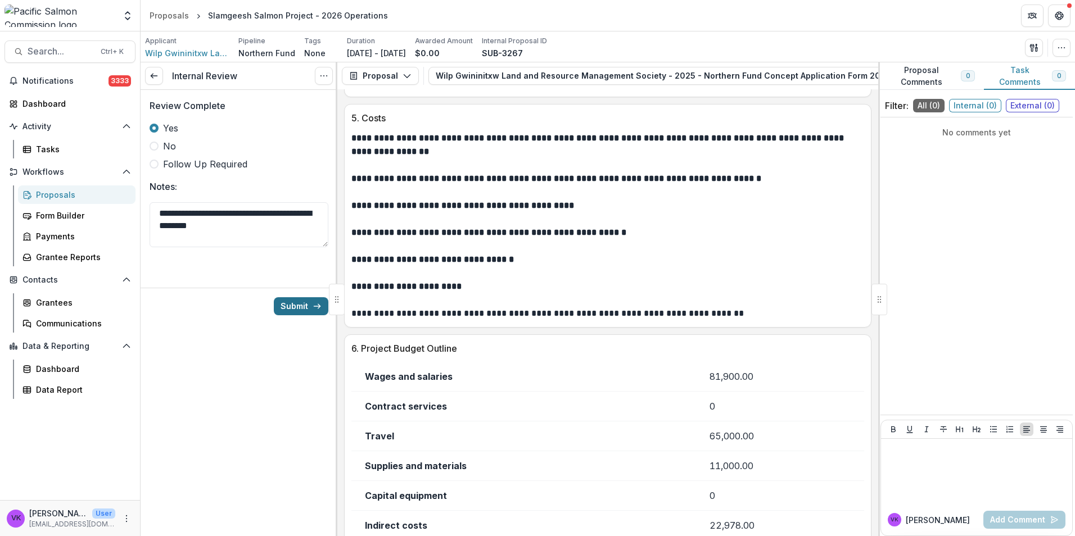
click at [290, 302] on button "Submit" at bounding box center [301, 306] width 55 height 18
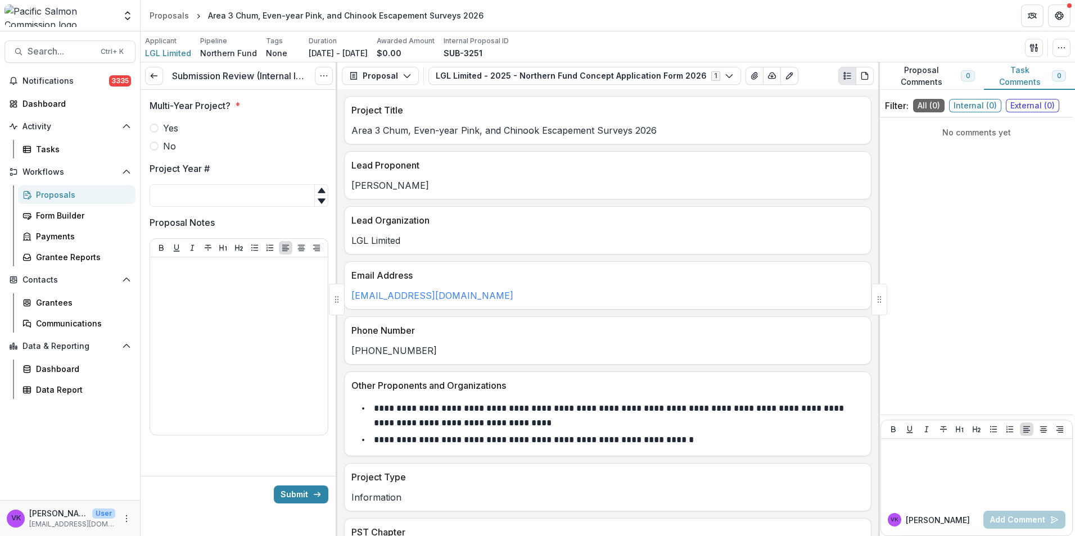
click at [156, 126] on span at bounding box center [154, 128] width 9 height 9
click at [219, 198] on input "Project Year #" at bounding box center [239, 195] width 179 height 22
type input "**"
click at [303, 496] on button "Submit" at bounding box center [301, 495] width 55 height 18
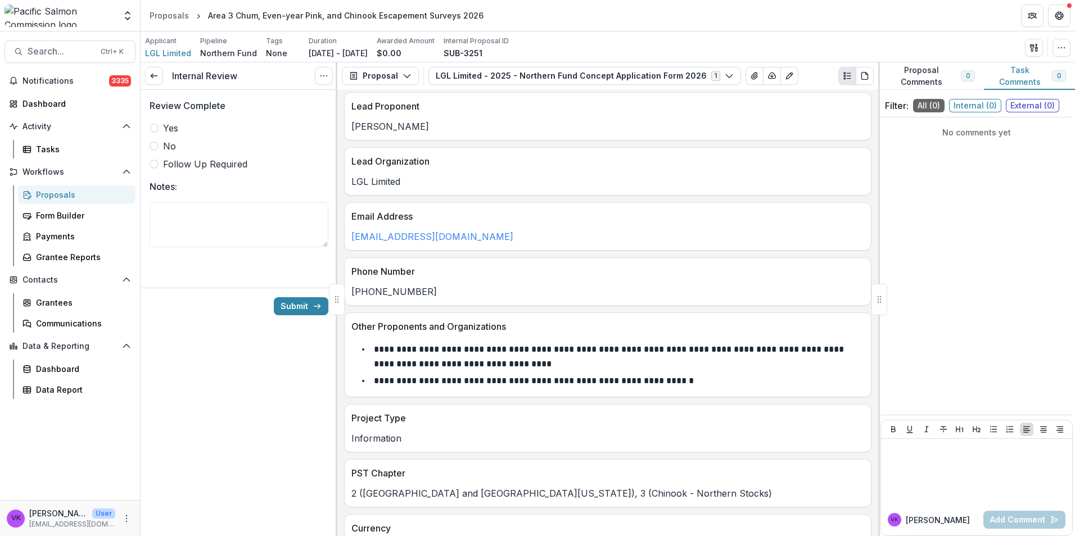
scroll to position [169, 0]
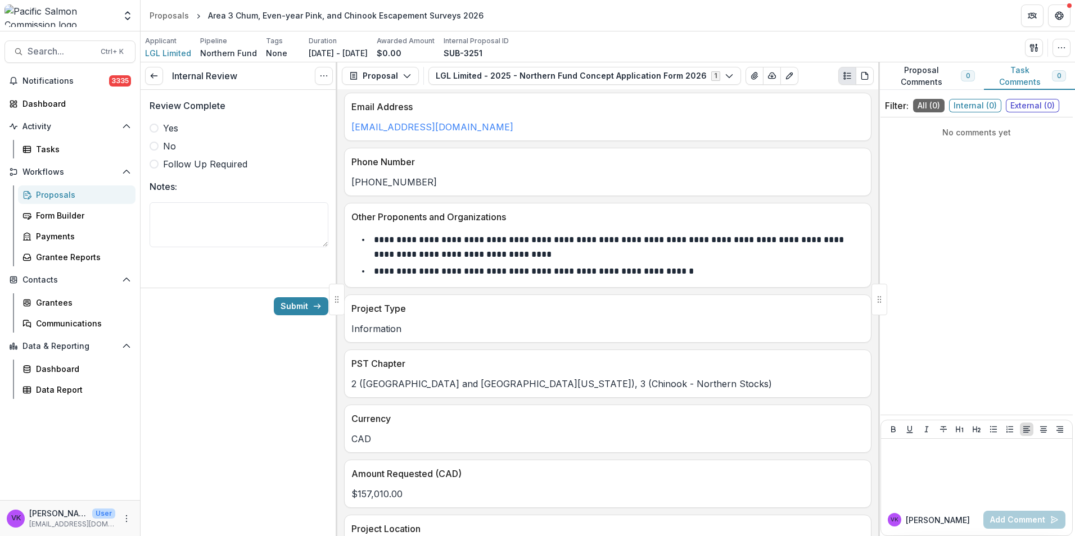
click at [153, 126] on span at bounding box center [154, 128] width 9 height 9
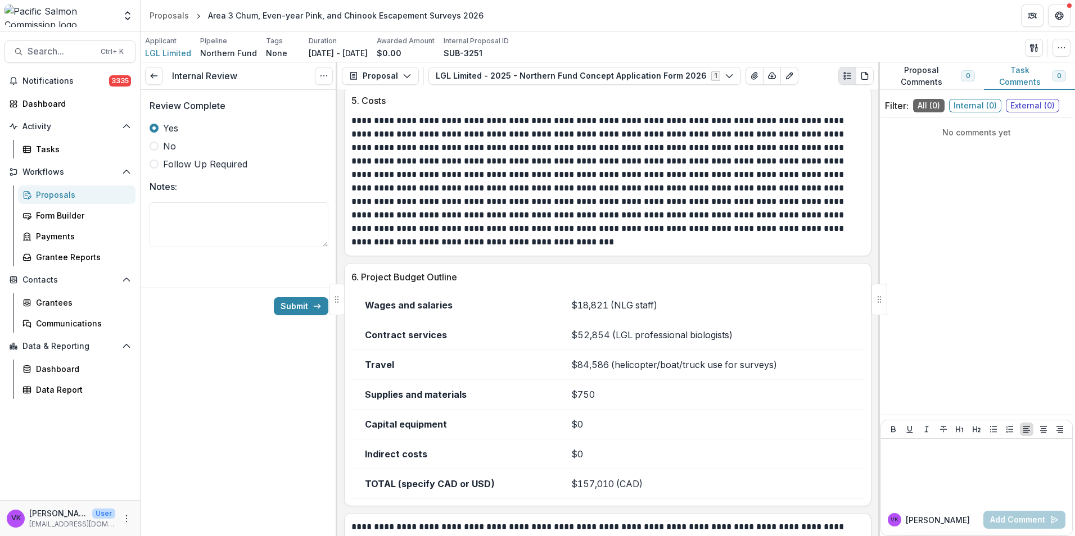
scroll to position [1673, 0]
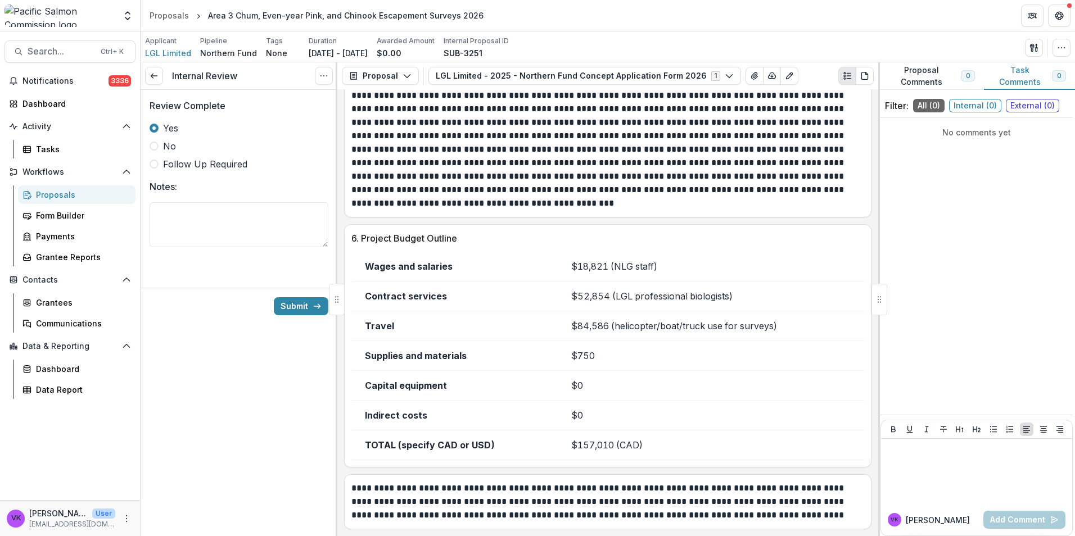
drag, startPoint x: 288, startPoint y: 305, endPoint x: 896, endPoint y: 401, distance: 615.3
click at [289, 306] on button "Submit" at bounding box center [301, 306] width 55 height 18
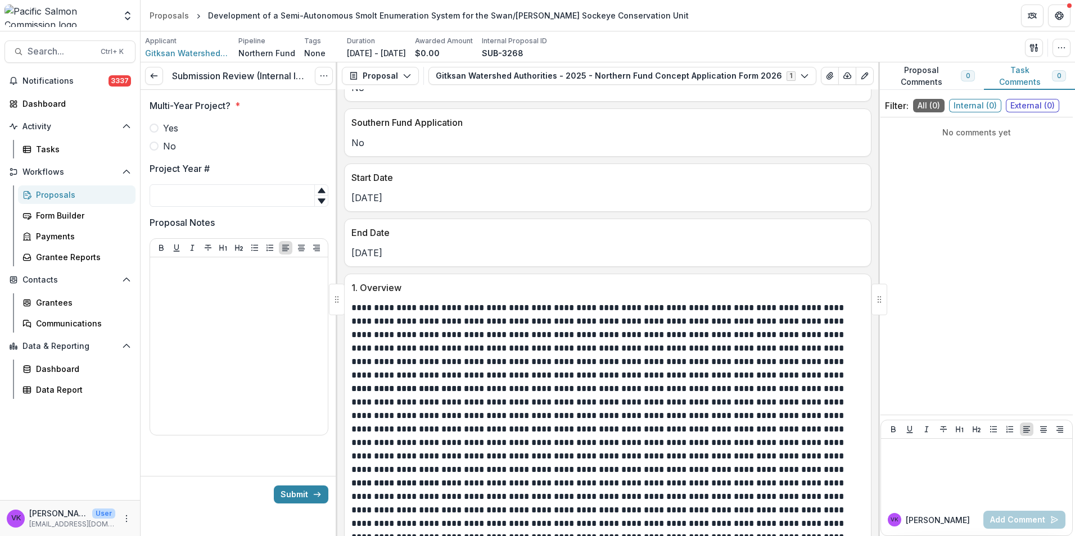
scroll to position [787, 0]
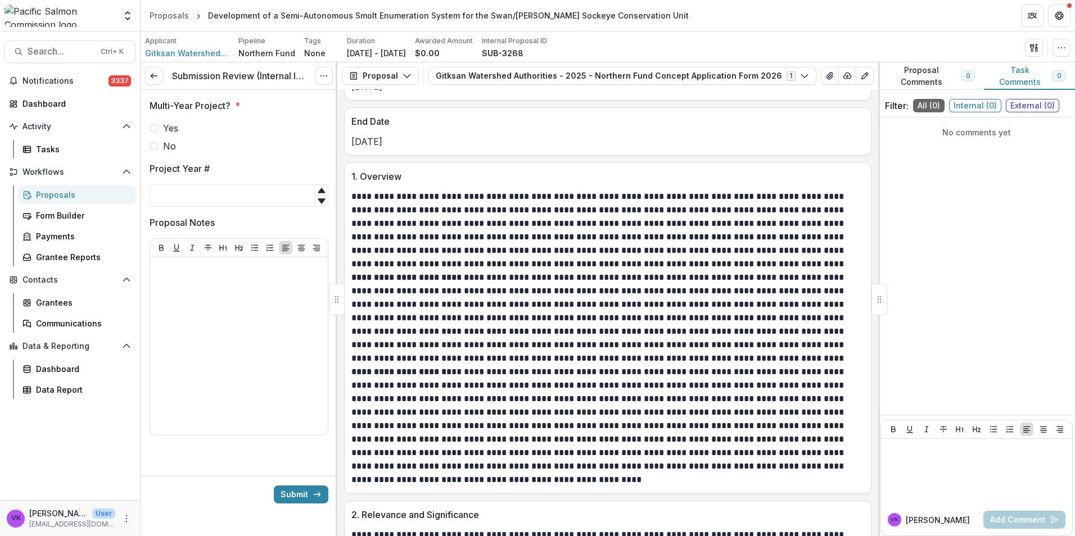
drag, startPoint x: 154, startPoint y: 133, endPoint x: 182, endPoint y: 152, distance: 34.0
click at [154, 133] on span at bounding box center [154, 128] width 9 height 9
click at [212, 205] on input "Project Year #" at bounding box center [239, 195] width 179 height 22
type input "*"
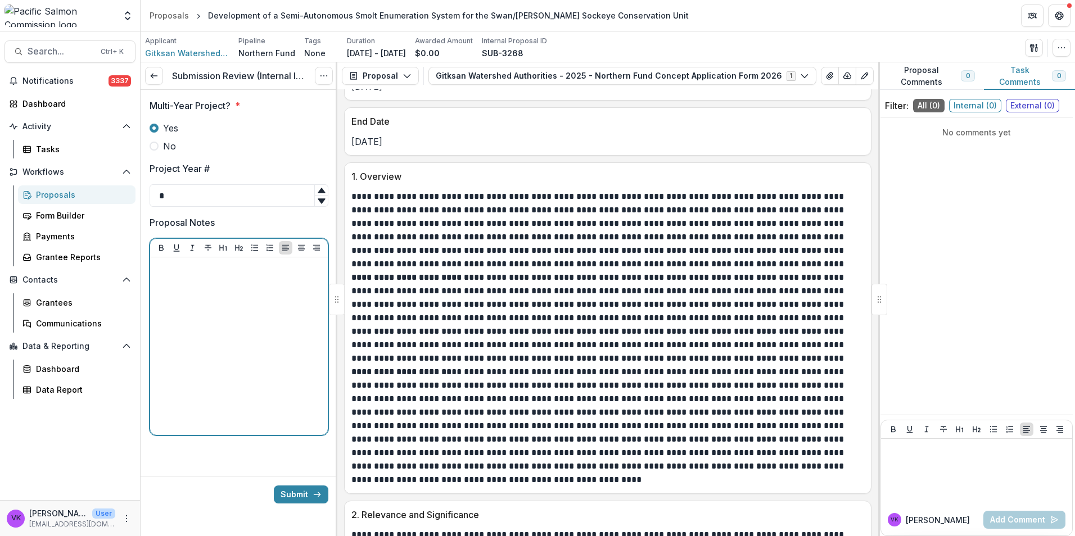
click at [198, 277] on div at bounding box center [239, 346] width 169 height 169
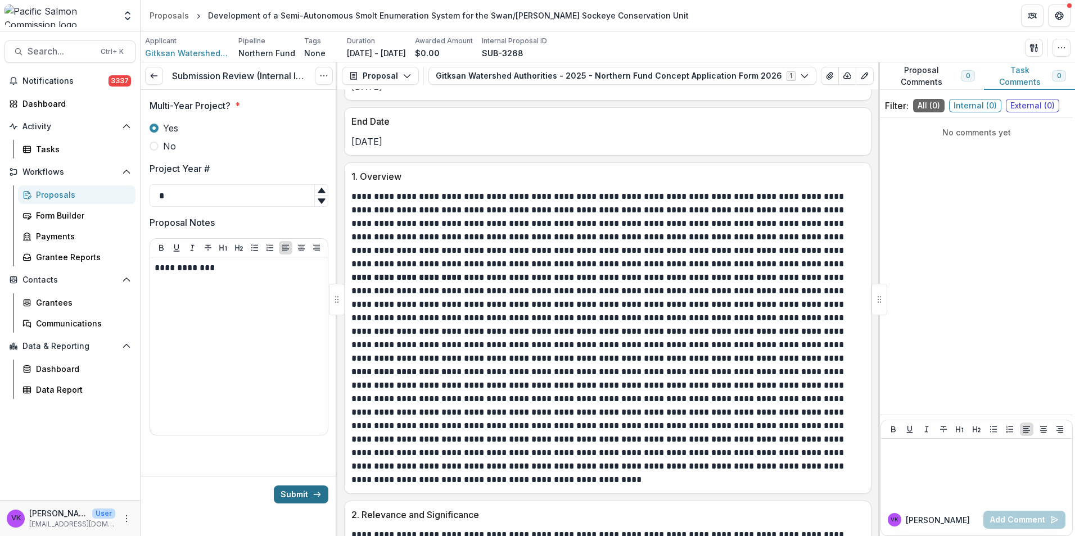
click at [297, 497] on button "Submit" at bounding box center [301, 495] width 55 height 18
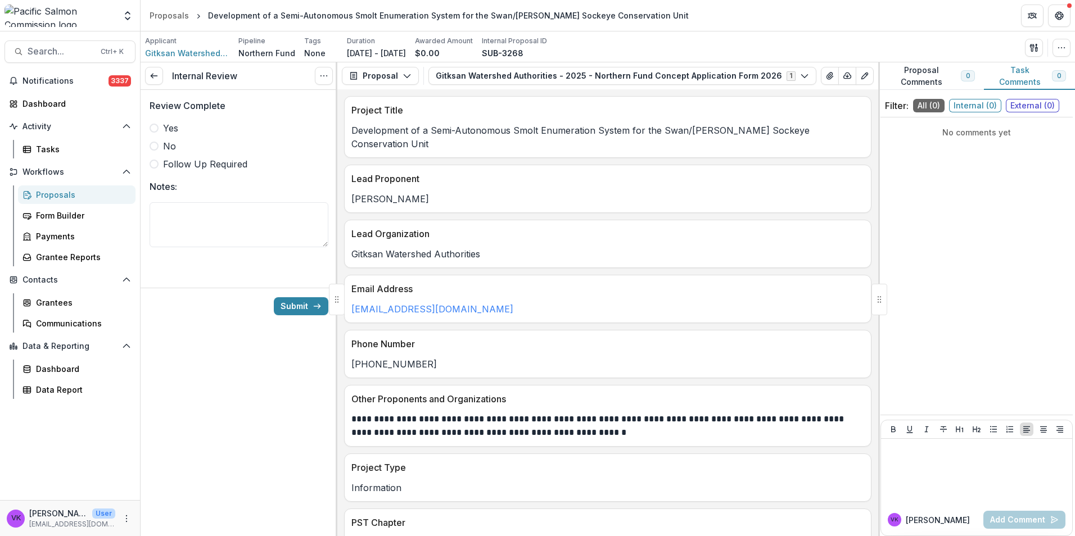
click at [166, 132] on span "Yes" at bounding box center [170, 127] width 15 height 13
click at [923, 456] on div at bounding box center [976, 472] width 182 height 56
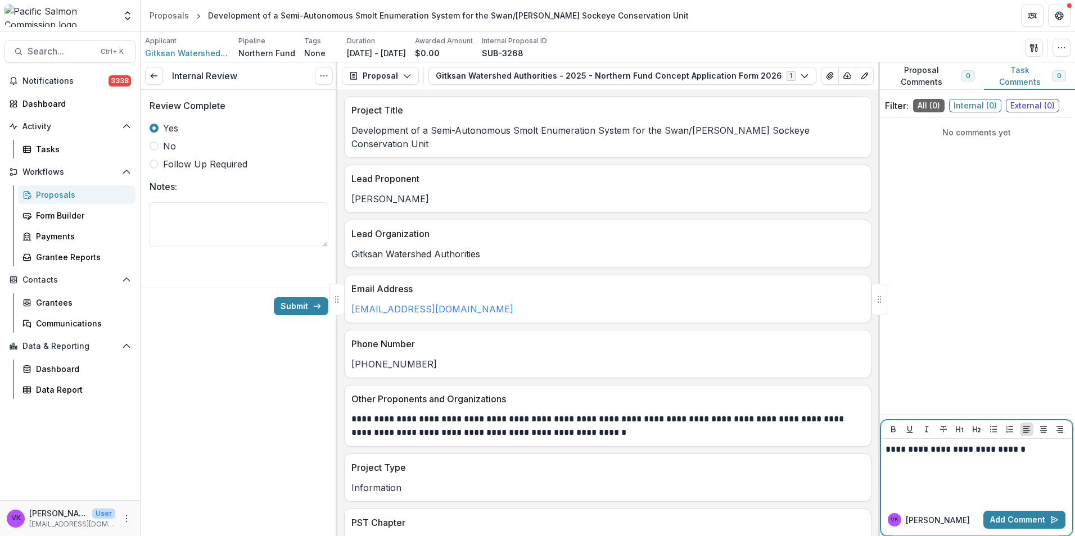
click at [1050, 453] on p "**********" at bounding box center [976, 450] width 182 height 12
click at [1028, 107] on span "External ( 0 )" at bounding box center [1032, 105] width 53 height 13
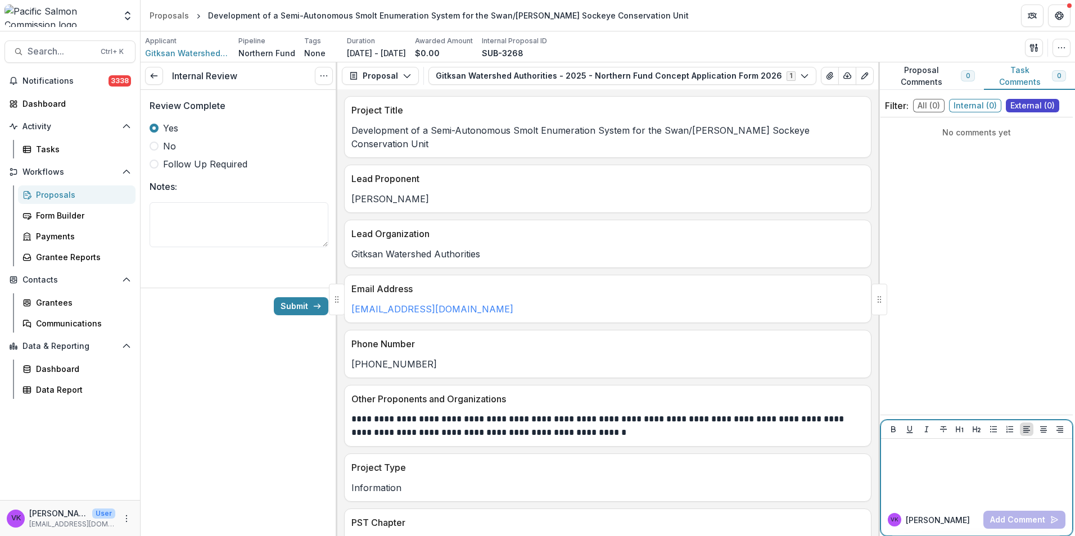
drag, startPoint x: 957, startPoint y: 453, endPoint x: 976, endPoint y: 455, distance: 19.2
click at [957, 451] on p at bounding box center [976, 450] width 182 height 12
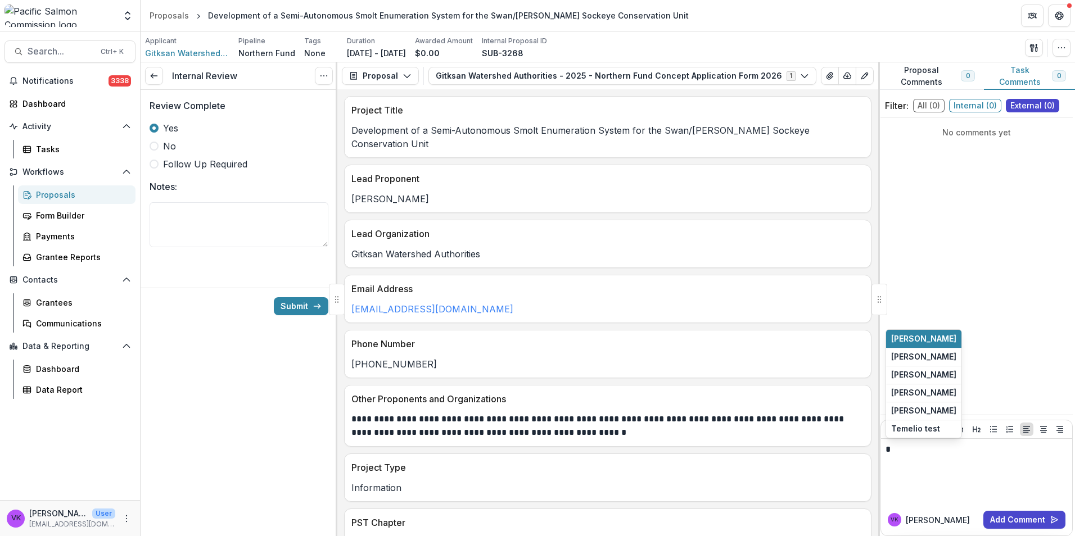
click at [898, 333] on button "[PERSON_NAME]" at bounding box center [923, 339] width 75 height 18
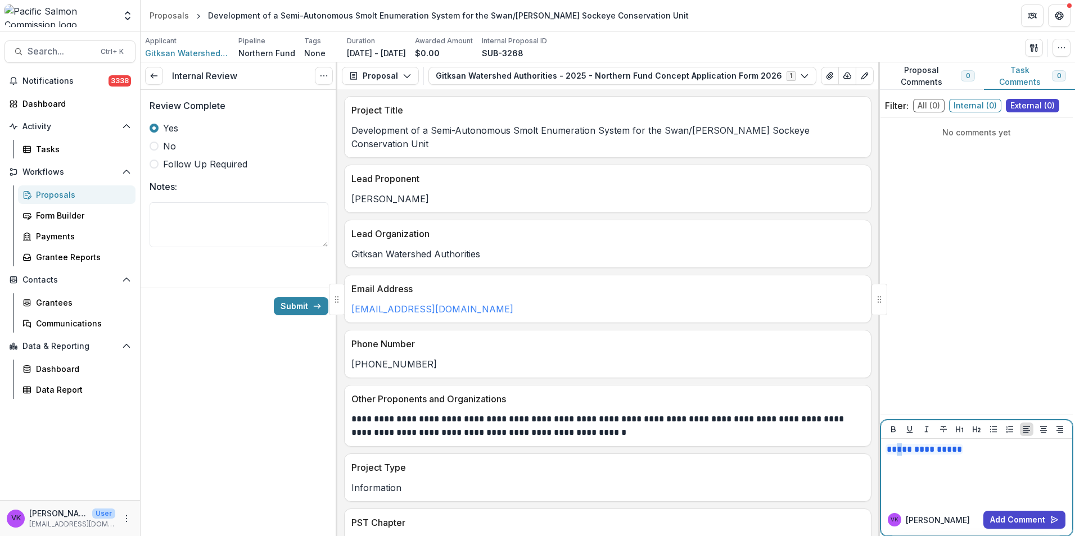
click at [902, 468] on div "**********" at bounding box center [976, 472] width 182 height 56
drag, startPoint x: 975, startPoint y: 462, endPoint x: 979, endPoint y: 455, distance: 7.0
click at [975, 461] on div "**********" at bounding box center [976, 472] width 182 height 56
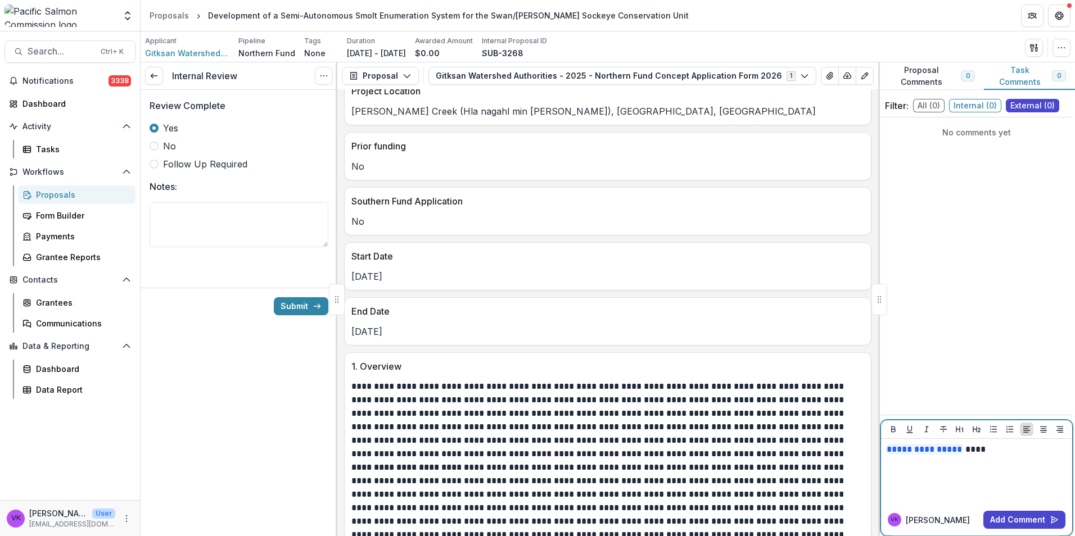
scroll to position [618, 0]
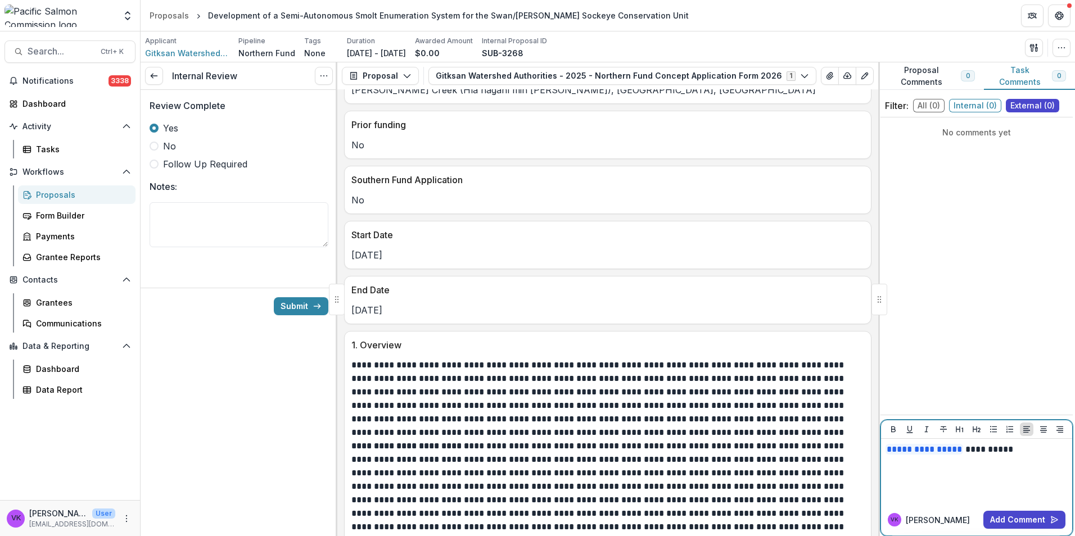
click at [1019, 453] on p "**********" at bounding box center [976, 450] width 182 height 12
click at [1008, 449] on p "**********" at bounding box center [976, 456] width 182 height 25
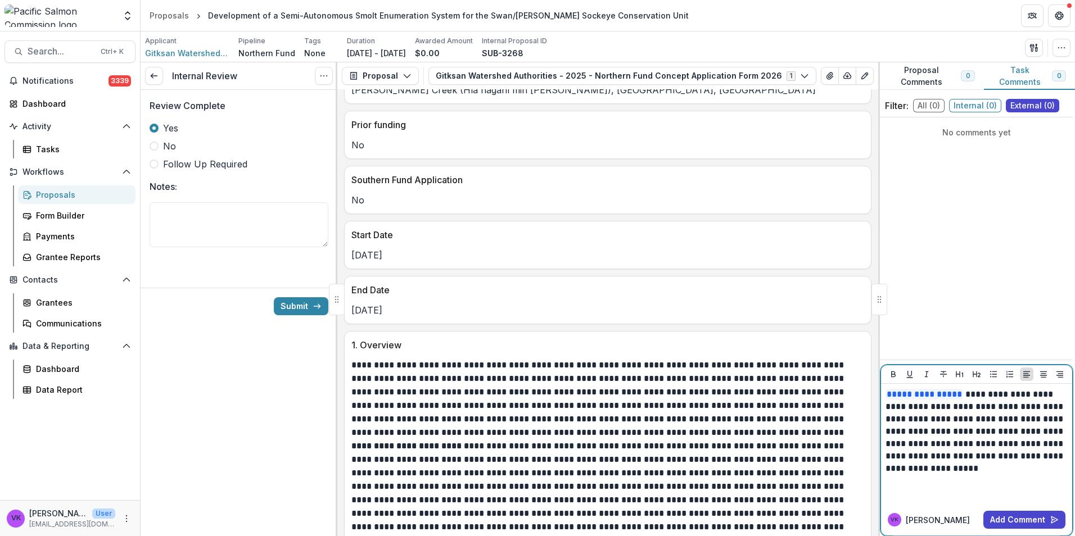
click at [1044, 459] on p "**********" at bounding box center [976, 431] width 182 height 87
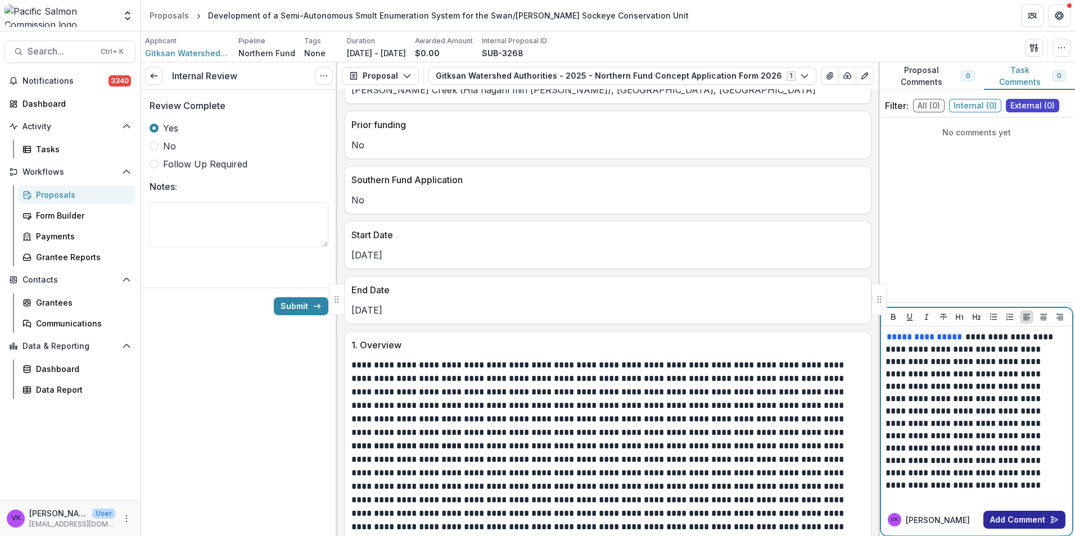
click at [1035, 518] on button "Add Comment" at bounding box center [1024, 520] width 82 height 18
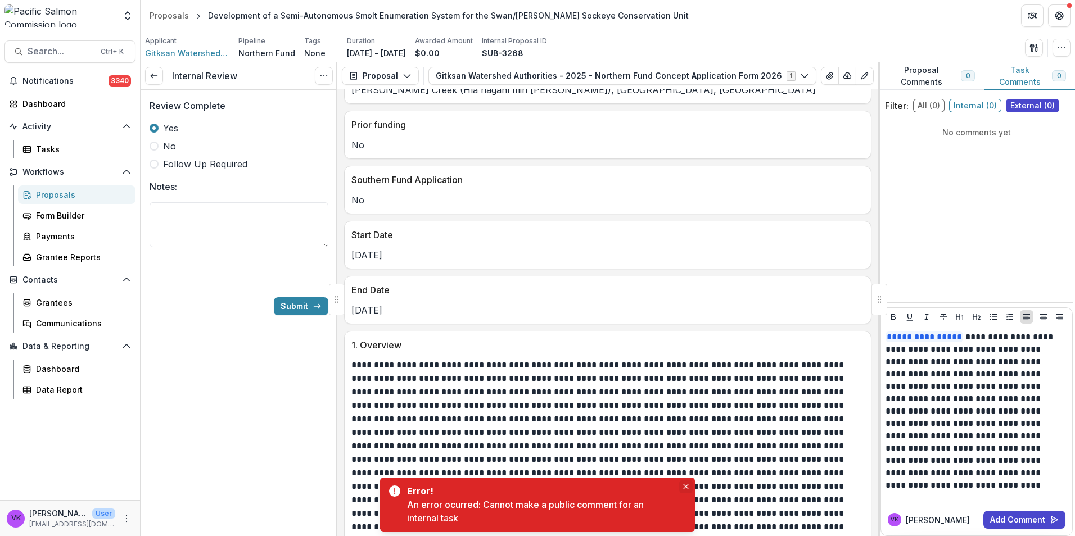
click at [690, 487] on button "Close" at bounding box center [685, 486] width 13 height 13
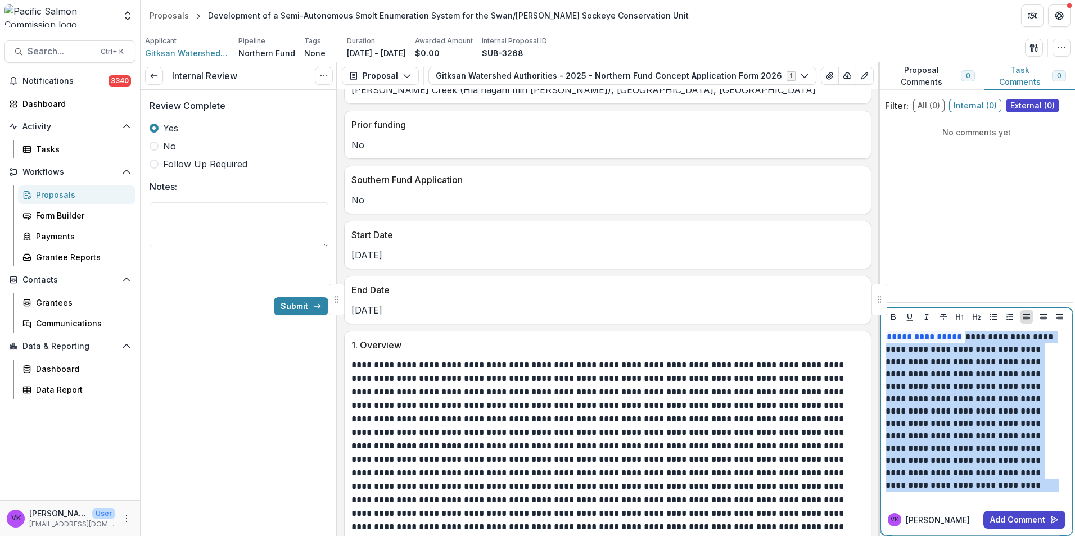
drag, startPoint x: 966, startPoint y: 337, endPoint x: 1047, endPoint y: 471, distance: 156.6
click at [1047, 471] on p "**********" at bounding box center [974, 405] width 179 height 148
copy p "**********"
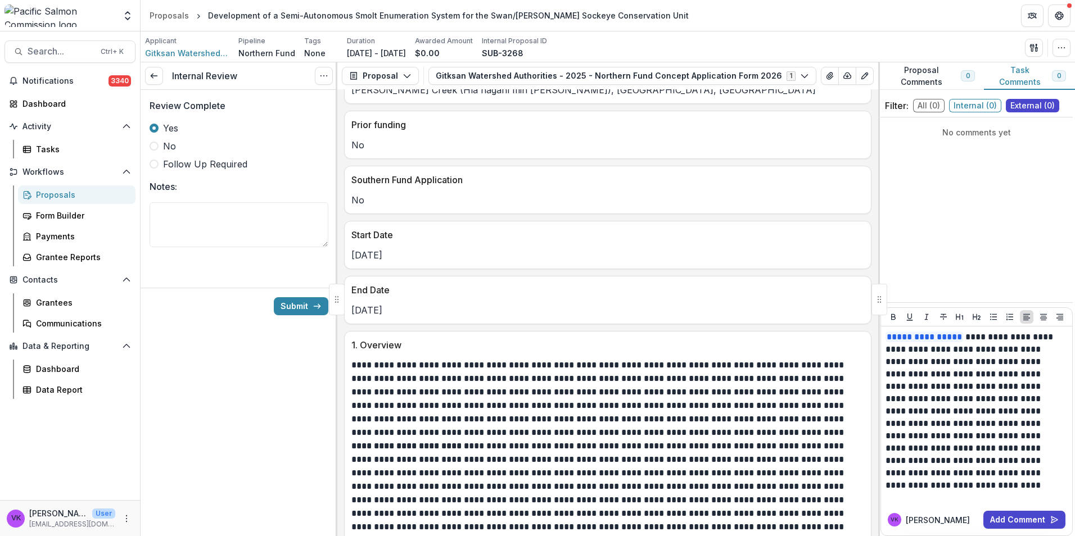
drag, startPoint x: 223, startPoint y: 219, endPoint x: 444, endPoint y: 271, distance: 226.5
click at [223, 218] on textarea "Notes:" at bounding box center [239, 224] width 179 height 45
type textarea "**********"
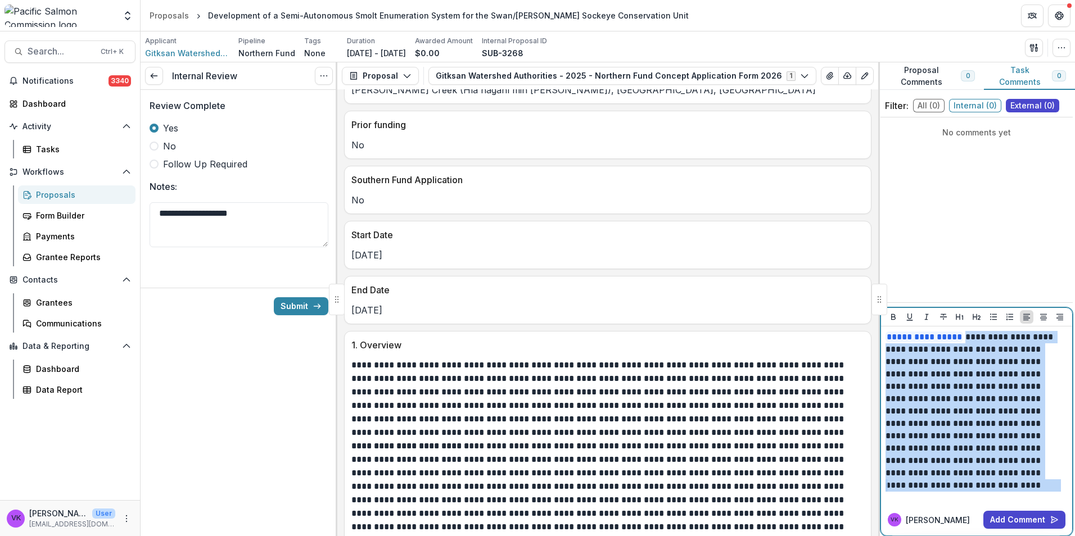
drag, startPoint x: 963, startPoint y: 334, endPoint x: 1049, endPoint y: 481, distance: 169.8
click at [1049, 481] on div "**********" at bounding box center [976, 415] width 182 height 169
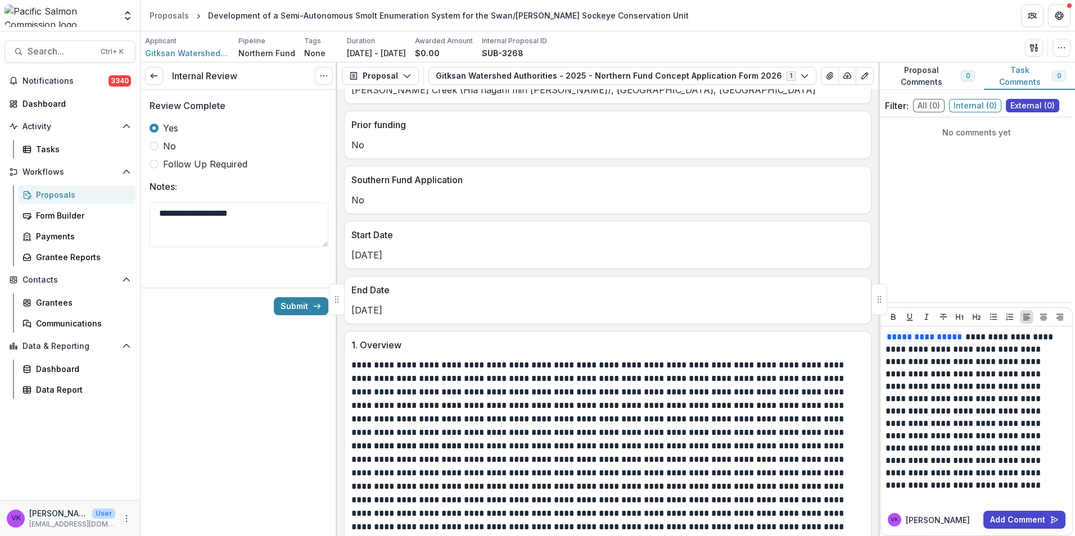
drag, startPoint x: 972, startPoint y: 413, endPoint x: 952, endPoint y: 487, distance: 77.5
click at [968, 503] on div "**********" at bounding box center [976, 416] width 191 height 178
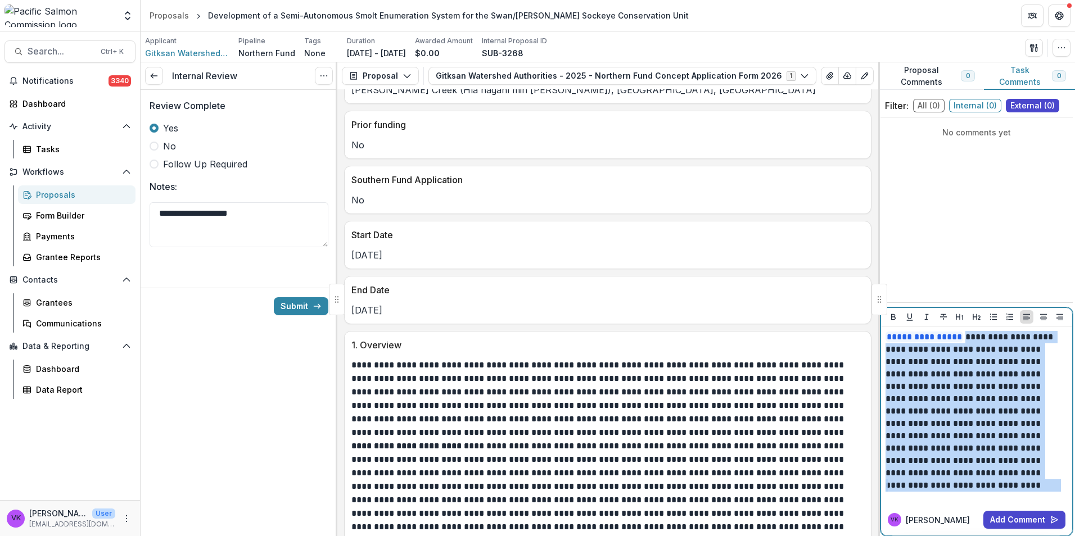
copy p "**********"
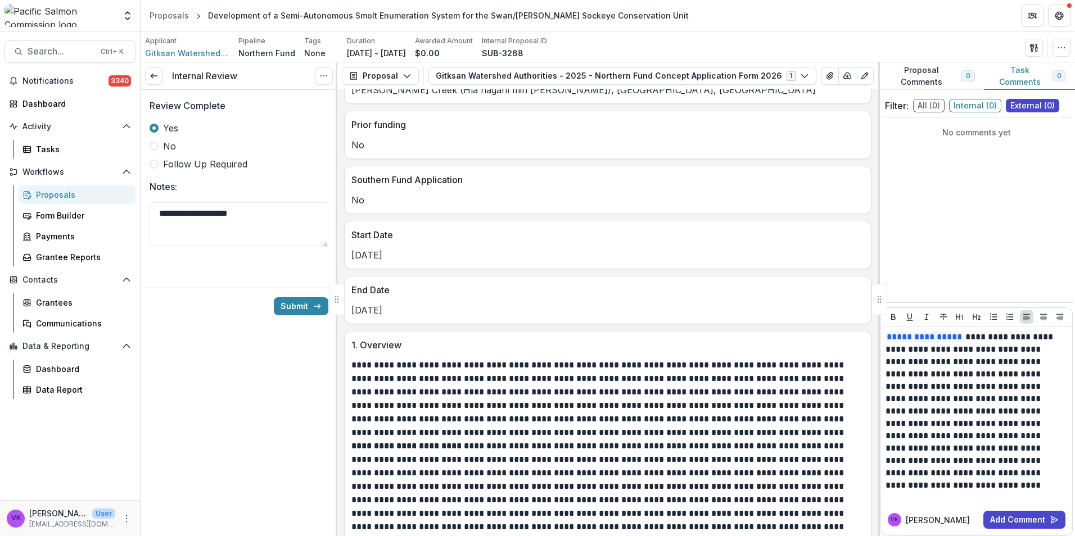
click at [210, 365] on div "**********" at bounding box center [239, 299] width 197 height 474
click at [305, 307] on button "Submit" at bounding box center [301, 306] width 55 height 18
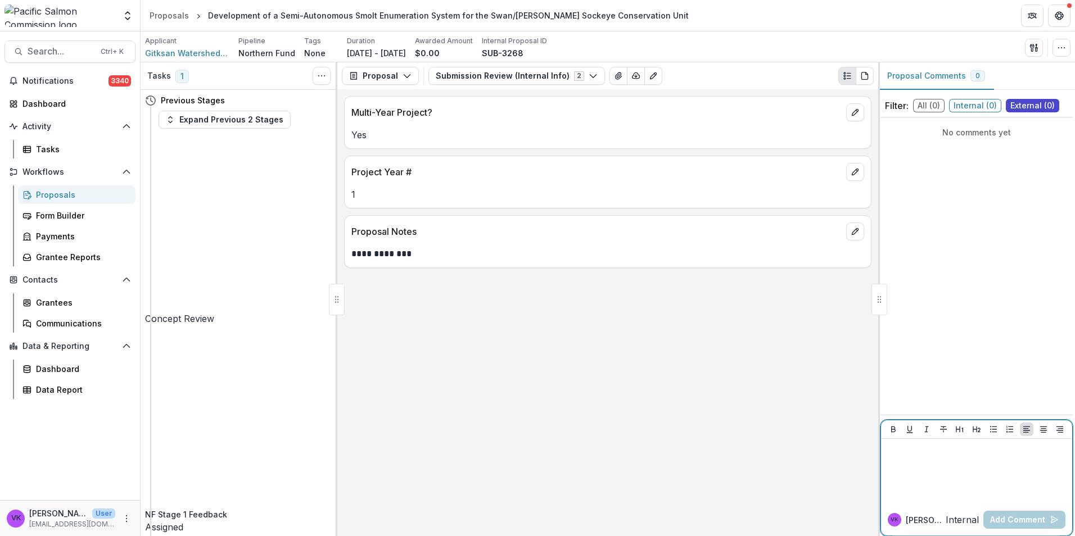
click at [952, 517] on p "Internal" at bounding box center [961, 519] width 33 height 13
click at [931, 452] on p at bounding box center [976, 450] width 182 height 12
paste div
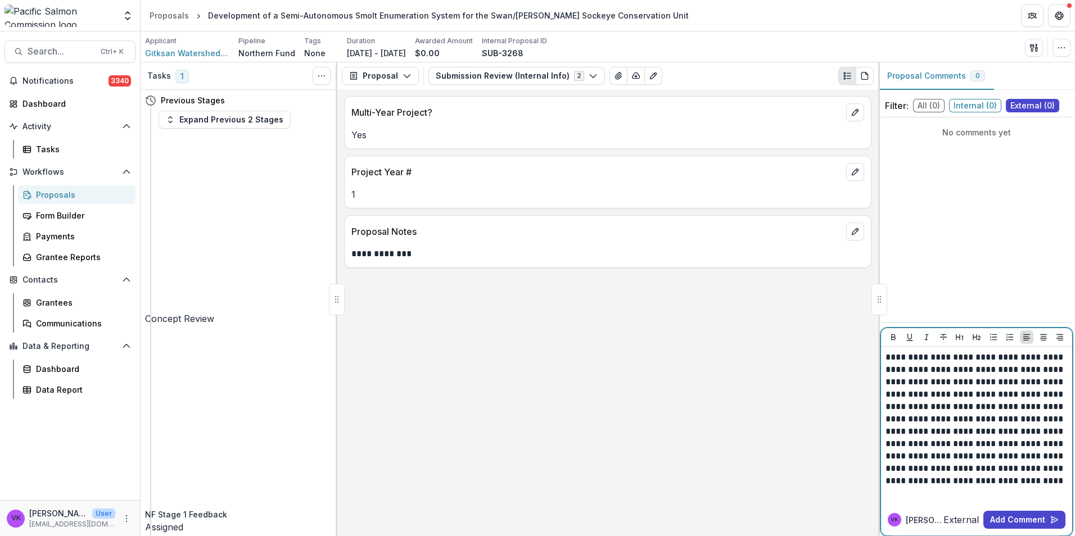
click at [886, 355] on p "**********" at bounding box center [976, 419] width 182 height 136
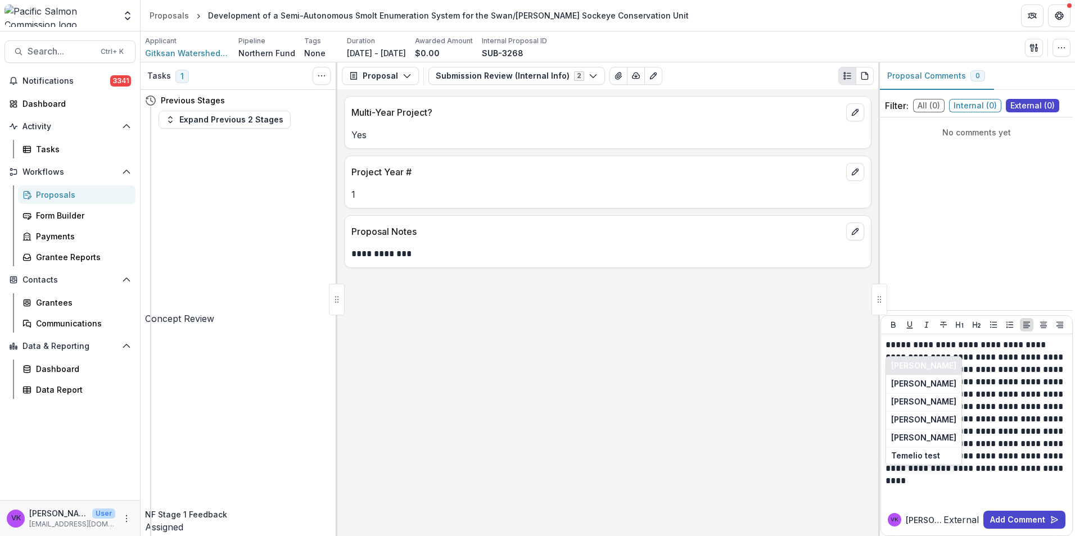
click at [935, 363] on button "[PERSON_NAME]" at bounding box center [923, 366] width 75 height 18
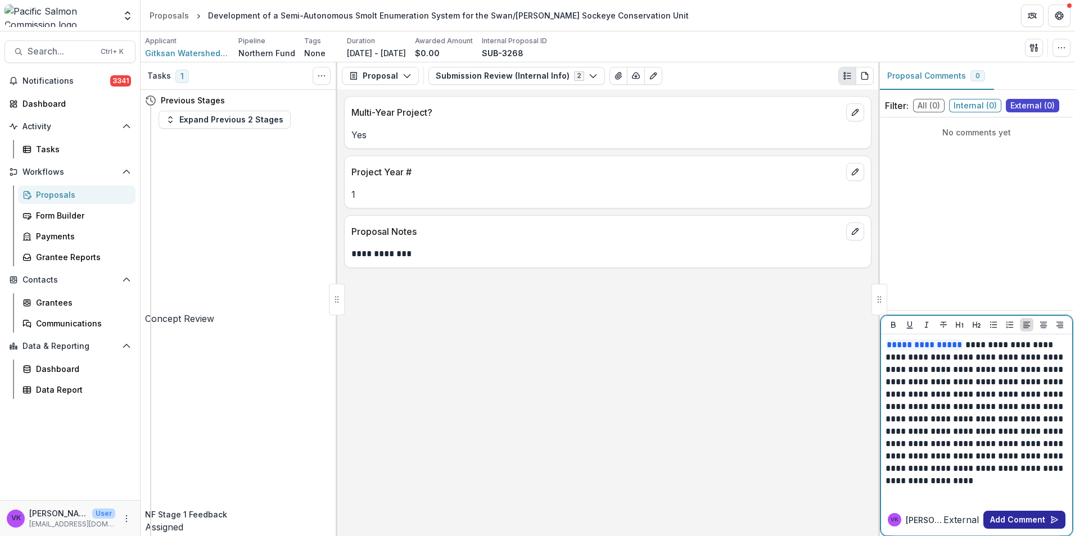
click at [1021, 514] on button "Add Comment" at bounding box center [1024, 520] width 82 height 18
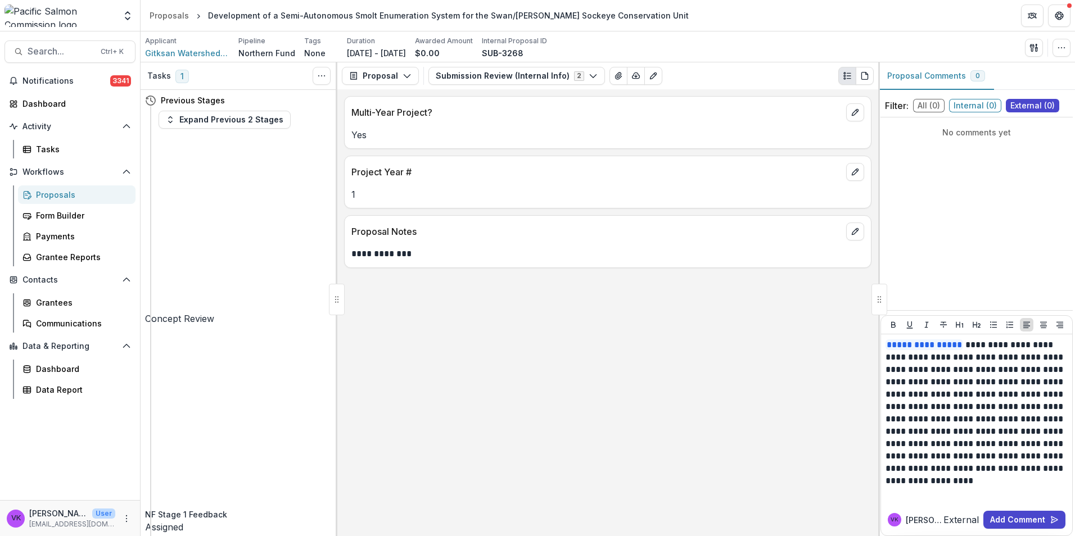
drag, startPoint x: 599, startPoint y: 171, endPoint x: 779, endPoint y: 219, distance: 186.1
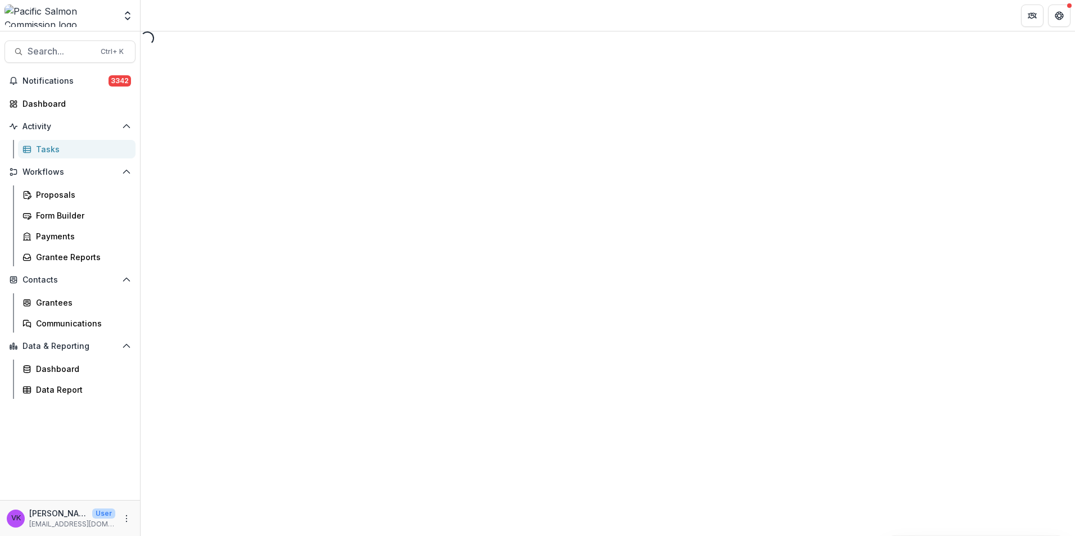
select select "********"
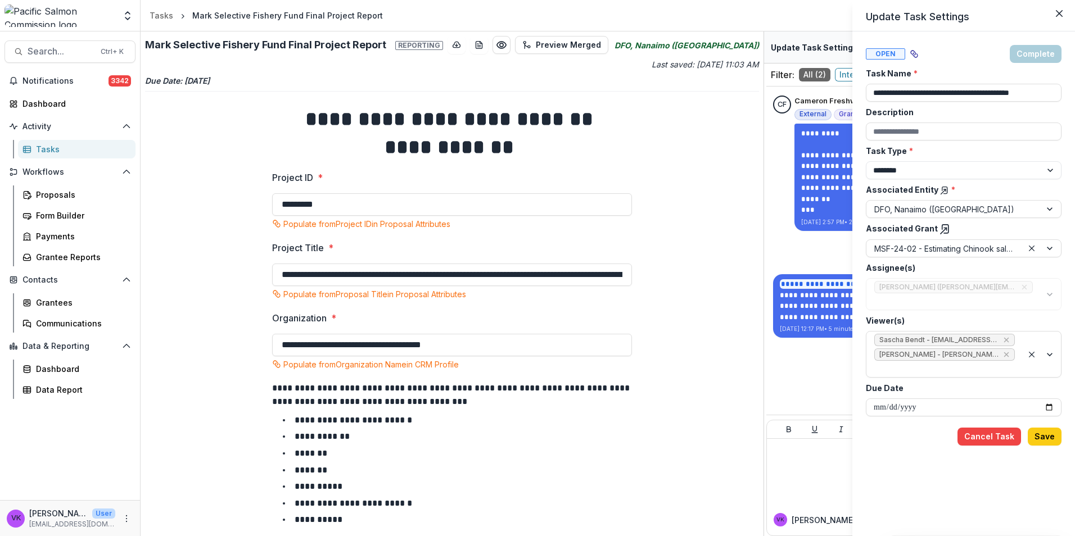
click at [702, 377] on div "**********" at bounding box center [537, 268] width 1075 height 536
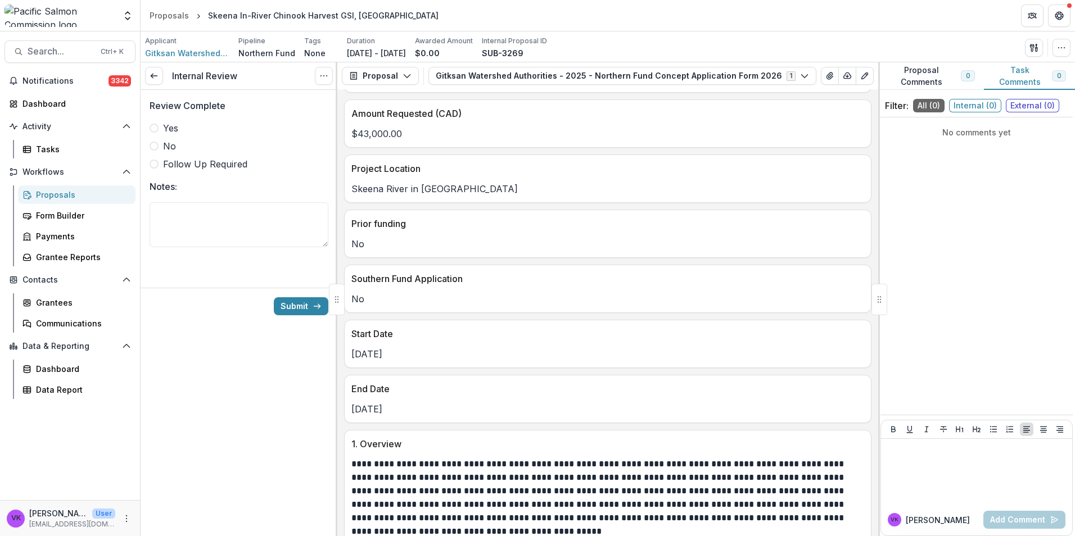
scroll to position [562, 0]
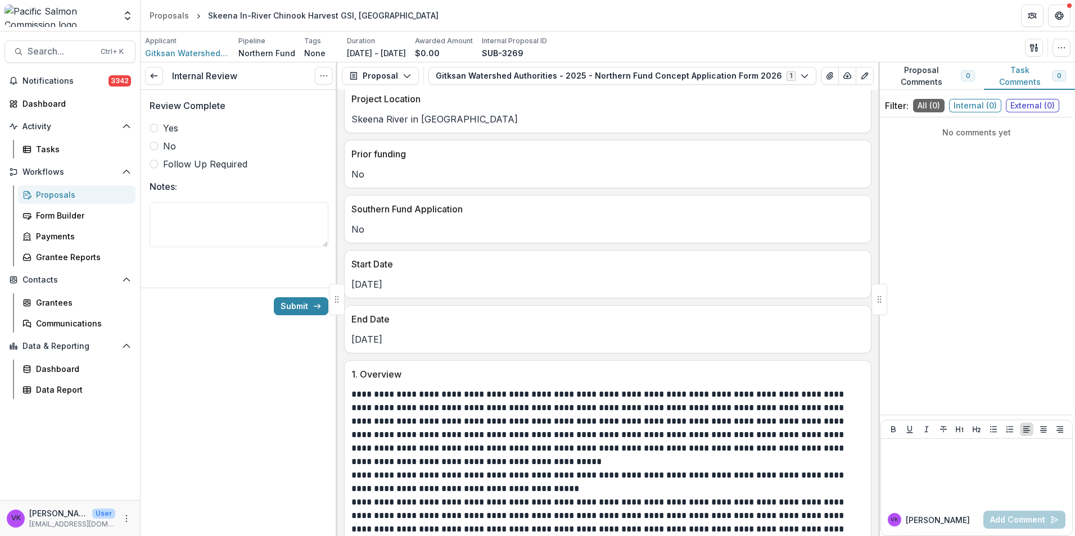
click at [151, 129] on span at bounding box center [154, 128] width 9 height 9
click at [229, 231] on textarea "Notes:" at bounding box center [239, 224] width 179 height 45
type textarea "**********"
drag, startPoint x: 293, startPoint y: 306, endPoint x: 409, endPoint y: 340, distance: 121.3
click at [293, 306] on button "Submit" at bounding box center [301, 306] width 55 height 18
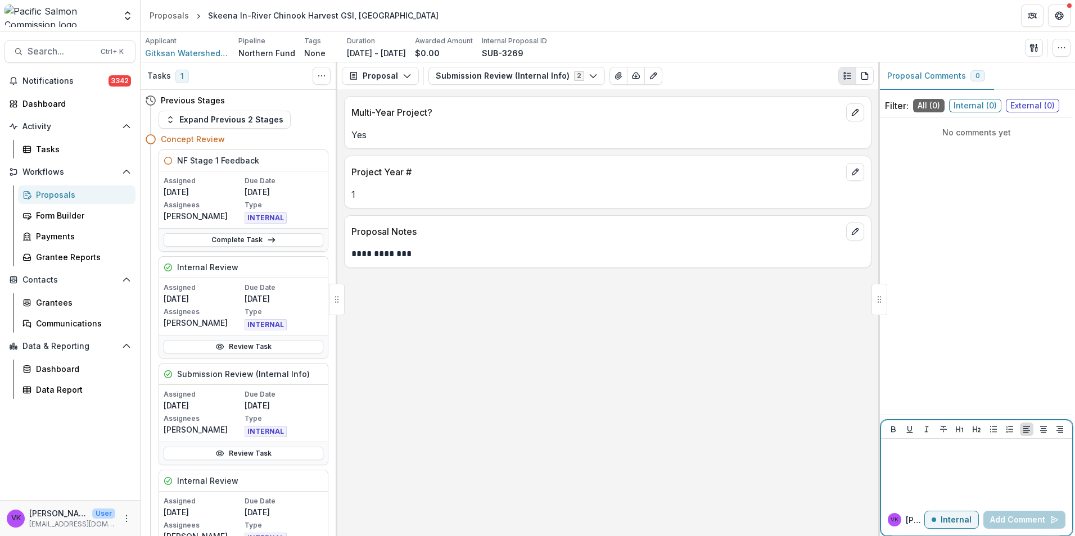
drag, startPoint x: 950, startPoint y: 518, endPoint x: 991, endPoint y: 528, distance: 42.4
click at [950, 517] on p "Internal" at bounding box center [955, 520] width 31 height 10
click at [908, 450] on p at bounding box center [976, 450] width 182 height 12
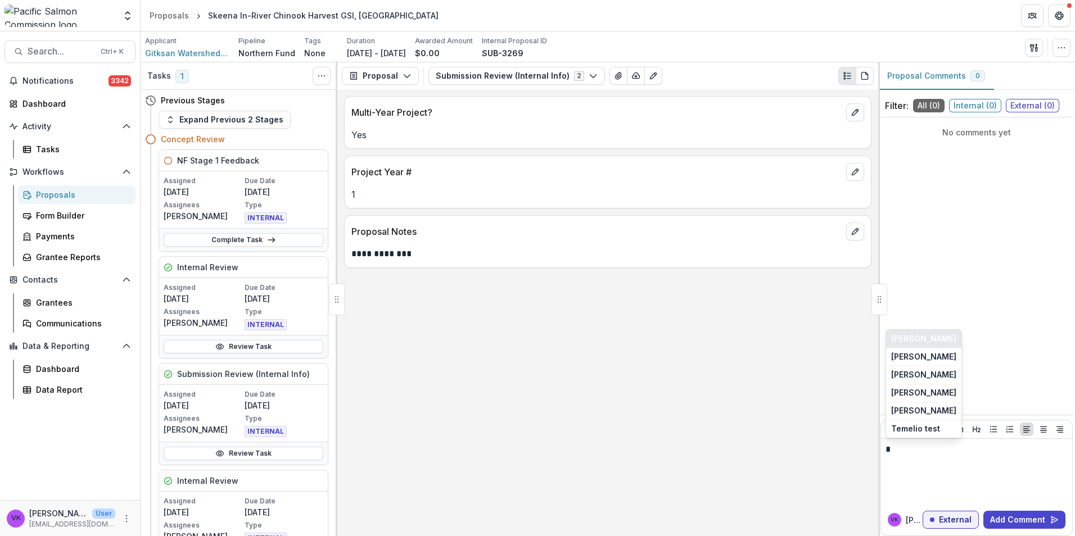
drag, startPoint x: 928, startPoint y: 338, endPoint x: 1057, endPoint y: 395, distance: 141.7
click at [928, 338] on button "Alicia Fernando" at bounding box center [923, 339] width 75 height 18
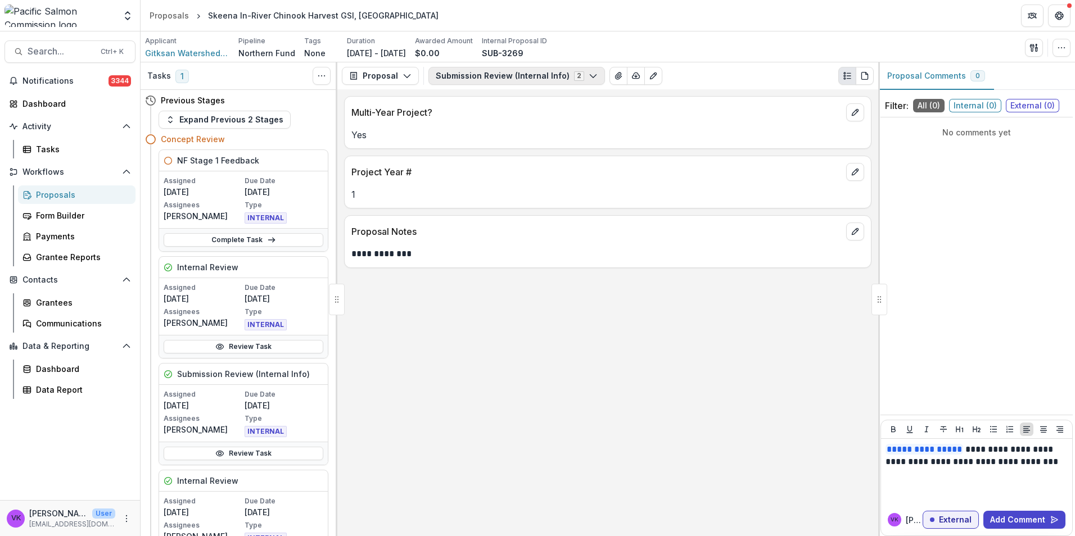
click at [590, 78] on button "Submission Review (Internal Info) 2" at bounding box center [516, 76] width 177 height 18
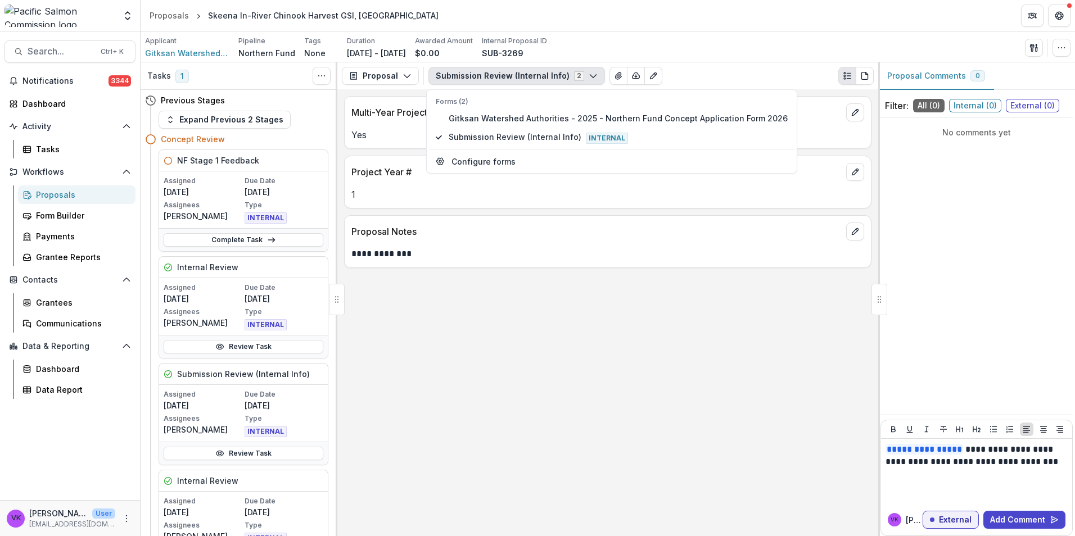
click at [590, 296] on div "**********" at bounding box center [607, 312] width 541 height 447
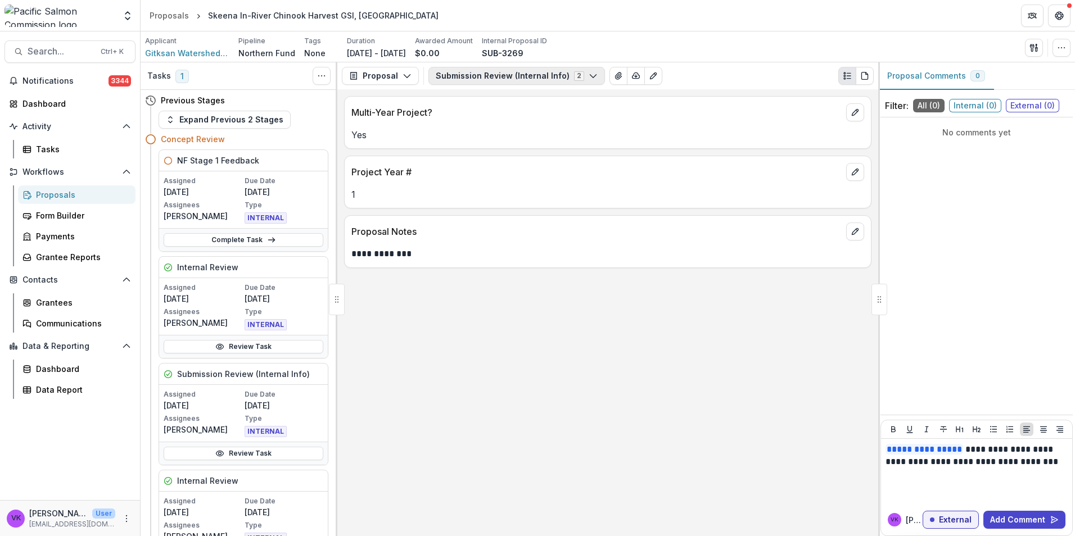
click at [589, 76] on icon "button" at bounding box center [593, 75] width 9 height 9
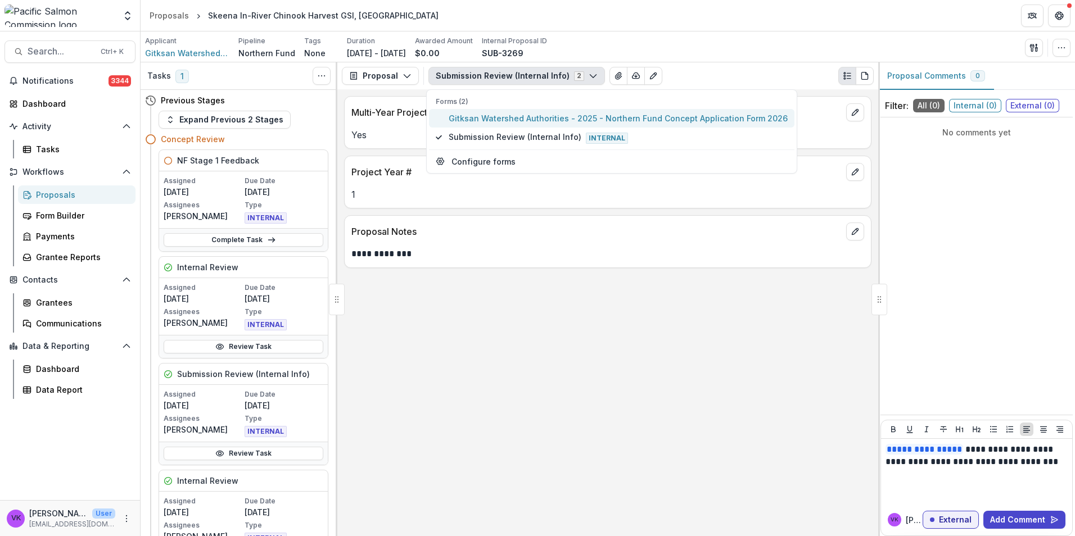
click at [546, 116] on span "Gitksan Watershed Authorities - 2025 - Northern Fund Concept Application Form 2…" at bounding box center [618, 118] width 339 height 12
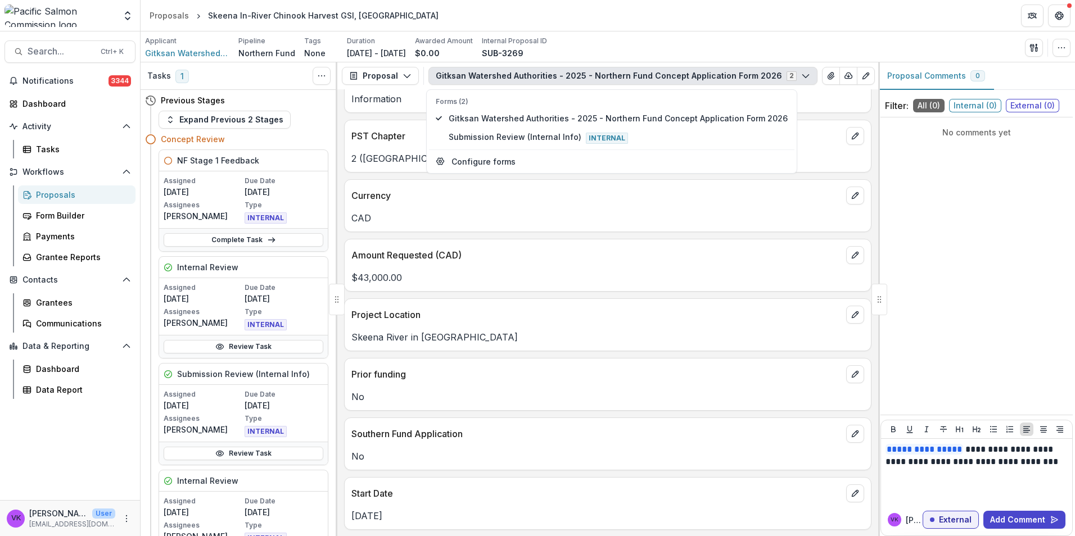
scroll to position [618, 0]
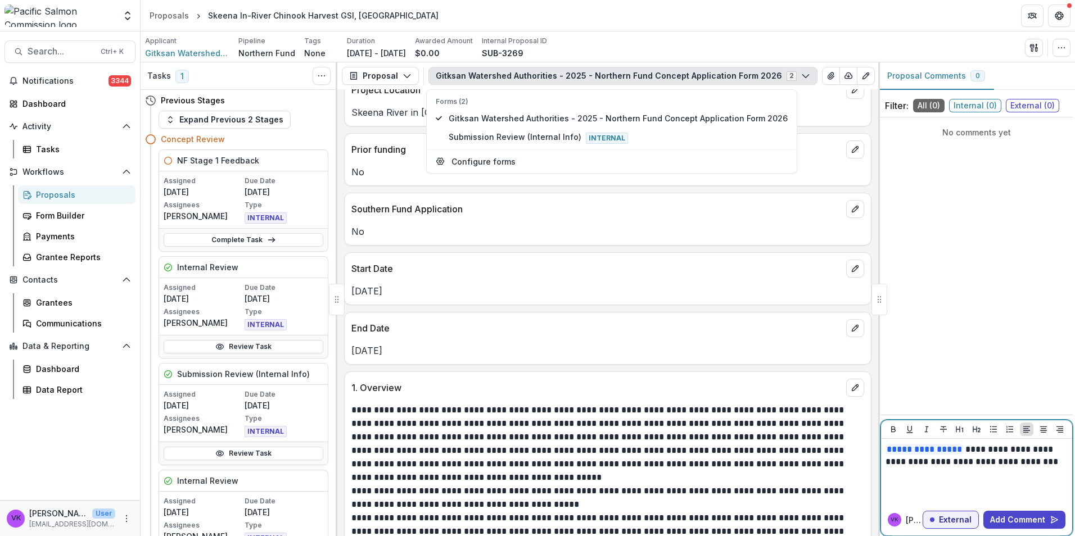
click at [1030, 449] on p "**********" at bounding box center [976, 456] width 182 height 25
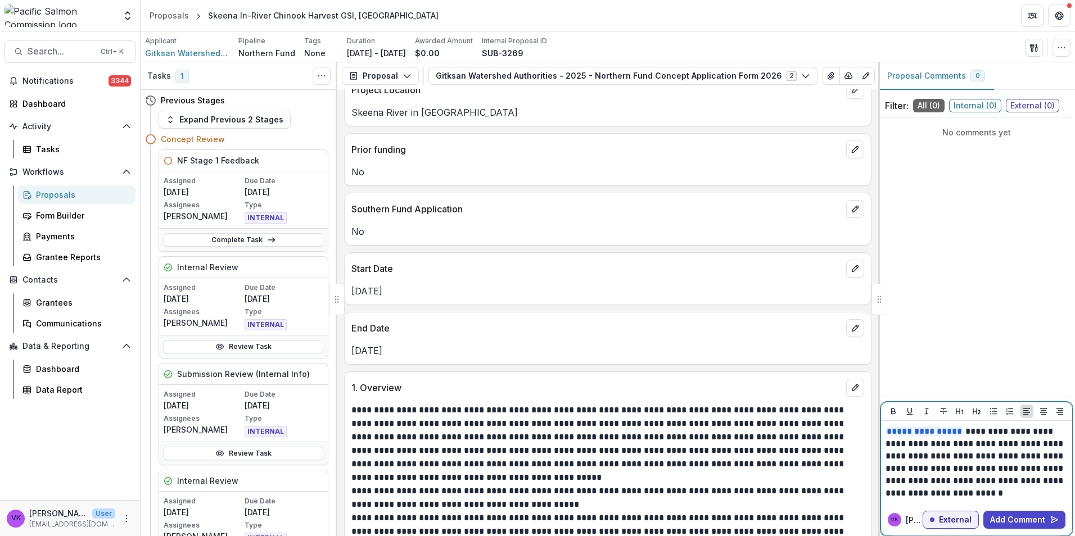
click at [1002, 483] on p "**********" at bounding box center [976, 463] width 182 height 74
click at [1019, 521] on button "Add Comment" at bounding box center [1024, 520] width 82 height 18
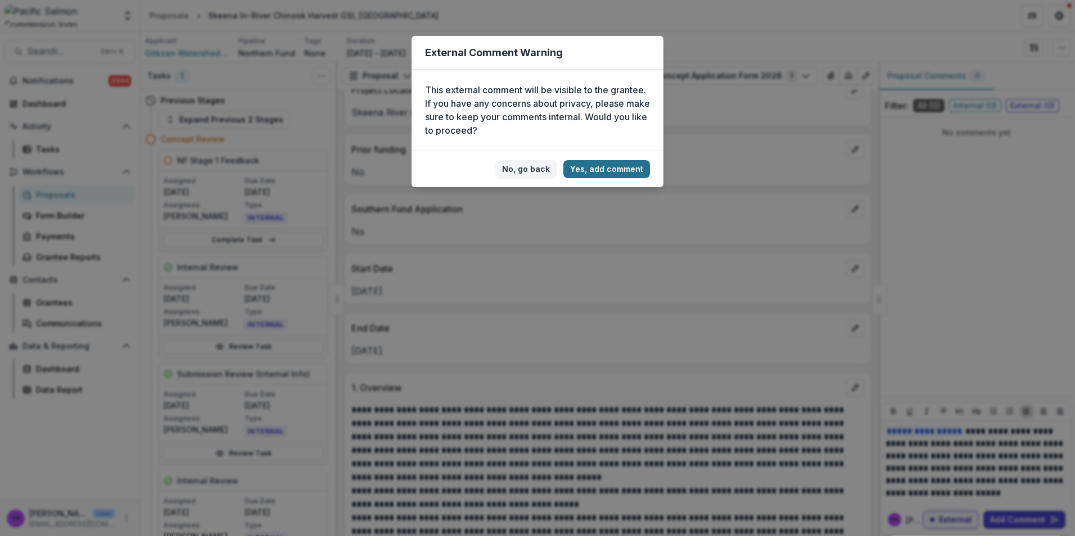
drag, startPoint x: 607, startPoint y: 161, endPoint x: 616, endPoint y: 162, distance: 9.0
click at [606, 162] on button "Yes, add comment" at bounding box center [606, 169] width 87 height 18
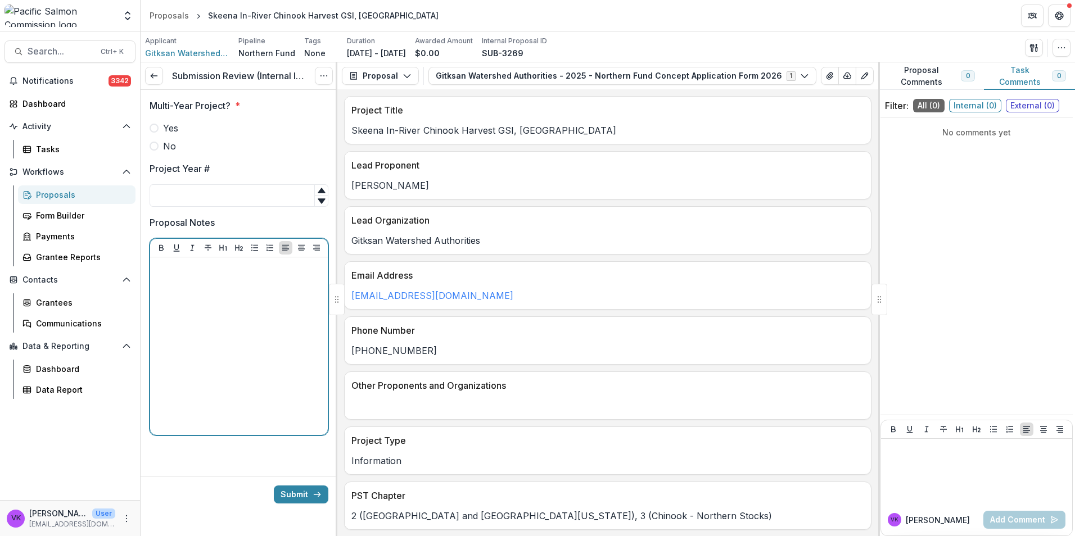
click at [248, 350] on div at bounding box center [239, 346] width 169 height 169
drag, startPoint x: 155, startPoint y: 132, endPoint x: 165, endPoint y: 134, distance: 10.0
click at [156, 132] on span at bounding box center [154, 128] width 9 height 9
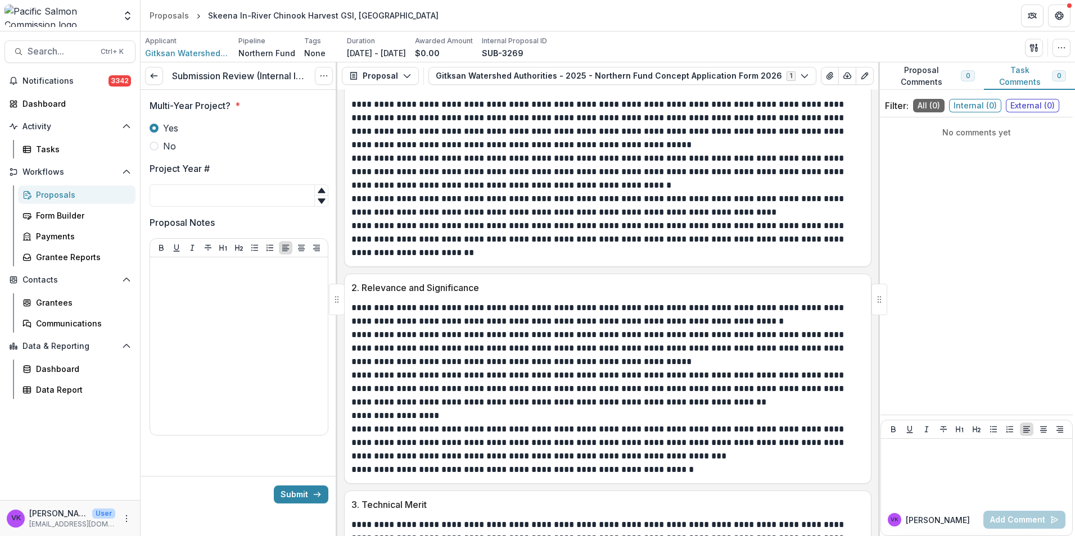
scroll to position [956, 0]
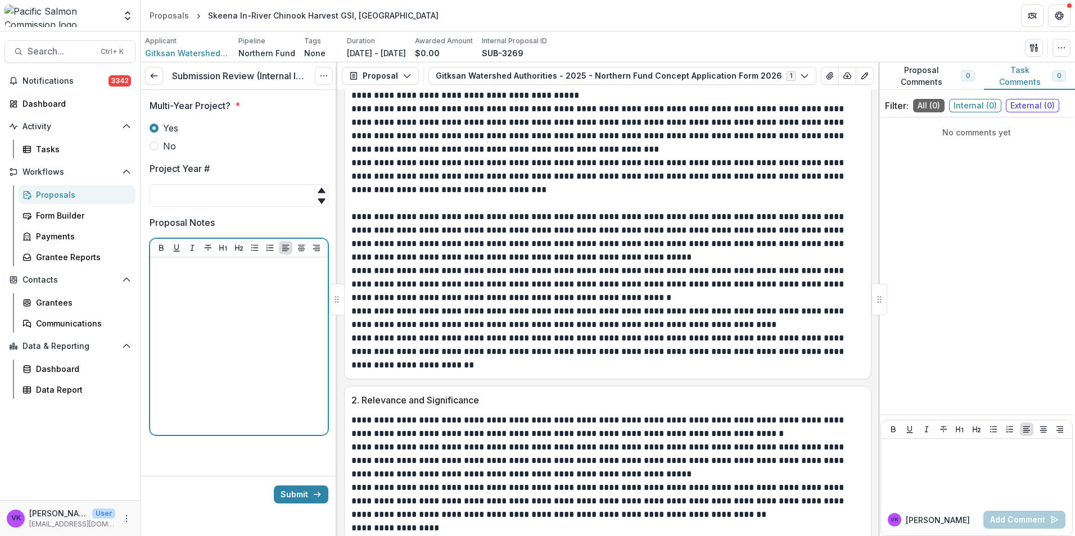
click at [215, 295] on div at bounding box center [239, 346] width 169 height 169
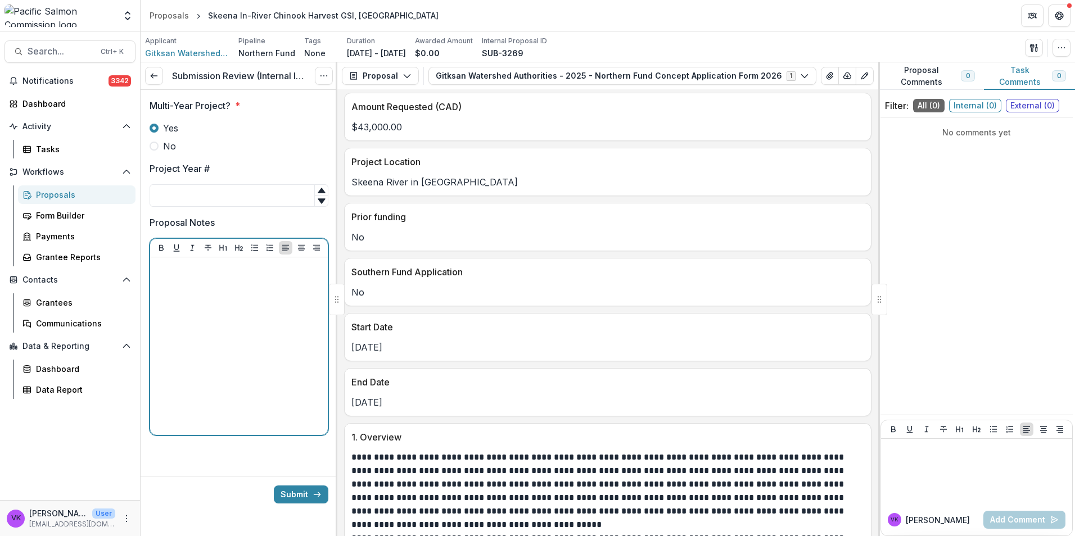
scroll to position [393, 0]
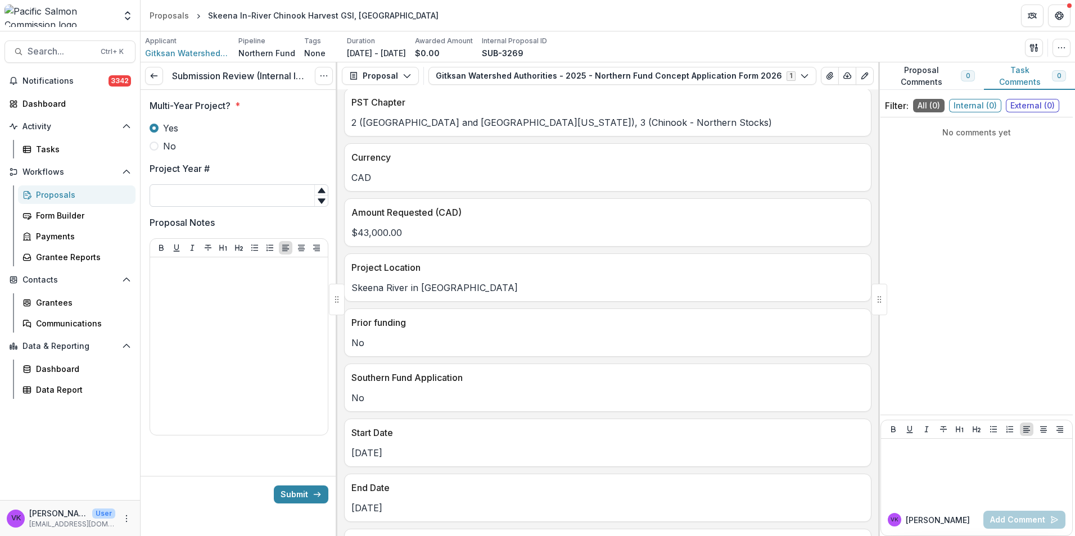
click at [191, 191] on input "Project Year #" at bounding box center [239, 195] width 179 height 22
type input "*"
click at [233, 298] on div at bounding box center [239, 346] width 169 height 169
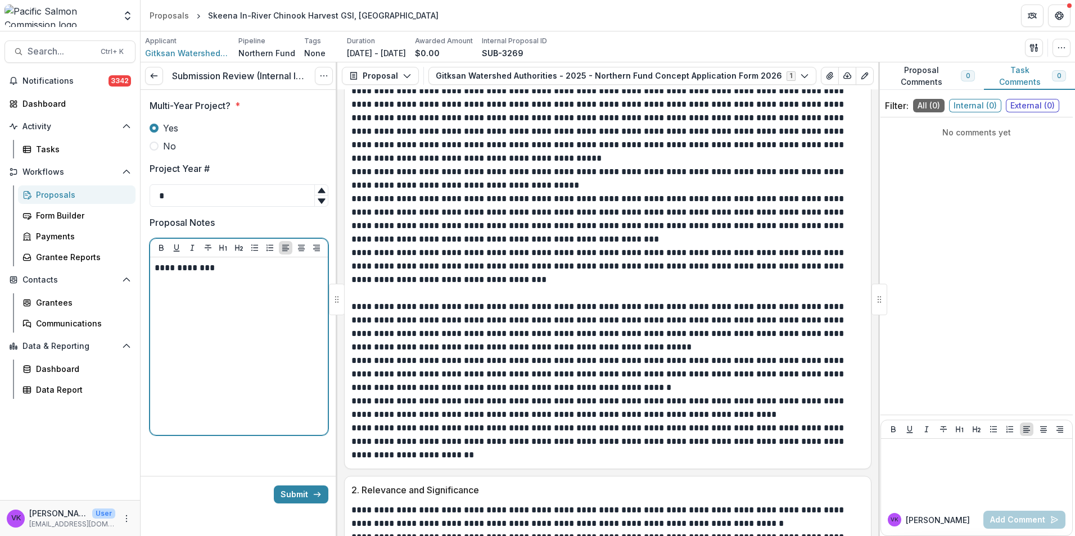
scroll to position [956, 0]
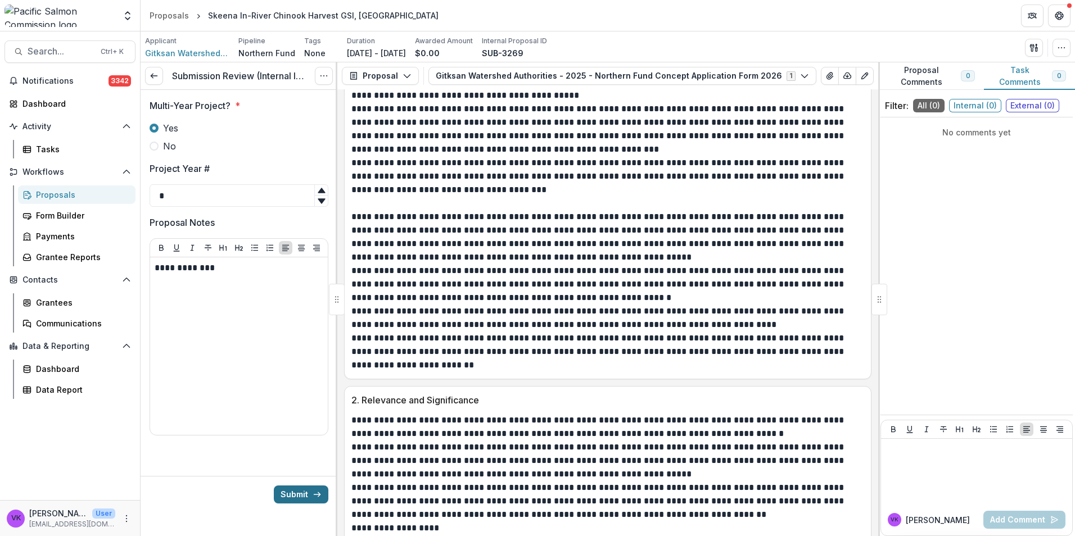
click at [297, 489] on button "Submit" at bounding box center [301, 495] width 55 height 18
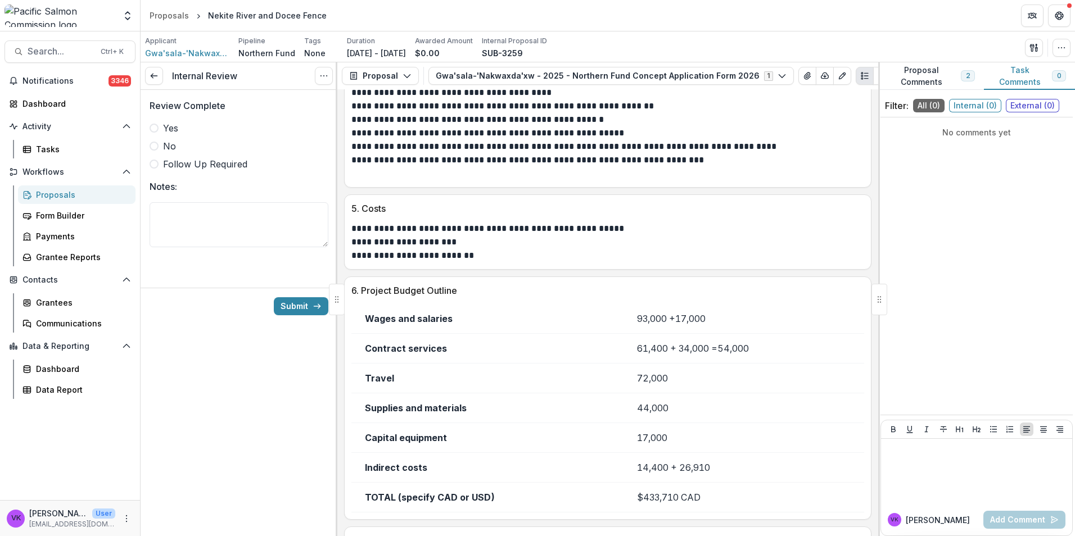
scroll to position [1186, 0]
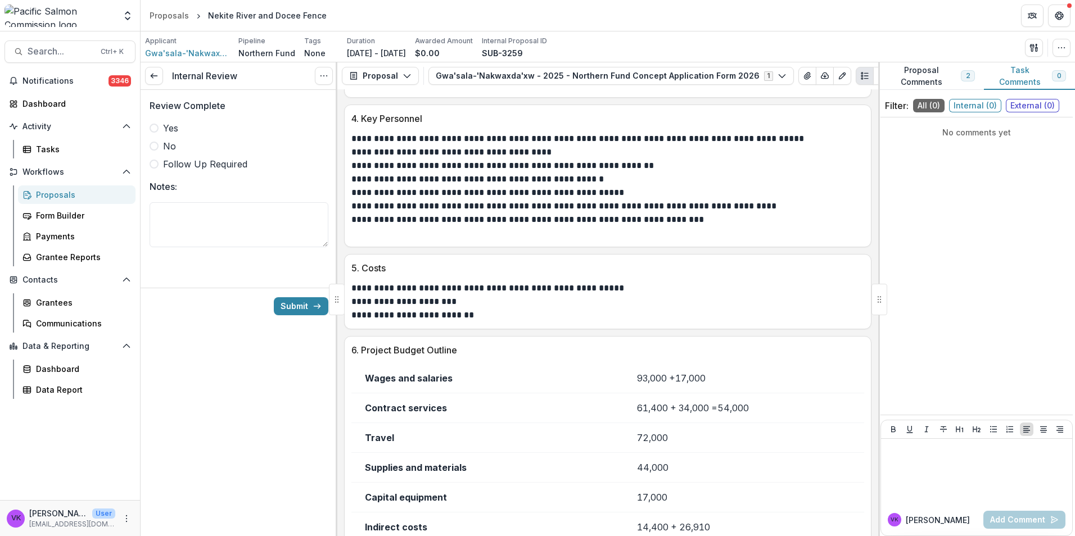
click at [933, 71] on button "Proposal Comments 2" at bounding box center [931, 76] width 106 height 28
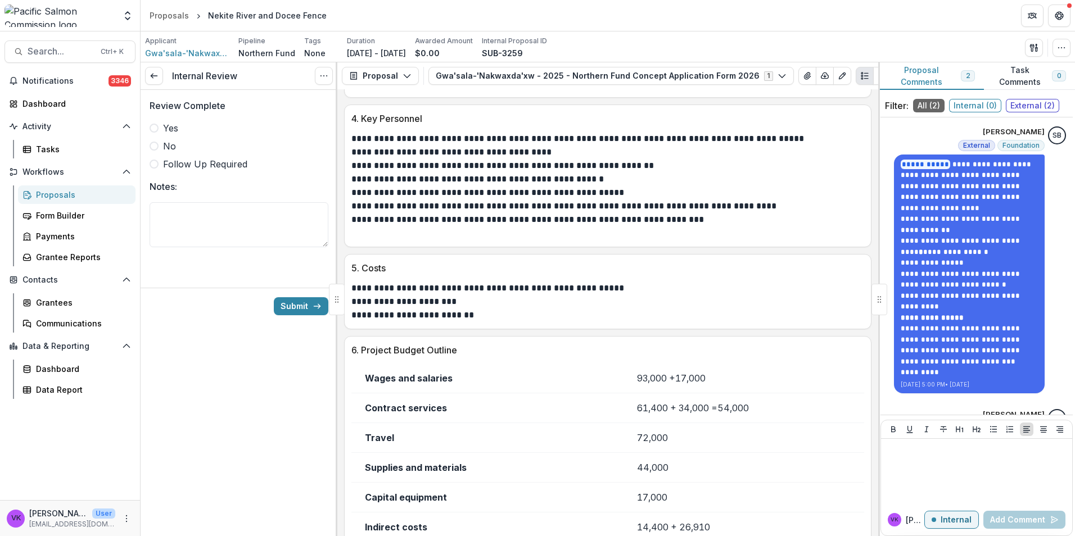
click at [156, 129] on span at bounding box center [154, 128] width 9 height 9
click at [225, 225] on textarea "Notes:" at bounding box center [239, 224] width 179 height 45
type textarea "**********"
click at [281, 310] on button "Submit" at bounding box center [301, 306] width 55 height 18
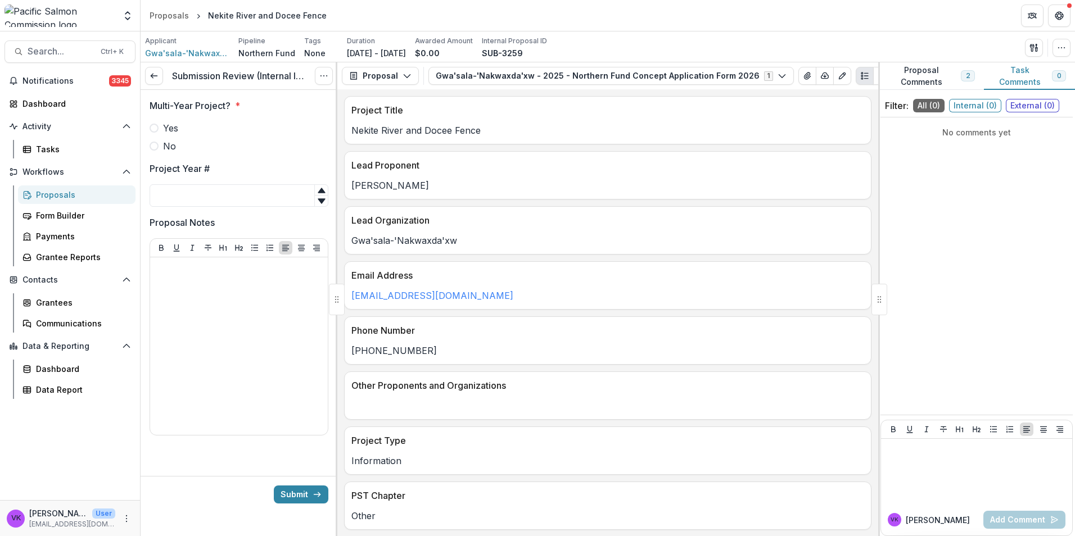
click at [666, 360] on div "Phone Number (250) 949-8343" at bounding box center [607, 340] width 527 height 48
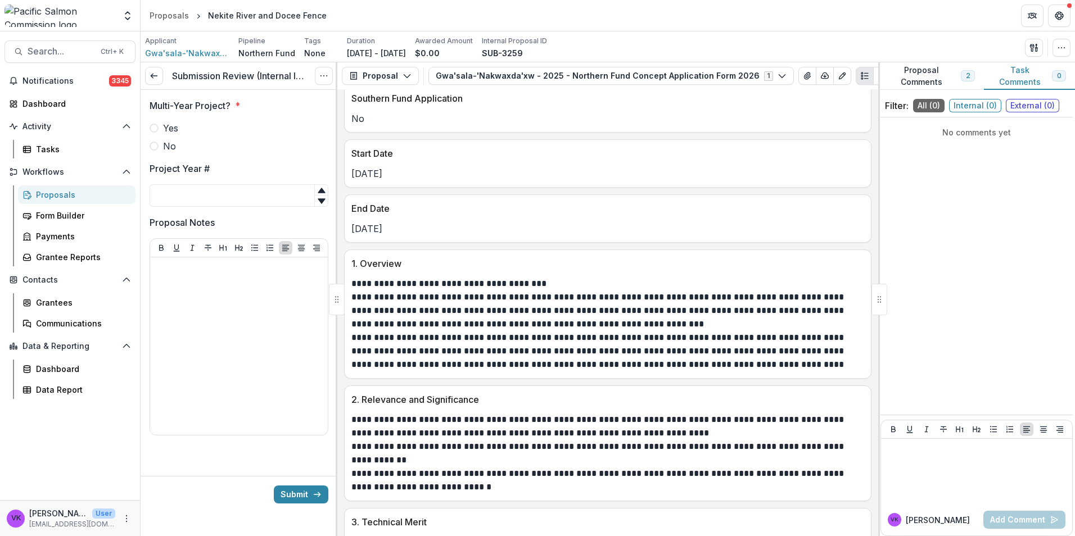
scroll to position [787, 0]
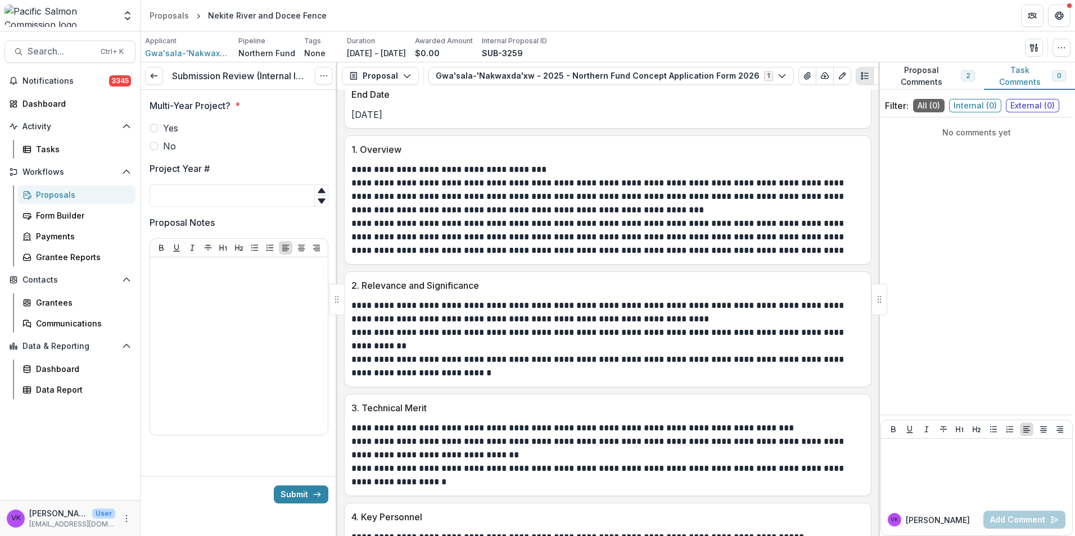
click at [152, 128] on span at bounding box center [154, 128] width 9 height 9
click at [201, 203] on input "Project Year #" at bounding box center [239, 195] width 179 height 22
type input "*"
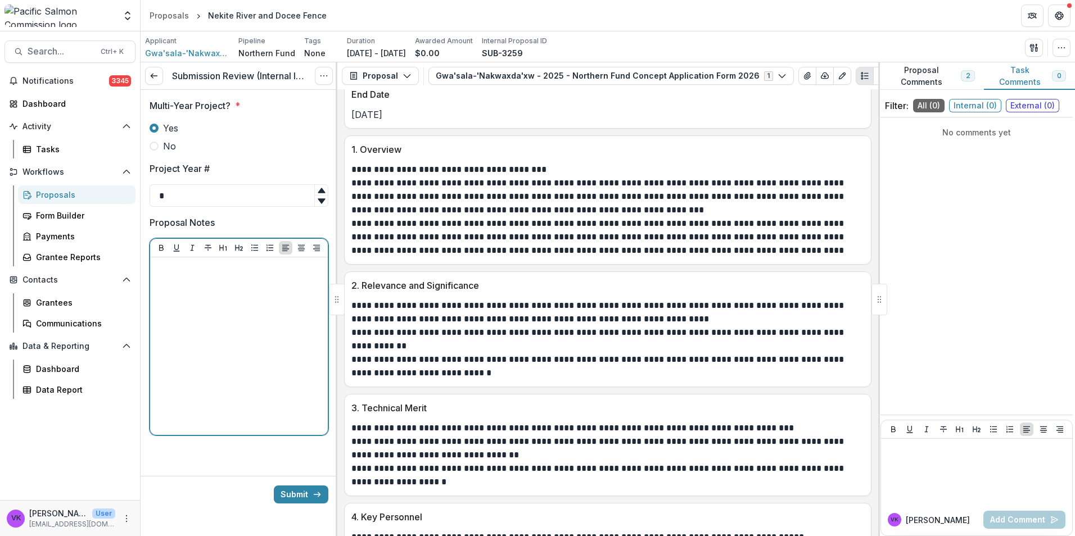
click at [249, 311] on div at bounding box center [239, 346] width 169 height 169
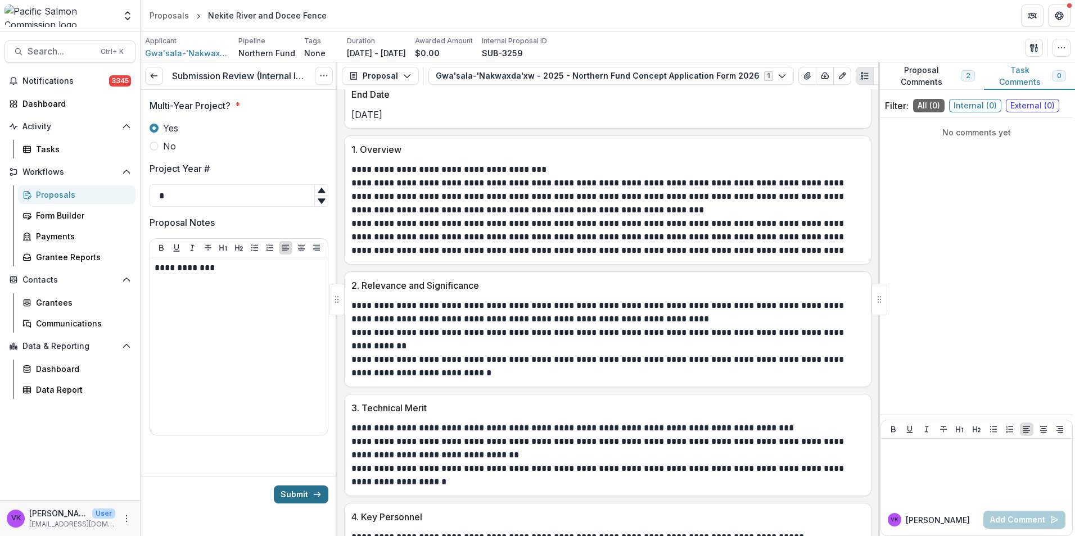
click at [306, 491] on button "Submit" at bounding box center [301, 495] width 55 height 18
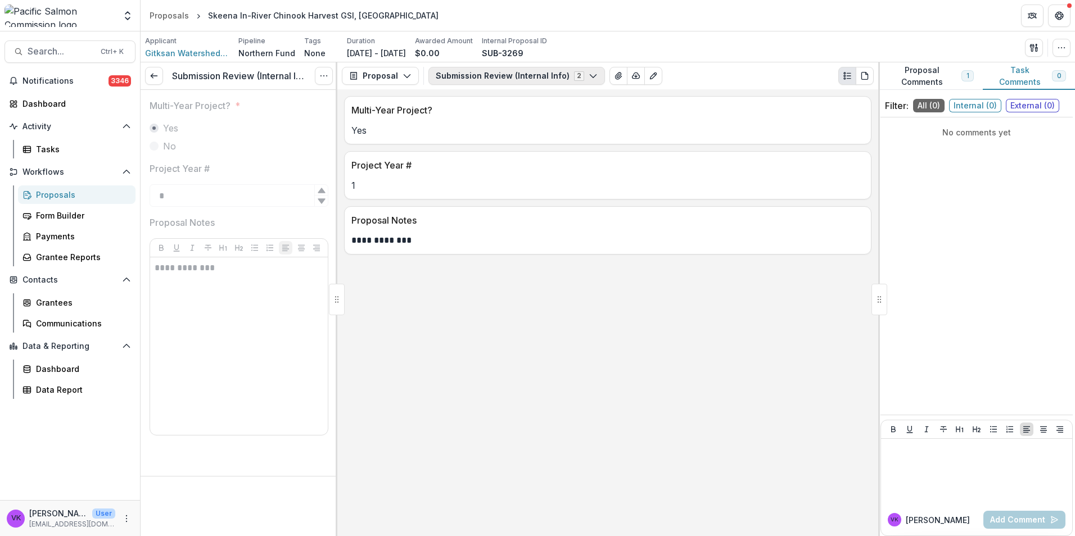
click at [589, 75] on icon "button" at bounding box center [593, 75] width 9 height 9
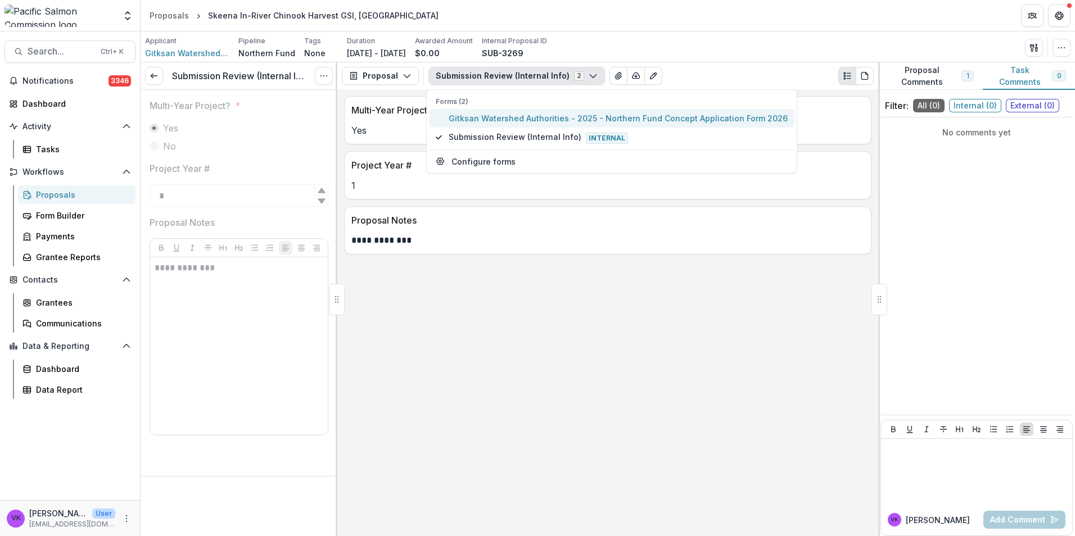
click at [526, 116] on span "Gitksan Watershed Authorities - 2025 - Northern Fund Concept Application Form 2…" at bounding box center [618, 118] width 339 height 12
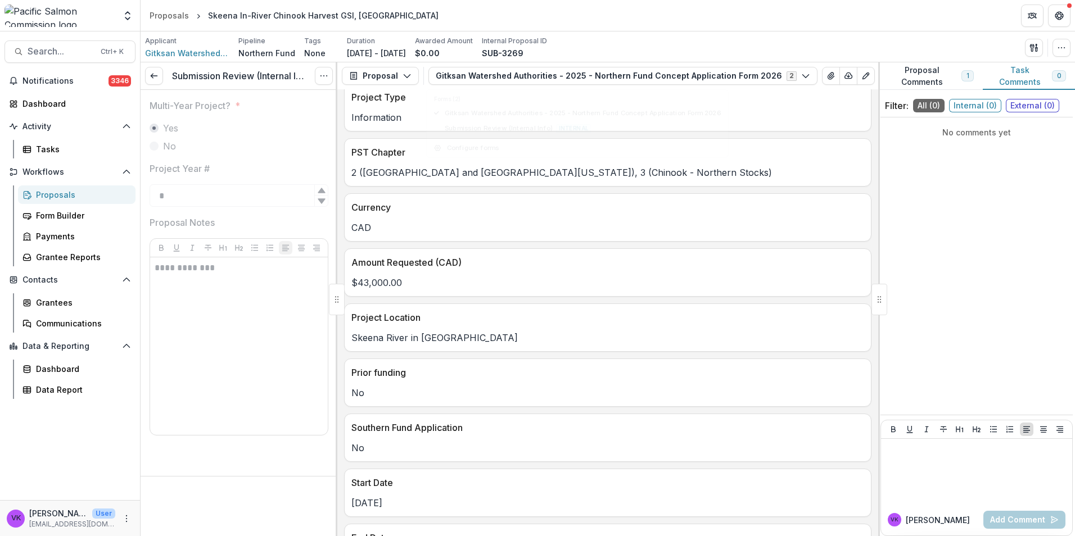
scroll to position [344, 0]
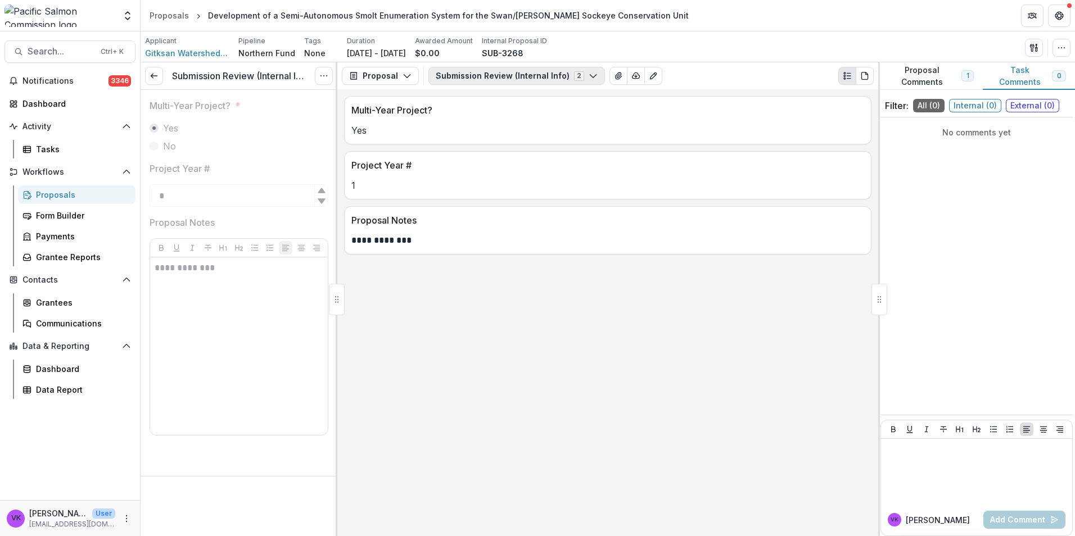
click at [590, 76] on polyline "button" at bounding box center [593, 76] width 6 height 3
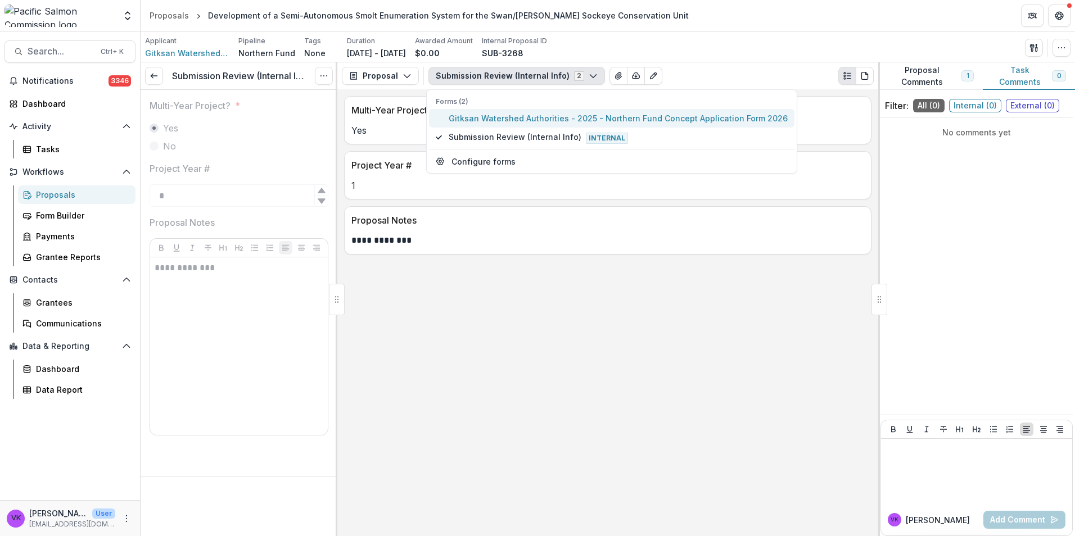
click at [531, 119] on span "Gitksan Watershed Authorities - 2025 - Northern Fund Concept Application Form 2…" at bounding box center [618, 118] width 339 height 12
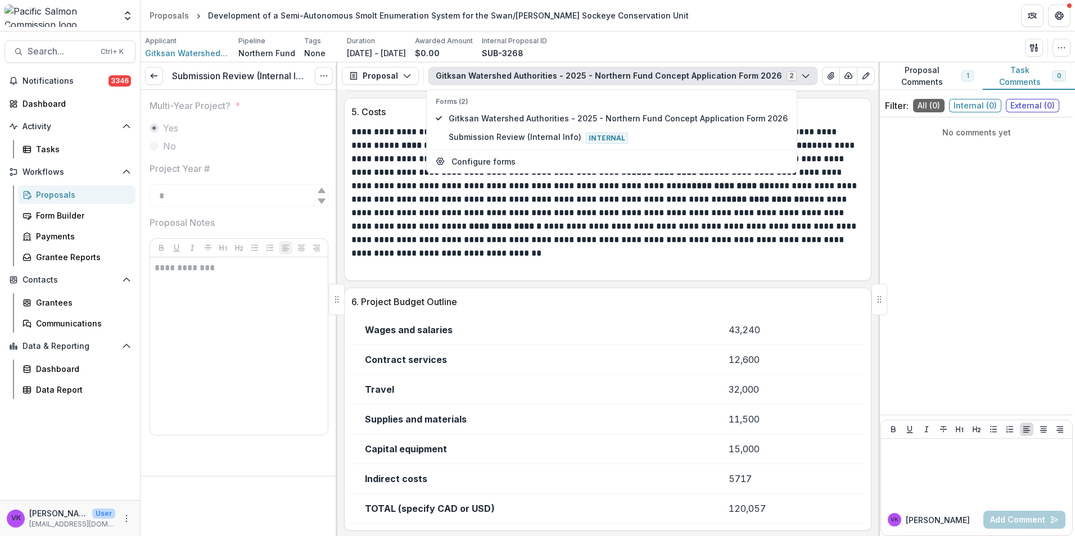
scroll to position [2069, 0]
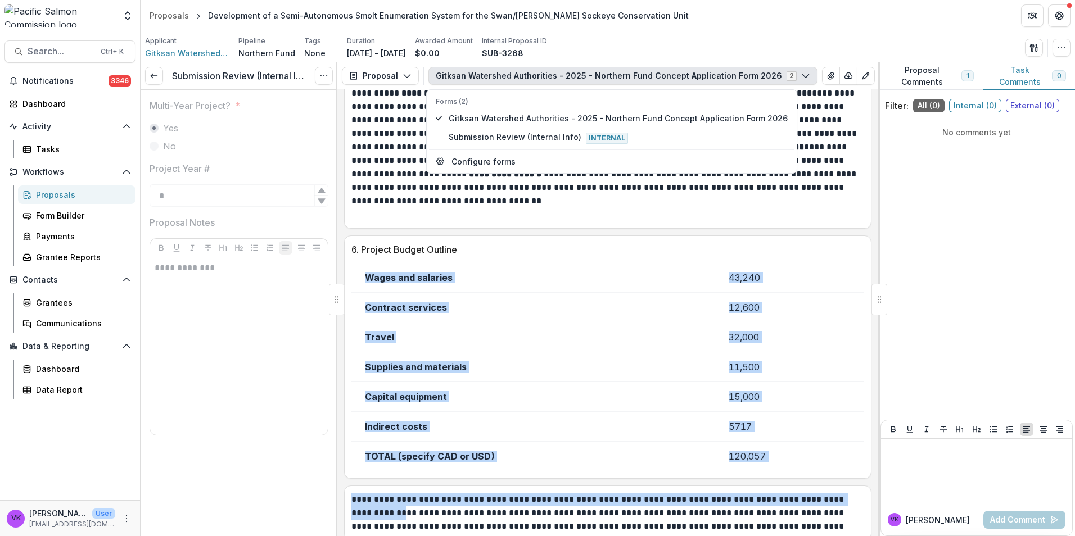
drag, startPoint x: 874, startPoint y: 481, endPoint x: 875, endPoint y: 453, distance: 27.5
click at [875, 453] on div "**********" at bounding box center [607, 312] width 541 height 447
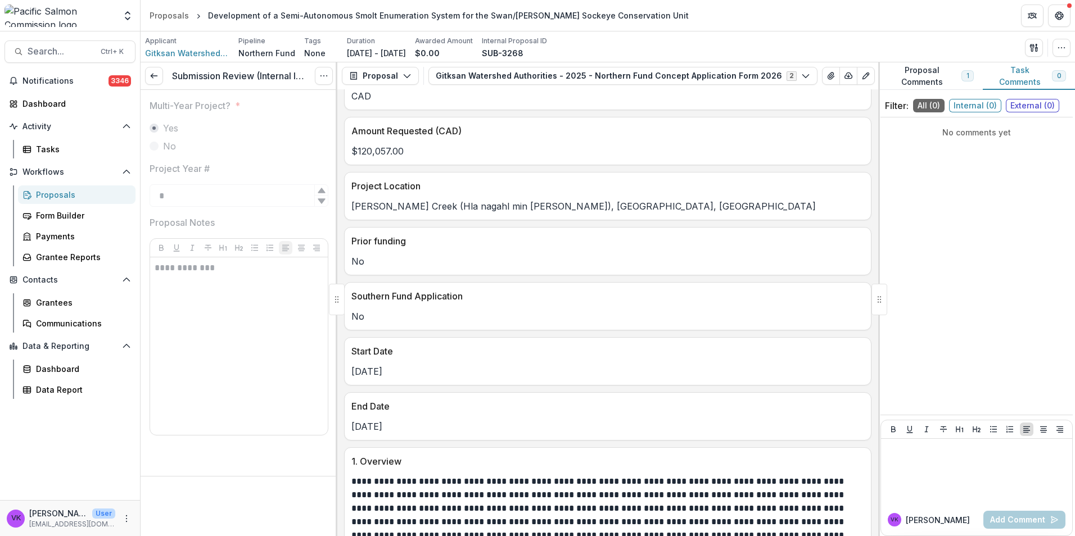
scroll to position [473, 0]
